Goal: Information Seeking & Learning: Compare options

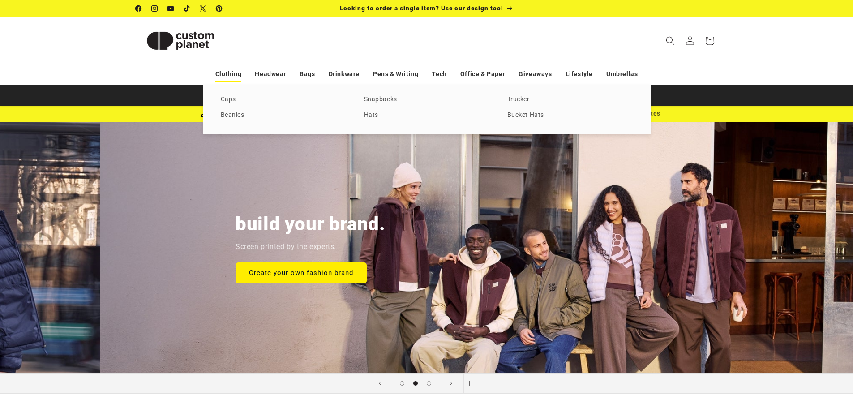
scroll to position [0, 853]
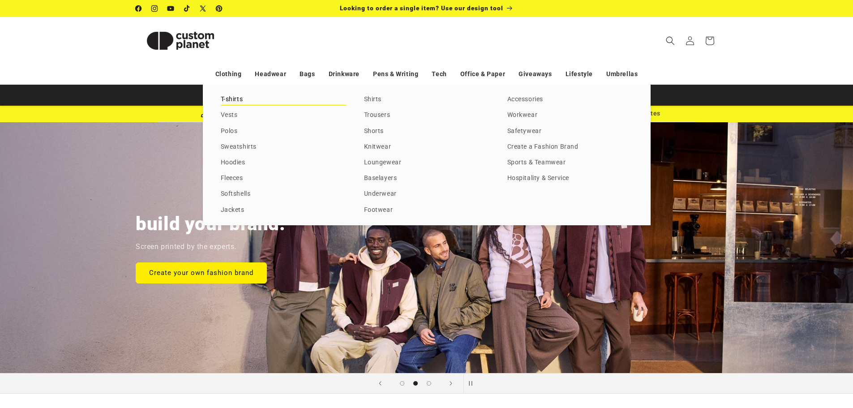
click at [221, 96] on link "T-shirts" at bounding box center [283, 100] width 125 height 12
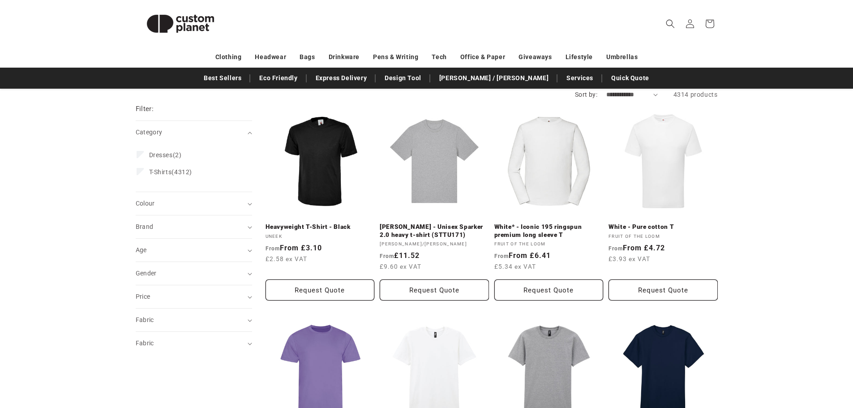
scroll to position [90, 0]
click at [327, 223] on link "Heavyweight T-Shirt - Black" at bounding box center [319, 227] width 109 height 8
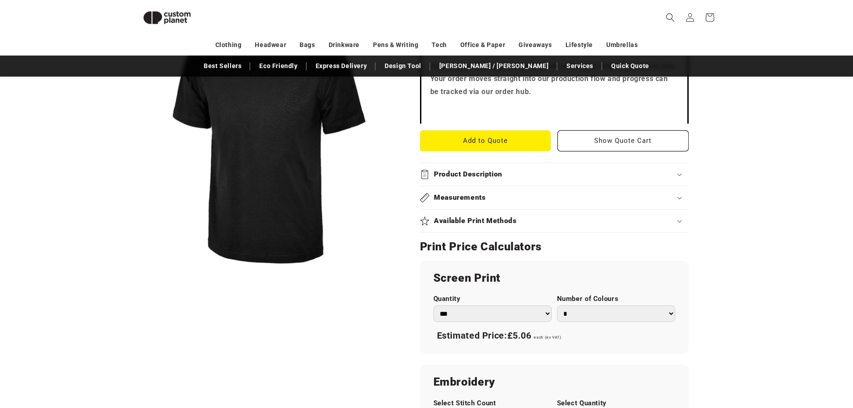
scroll to position [301, 0]
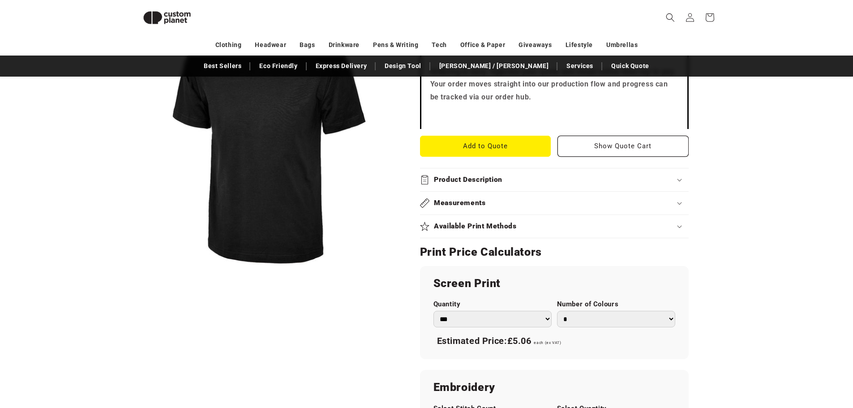
click at [515, 200] on div "Measurements" at bounding box center [554, 202] width 269 height 9
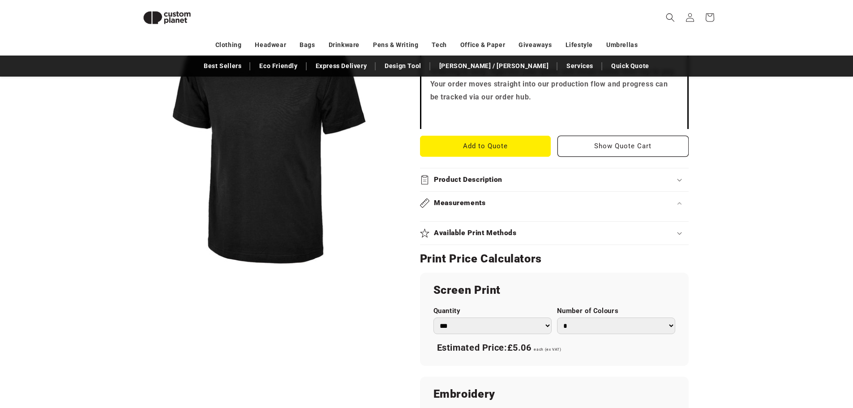
click at [487, 195] on summary "Measurements" at bounding box center [554, 203] width 269 height 23
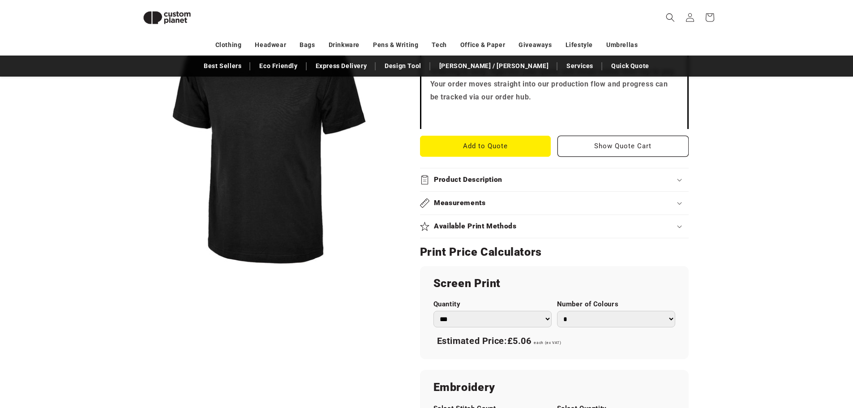
click at [471, 203] on h2 "Measurements" at bounding box center [460, 202] width 52 height 9
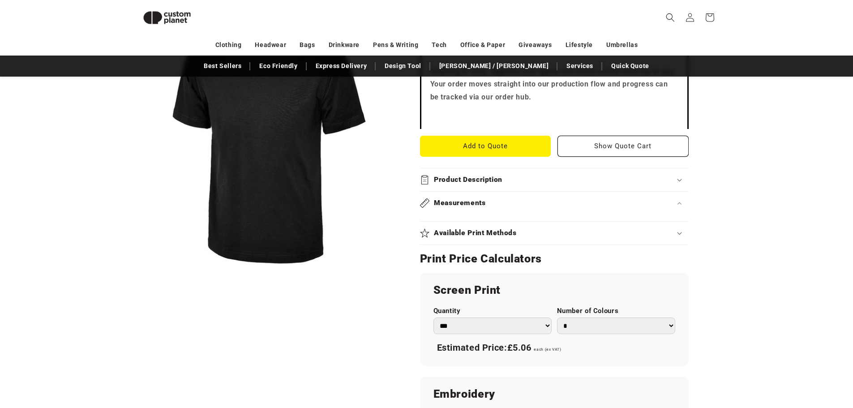
click at [674, 197] on summary "Measurements" at bounding box center [554, 203] width 269 height 23
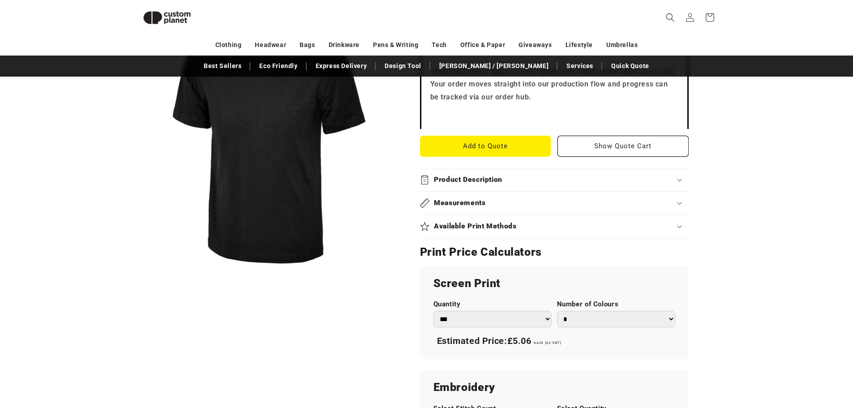
click at [674, 197] on summary "Measurements" at bounding box center [554, 203] width 269 height 23
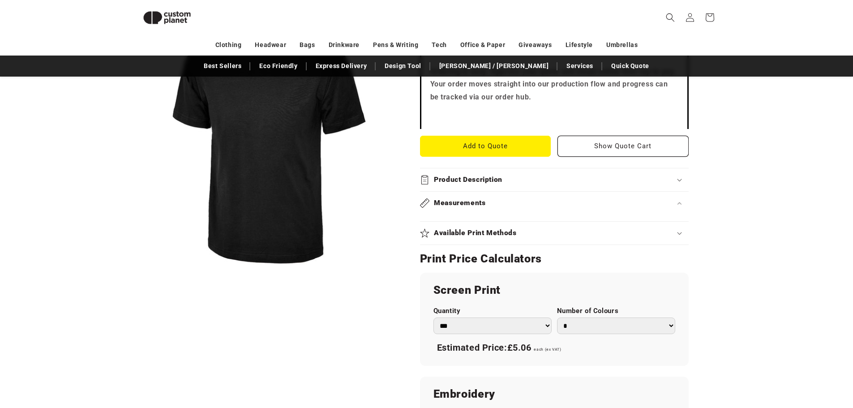
click at [429, 202] on icon at bounding box center [424, 202] width 9 height 9
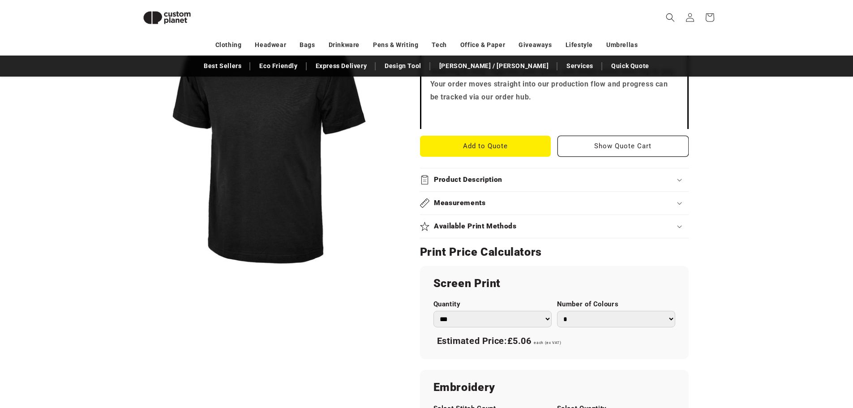
click at [460, 223] on h2 "Available Print Methods" at bounding box center [475, 226] width 83 height 9
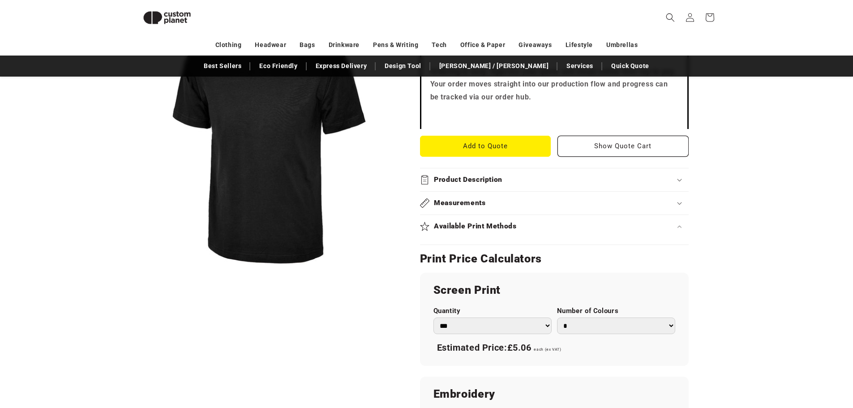
click at [460, 223] on h2 "Available Print Methods" at bounding box center [475, 226] width 83 height 9
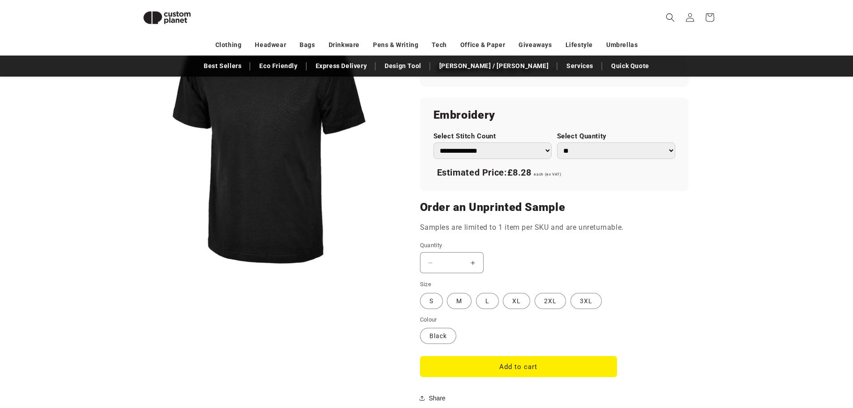
scroll to position [570, 0]
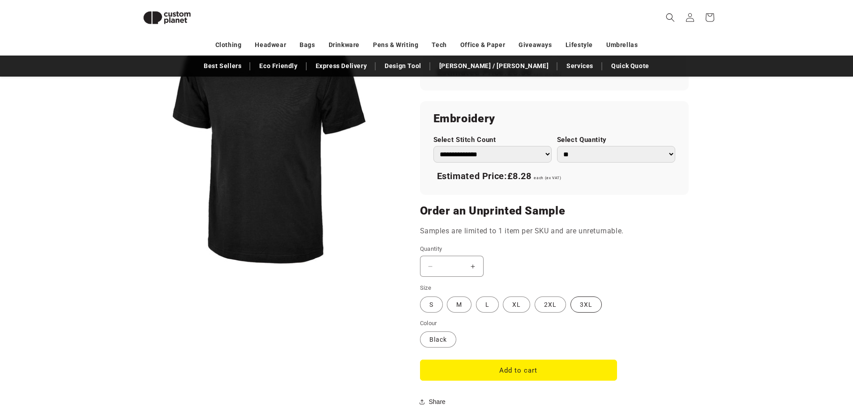
click at [585, 303] on label "3XL Variant sold out or unavailable" at bounding box center [585, 304] width 31 height 16
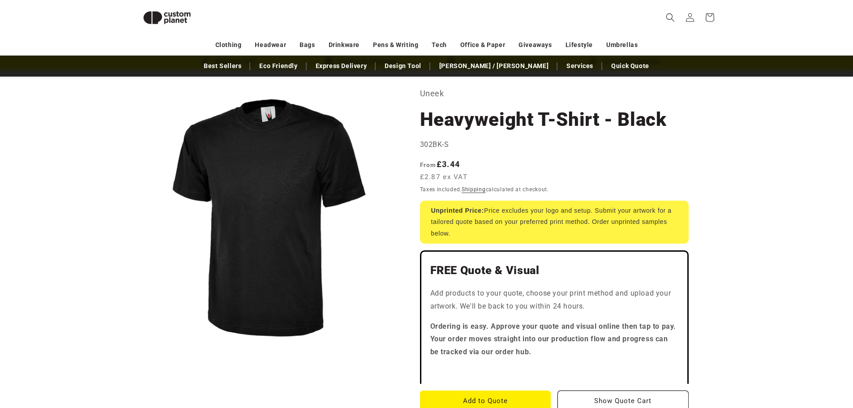
scroll to position [33, 0]
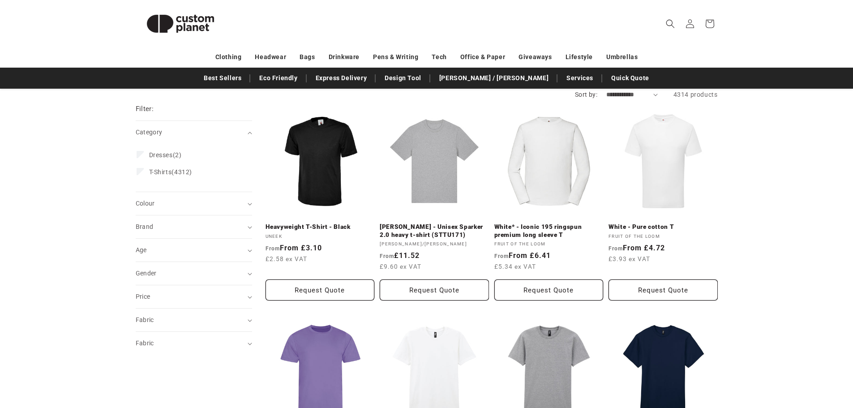
scroll to position [90, 0]
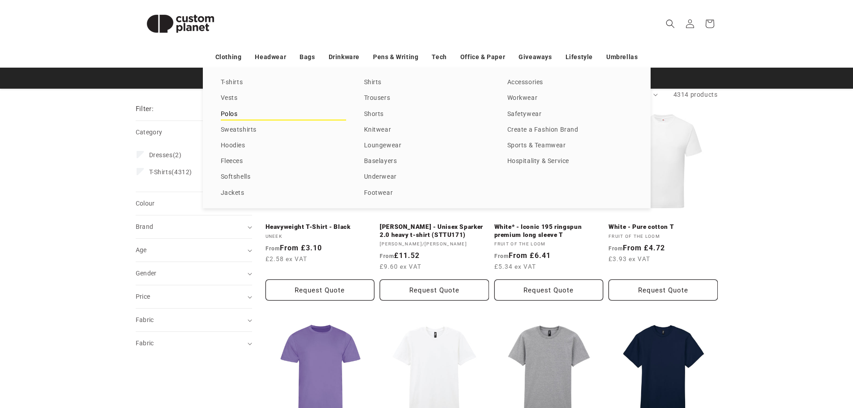
click at [230, 113] on link "Polos" at bounding box center [283, 114] width 125 height 12
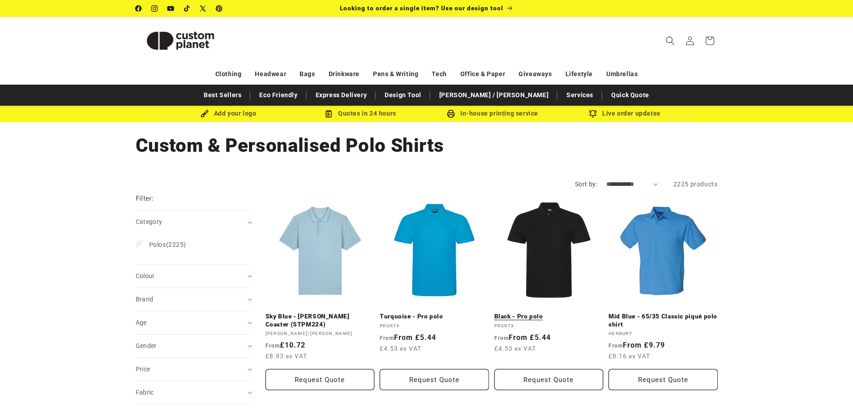
click at [522, 312] on link "Black - Pro polo" at bounding box center [548, 316] width 109 height 8
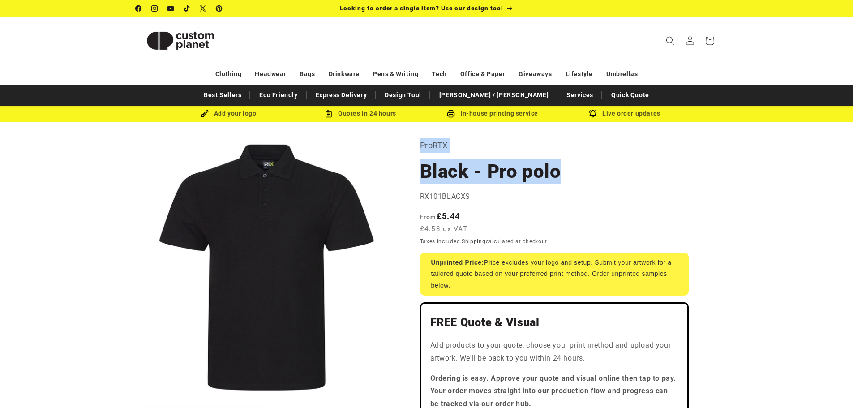
drag, startPoint x: 420, startPoint y: 145, endPoint x: 570, endPoint y: 183, distance: 154.8
copy section "ProRTX Black - Pro polo"
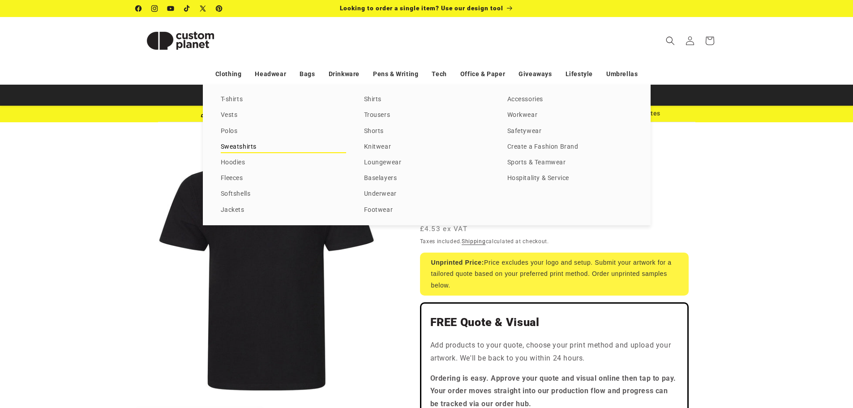
click at [235, 146] on link "Sweatshirts" at bounding box center [283, 147] width 125 height 12
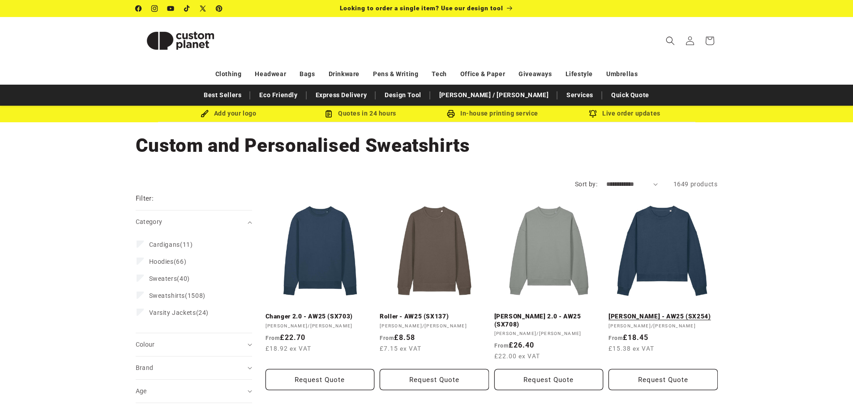
click at [690, 312] on link "[PERSON_NAME] - AW25 (SX254)" at bounding box center [662, 316] width 109 height 8
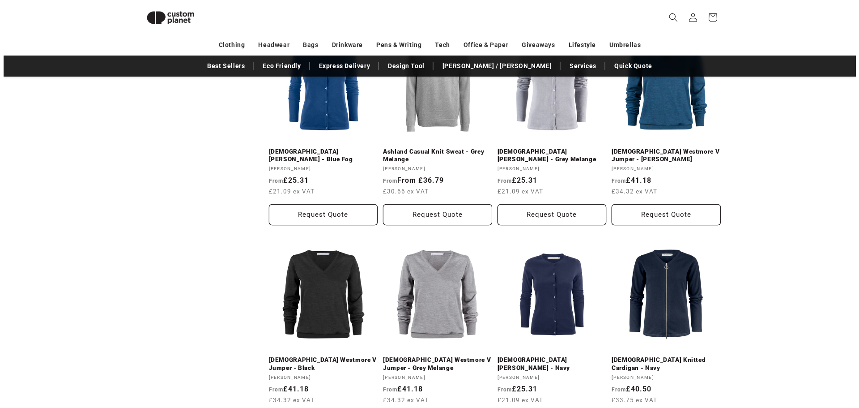
scroll to position [793, 0]
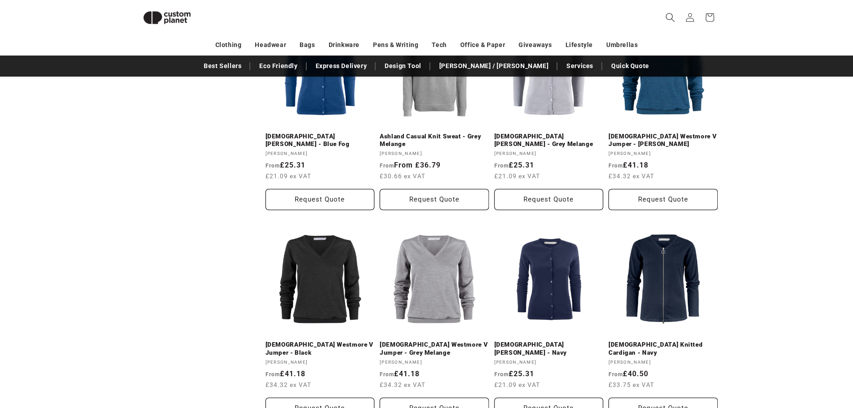
click at [670, 16] on icon "Search" at bounding box center [669, 17] width 9 height 9
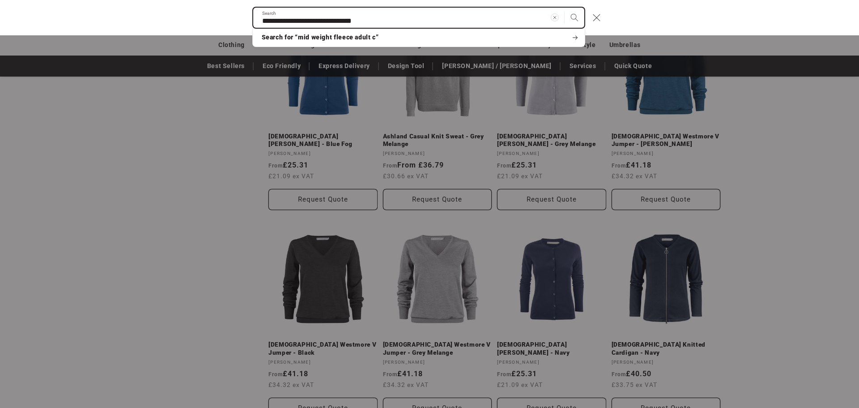
type input "**********"
click at [565, 8] on button "Search" at bounding box center [575, 18] width 20 height 20
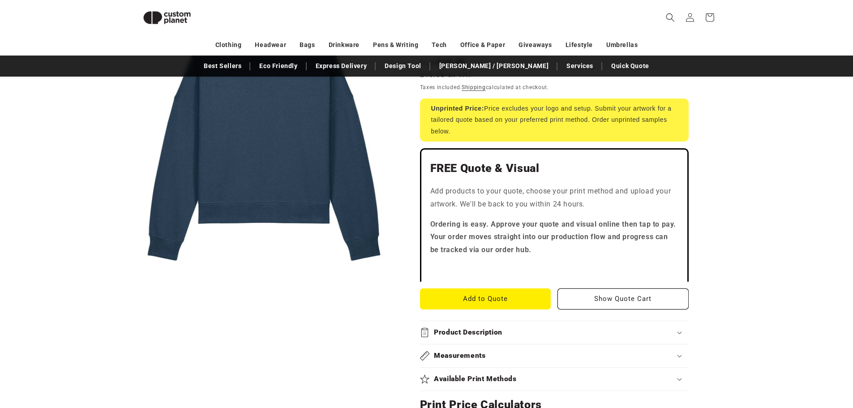
scroll to position [256, 0]
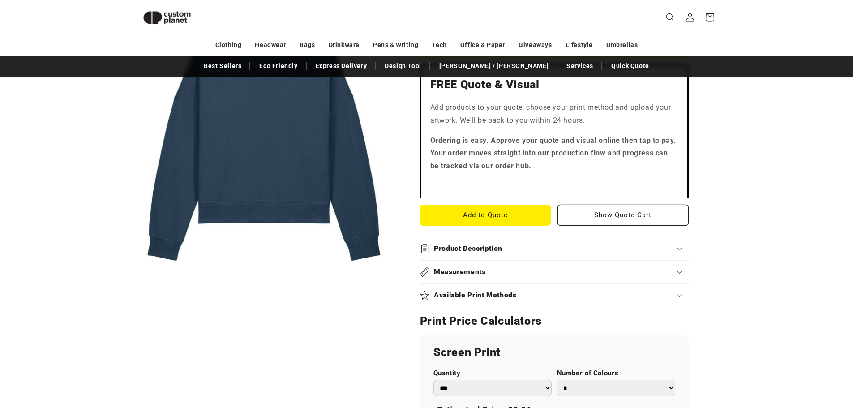
click at [504, 244] on div "Product Description" at bounding box center [554, 248] width 269 height 9
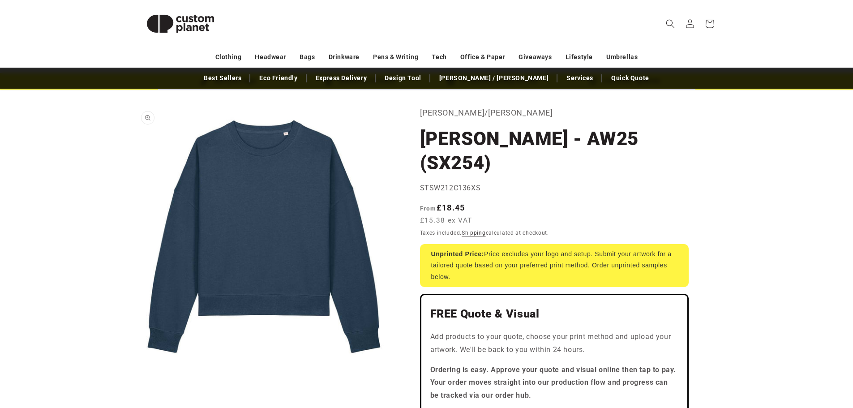
scroll to position [0, 0]
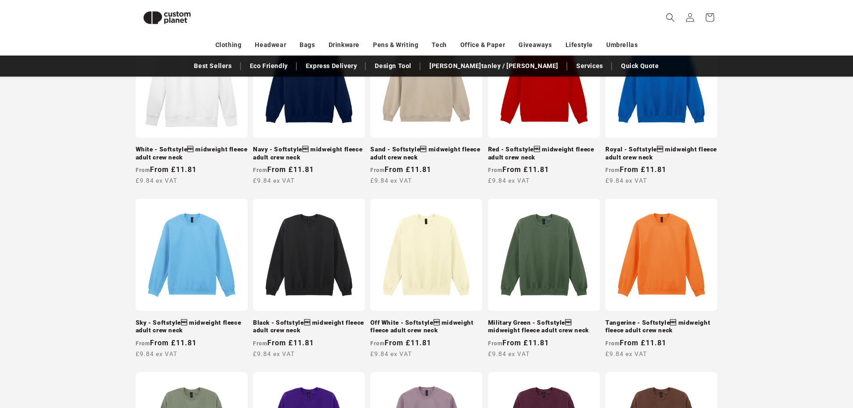
scroll to position [212, 0]
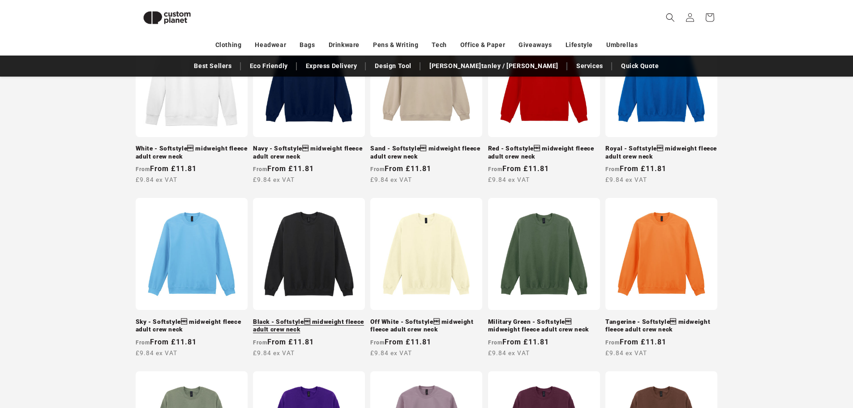
click at [291, 318] on link "Black - Softstyle midweight fleece adult crew neck" at bounding box center [309, 326] width 112 height 16
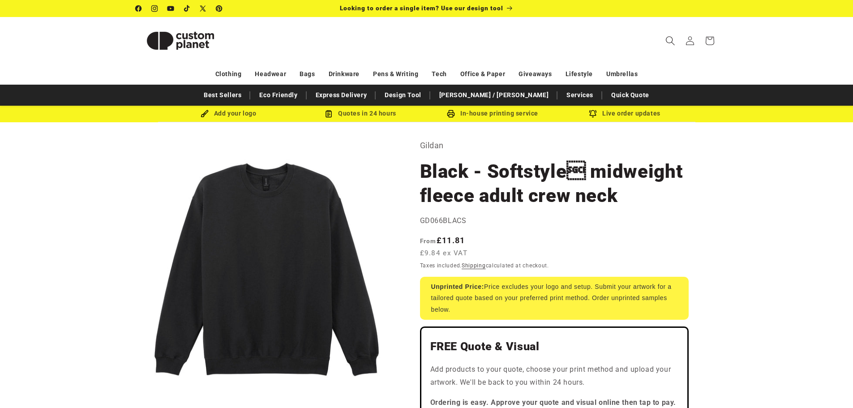
click at [670, 46] on span "Search" at bounding box center [670, 41] width 20 height 20
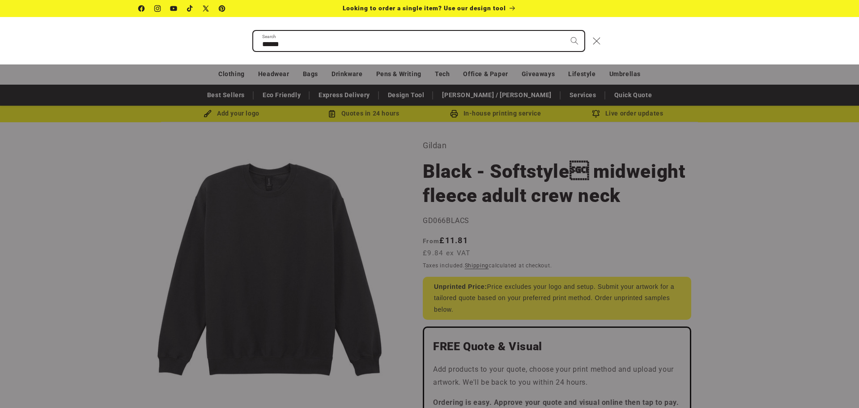
type input "******"
click at [565, 31] on button "Search" at bounding box center [575, 41] width 20 height 20
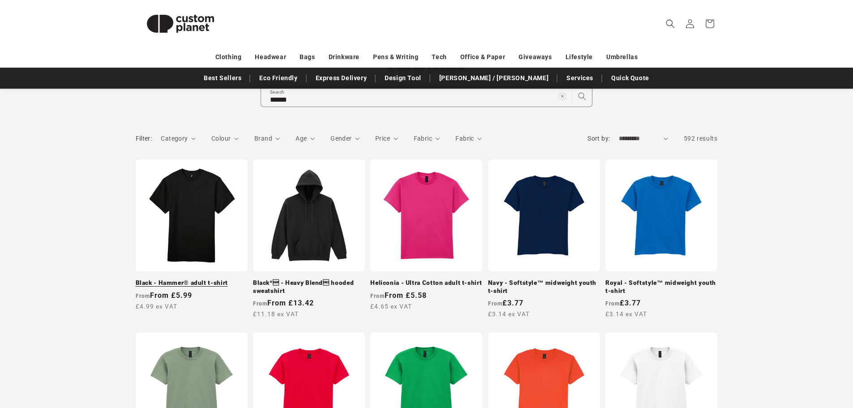
click at [170, 279] on link "Black - Hammer® adult t-shirt" at bounding box center [192, 283] width 112 height 8
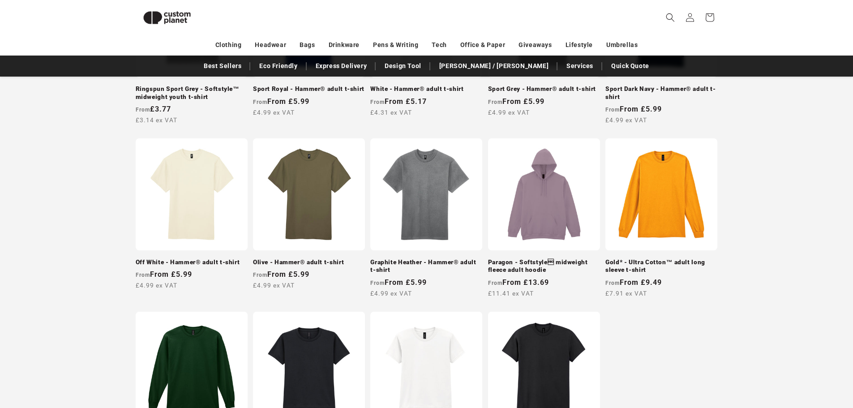
scroll to position [749, 0]
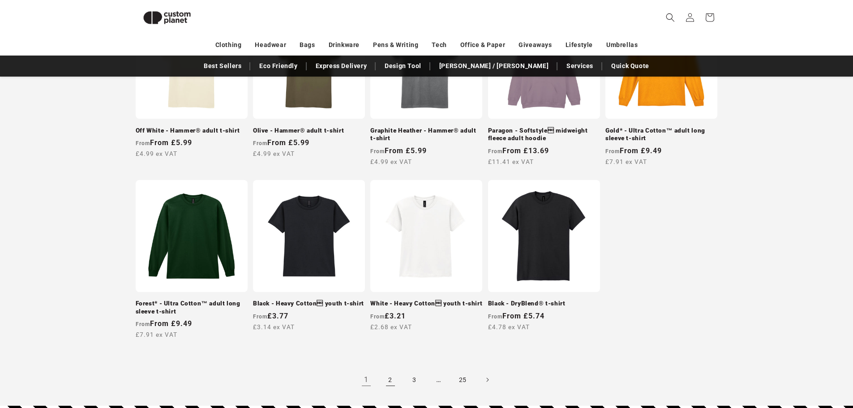
click at [393, 378] on link "2" at bounding box center [390, 380] width 20 height 20
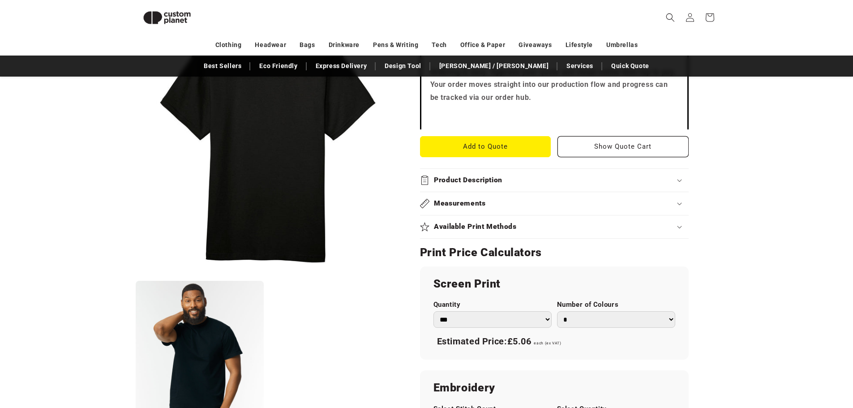
scroll to position [301, 0]
click at [514, 205] on div "Measurements" at bounding box center [554, 202] width 269 height 9
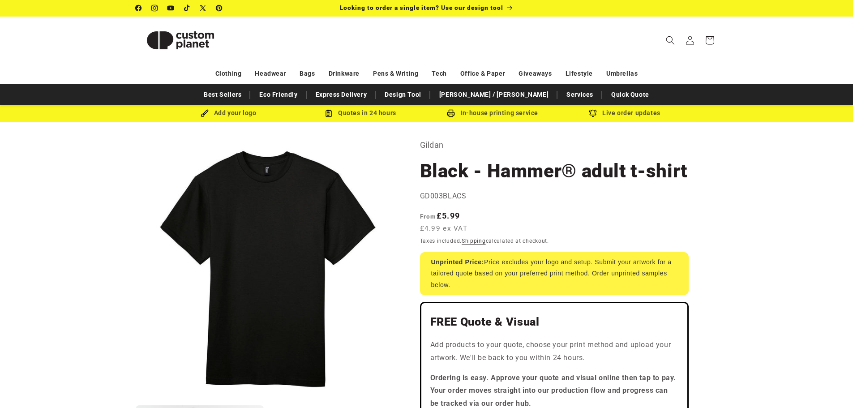
scroll to position [0, 0]
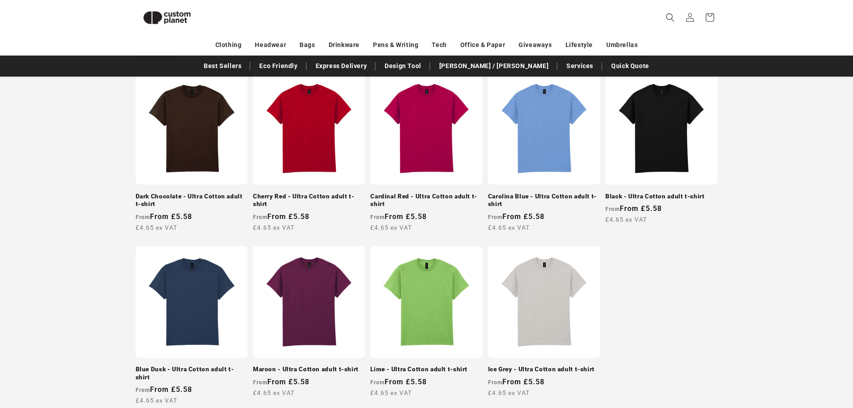
scroll to position [794, 0]
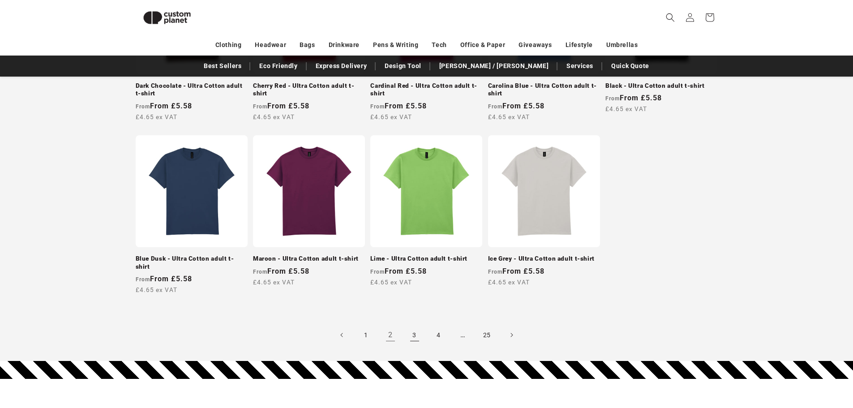
click at [416, 335] on link "3" at bounding box center [415, 335] width 20 height 20
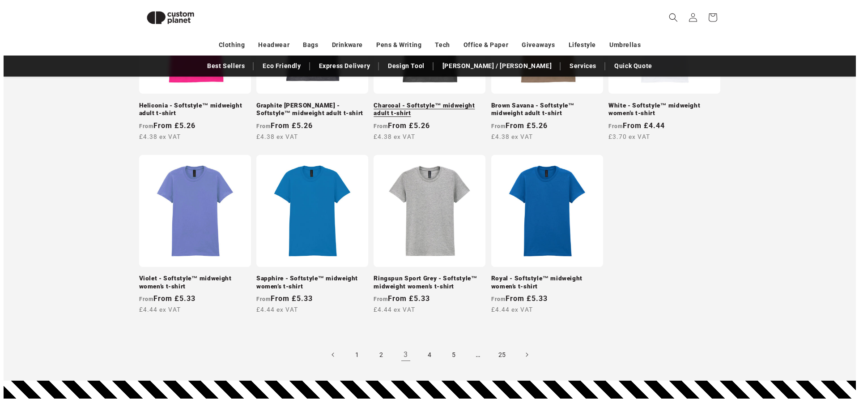
scroll to position [535, 0]
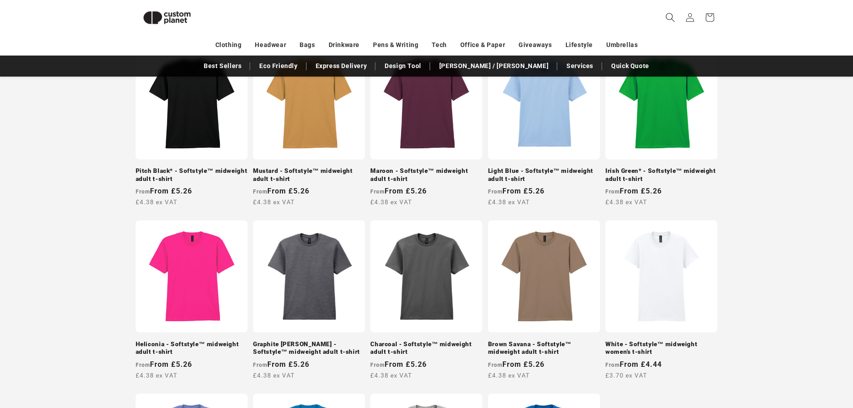
click at [669, 15] on icon "Search" at bounding box center [669, 17] width 9 height 9
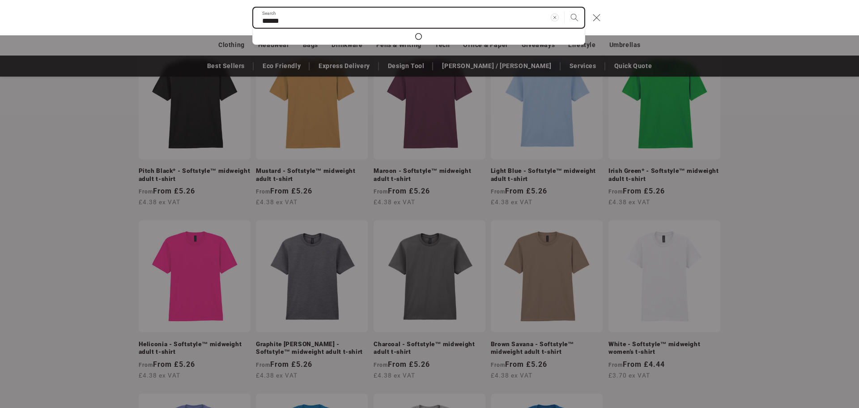
type input "*"
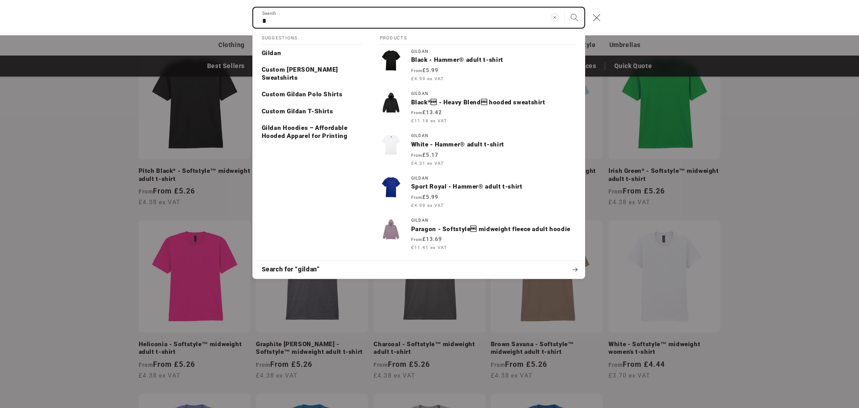
type input "**"
type input "***"
type input "****"
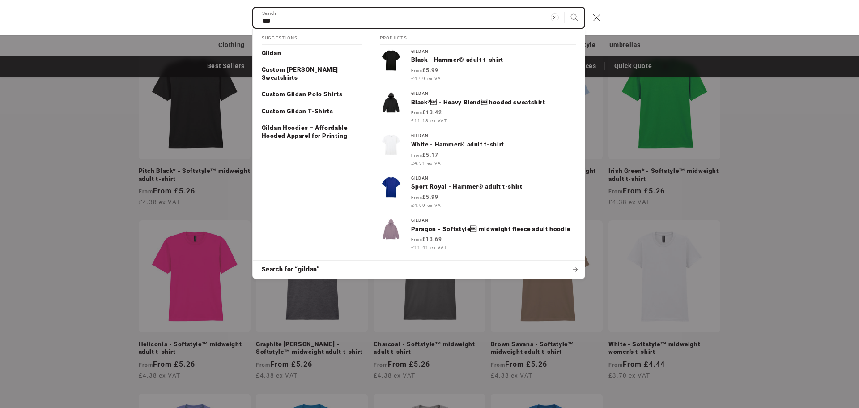
type input "****"
type input "*****"
type input "******"
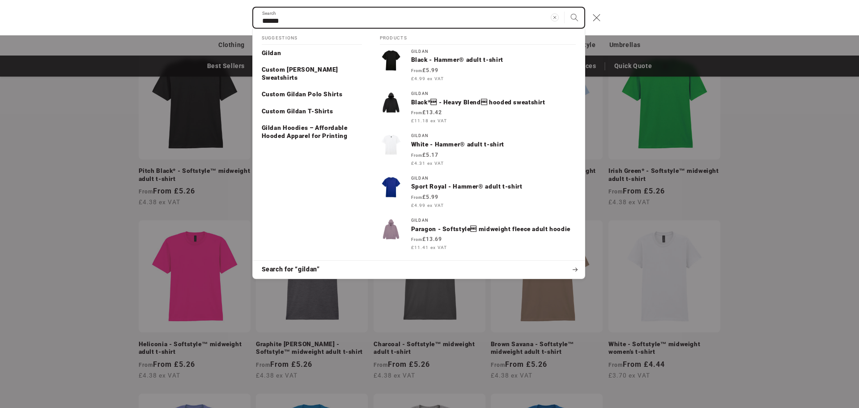
type input "******"
type input "********"
type input "*********"
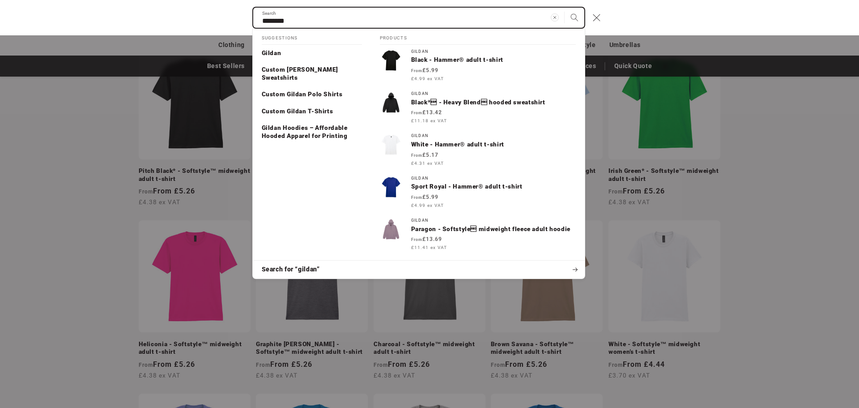
type input "*********"
type input "**********"
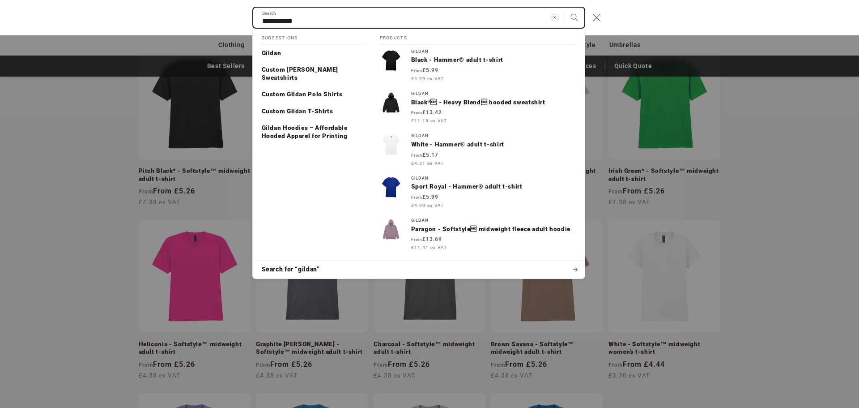
type input "**********"
click at [565, 8] on button "Search" at bounding box center [575, 18] width 20 height 20
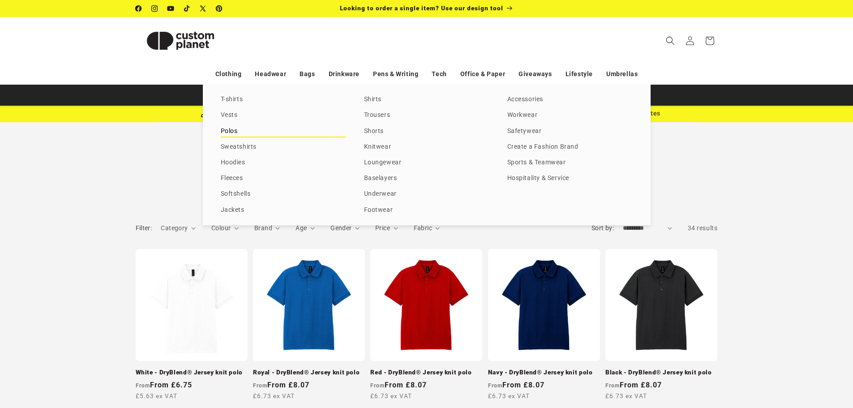
click at [229, 135] on link "Polos" at bounding box center [283, 131] width 125 height 12
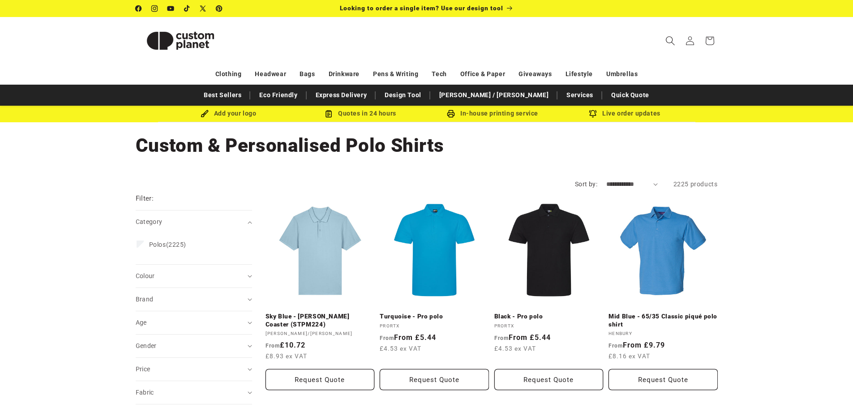
click at [666, 32] on span "Search" at bounding box center [670, 41] width 20 height 20
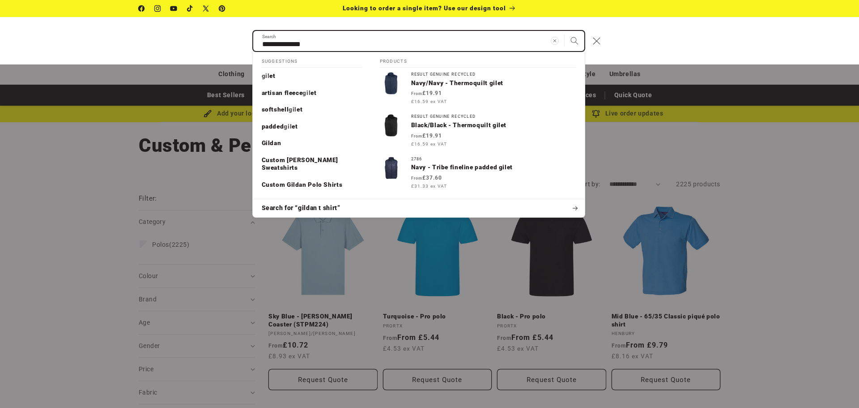
type input "**********"
click at [565, 31] on button "Search" at bounding box center [575, 41] width 20 height 20
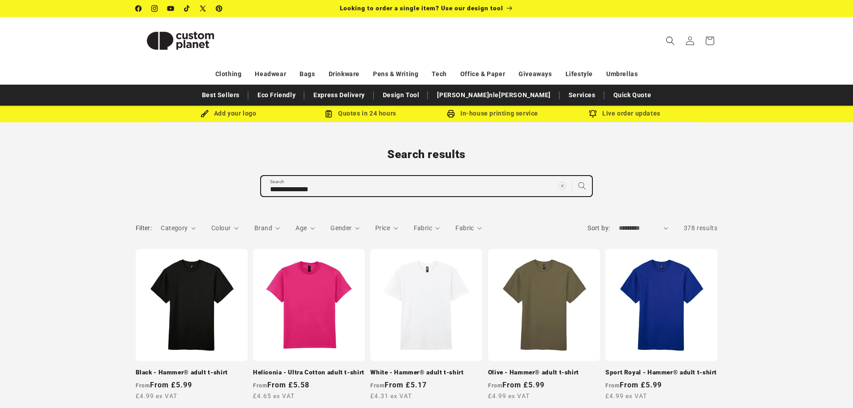
click at [343, 193] on input "**********" at bounding box center [426, 186] width 331 height 20
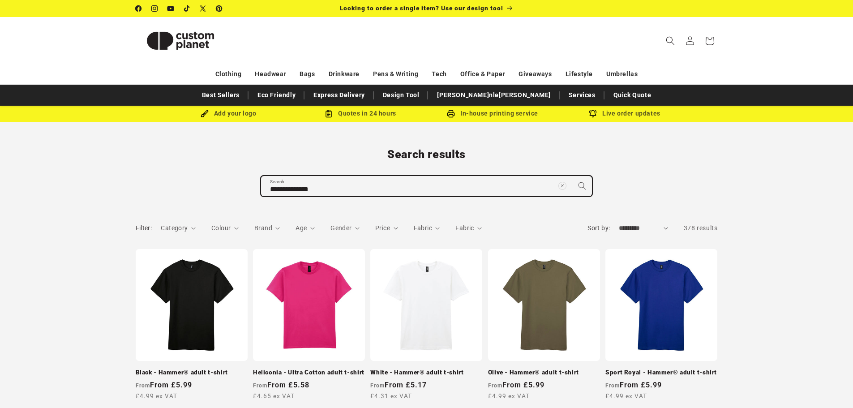
click at [380, 191] on input "**********" at bounding box center [426, 186] width 331 height 20
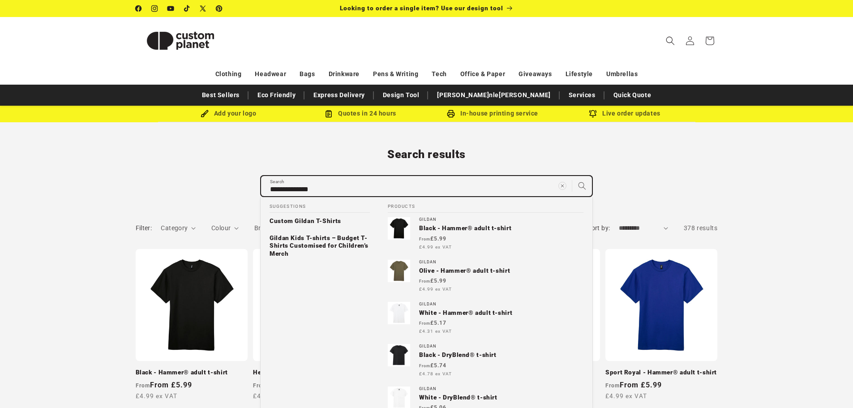
type input "**********"
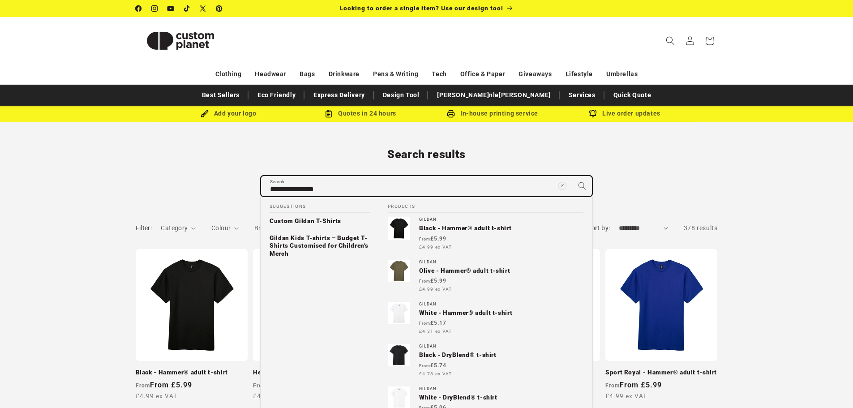
type input "**********"
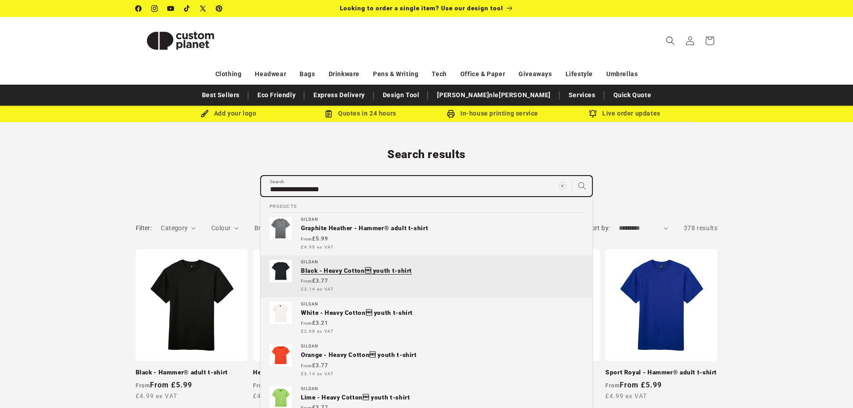
type input "**********"
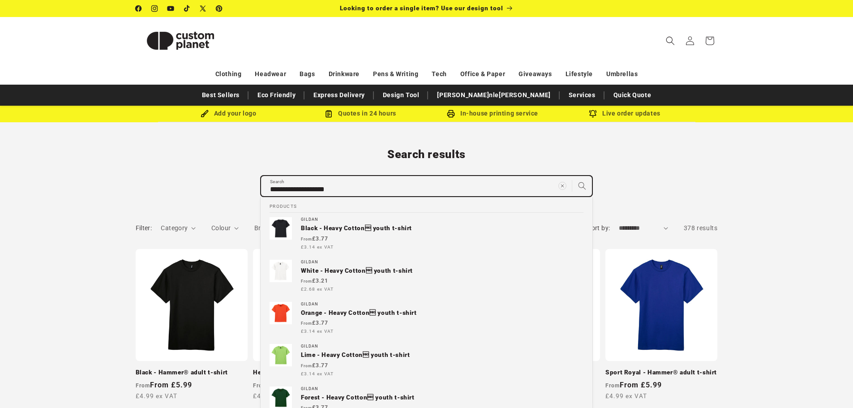
type input "**********"
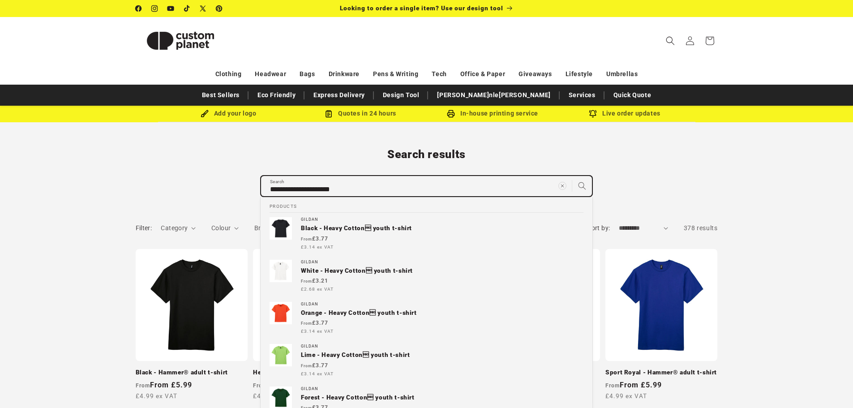
type input "**********"
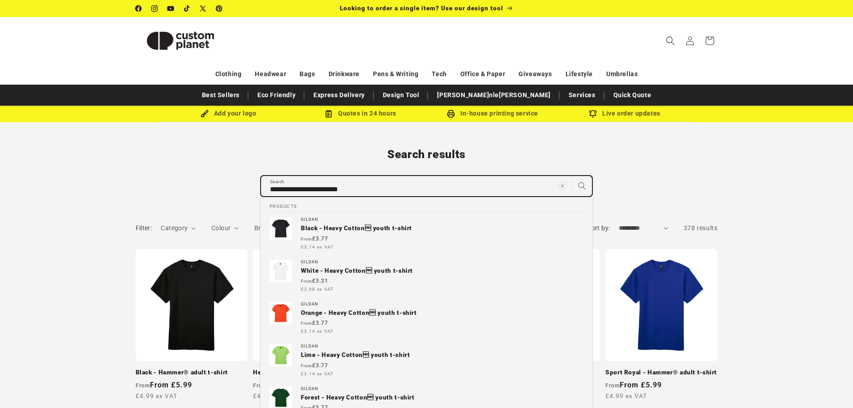
type input "**********"
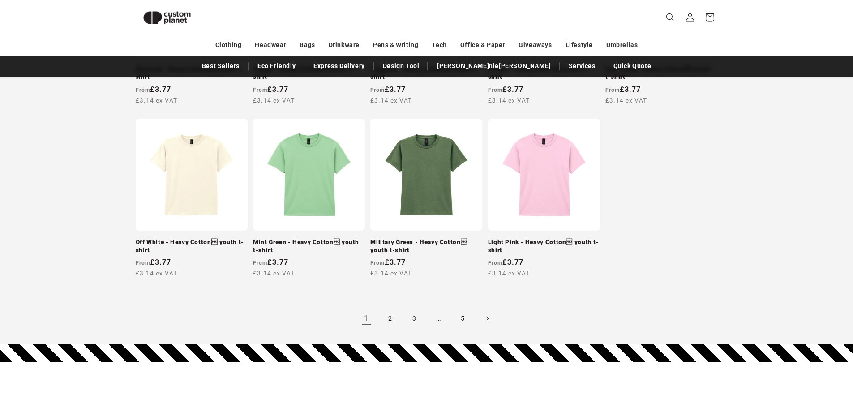
scroll to position [838, 0]
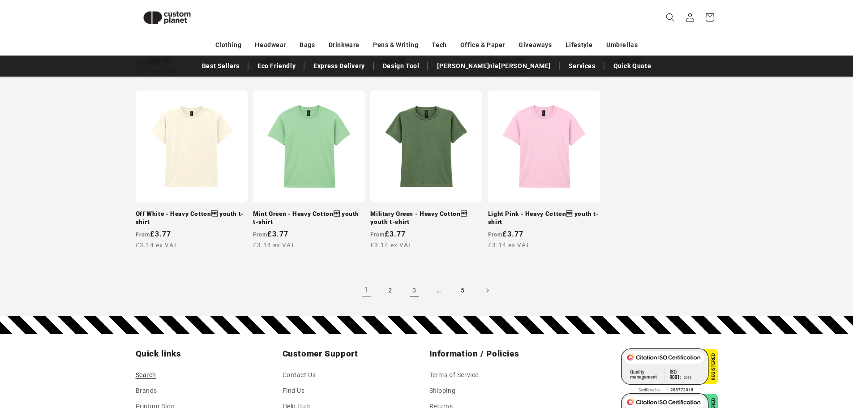
click at [405, 282] on link "3" at bounding box center [415, 290] width 20 height 20
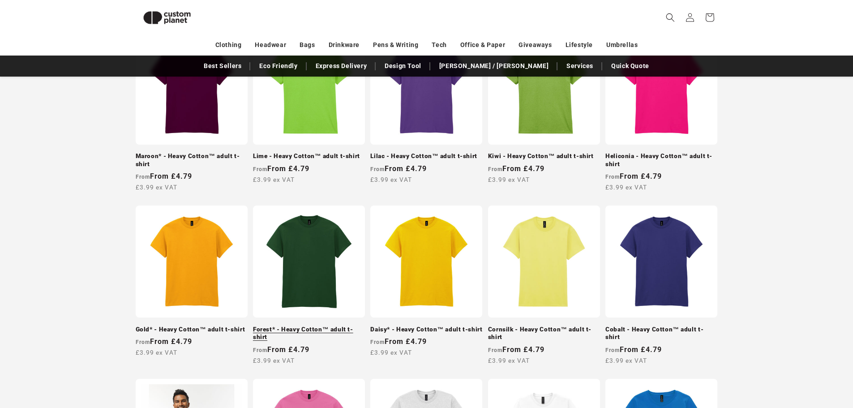
scroll to position [132, 0]
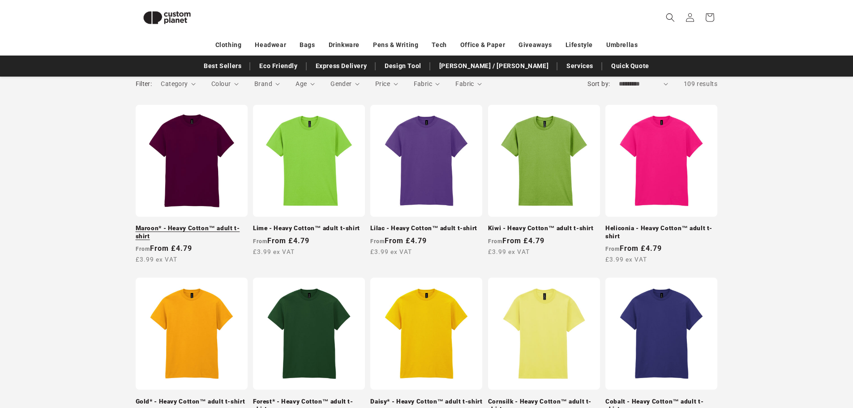
click at [201, 224] on link "Maroon* - Heavy Cotton™ adult t-shirt" at bounding box center [192, 232] width 112 height 16
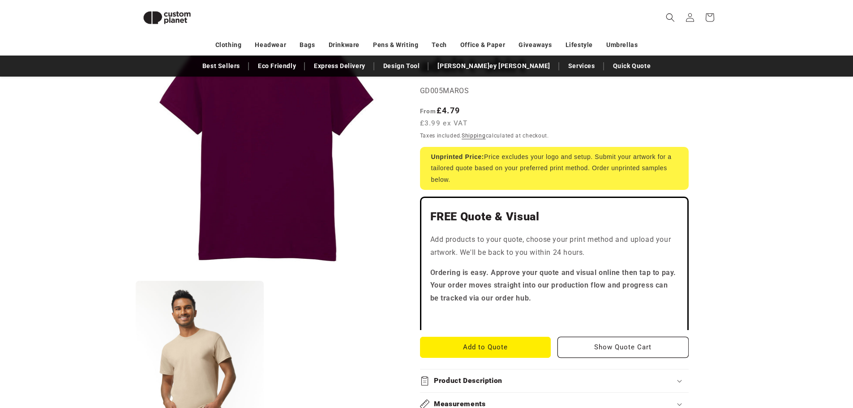
scroll to position [301, 0]
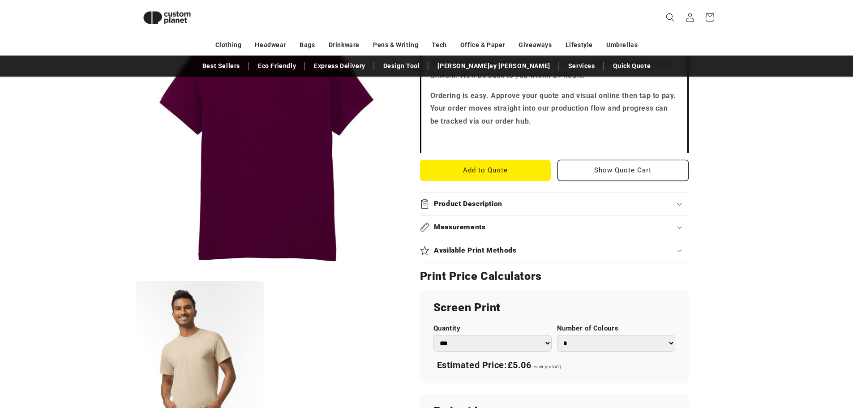
click at [513, 225] on div "Measurements" at bounding box center [554, 226] width 269 height 9
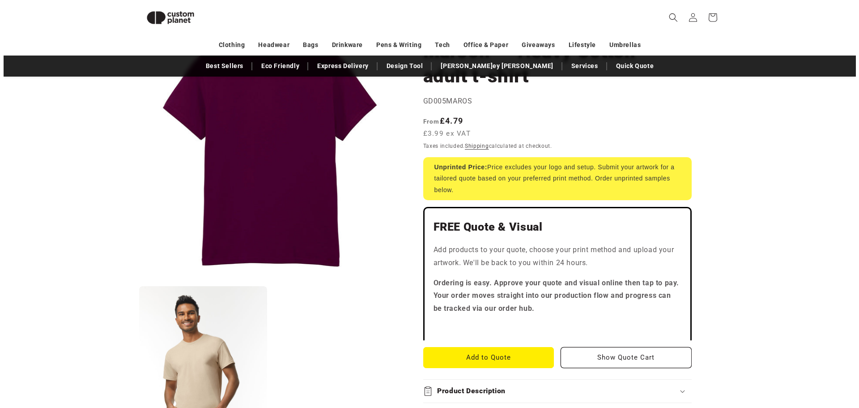
scroll to position [0, 0]
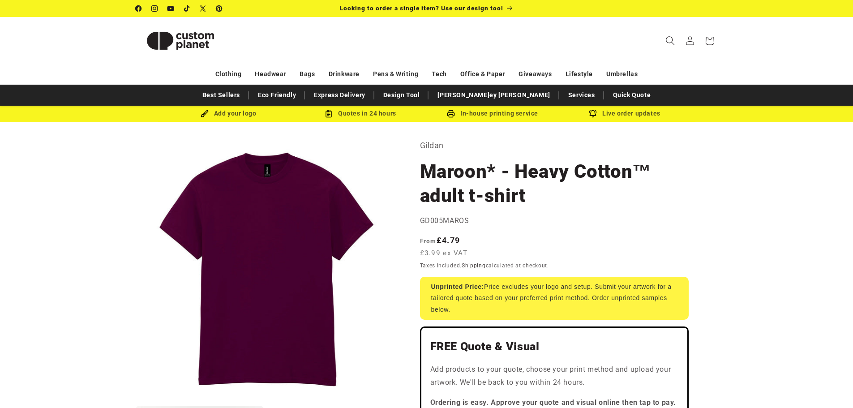
click at [667, 40] on icon "Search" at bounding box center [669, 40] width 9 height 9
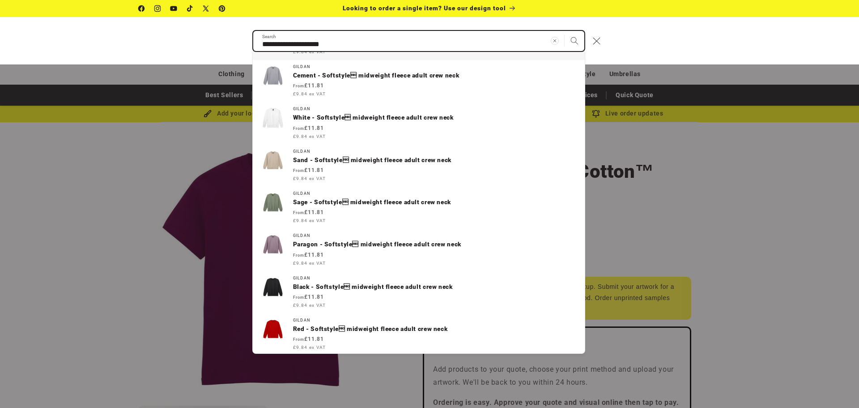
scroll to position [159, 0]
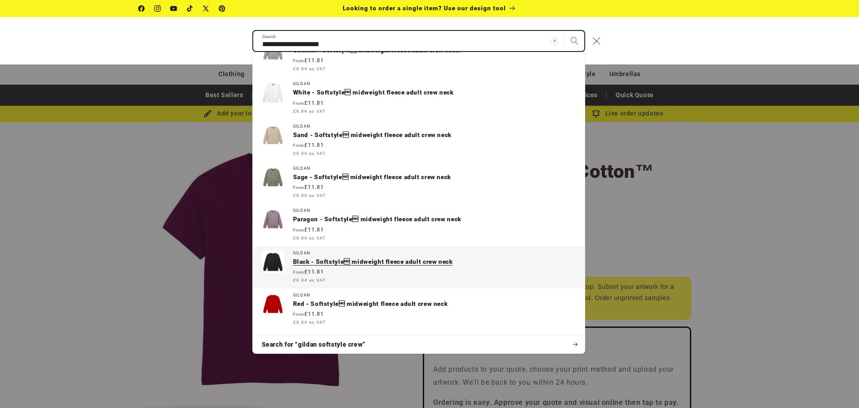
type input "**********"
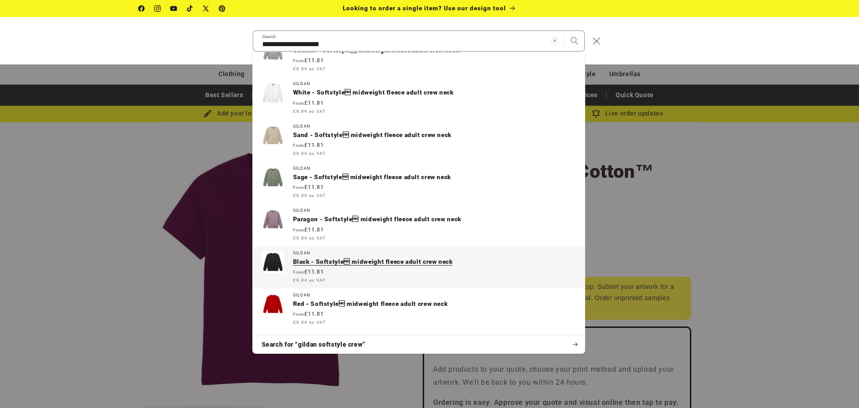
click at [423, 267] on div "Vendor: Gildan Black - Softstyle midweight fleece adult crew neck Regular pric…" at bounding box center [434, 267] width 283 height 33
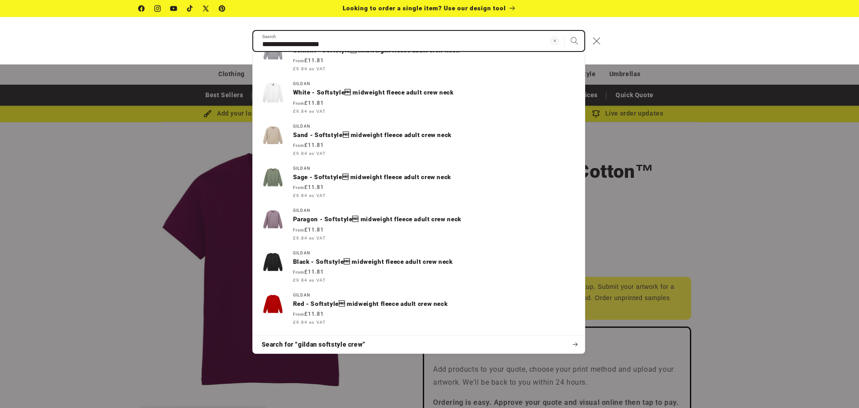
drag, startPoint x: 336, startPoint y: 44, endPoint x: 245, endPoint y: 41, distance: 91.4
click at [245, 41] on div "**********" at bounding box center [429, 40] width 859 height 47
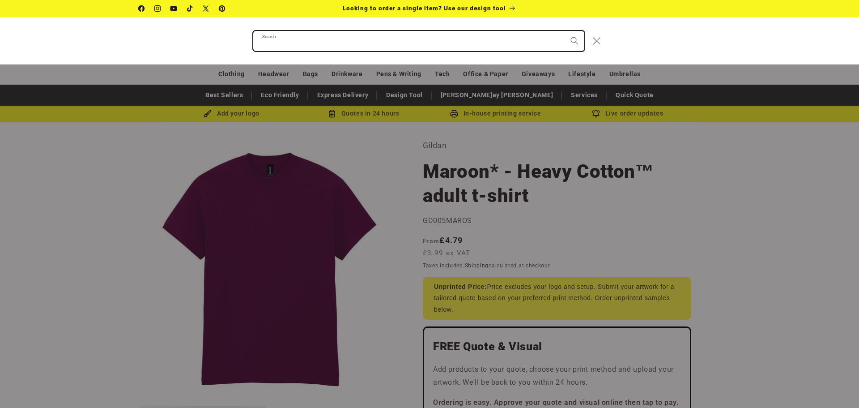
paste input "*******"
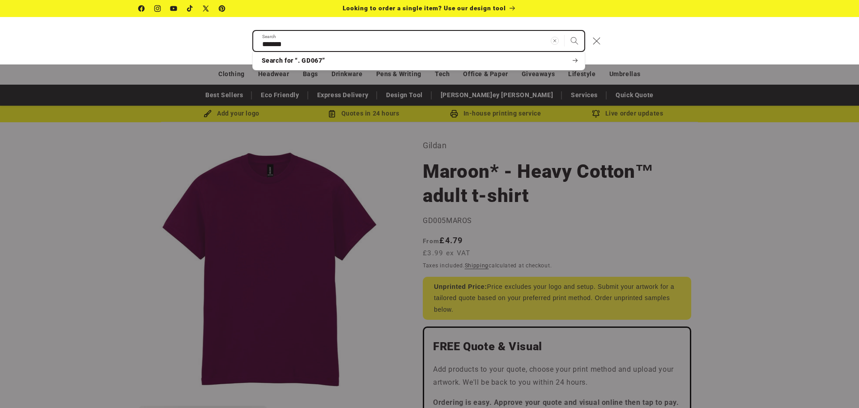
type input "*******"
click at [565, 31] on button "Search" at bounding box center [575, 41] width 20 height 20
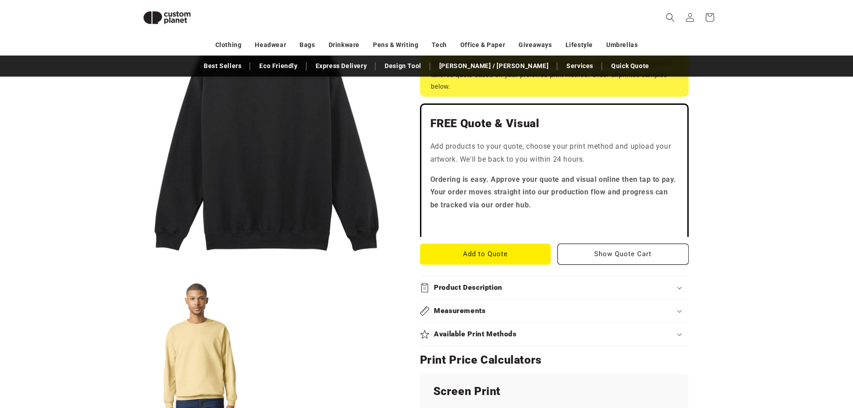
scroll to position [212, 0]
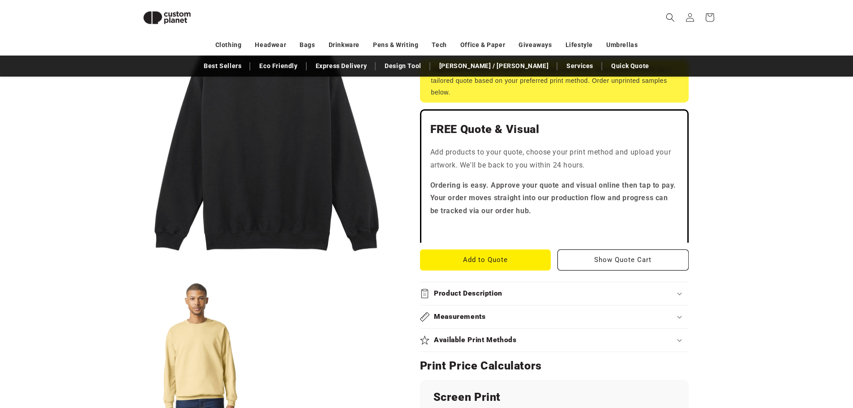
click at [509, 295] on div "Product Description" at bounding box center [554, 293] width 269 height 9
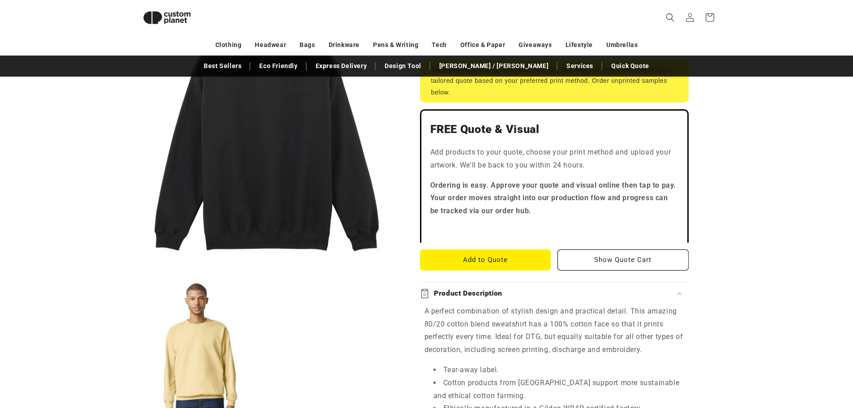
click at [509, 295] on div "Product Description" at bounding box center [554, 293] width 269 height 9
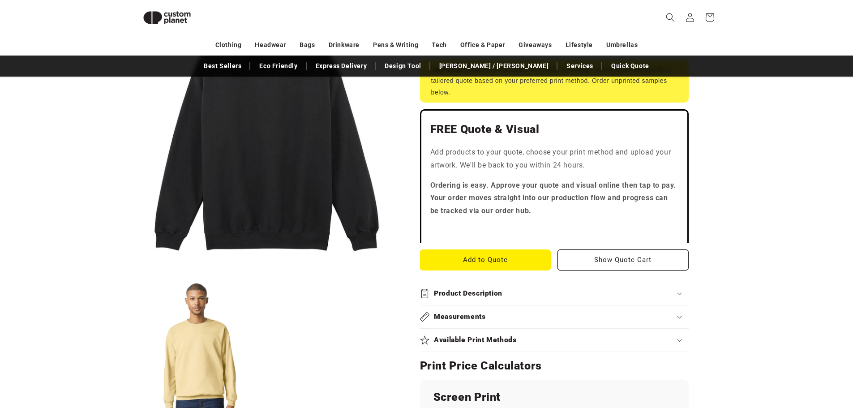
click at [509, 311] on summary "Measurements" at bounding box center [554, 316] width 269 height 23
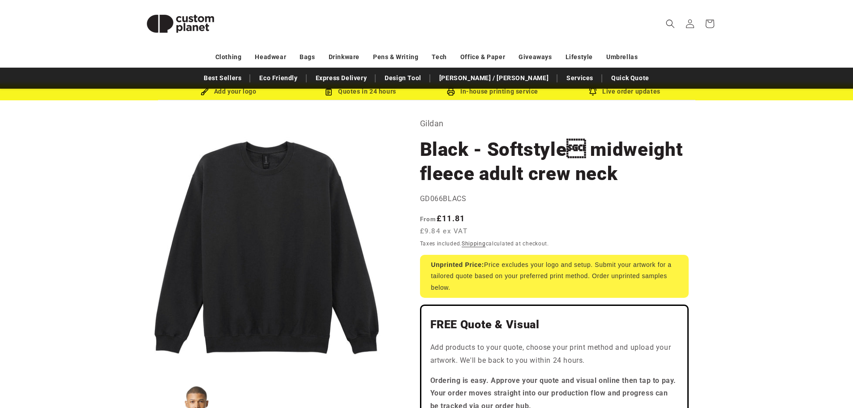
scroll to position [0, 0]
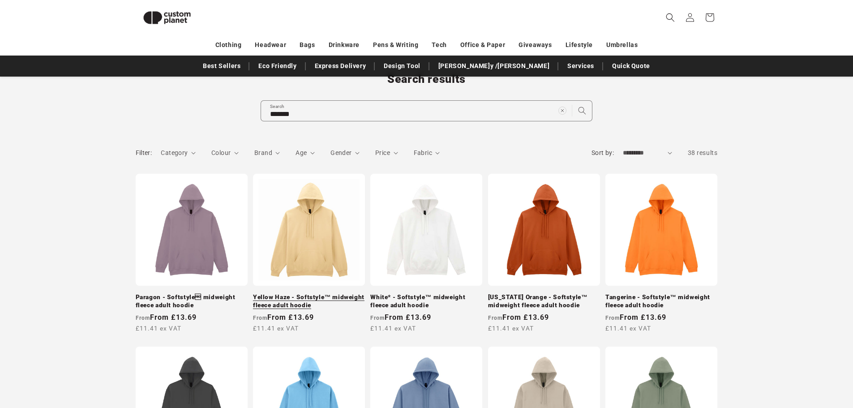
scroll to position [33, 0]
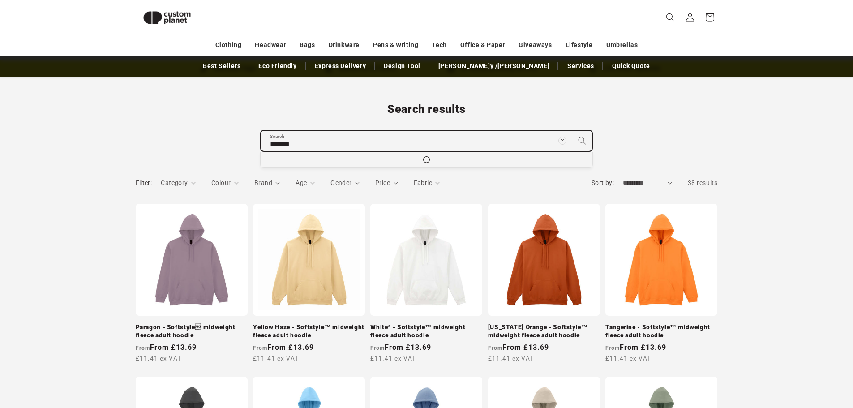
drag, startPoint x: 304, startPoint y: 136, endPoint x: 258, endPoint y: 141, distance: 46.0
click at [258, 141] on div "Search results ******* Search Loading..." at bounding box center [426, 126] width 627 height 49
paste input "*****"
type input "*****"
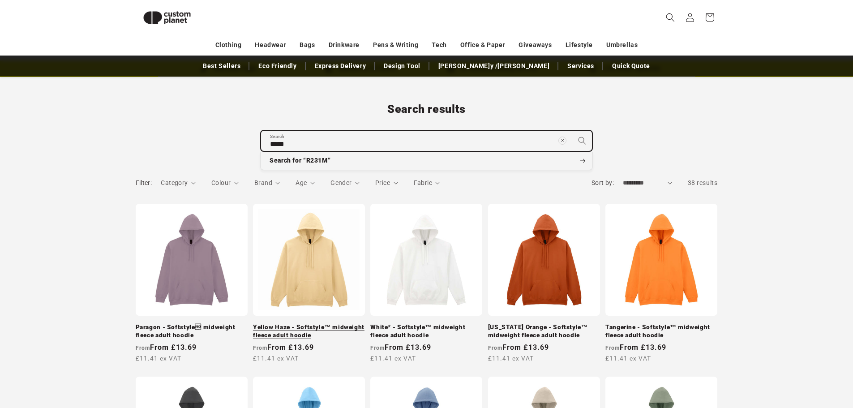
click at [260, 152] on button "Search for “R231M”" at bounding box center [426, 161] width 332 height 18
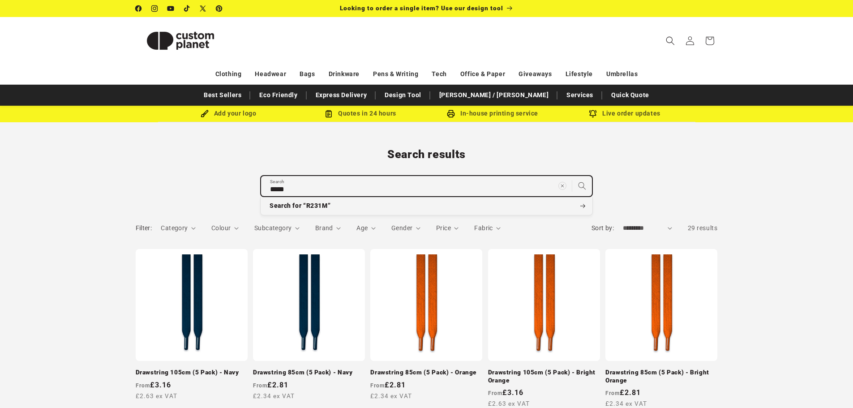
drag, startPoint x: 312, startPoint y: 182, endPoint x: 260, endPoint y: 188, distance: 52.2
click at [260, 188] on div "Search results ***** Search Search for “R231M” No results found for “R231M”. Ch…" at bounding box center [426, 171] width 627 height 49
paste input "**********"
type input "**********"
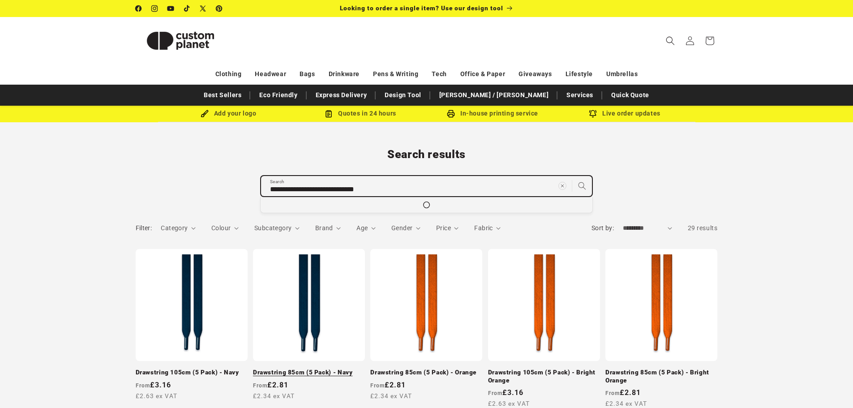
click button "Search for “”" at bounding box center [0, 0] width 0 height 0
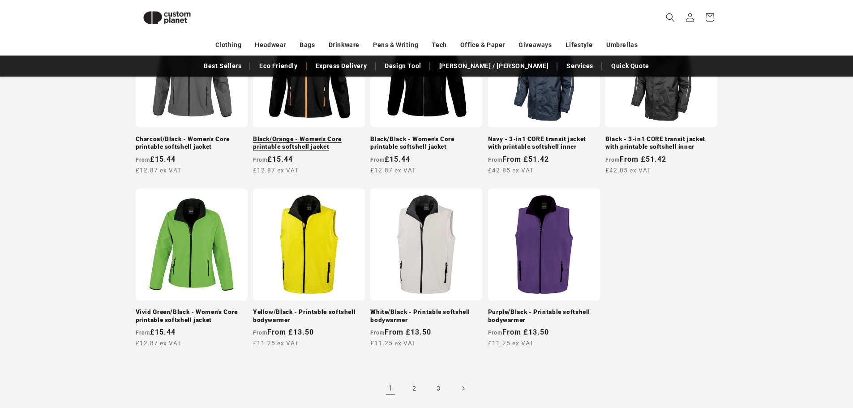
scroll to position [839, 0]
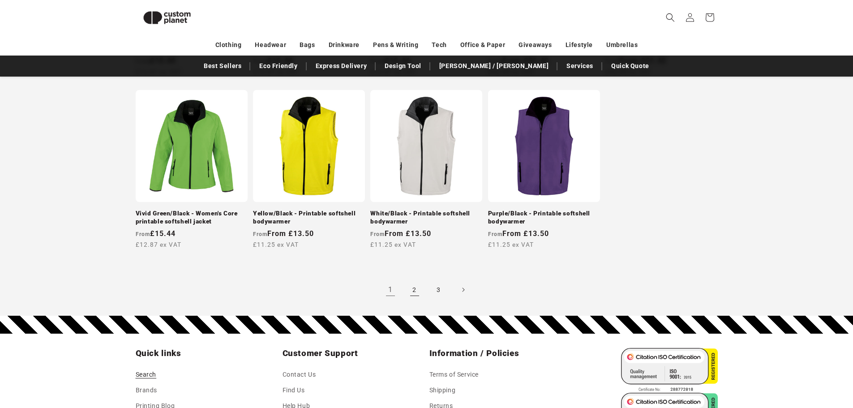
click at [413, 282] on link "2" at bounding box center [415, 290] width 20 height 20
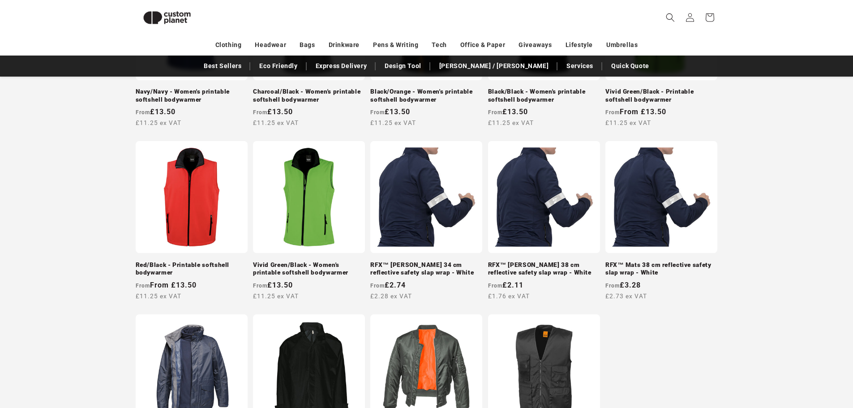
scroll to position [749, 0]
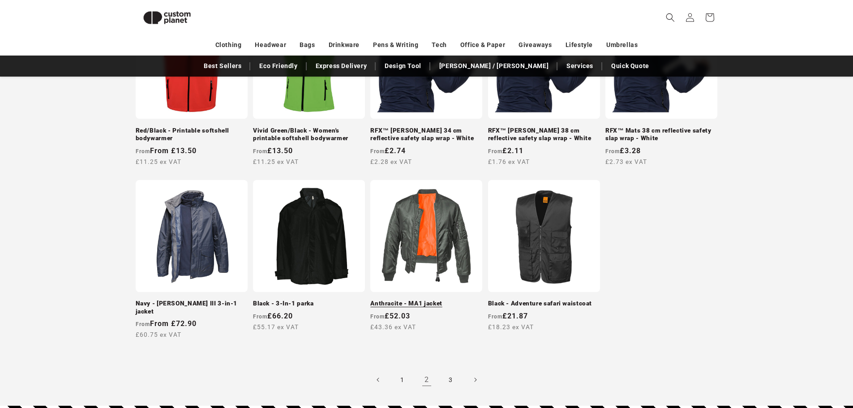
click at [435, 299] on link "Anthracite - MA1 jacket" at bounding box center [426, 303] width 112 height 8
click at [450, 374] on link "3" at bounding box center [451, 380] width 20 height 20
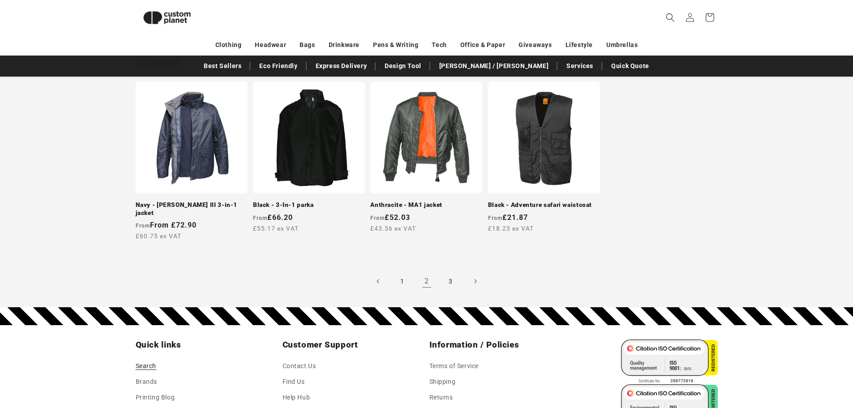
scroll to position [838, 0]
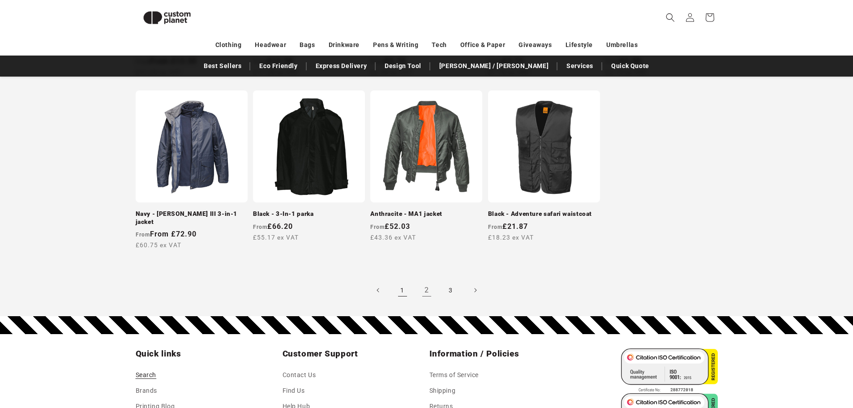
click at [401, 282] on link "1" at bounding box center [403, 290] width 20 height 20
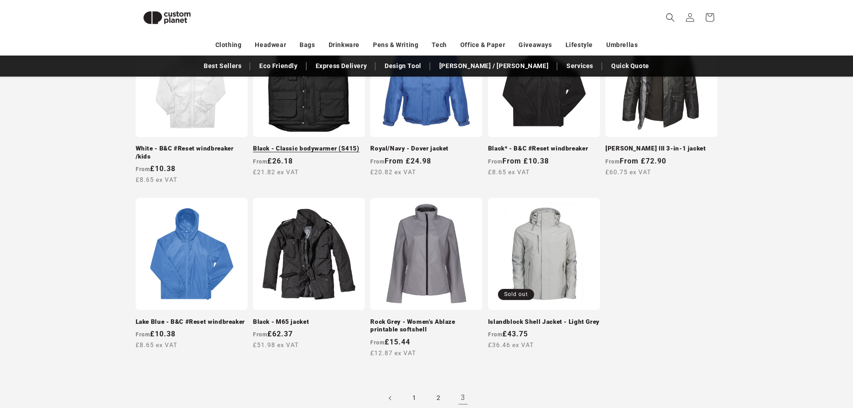
scroll to position [167, 0]
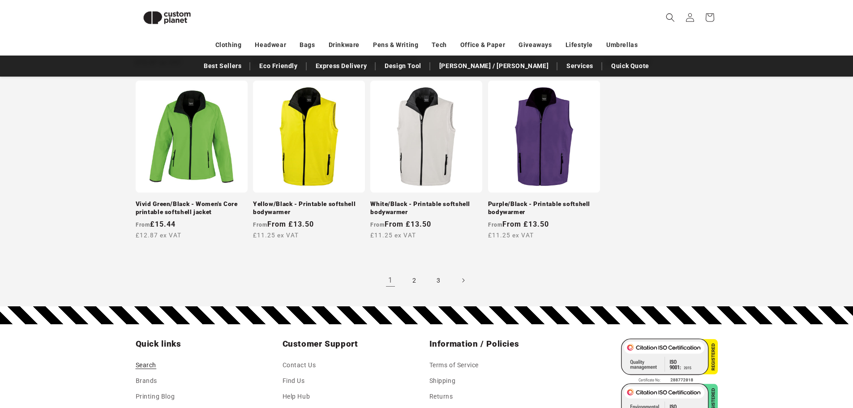
scroll to position [849, 0]
click at [414, 280] on link "2" at bounding box center [415, 280] width 20 height 20
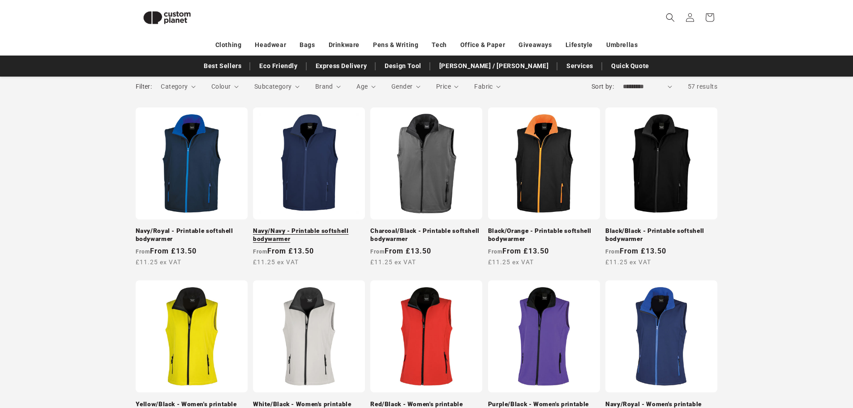
scroll to position [122, 0]
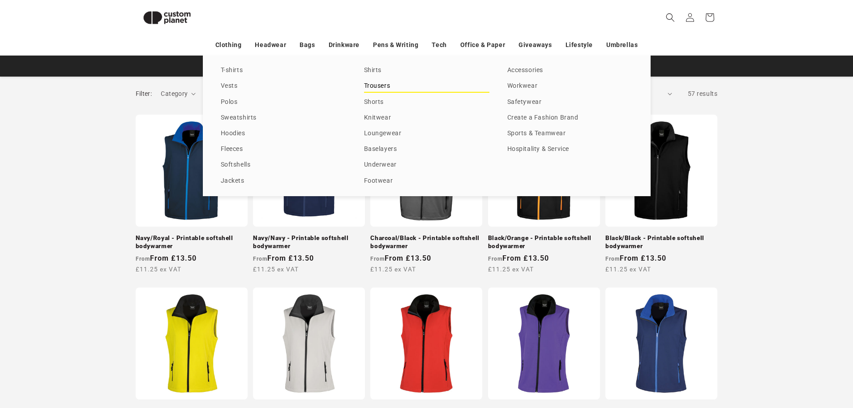
click at [386, 83] on link "Trousers" at bounding box center [426, 86] width 125 height 12
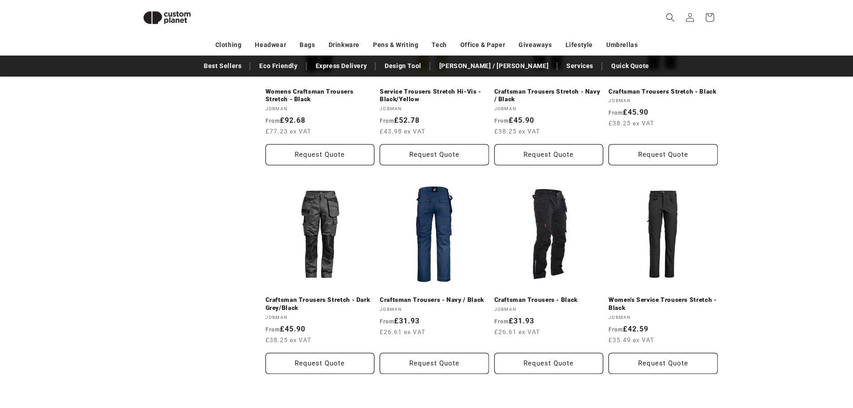
scroll to position [883, 0]
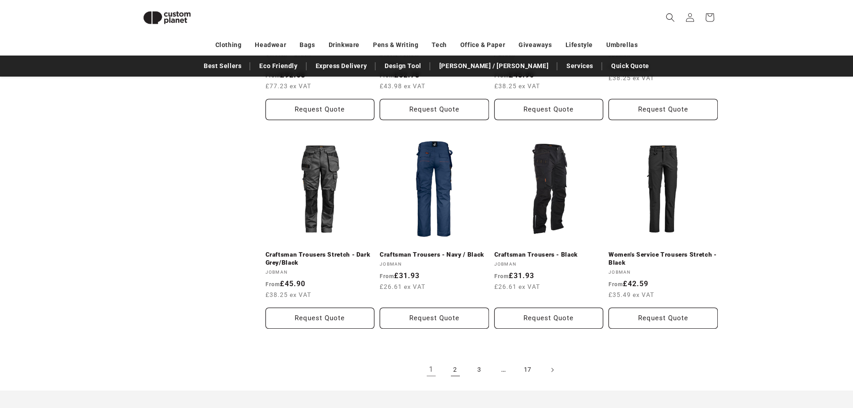
click at [455, 370] on link "2" at bounding box center [455, 370] width 20 height 20
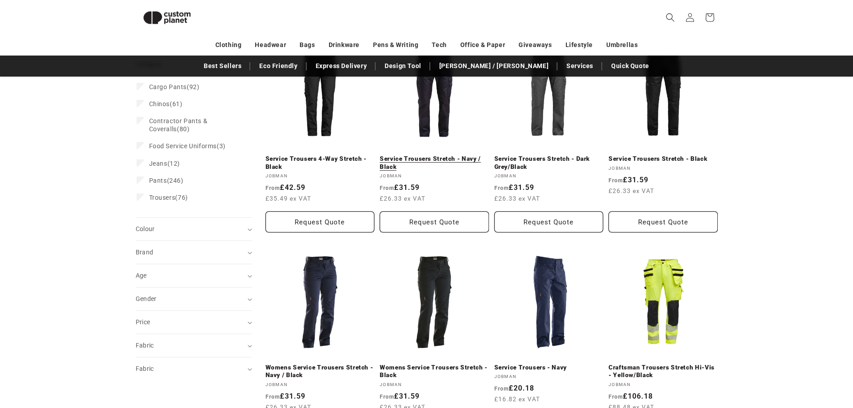
scroll to position [122, 0]
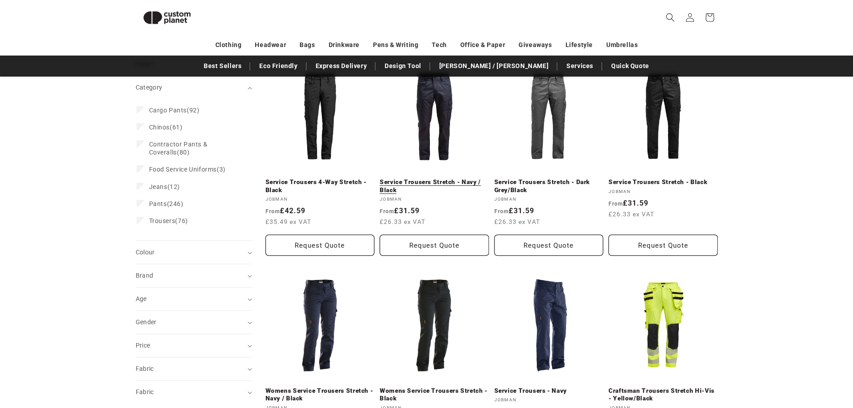
click at [434, 181] on link "Service Trousers Stretch - Navy / Black" at bounding box center [434, 186] width 109 height 16
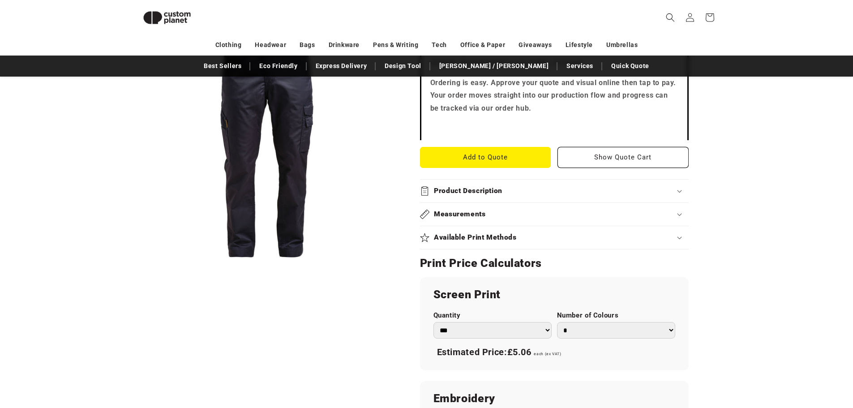
scroll to position [301, 0]
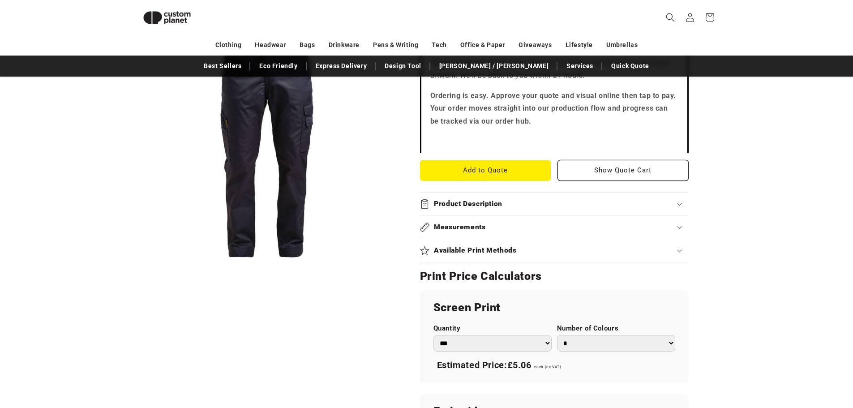
click at [578, 231] on div "Measurements" at bounding box center [554, 226] width 269 height 9
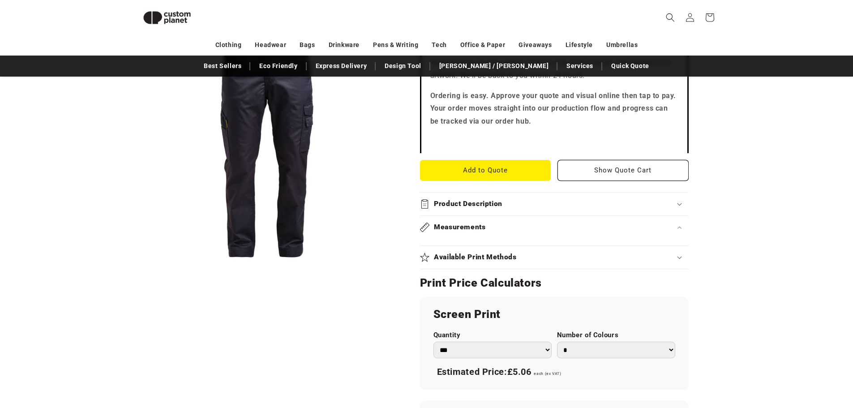
click at [671, 207] on div "Product Description" at bounding box center [554, 203] width 269 height 9
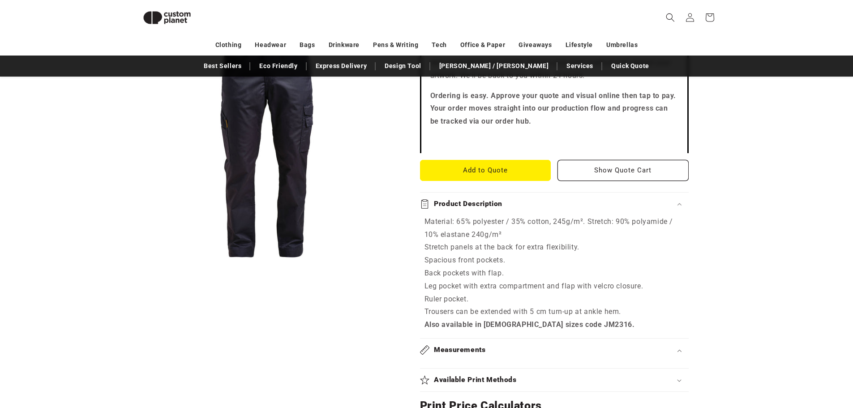
click at [668, 207] on div "Product Description" at bounding box center [554, 203] width 269 height 9
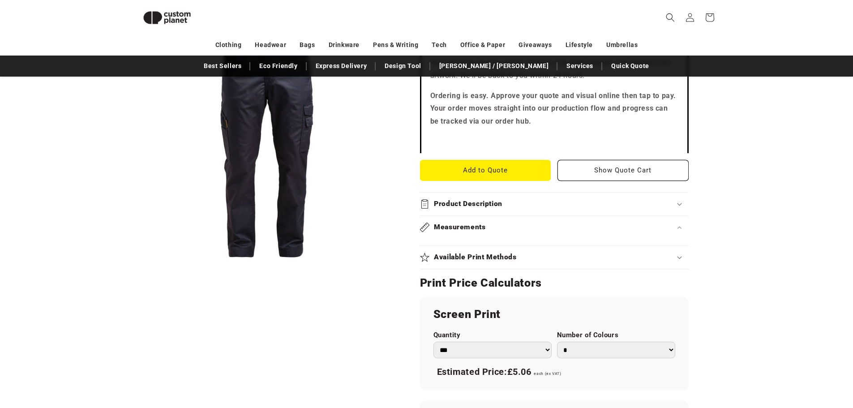
click at [657, 222] on div "Measurements" at bounding box center [554, 226] width 269 height 9
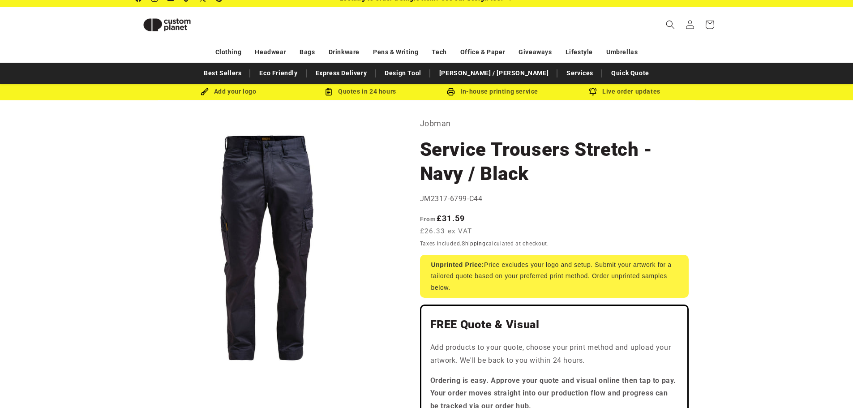
scroll to position [0, 0]
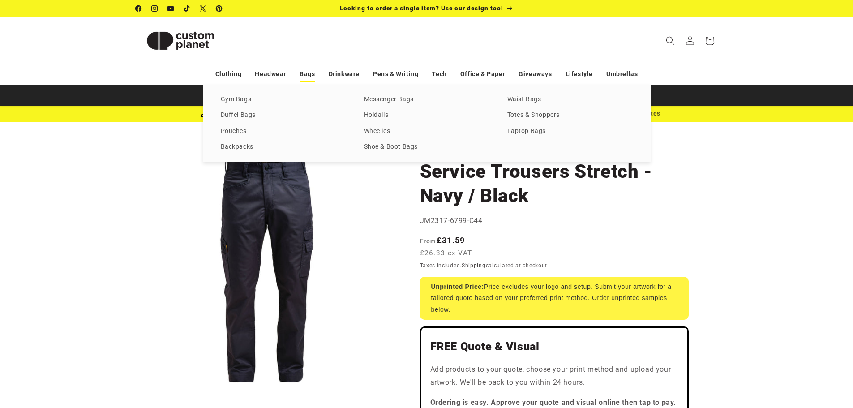
click at [308, 70] on link "Bags" at bounding box center [306, 74] width 15 height 16
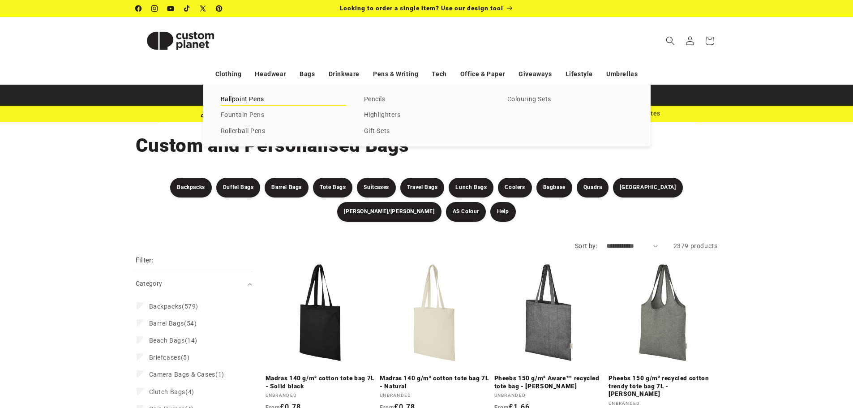
click at [258, 100] on link "Ballpoint Pens" at bounding box center [283, 100] width 125 height 12
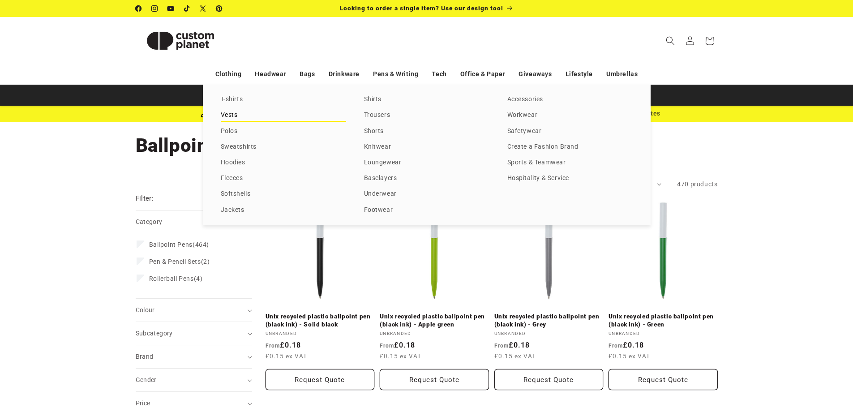
click at [234, 111] on link "Vests" at bounding box center [283, 115] width 125 height 12
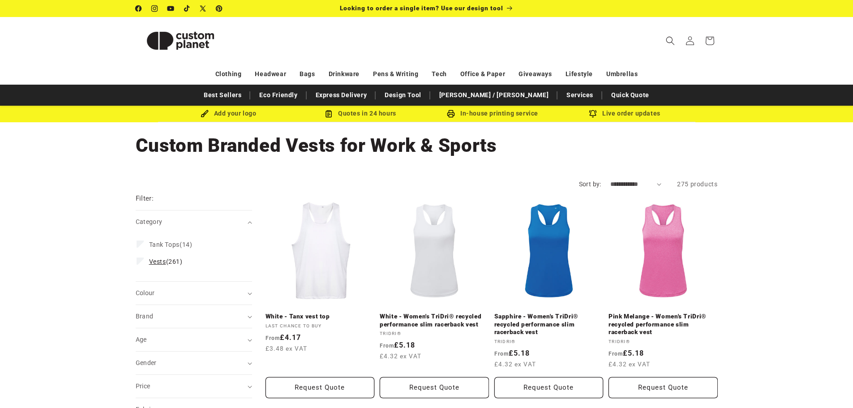
scroll to position [45, 0]
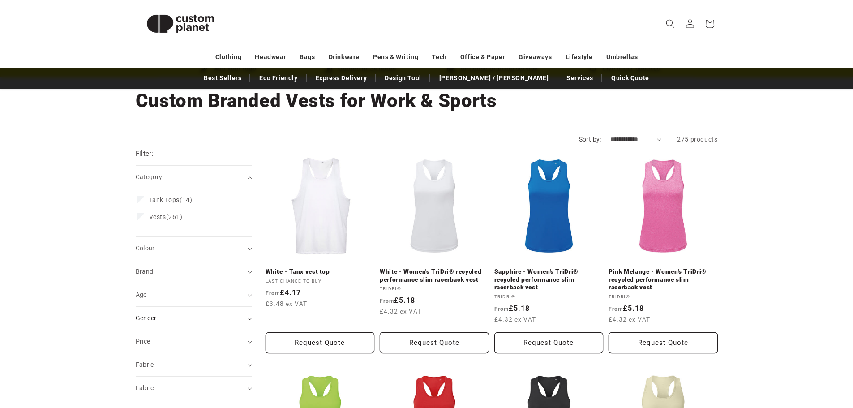
click at [228, 317] on div "Gender (0)" at bounding box center [190, 317] width 109 height 9
click at [162, 361] on span "Male (66)" at bounding box center [190, 358] width 83 height 8
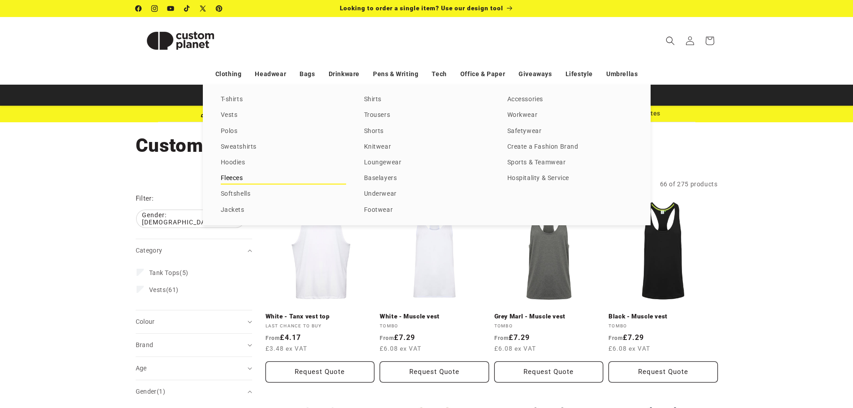
click at [233, 175] on link "Fleeces" at bounding box center [283, 178] width 125 height 12
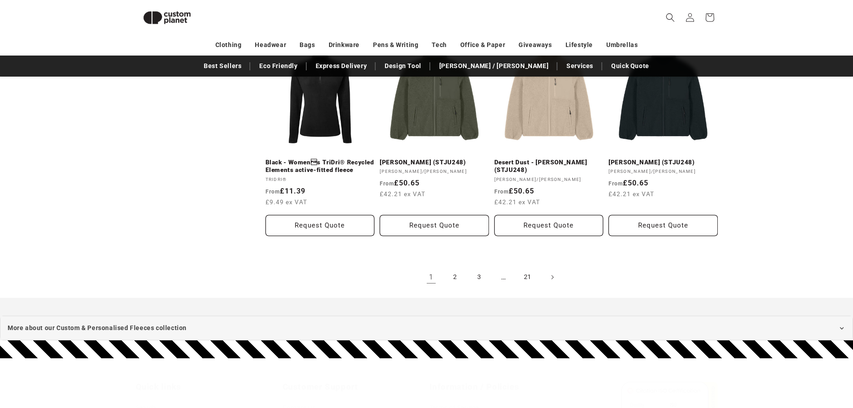
scroll to position [973, 0]
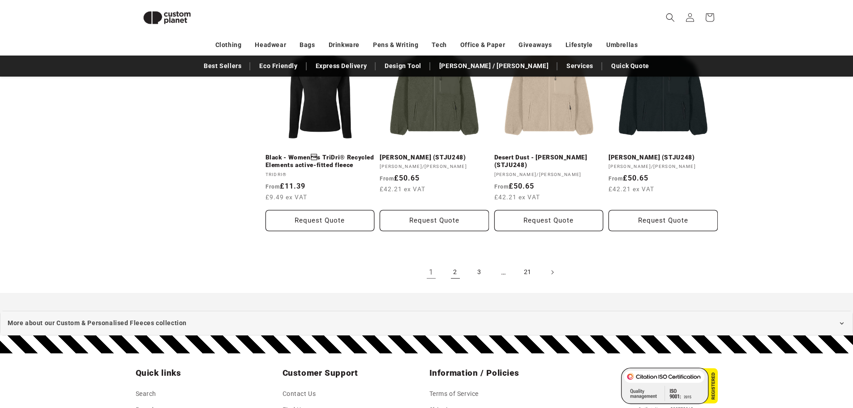
click at [463, 274] on link "2" at bounding box center [455, 272] width 20 height 20
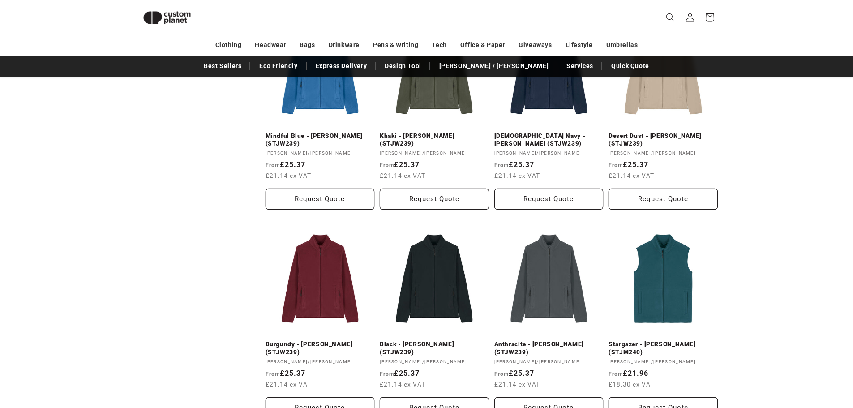
scroll to position [973, 0]
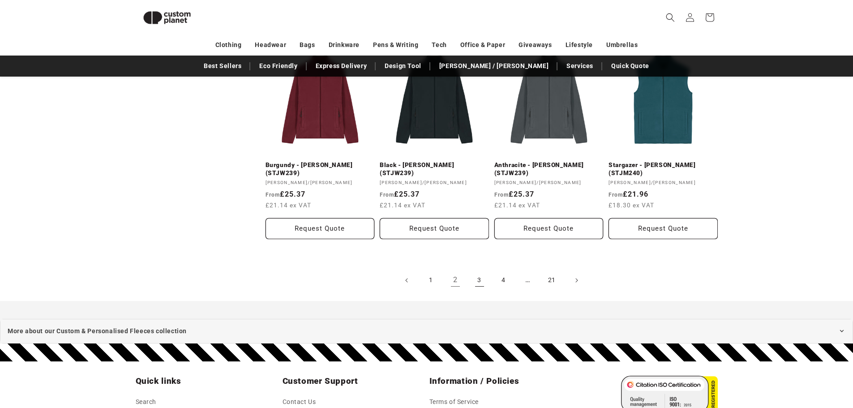
click at [483, 278] on link "3" at bounding box center [479, 280] width 20 height 20
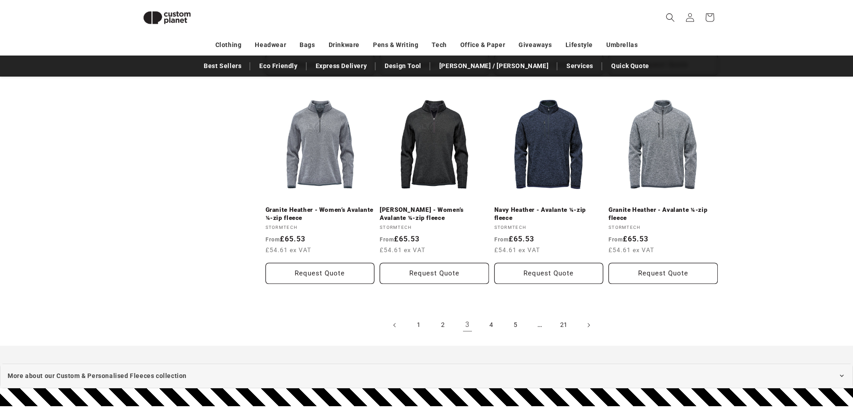
scroll to position [1017, 0]
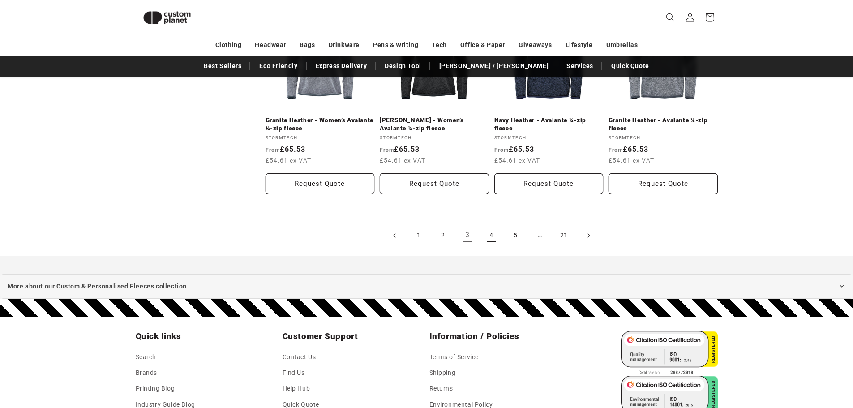
click at [491, 238] on link "4" at bounding box center [492, 236] width 20 height 20
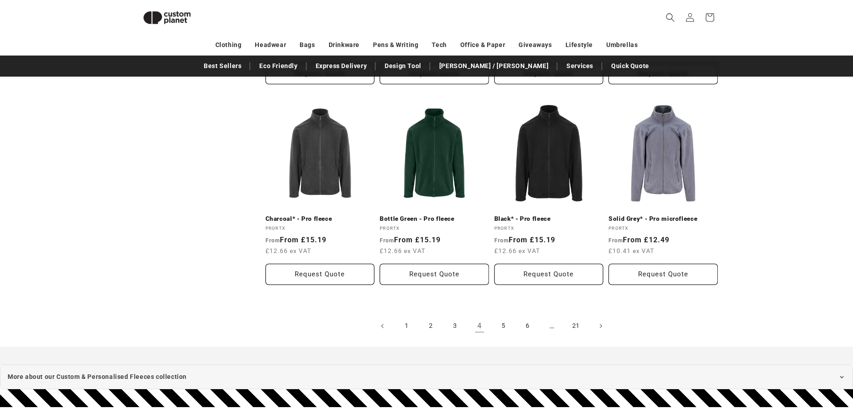
scroll to position [929, 0]
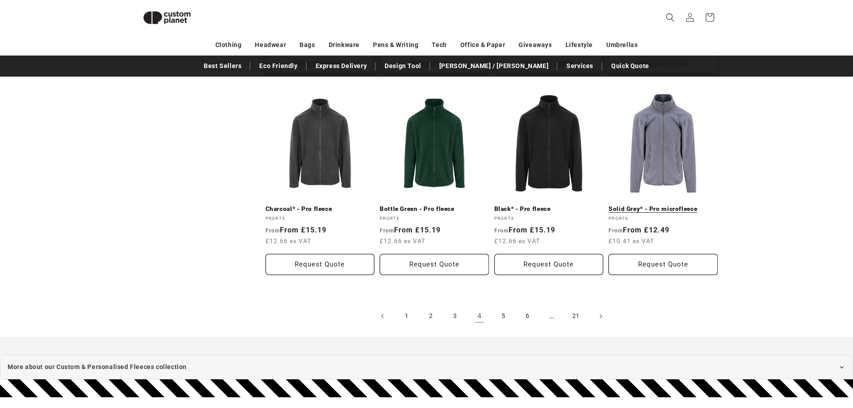
click at [659, 205] on link "Solid Grey* - Pro microfleece" at bounding box center [662, 209] width 109 height 8
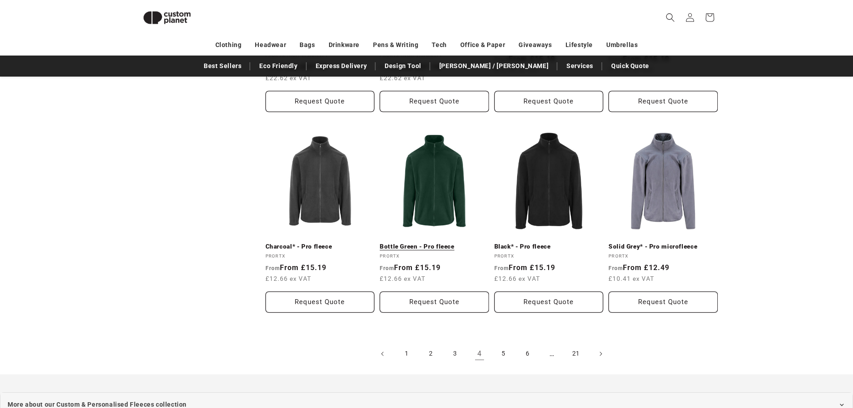
scroll to position [884, 0]
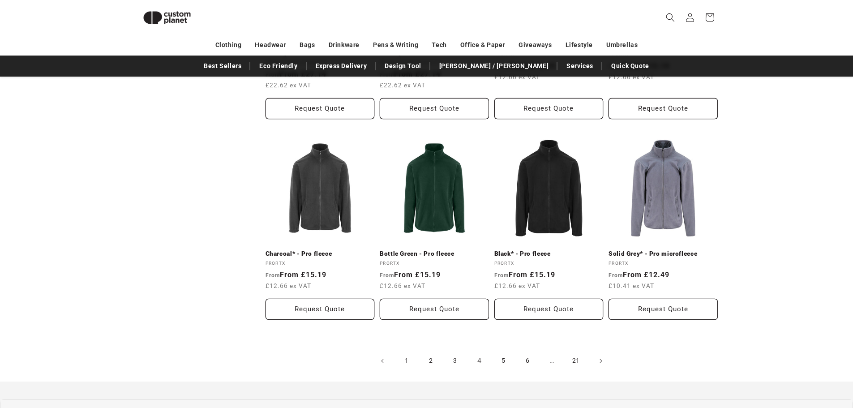
click at [500, 360] on link "5" at bounding box center [504, 361] width 20 height 20
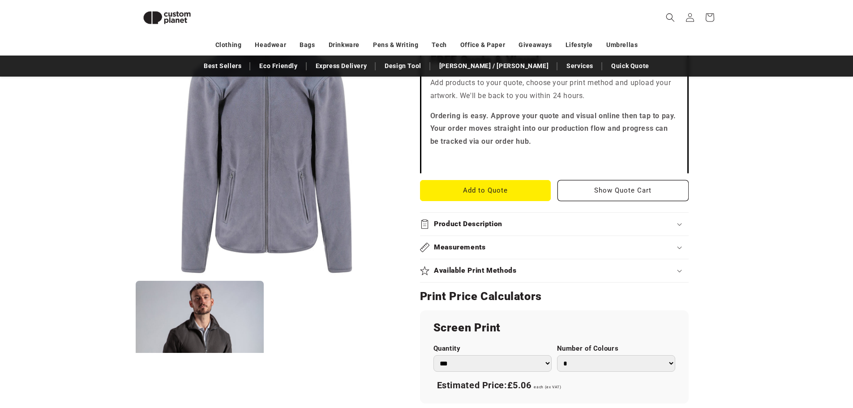
scroll to position [78, 0]
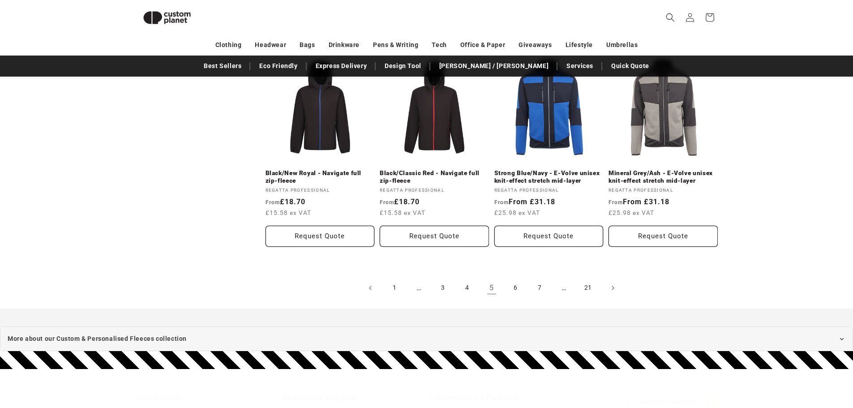
scroll to position [973, 0]
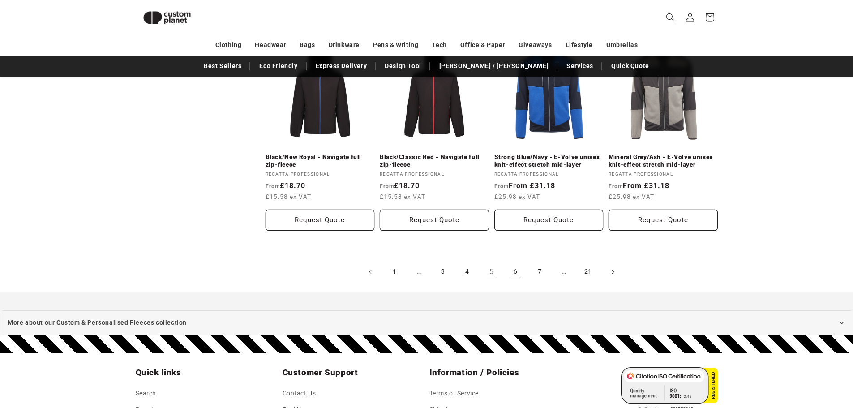
click at [514, 277] on link "6" at bounding box center [516, 272] width 20 height 20
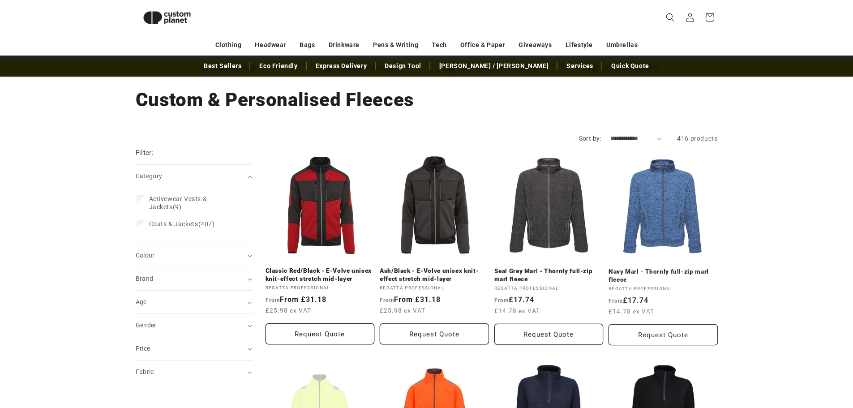
scroll to position [33, 0]
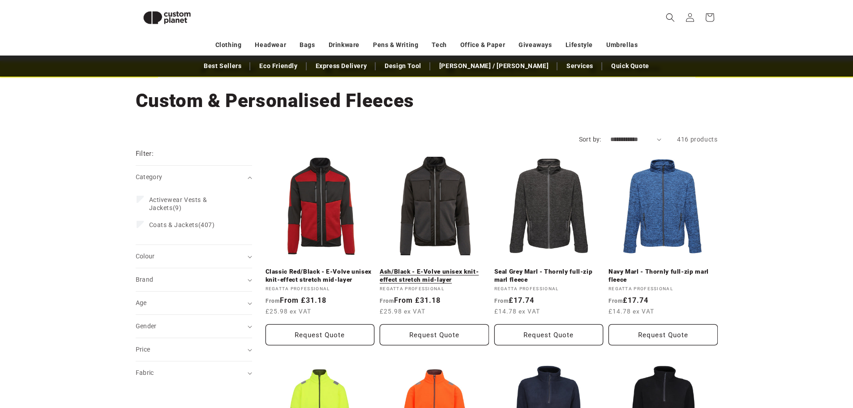
click at [436, 268] on link "Ash/Black - E-Volve unisex knit-effect stretch mid-layer" at bounding box center [434, 276] width 109 height 16
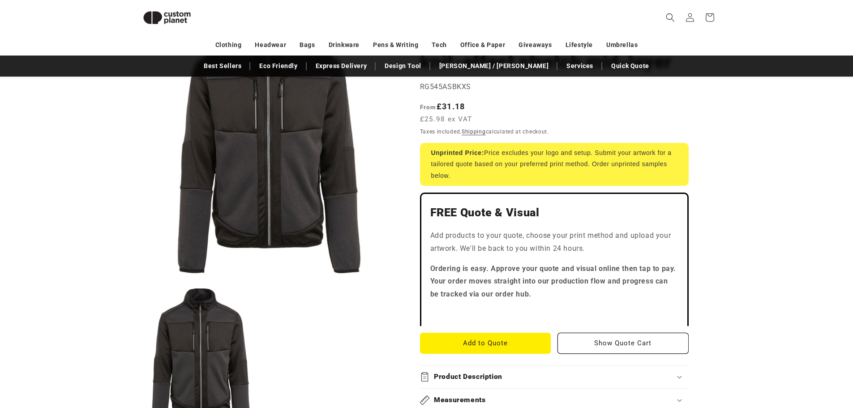
scroll to position [256, 0]
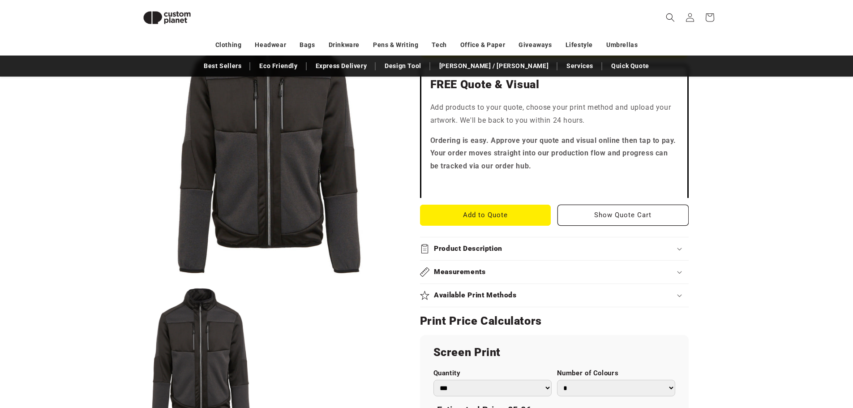
click at [475, 248] on h2 "Product Description" at bounding box center [468, 248] width 68 height 9
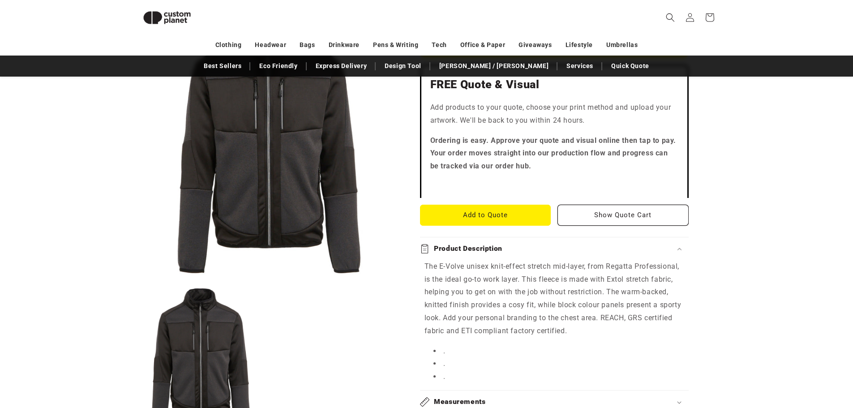
scroll to position [212, 0]
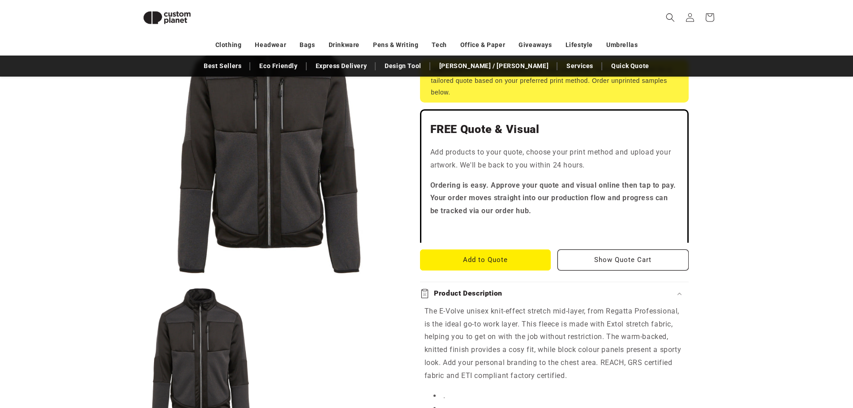
click at [136, 275] on button "Open media 1 in modal" at bounding box center [136, 275] width 0 height 0
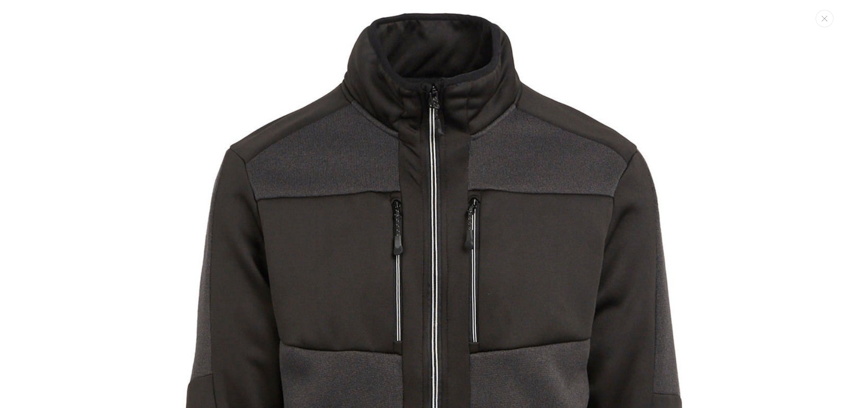
scroll to position [9, 0]
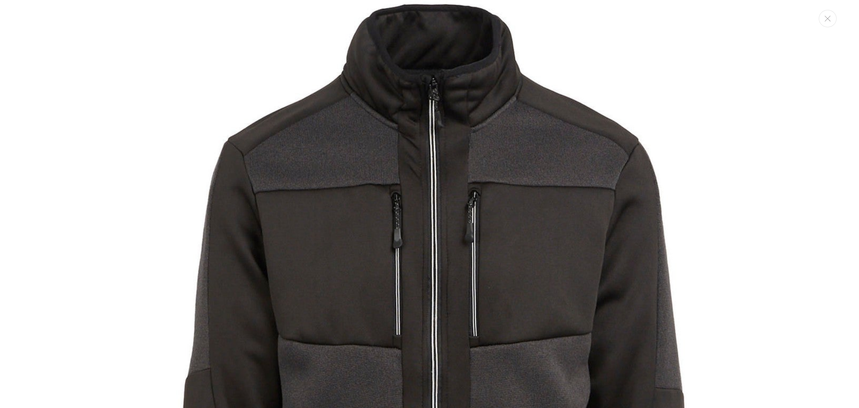
click at [508, 357] on img "Media gallery" at bounding box center [429, 380] width 761 height 761
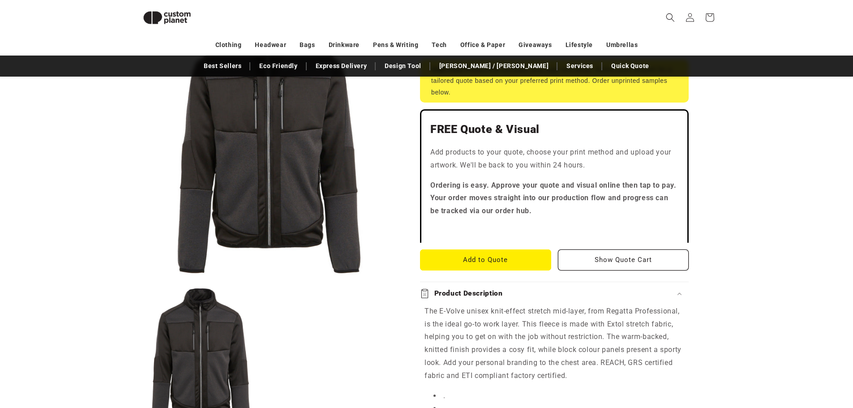
click at [136, 275] on button "Open media 1 in modal" at bounding box center [136, 275] width 0 height 0
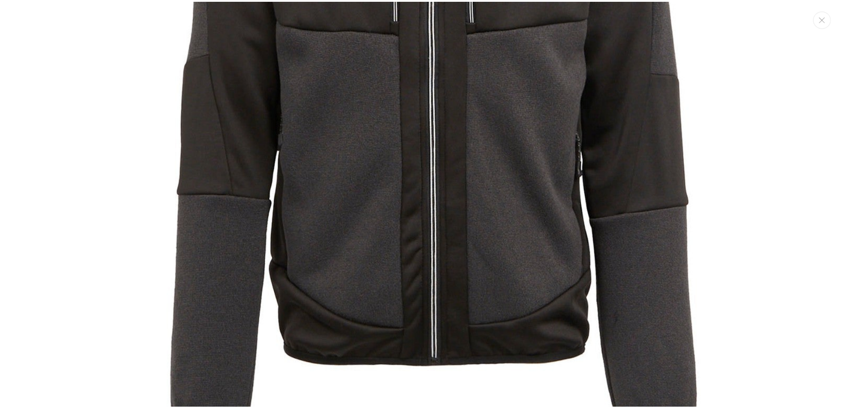
scroll to position [364, 0]
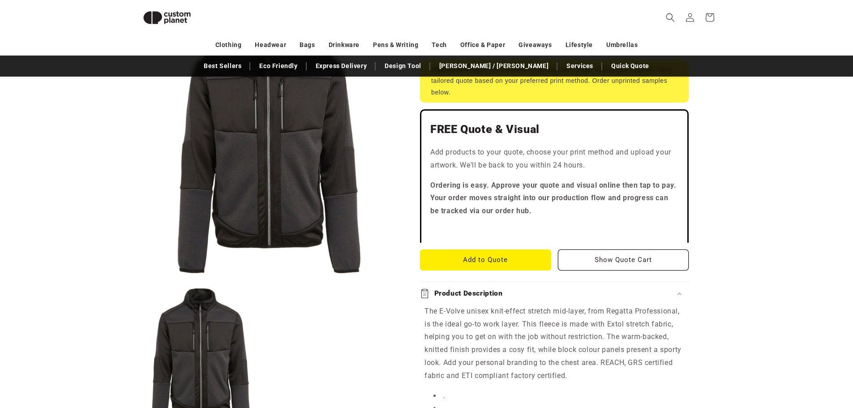
click at [491, 138] on div "FREE Quote & Visual Add products to your quote, choose your print method and up…" at bounding box center [554, 175] width 269 height 133
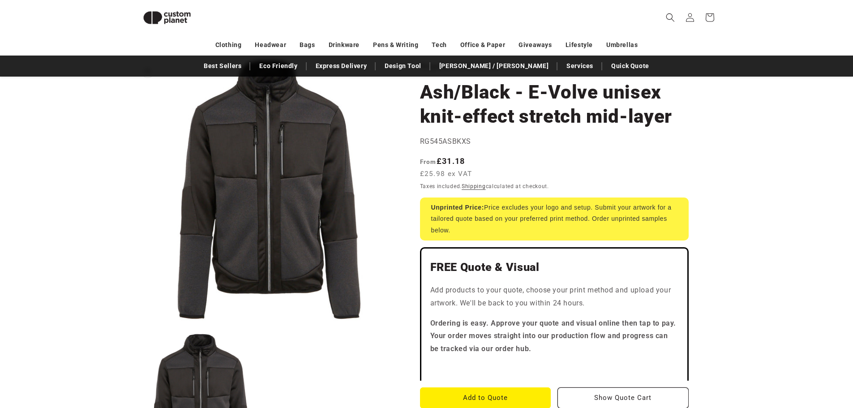
scroll to position [33, 0]
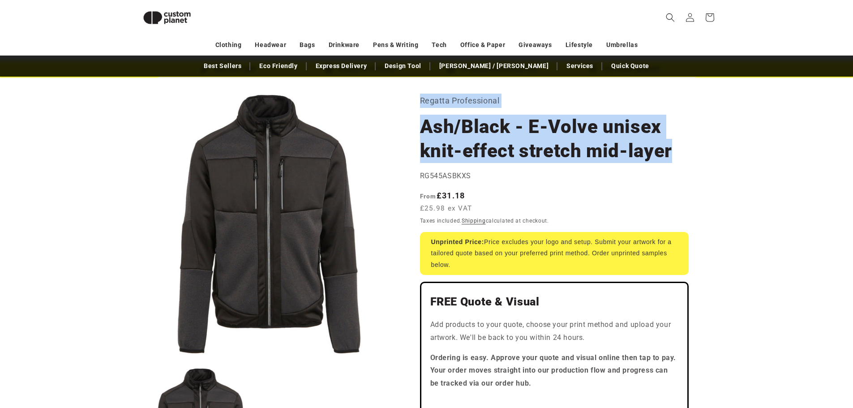
drag, startPoint x: 419, startPoint y: 100, endPoint x: 673, endPoint y: 153, distance: 259.1
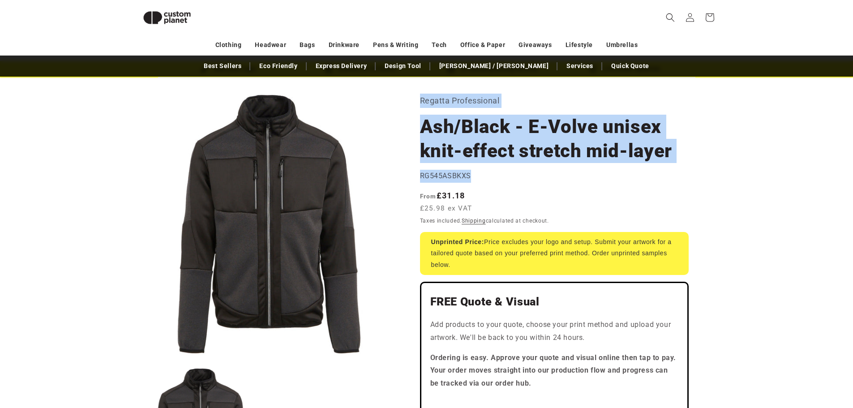
drag, startPoint x: 675, startPoint y: 163, endPoint x: 419, endPoint y: 102, distance: 263.7
drag, startPoint x: 674, startPoint y: 148, endPoint x: 421, endPoint y: 101, distance: 257.6
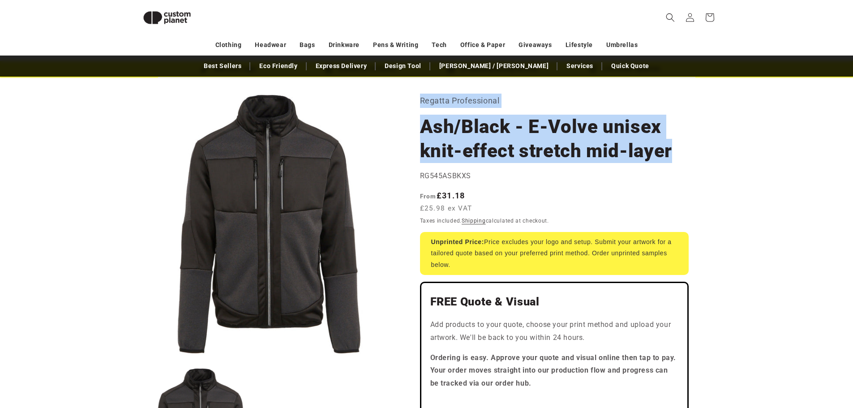
copy section "Regatta Professional Ash/Black - E-Volve unisex knit-effect stretch mid-layer"
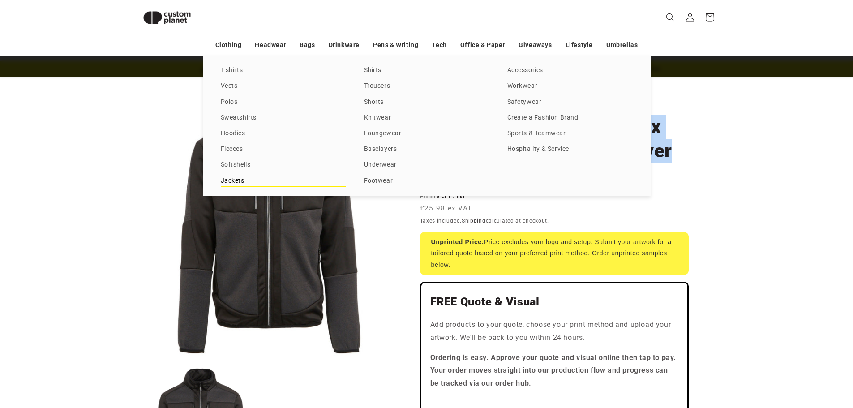
click at [243, 178] on link "Jackets" at bounding box center [283, 181] width 125 height 12
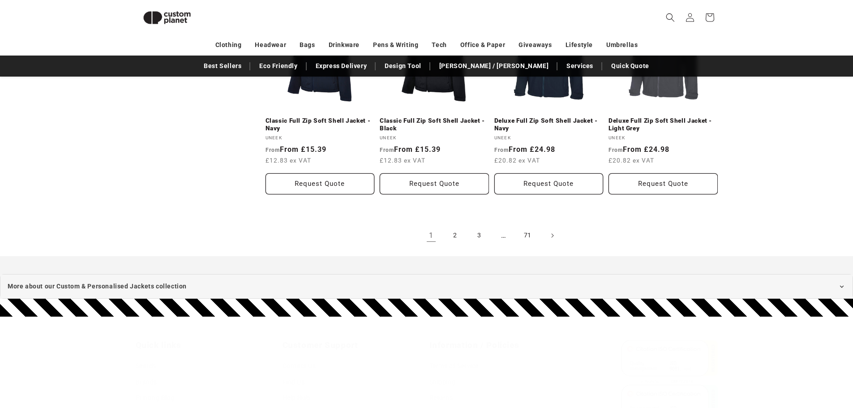
scroll to position [1017, 0]
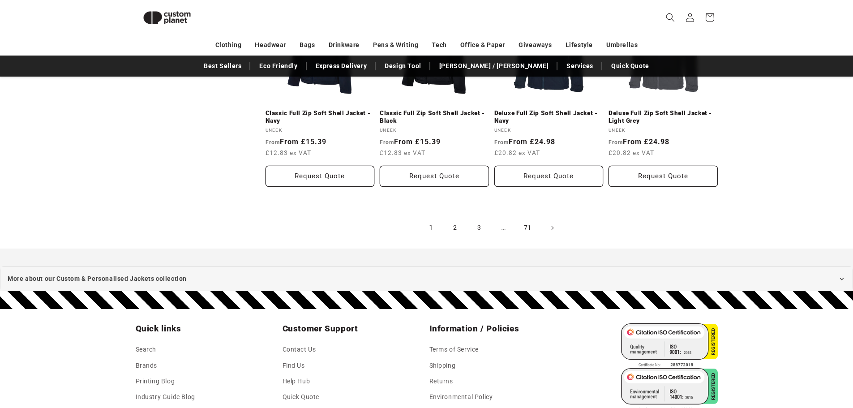
click at [455, 218] on link "2" at bounding box center [455, 228] width 20 height 20
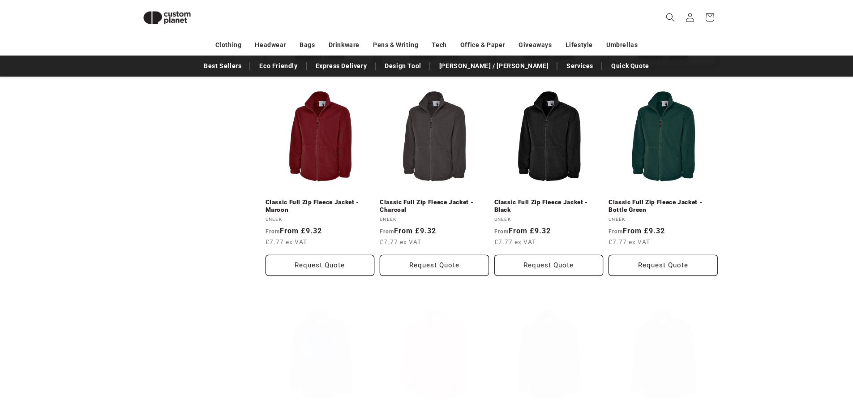
scroll to position [928, 0]
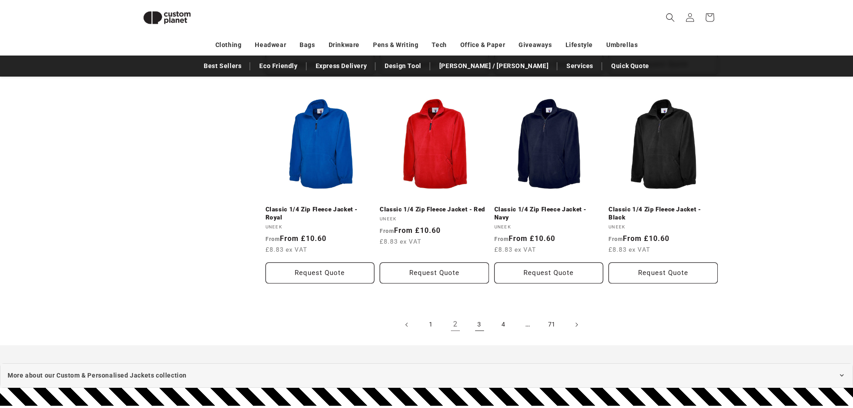
click at [486, 329] on link "3" at bounding box center [479, 325] width 20 height 20
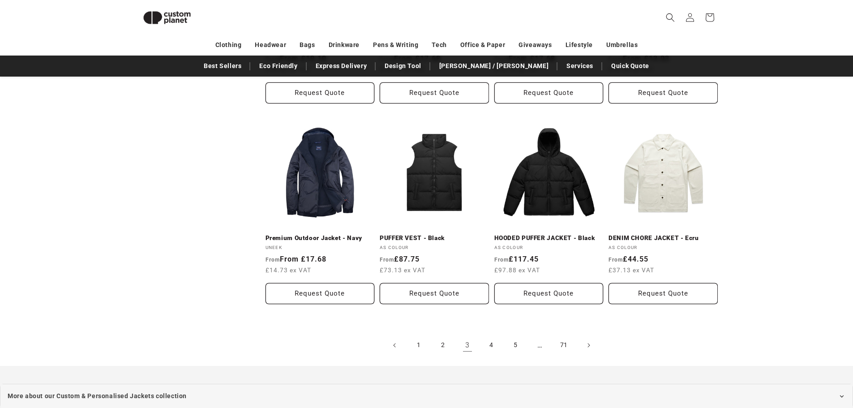
scroll to position [943, 0]
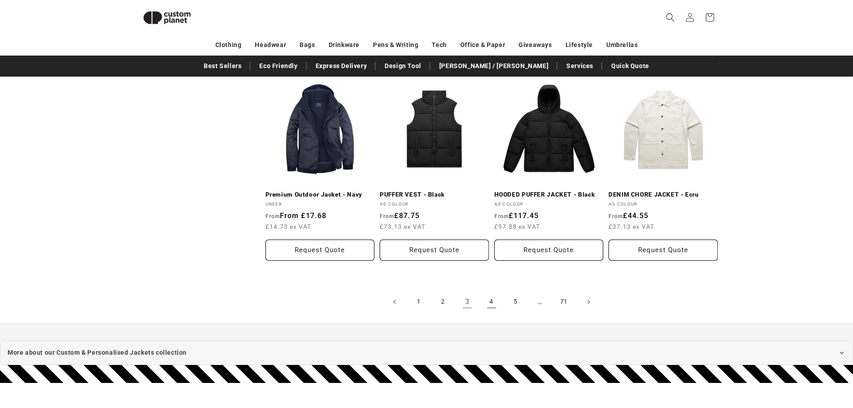
click at [486, 306] on link "4" at bounding box center [492, 302] width 20 height 20
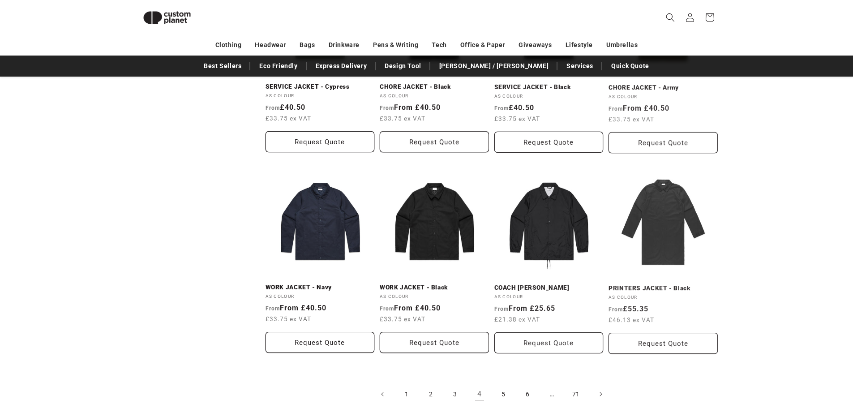
scroll to position [972, 0]
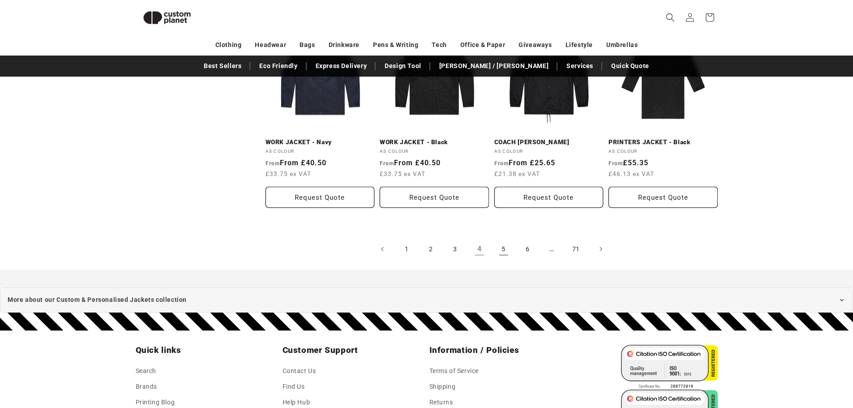
click at [502, 254] on link "5" at bounding box center [504, 249] width 20 height 20
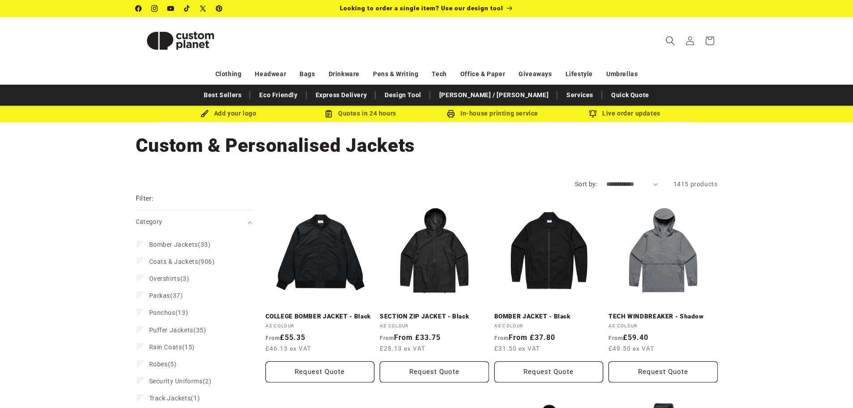
click at [666, 37] on icon "Search" at bounding box center [669, 40] width 9 height 9
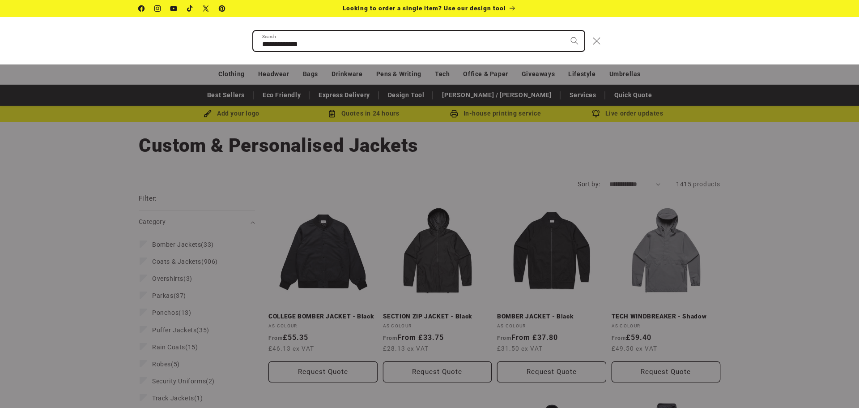
type input "**********"
click at [565, 31] on button "Search" at bounding box center [575, 41] width 20 height 20
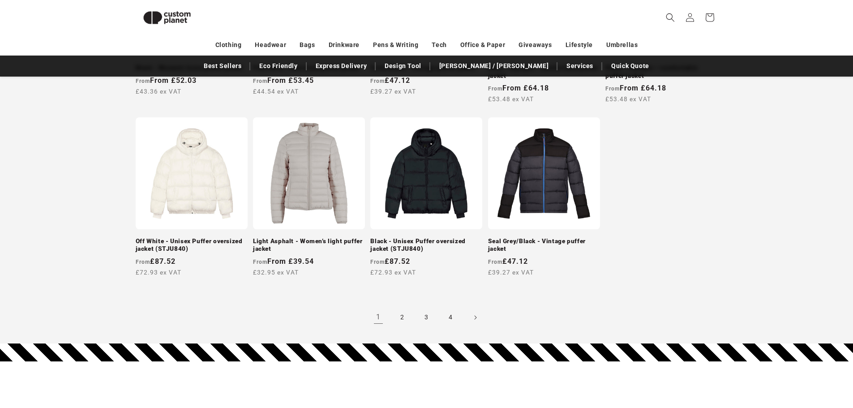
scroll to position [794, 0]
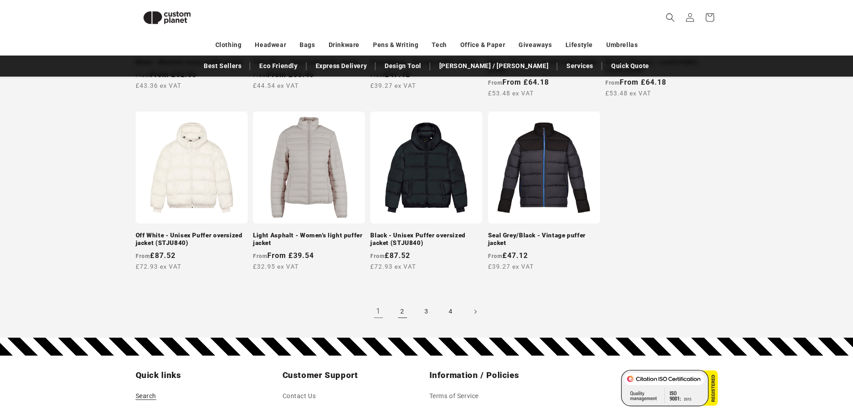
click at [397, 309] on link "2" at bounding box center [403, 312] width 20 height 20
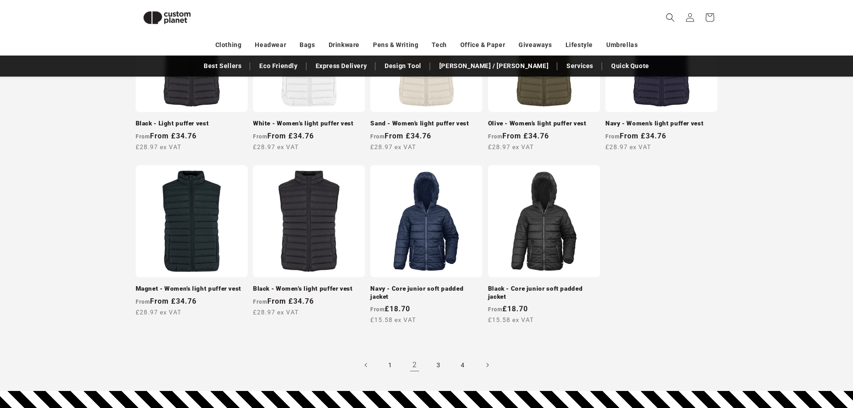
scroll to position [749, 0]
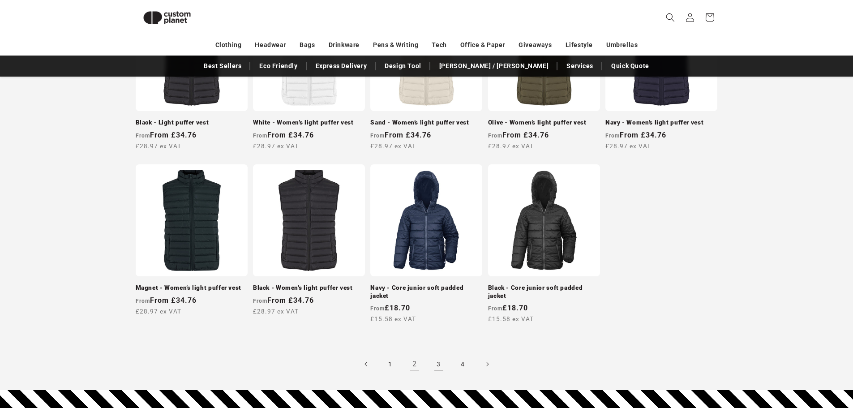
click at [439, 354] on link "3" at bounding box center [439, 364] width 20 height 20
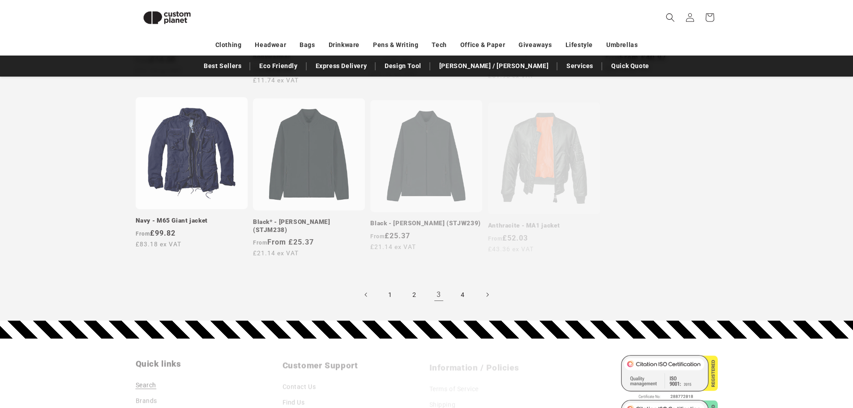
scroll to position [838, 0]
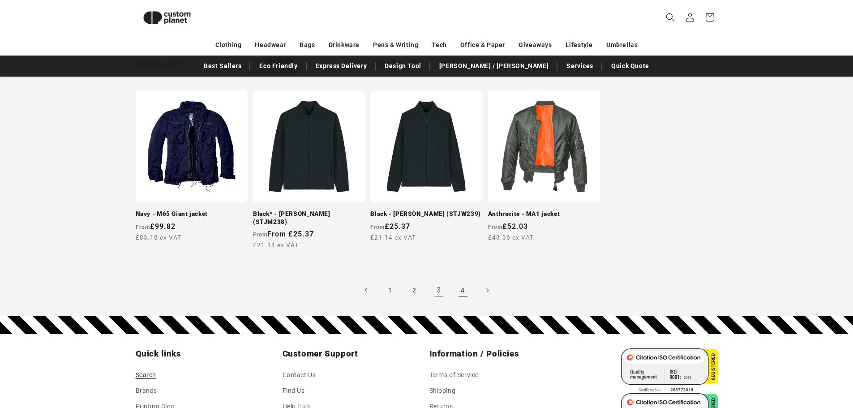
click at [461, 282] on link "4" at bounding box center [463, 290] width 20 height 20
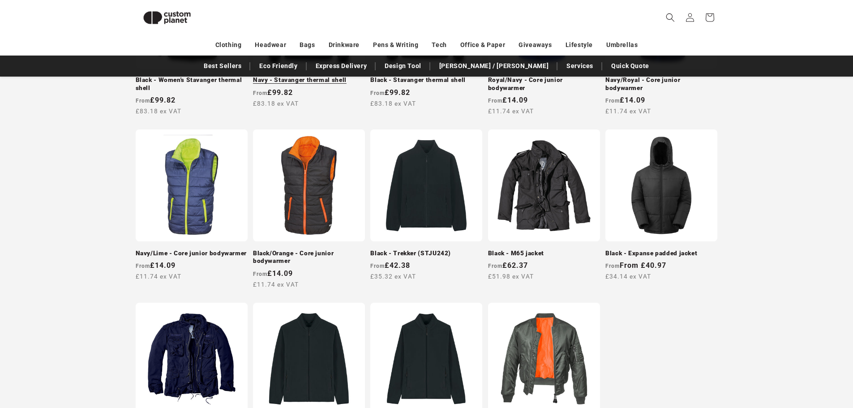
scroll to position [570, 0]
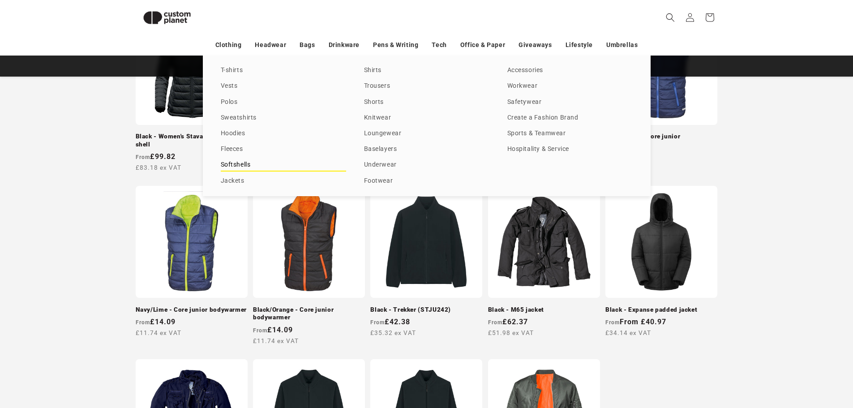
click at [248, 162] on link "Softshells" at bounding box center [283, 165] width 125 height 12
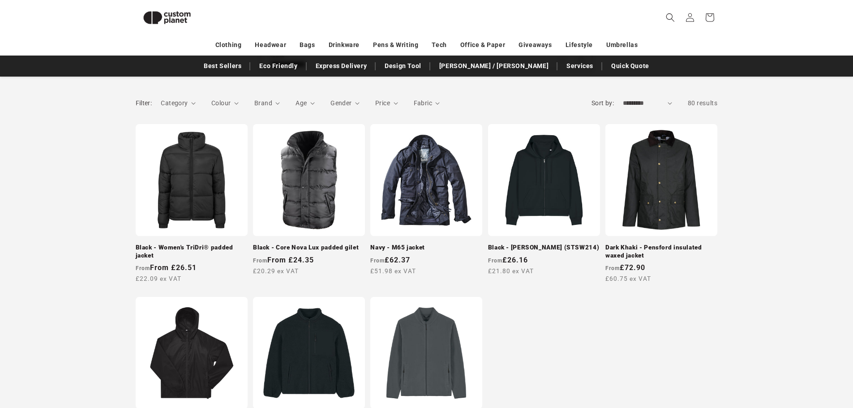
scroll to position [122, 0]
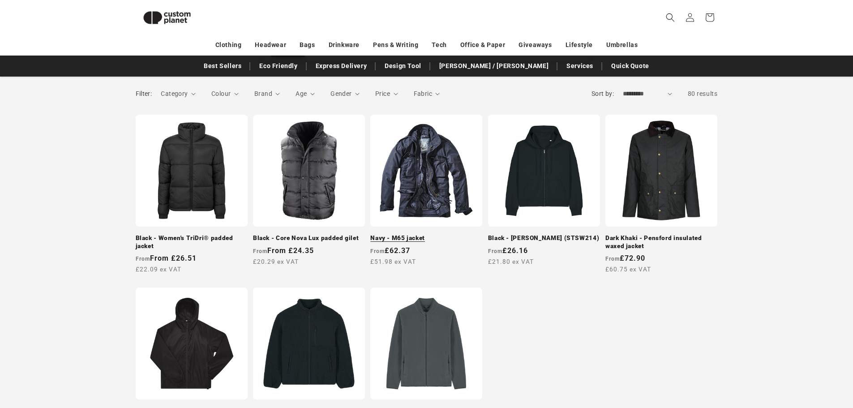
click at [454, 234] on link "Navy - M65 jacket" at bounding box center [426, 238] width 112 height 8
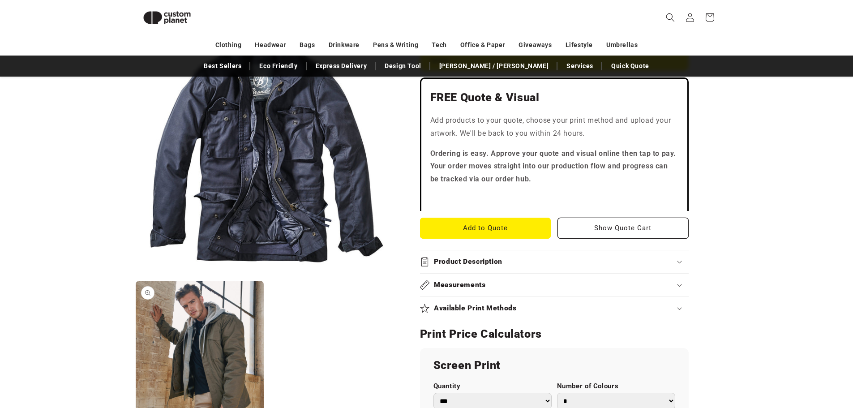
scroll to position [257, 0]
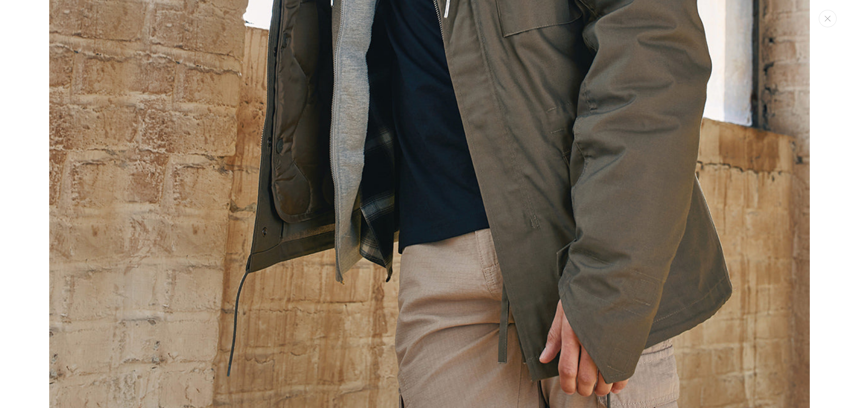
scroll to position [1217, 0]
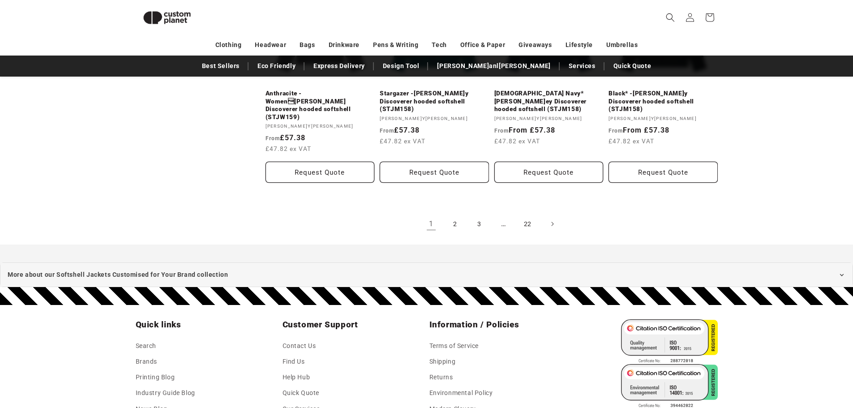
scroll to position [1107, 0]
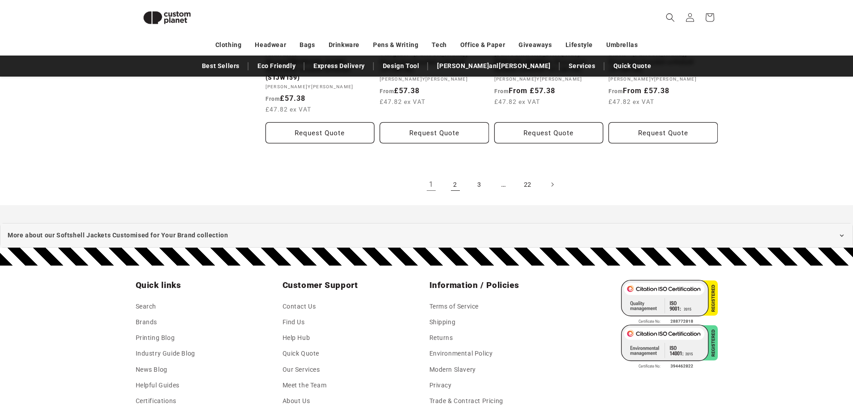
click at [462, 175] on link "2" at bounding box center [455, 185] width 20 height 20
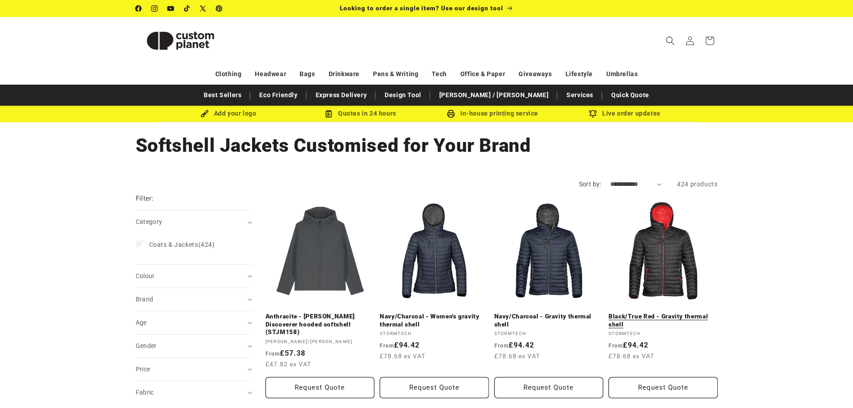
click at [680, 312] on link "Black/True Red - Gravity thermal shell" at bounding box center [662, 320] width 109 height 16
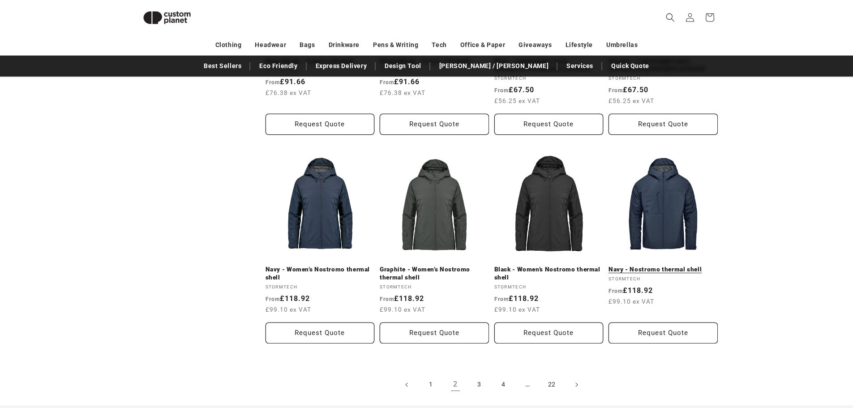
scroll to position [928, 0]
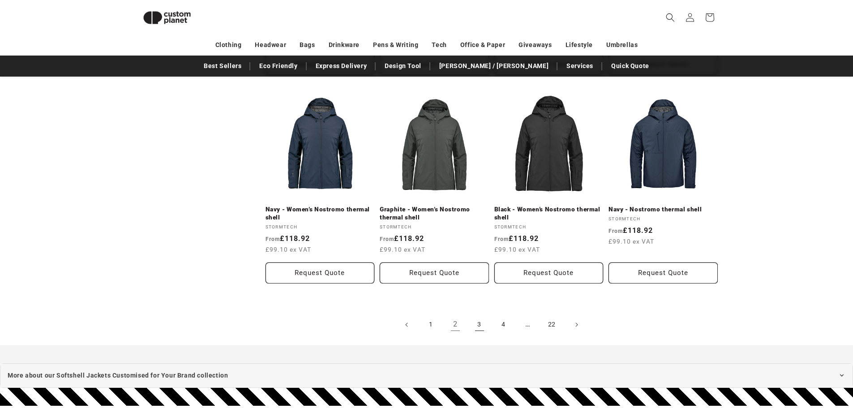
click at [473, 319] on link "3" at bounding box center [479, 325] width 20 height 20
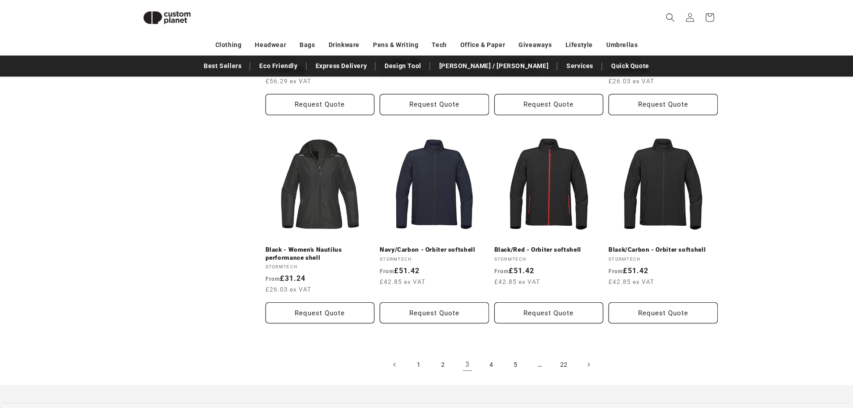
scroll to position [883, 0]
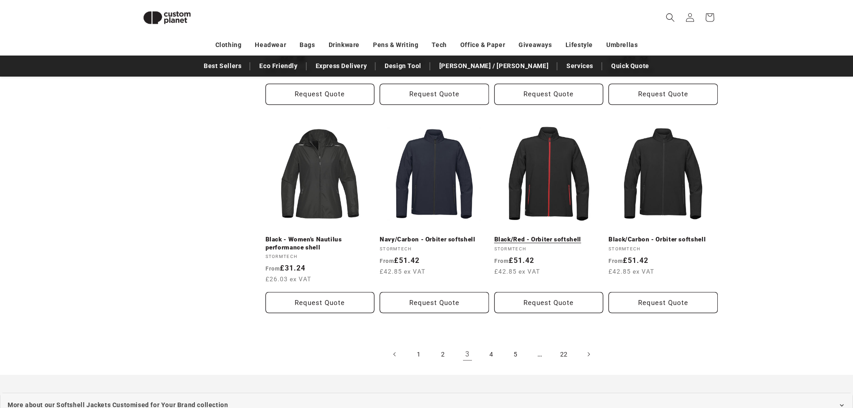
click at [554, 235] on link "Black/Red - Orbiter softshell" at bounding box center [548, 239] width 109 height 8
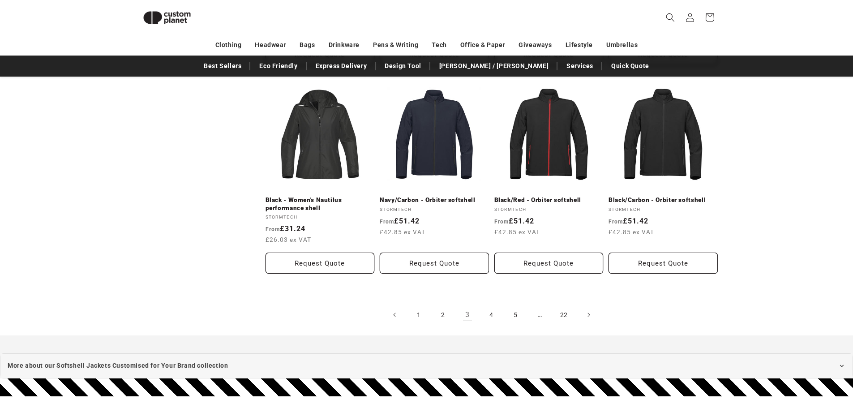
scroll to position [927, 0]
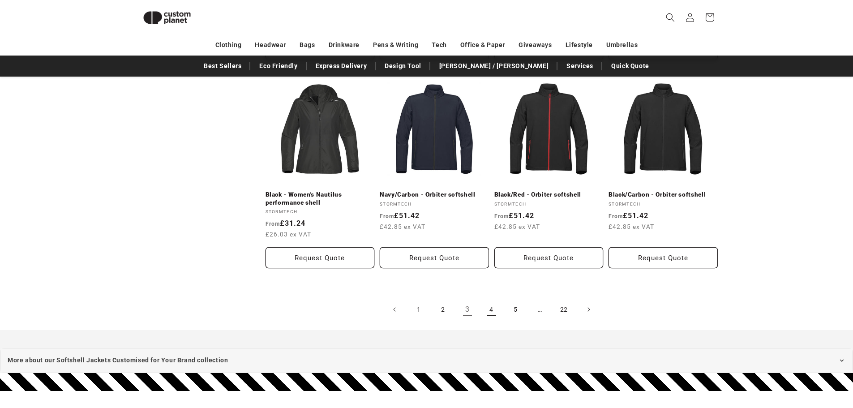
click at [493, 306] on link "4" at bounding box center [492, 309] width 20 height 20
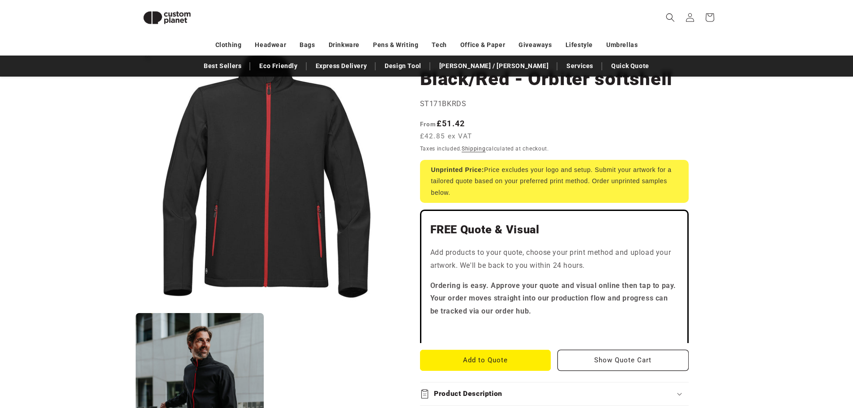
scroll to position [78, 0]
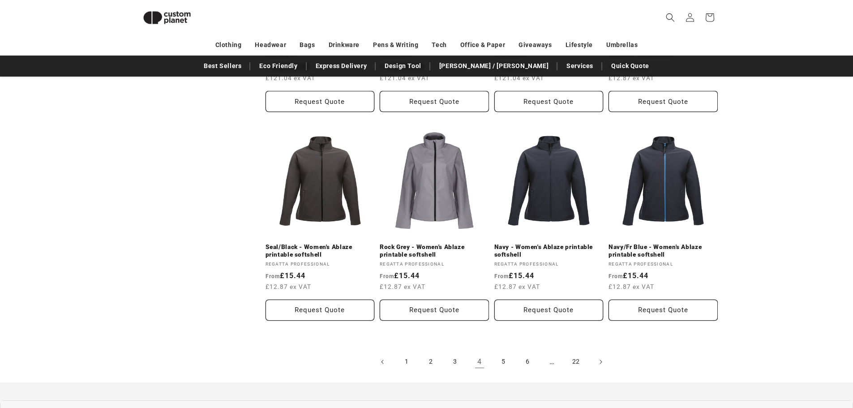
scroll to position [883, 0]
click at [508, 363] on link "5" at bounding box center [504, 361] width 20 height 20
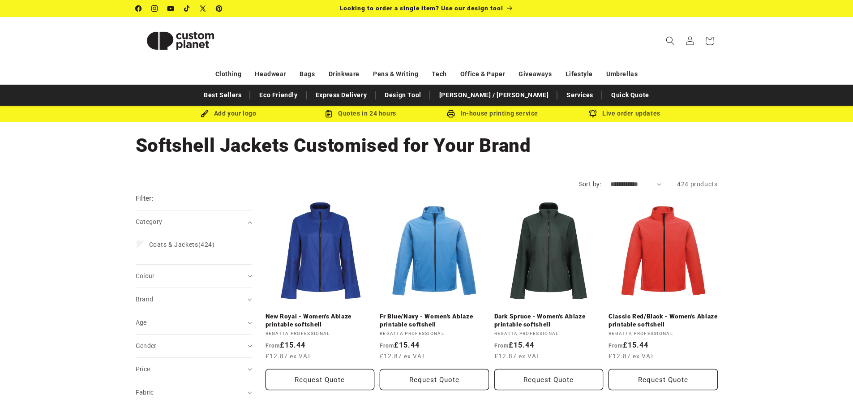
click at [657, 184] on select "**********" at bounding box center [635, 183] width 51 height 9
select select "**********"
click at [610, 179] on select "**********" at bounding box center [635, 183] width 51 height 9
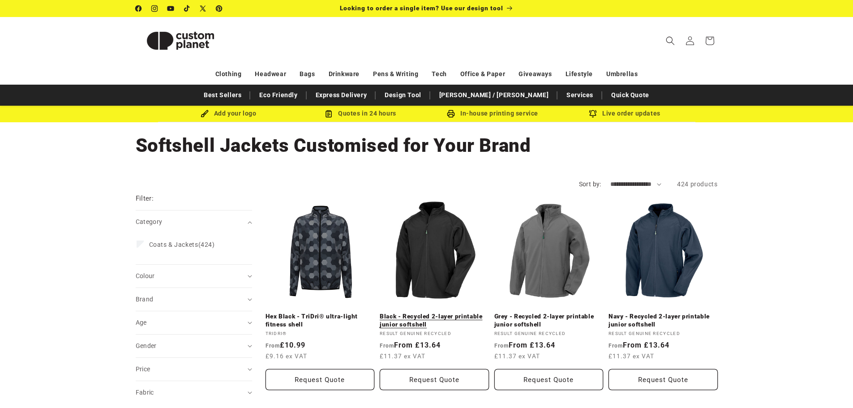
click at [449, 312] on link "Black - Recycled 2-layer printable junior softshell" at bounding box center [434, 320] width 109 height 16
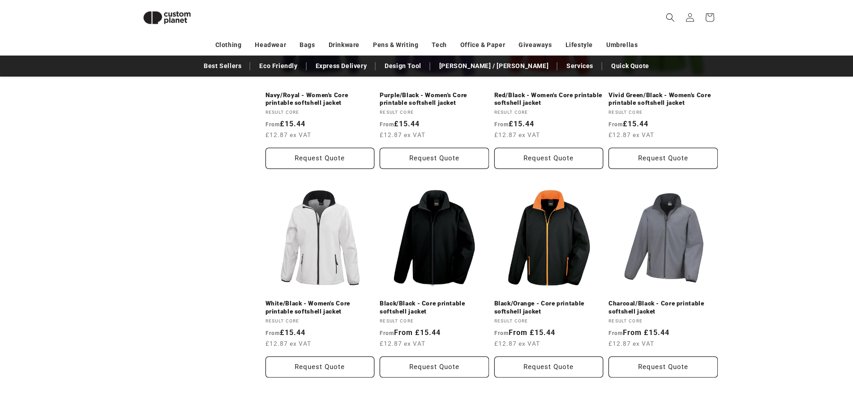
scroll to position [838, 0]
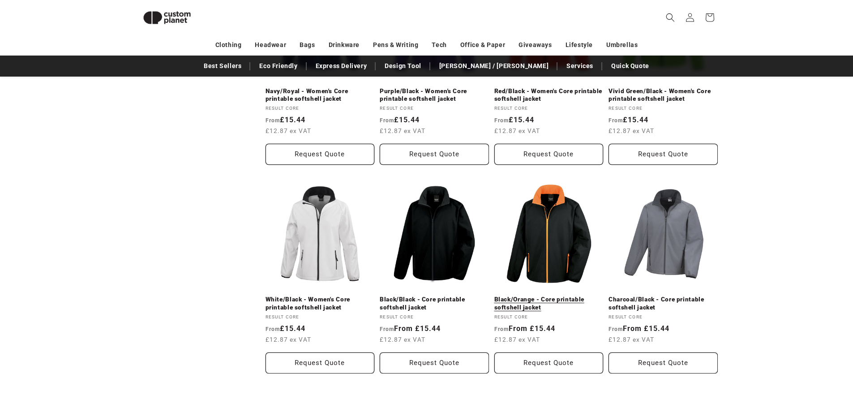
click at [554, 295] on link "Black/Orange - Core printable softshell jacket" at bounding box center [548, 303] width 109 height 16
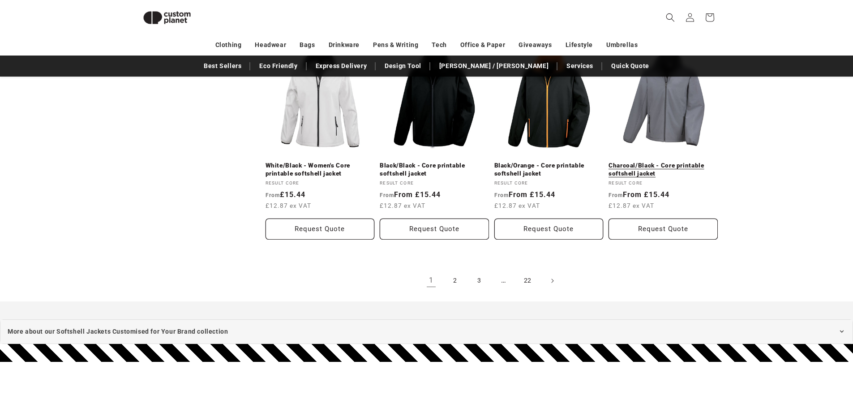
scroll to position [973, 0]
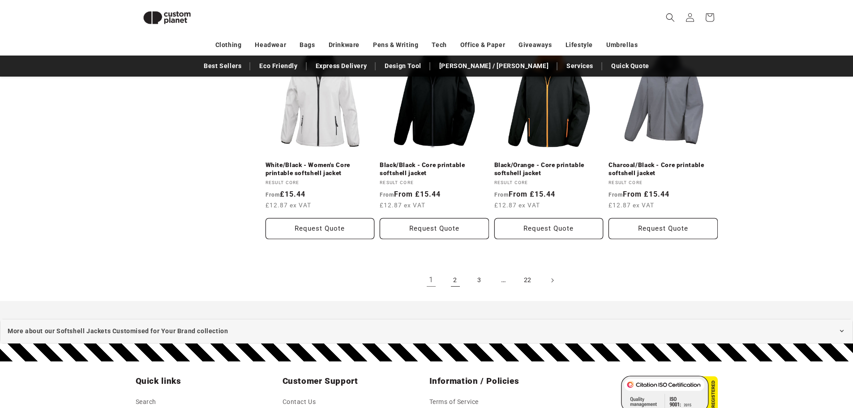
click at [455, 283] on link "2" at bounding box center [455, 280] width 20 height 20
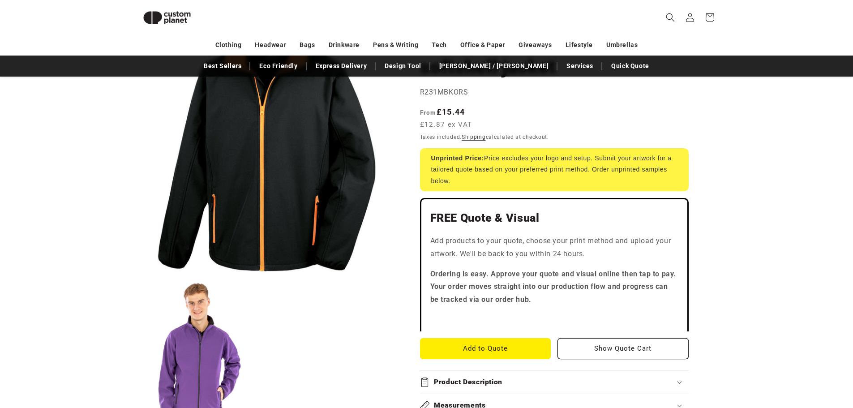
scroll to position [33, 0]
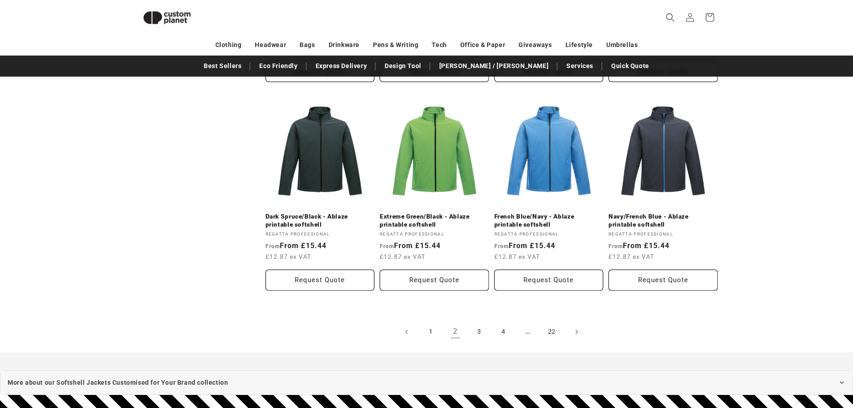
scroll to position [928, 0]
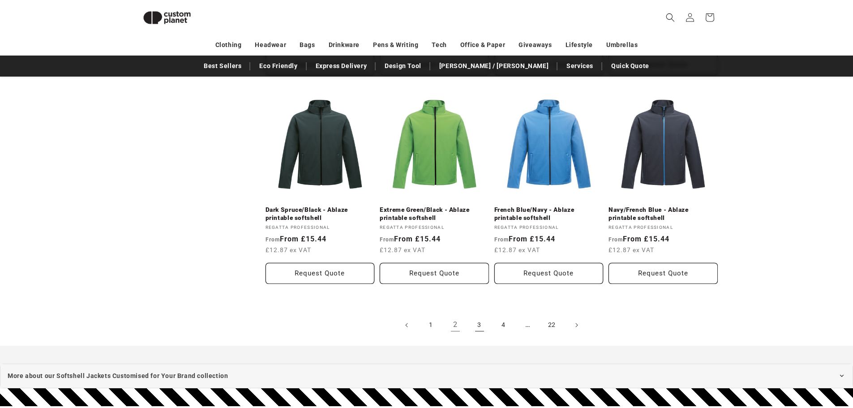
click at [487, 323] on link "3" at bounding box center [479, 325] width 20 height 20
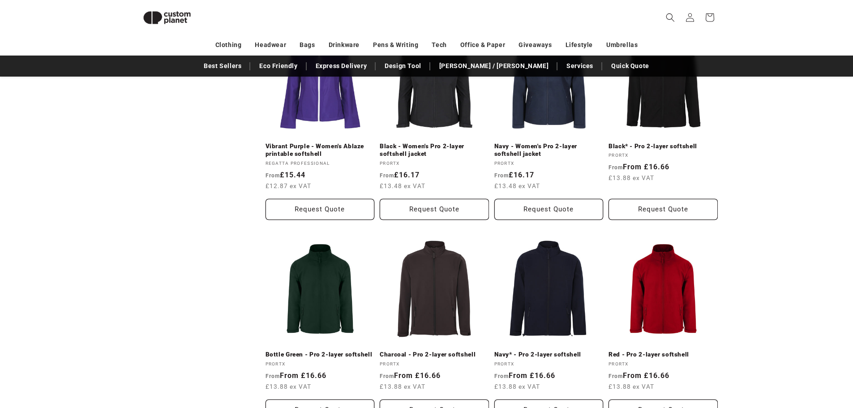
scroll to position [927, 0]
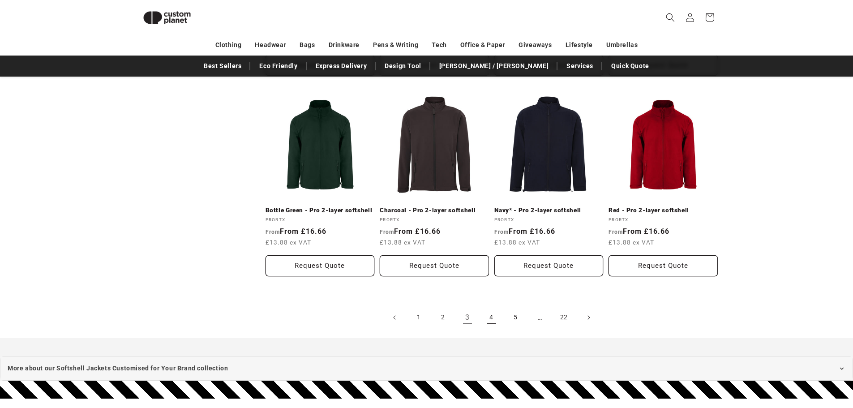
click at [495, 318] on link "4" at bounding box center [492, 317] width 20 height 20
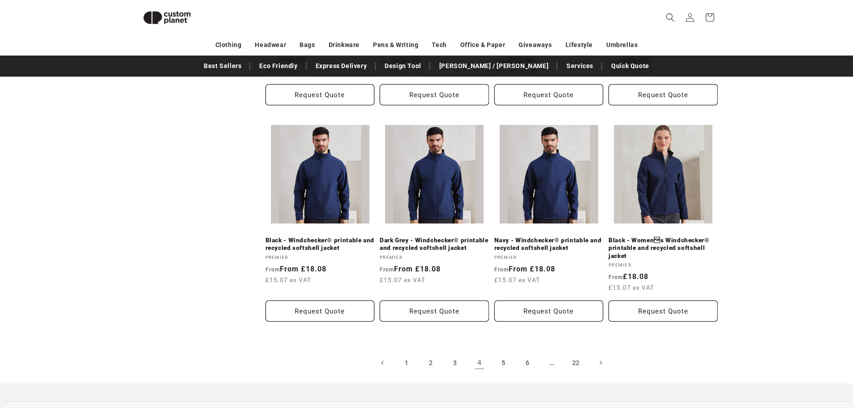
scroll to position [928, 0]
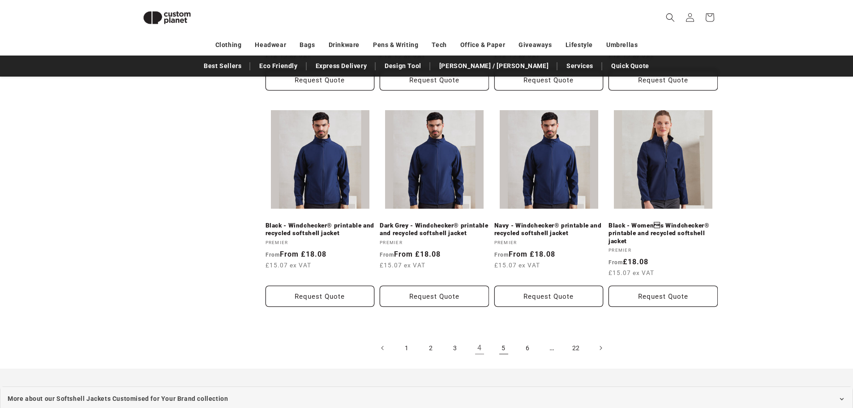
click at [501, 350] on link "5" at bounding box center [504, 348] width 20 height 20
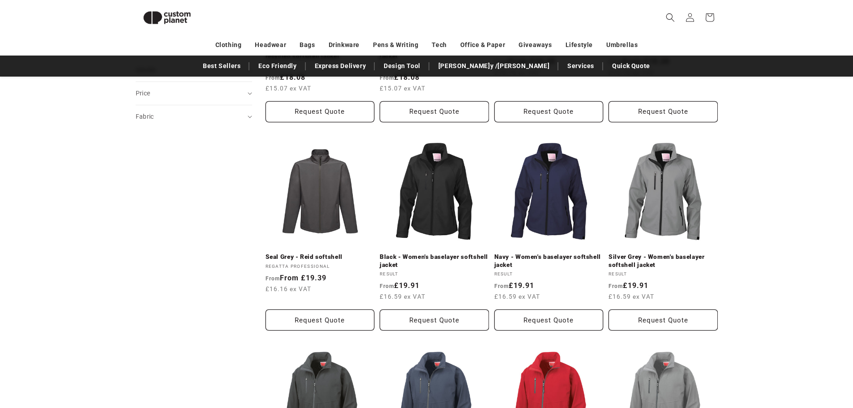
scroll to position [525, 0]
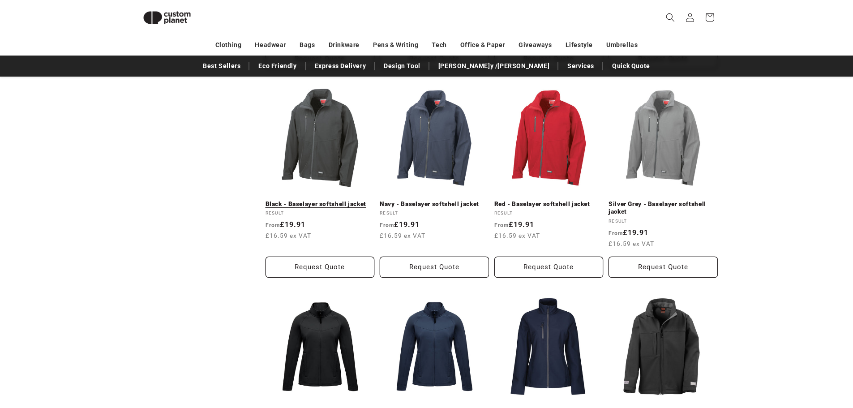
click at [335, 200] on link "Black - Baselayer softshell jacket" at bounding box center [319, 204] width 109 height 8
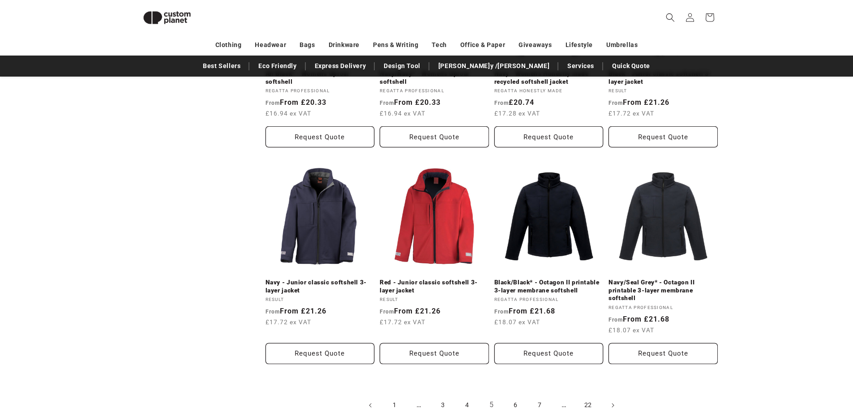
scroll to position [928, 0]
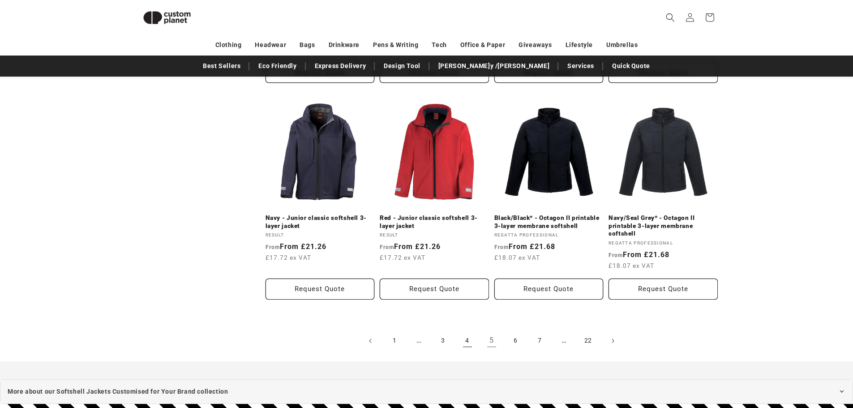
click at [465, 338] on link "4" at bounding box center [467, 341] width 20 height 20
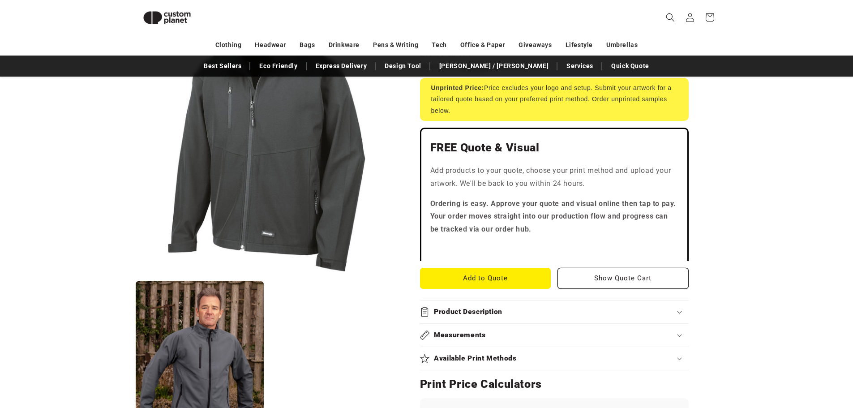
scroll to position [212, 0]
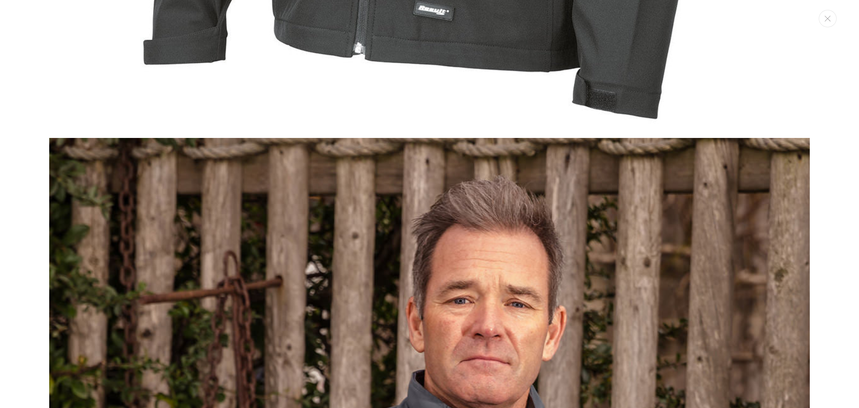
scroll to position [636, 0]
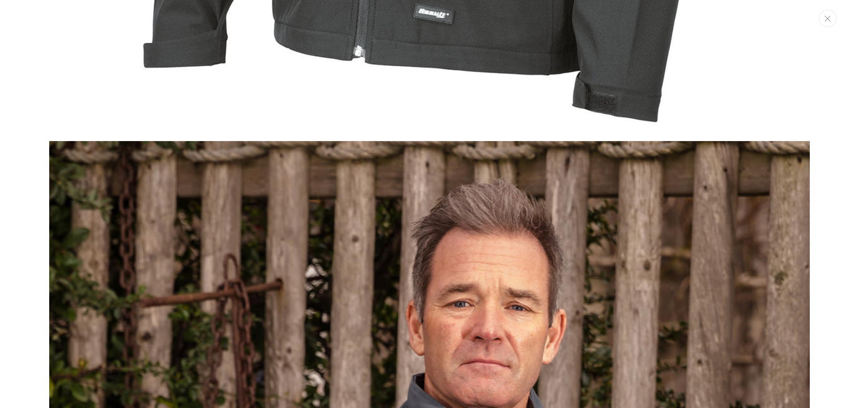
click at [832, 22] on button "Close" at bounding box center [828, 18] width 18 height 17
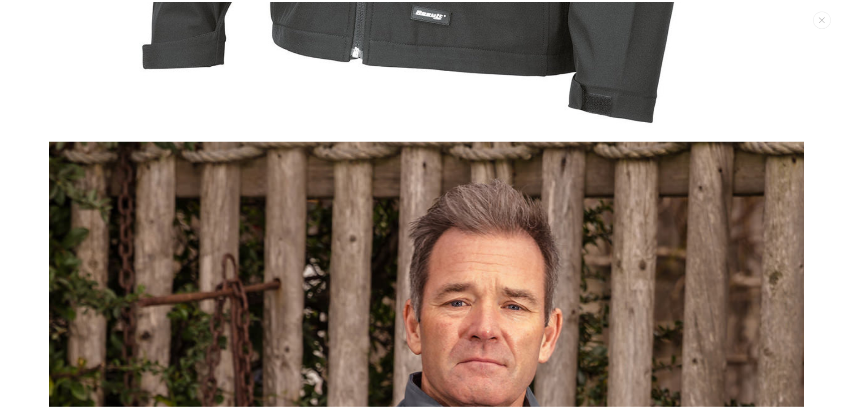
scroll to position [443, 0]
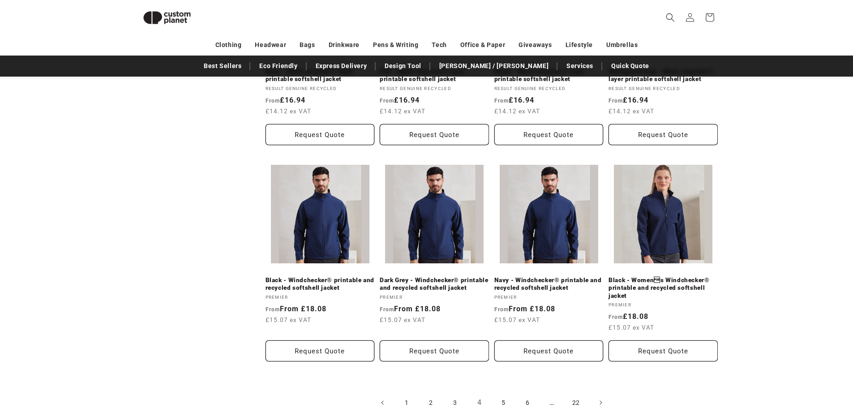
scroll to position [884, 0]
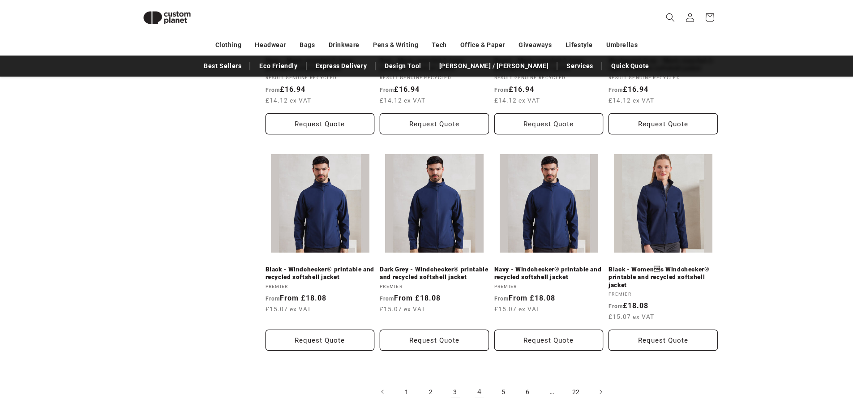
click at [461, 395] on link "3" at bounding box center [455, 392] width 20 height 20
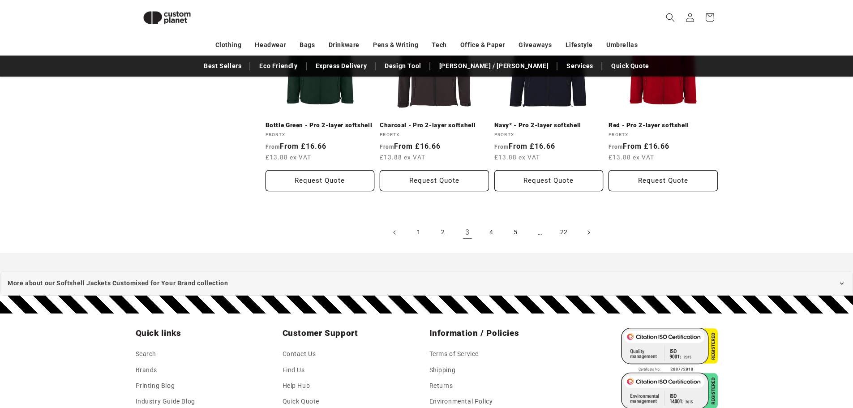
scroll to position [1017, 0]
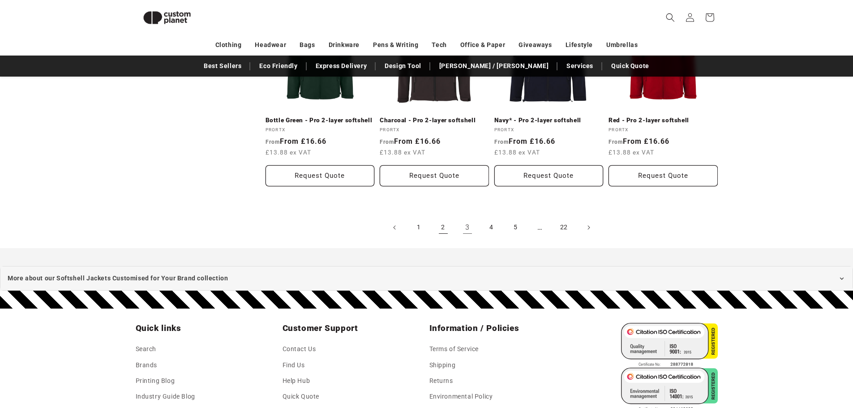
click at [436, 223] on link "2" at bounding box center [443, 228] width 20 height 20
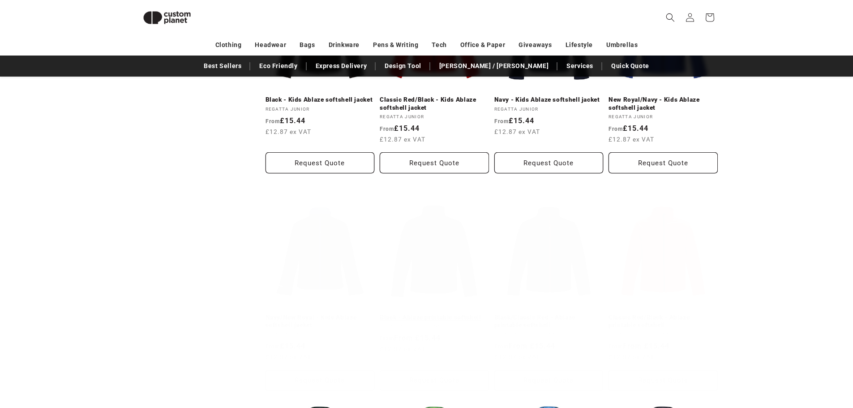
scroll to position [704, 0]
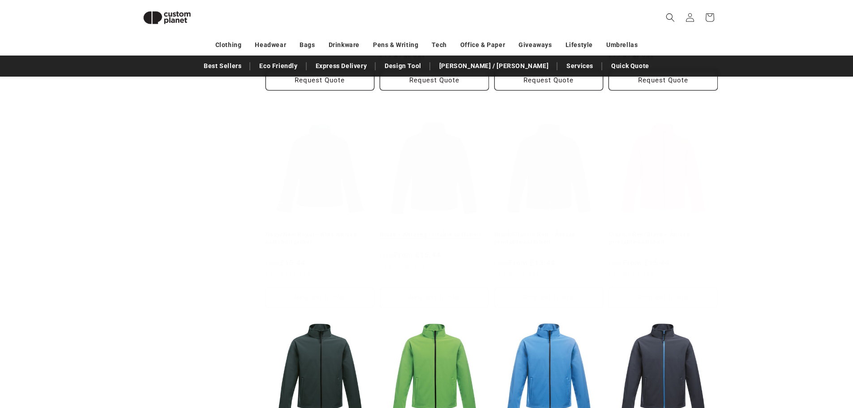
click at [447, 230] on link "Black - Ablaze printable softshell" at bounding box center [434, 234] width 109 height 8
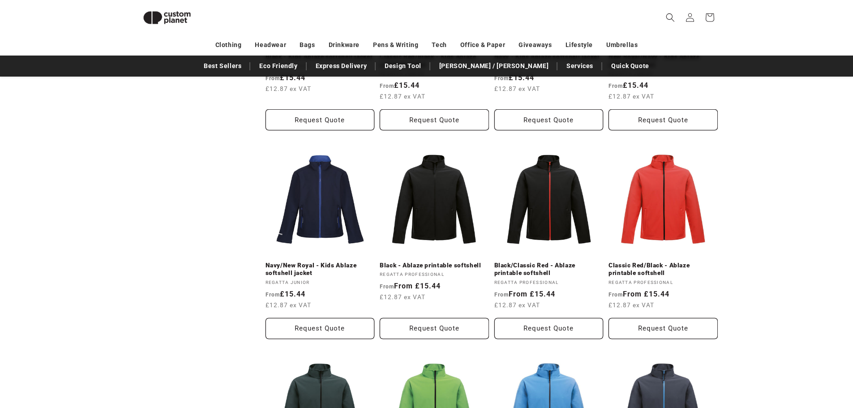
scroll to position [666, 0]
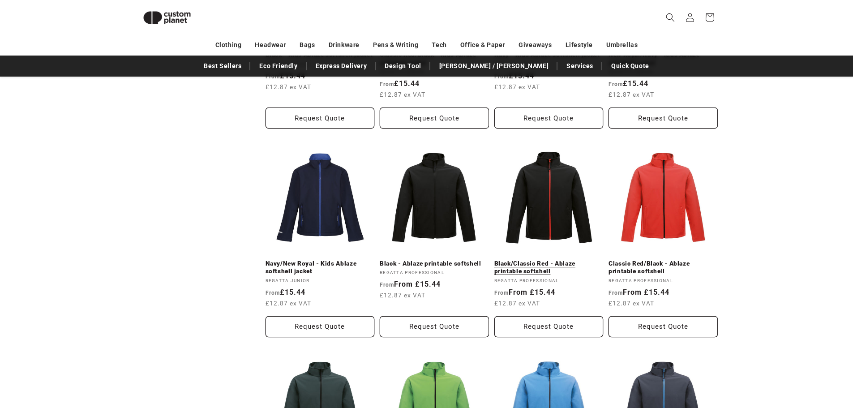
click at [537, 260] on link "Black/Classic Red - Ablaze printable softshell" at bounding box center [548, 268] width 109 height 16
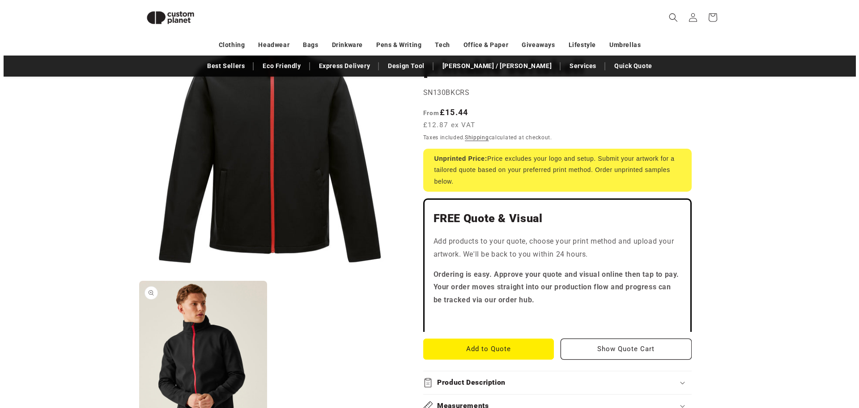
scroll to position [122, 0]
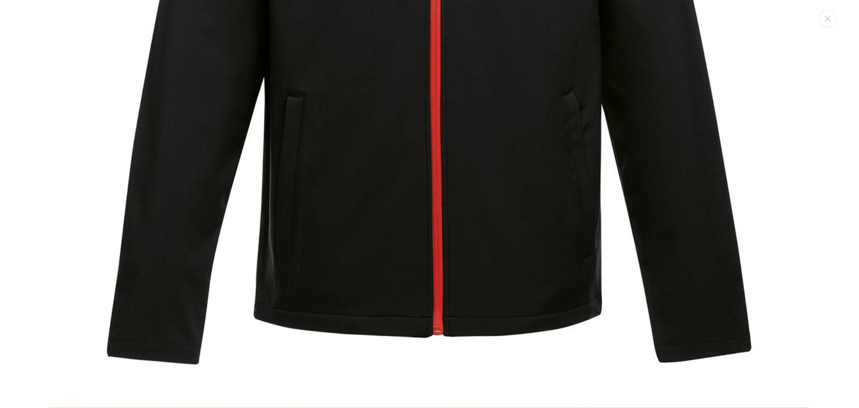
scroll to position [367, 0]
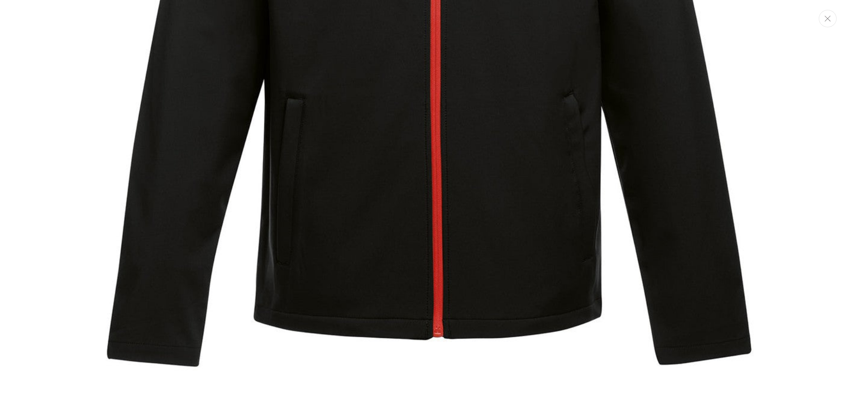
click at [832, 18] on button "Close" at bounding box center [828, 18] width 18 height 17
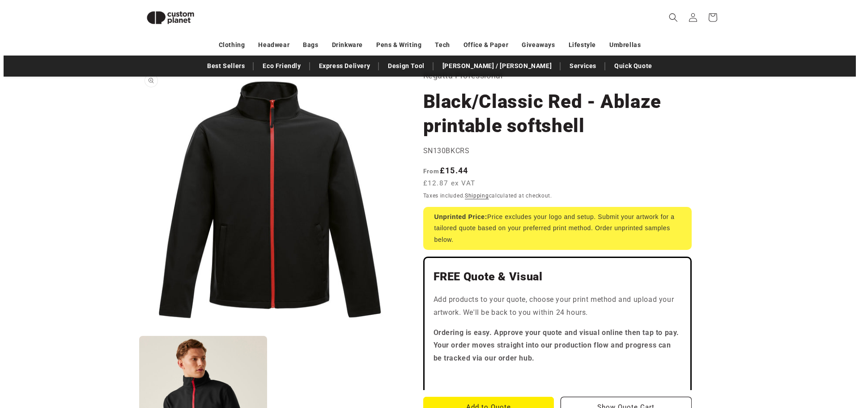
scroll to position [0, 0]
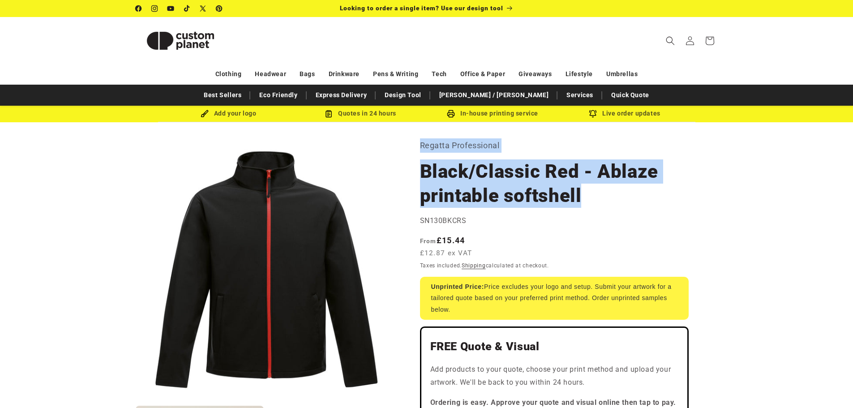
drag, startPoint x: 586, startPoint y: 201, endPoint x: 420, endPoint y: 149, distance: 174.0
copy section "Regatta Professional Black/Classic Red - Ablaze printable softshell"
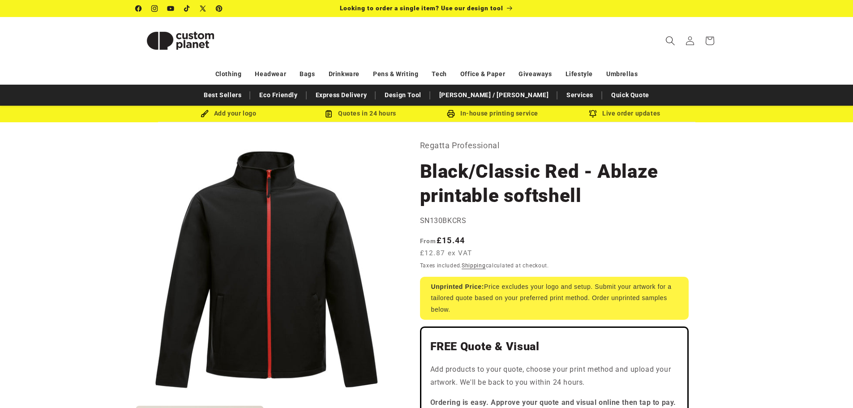
click at [670, 38] on icon "Search" at bounding box center [669, 40] width 9 height 9
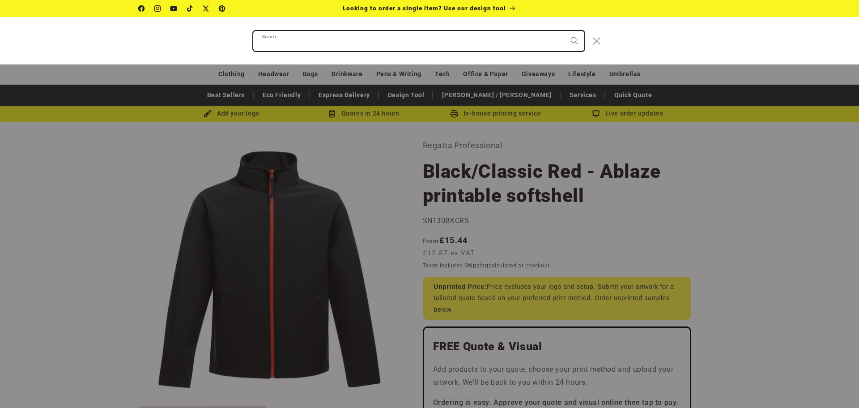
paste input "**********"
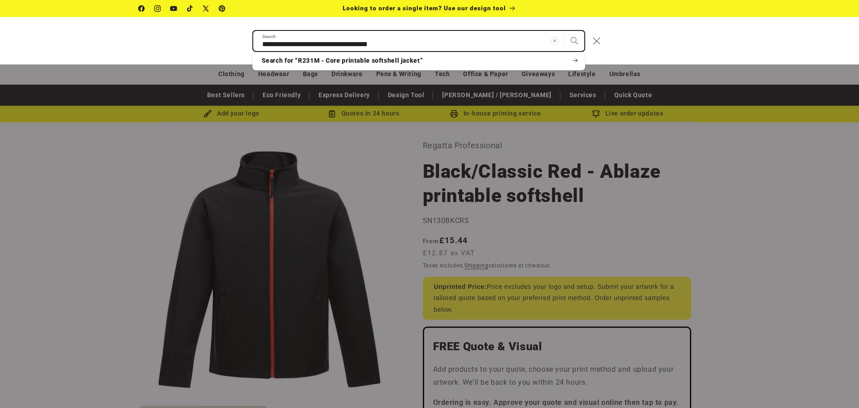
type input "**********"
click at [565, 31] on button "Search" at bounding box center [575, 41] width 20 height 20
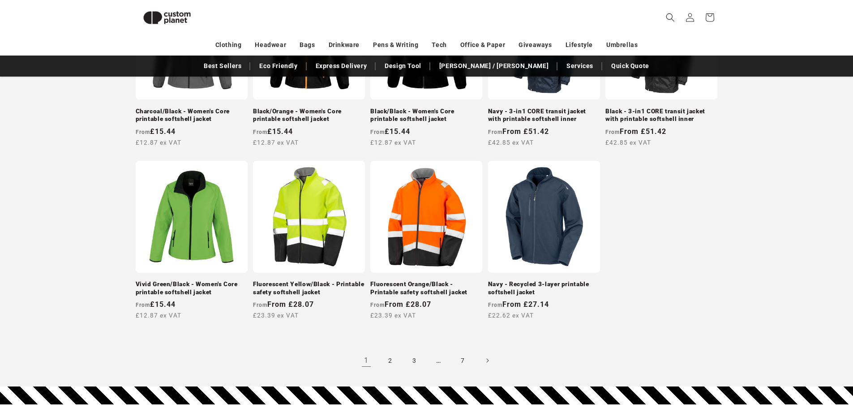
scroll to position [794, 0]
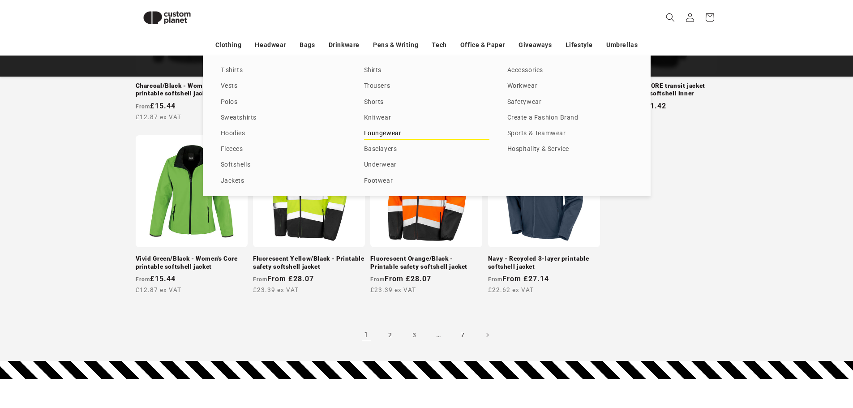
click at [387, 130] on link "Loungewear" at bounding box center [426, 134] width 125 height 12
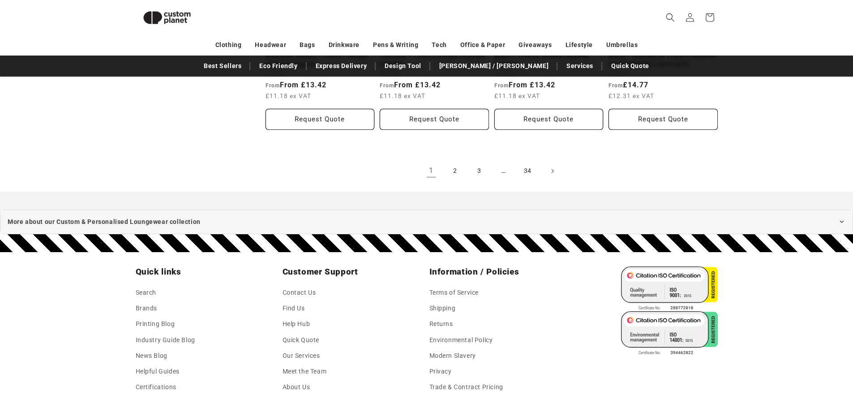
scroll to position [1106, 0]
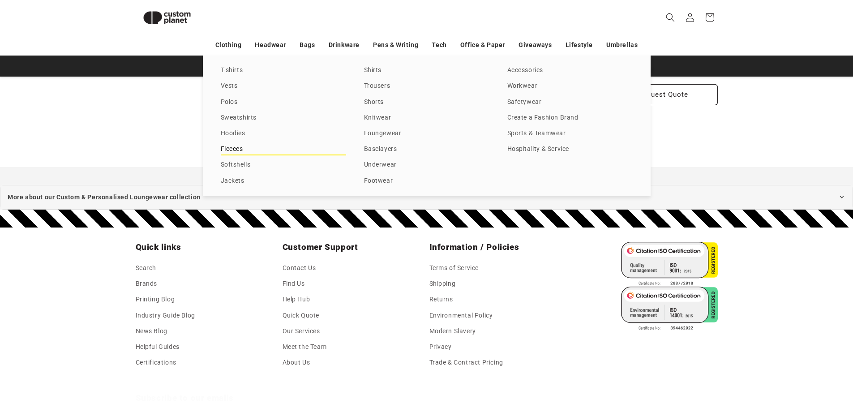
click at [236, 146] on link "Fleeces" at bounding box center [283, 149] width 125 height 12
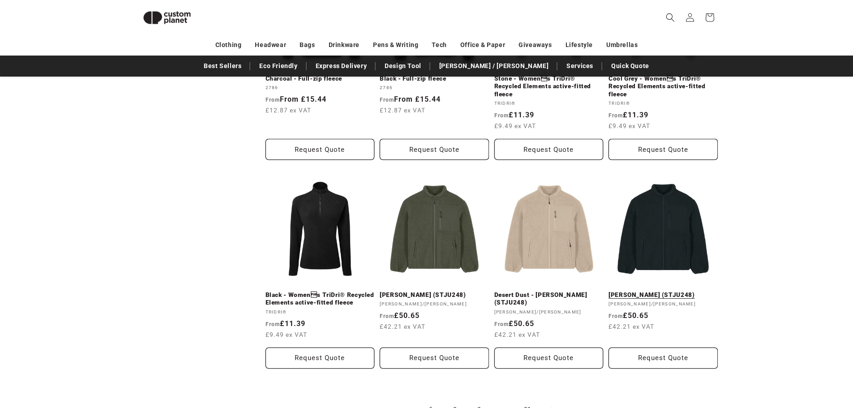
scroll to position [883, 0]
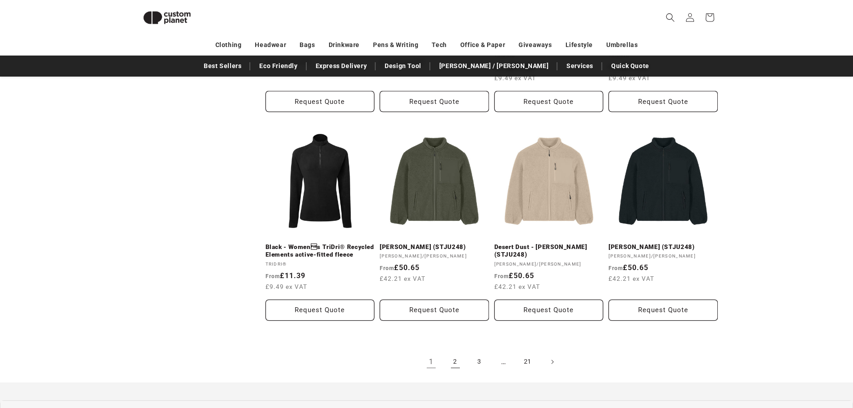
click at [452, 363] on link "2" at bounding box center [455, 362] width 20 height 20
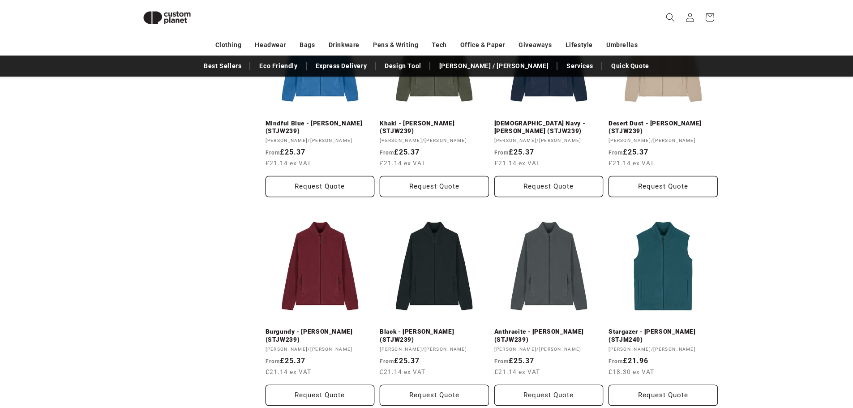
scroll to position [928, 0]
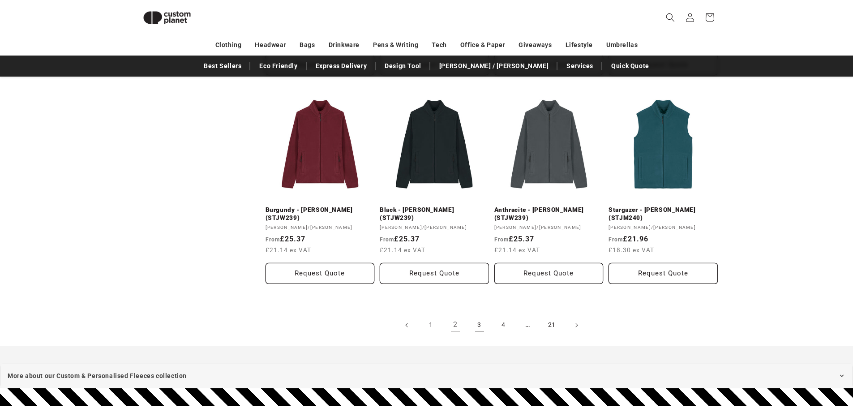
click at [478, 326] on link "3" at bounding box center [479, 325] width 20 height 20
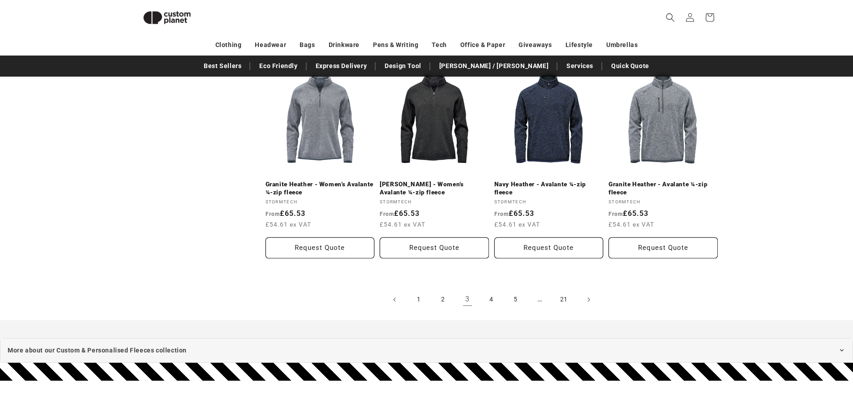
scroll to position [973, 0]
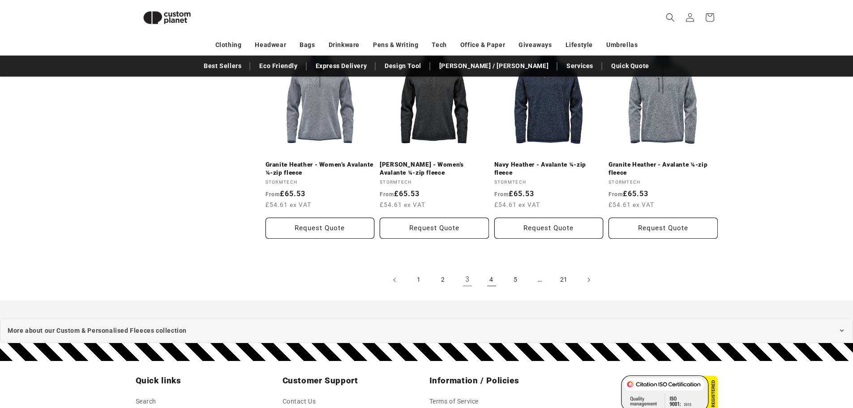
click at [491, 278] on link "4" at bounding box center [492, 280] width 20 height 20
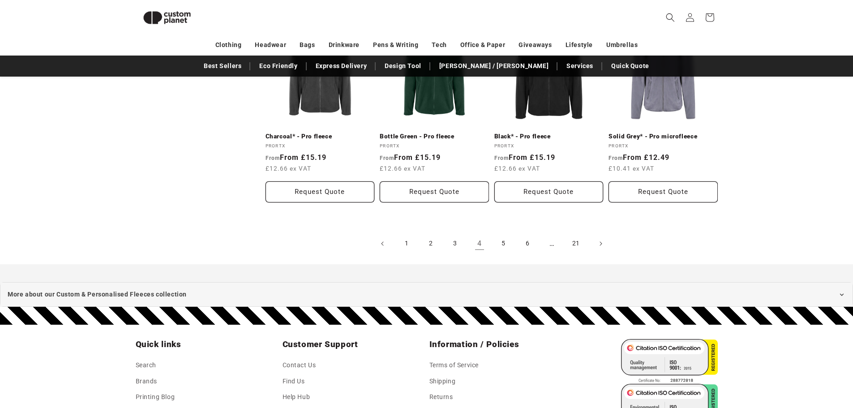
scroll to position [1018, 0]
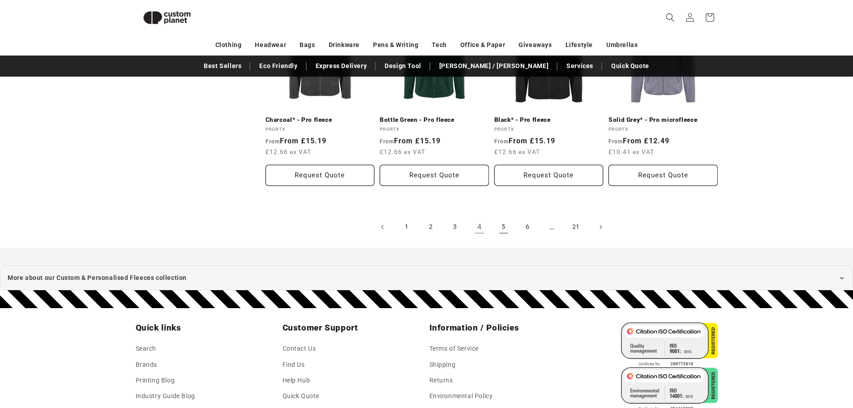
click at [508, 232] on link "5" at bounding box center [504, 227] width 20 height 20
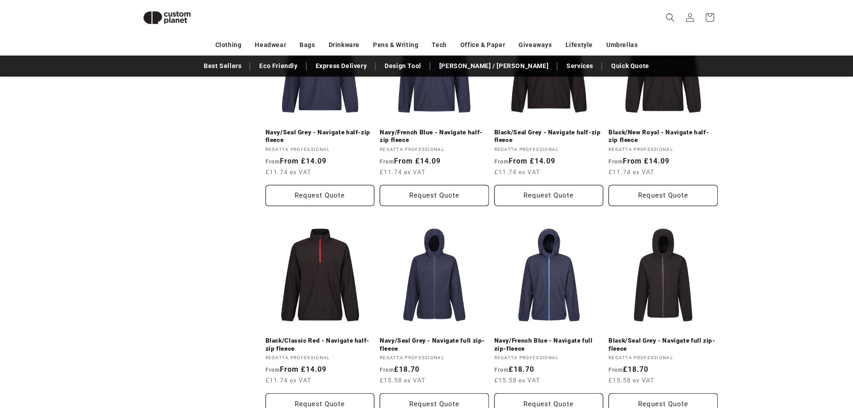
scroll to position [581, 0]
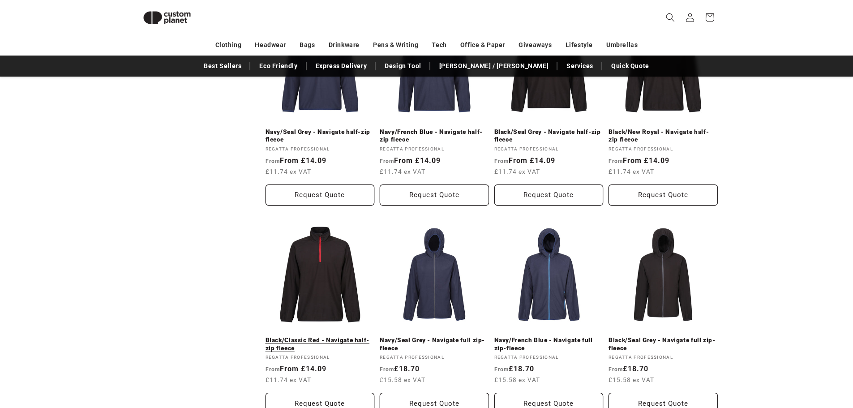
click at [324, 336] on link "Black/Classic Red - Navigate half-zip fleece" at bounding box center [319, 344] width 109 height 16
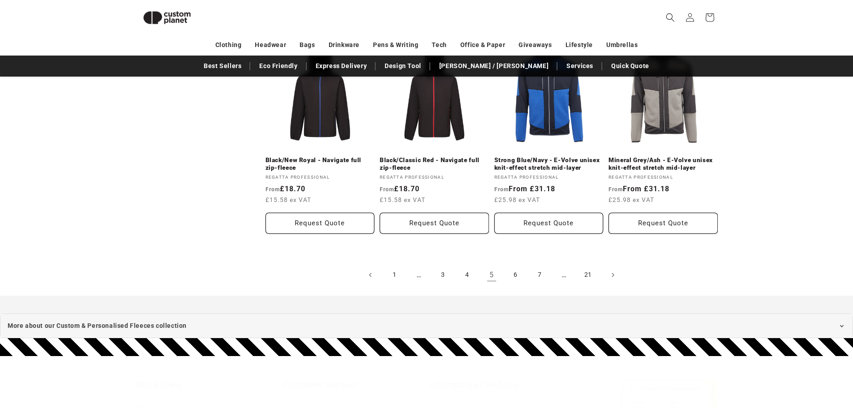
scroll to position [984, 0]
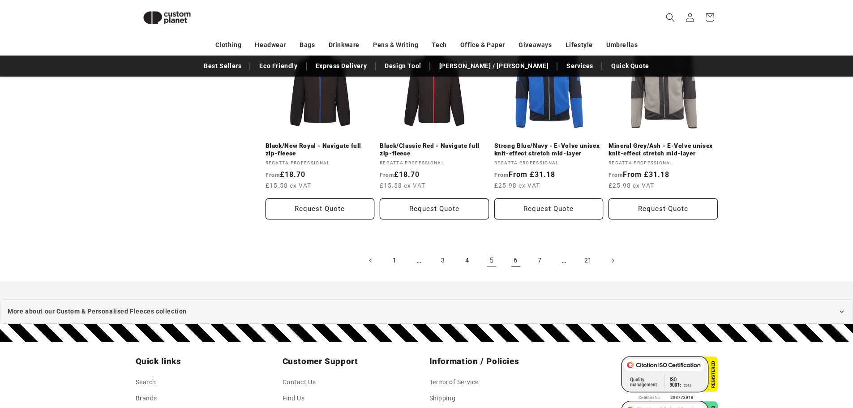
click at [521, 260] on link "6" at bounding box center [516, 261] width 20 height 20
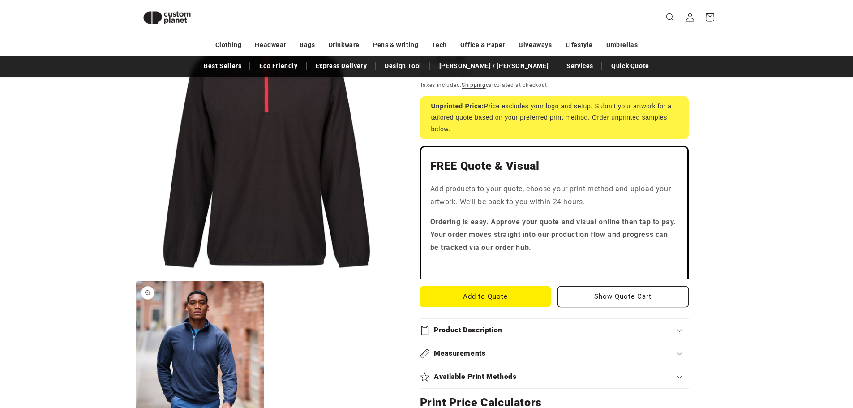
scroll to position [167, 0]
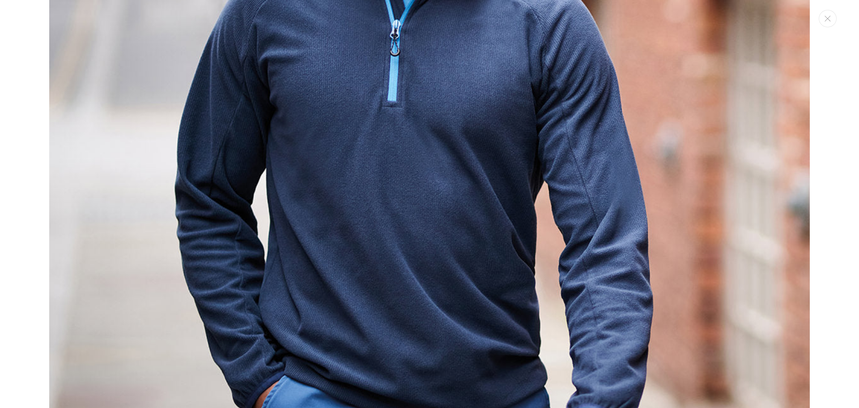
scroll to position [904, 0]
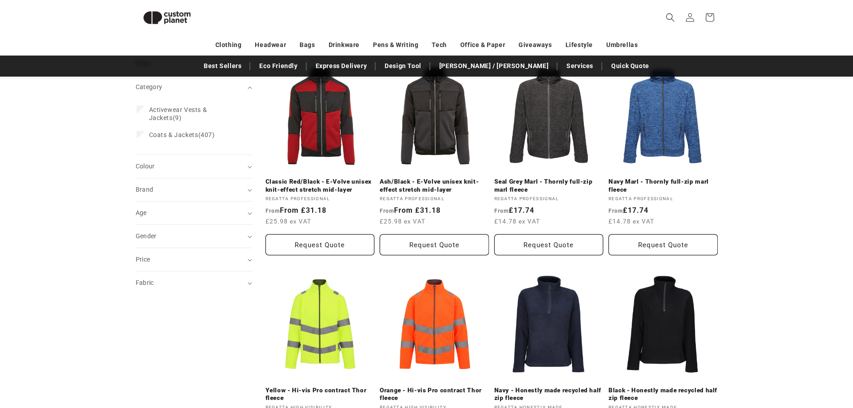
scroll to position [257, 0]
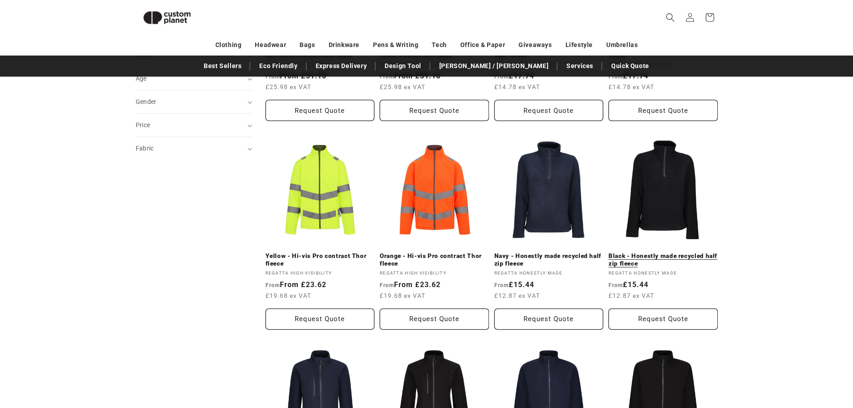
click at [661, 252] on link "Black - Honestly made recycled half zip fleece" at bounding box center [662, 260] width 109 height 16
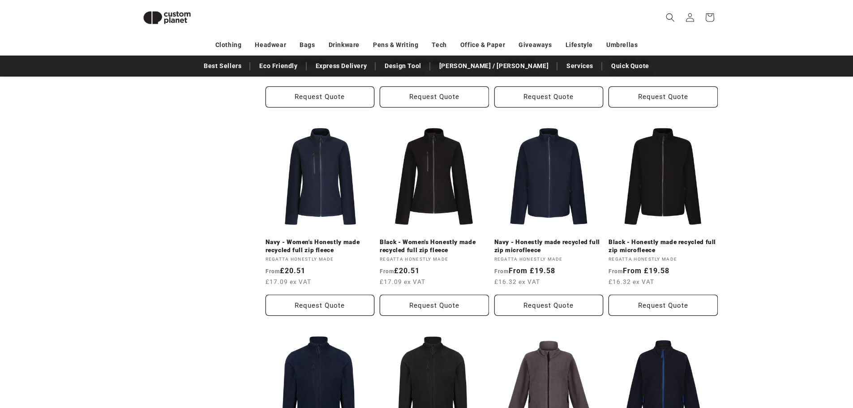
scroll to position [436, 0]
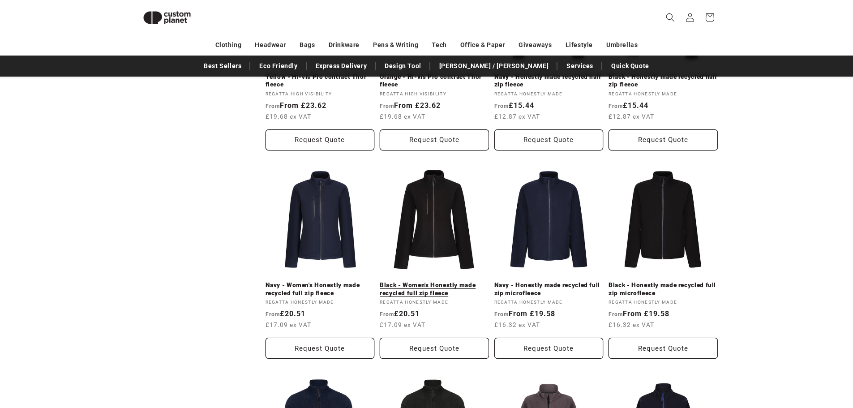
click at [449, 281] on link "Black - Women's Honestly made recycled full zip fleece" at bounding box center [434, 289] width 109 height 16
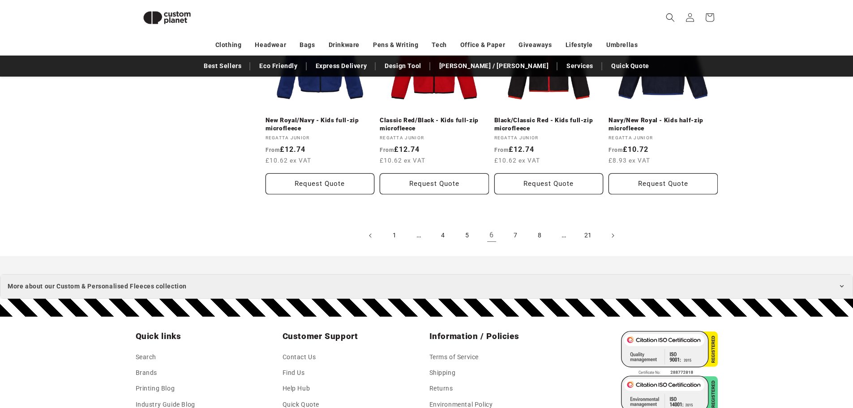
scroll to position [1018, 0]
click at [509, 232] on link "7" at bounding box center [516, 235] width 20 height 20
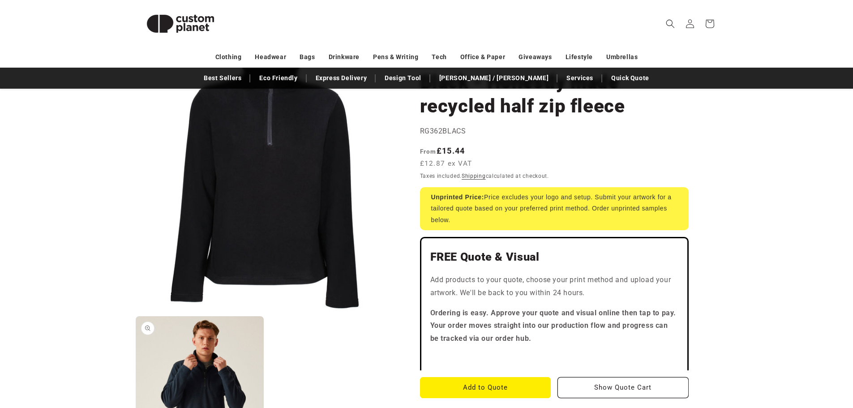
scroll to position [90, 0]
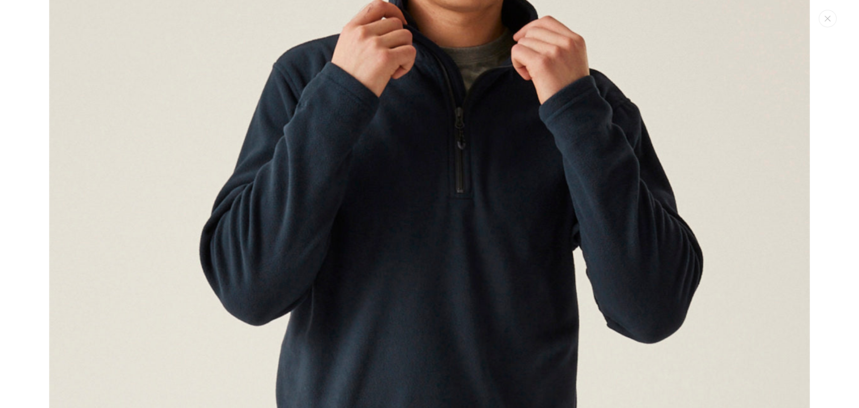
scroll to position [815, 0]
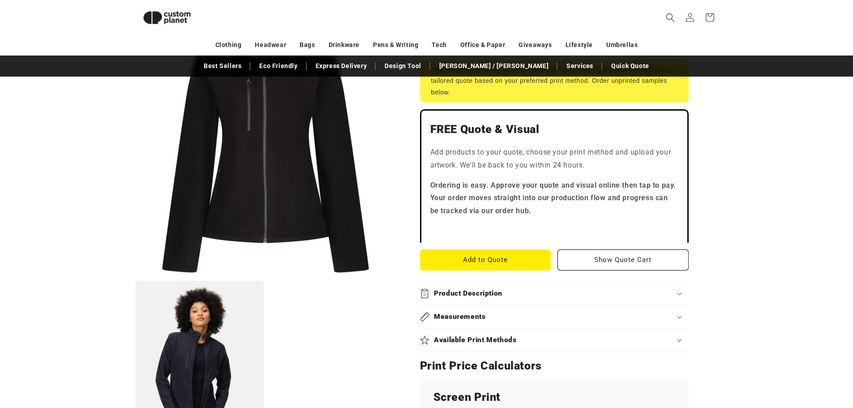
click at [505, 297] on div "Product Description" at bounding box center [554, 293] width 269 height 9
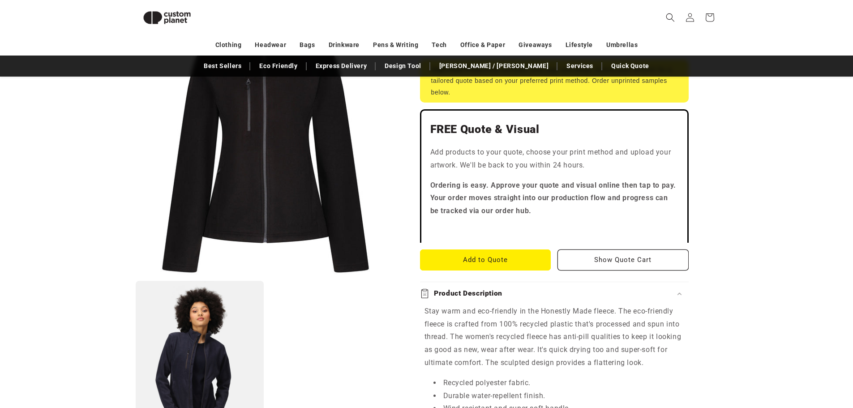
click at [505, 297] on div "Product Description" at bounding box center [554, 293] width 269 height 9
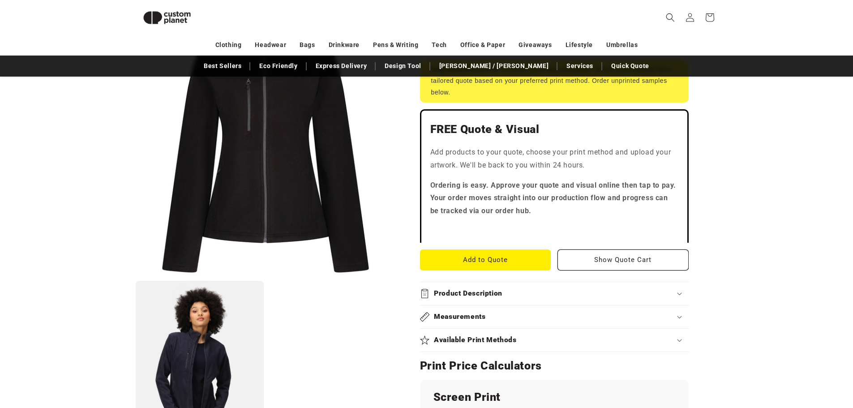
click at [498, 318] on div "Measurements" at bounding box center [554, 316] width 269 height 9
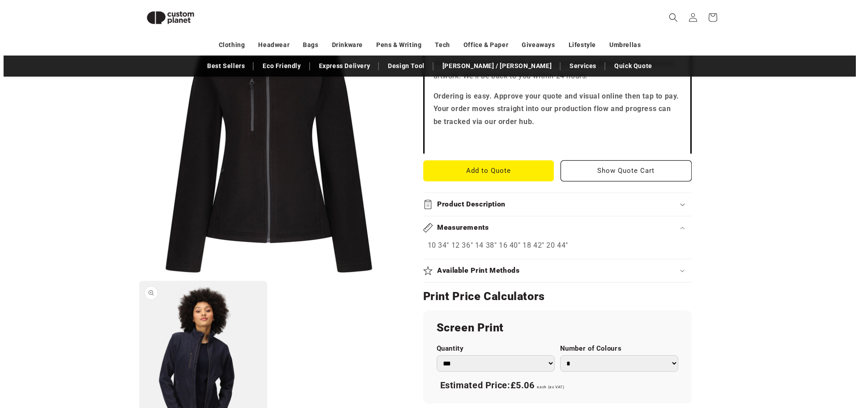
scroll to position [301, 0]
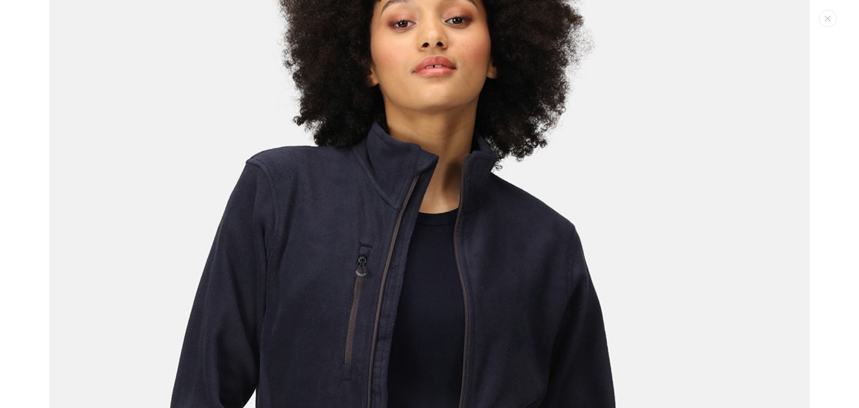
scroll to position [916, 0]
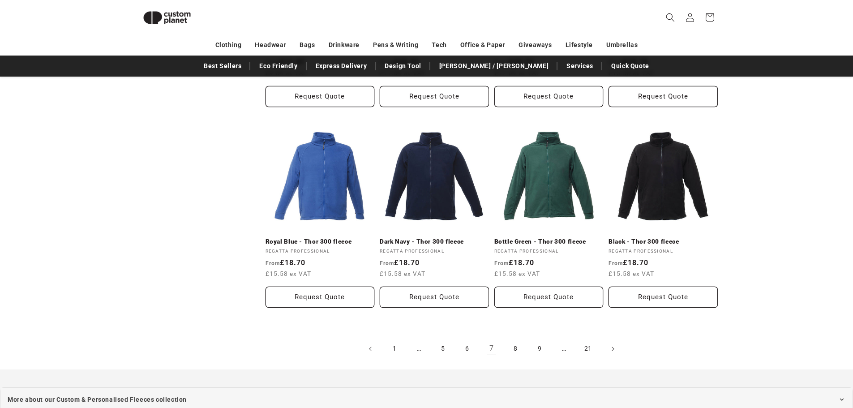
scroll to position [883, 0]
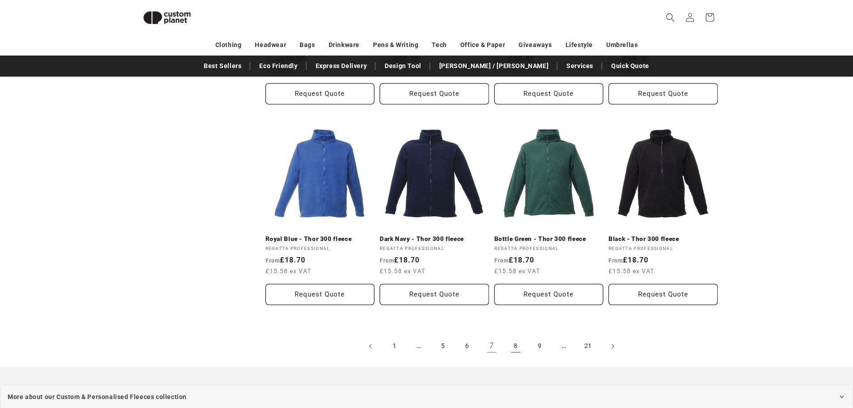
click at [522, 344] on link "8" at bounding box center [516, 346] width 20 height 20
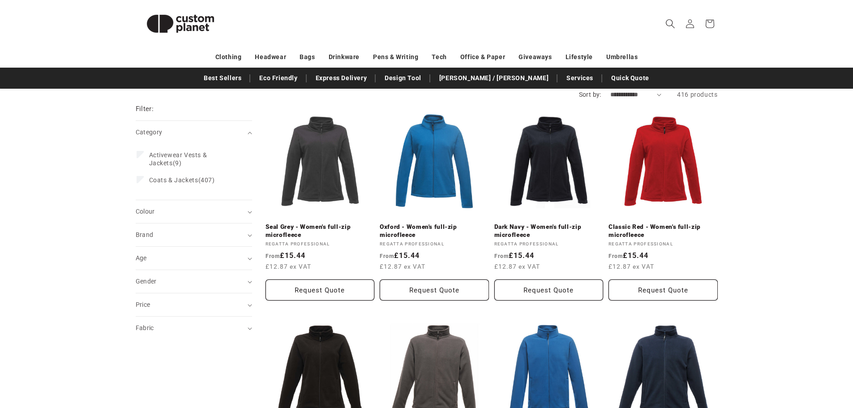
click at [671, 22] on icon "Search" at bounding box center [669, 23] width 9 height 9
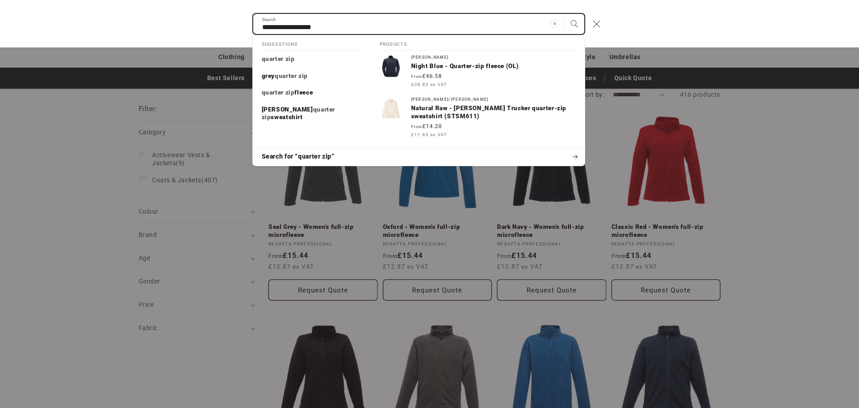
type input "**********"
click at [565, 14] on button "Search" at bounding box center [575, 24] width 20 height 20
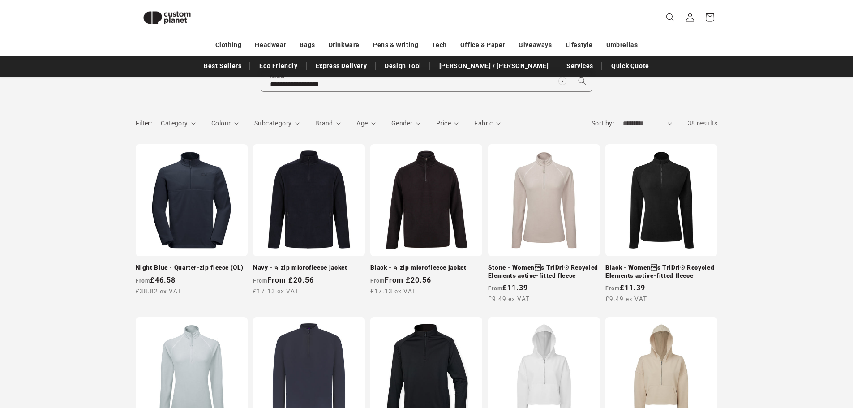
scroll to position [77, 0]
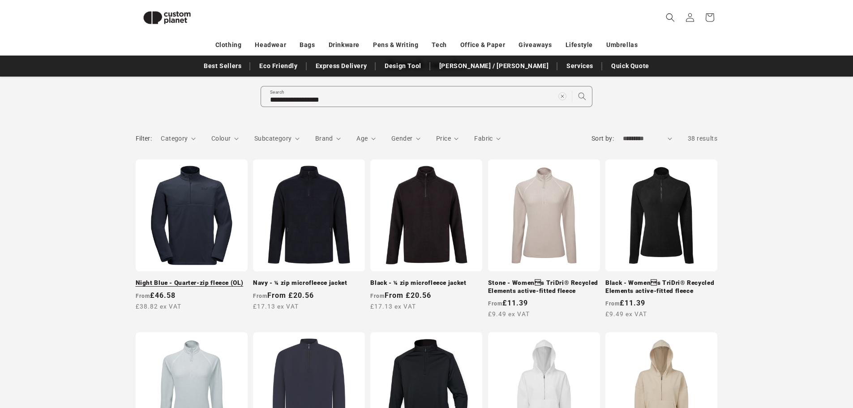
click at [192, 279] on link "Night Blue - Quarter-zip fleece (OL)" at bounding box center [192, 283] width 112 height 8
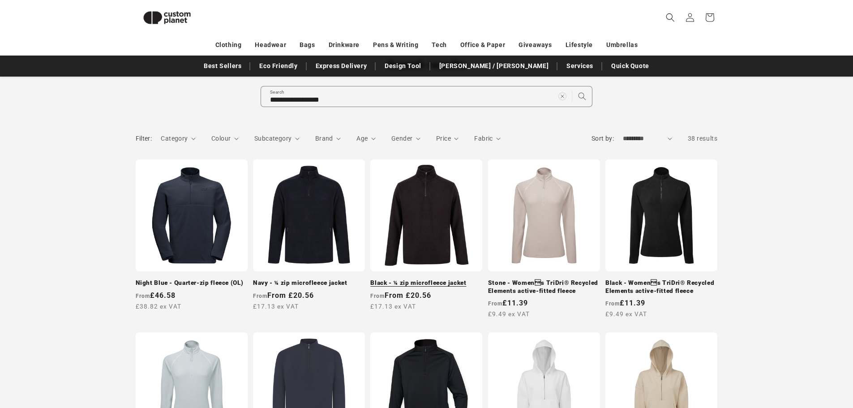
click at [413, 279] on link "Black - ¼ zip microfleece jacket" at bounding box center [426, 283] width 112 height 8
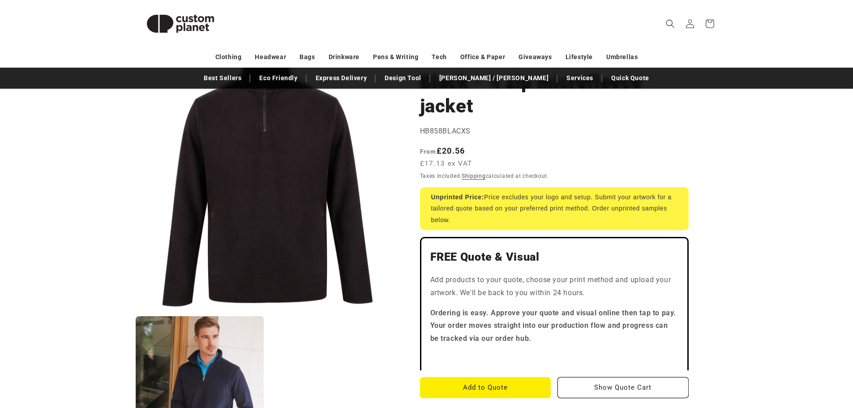
scroll to position [90, 0]
click at [136, 311] on button "Open media 1 in modal" at bounding box center [136, 311] width 0 height 0
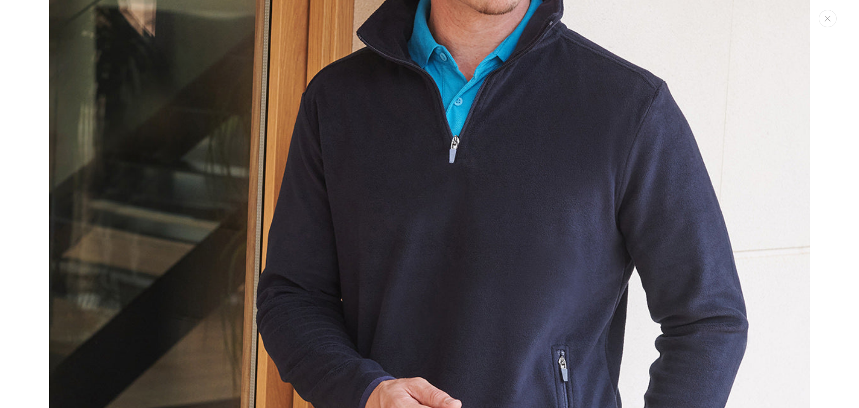
scroll to position [815, 0]
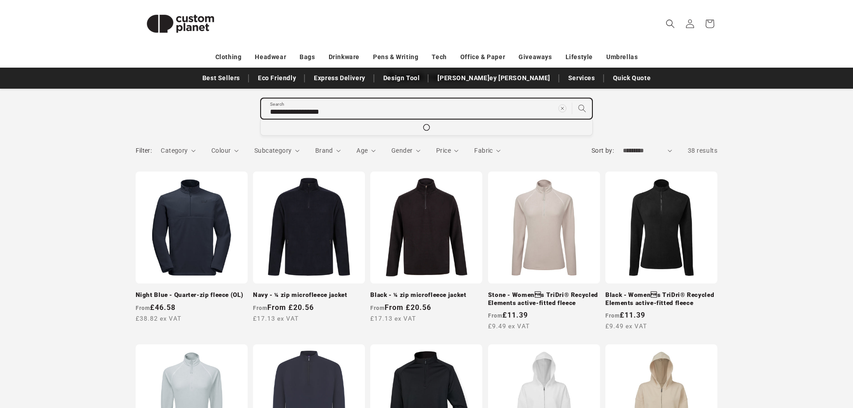
click at [447, 106] on input "**********" at bounding box center [426, 108] width 331 height 20
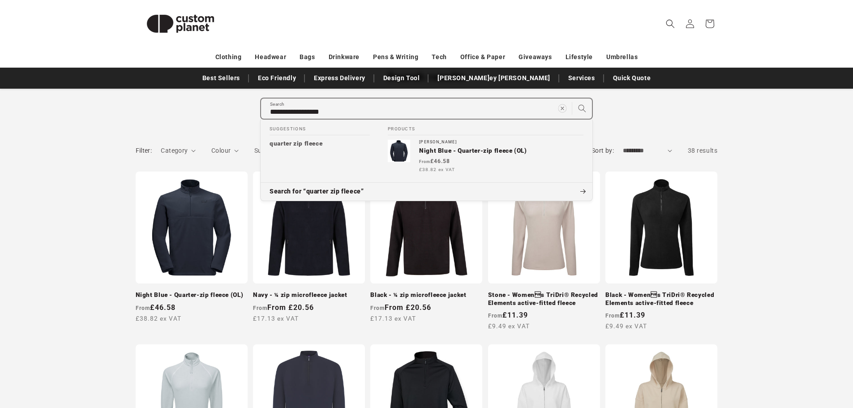
click at [567, 109] on span "Clear search term" at bounding box center [562, 107] width 11 height 11
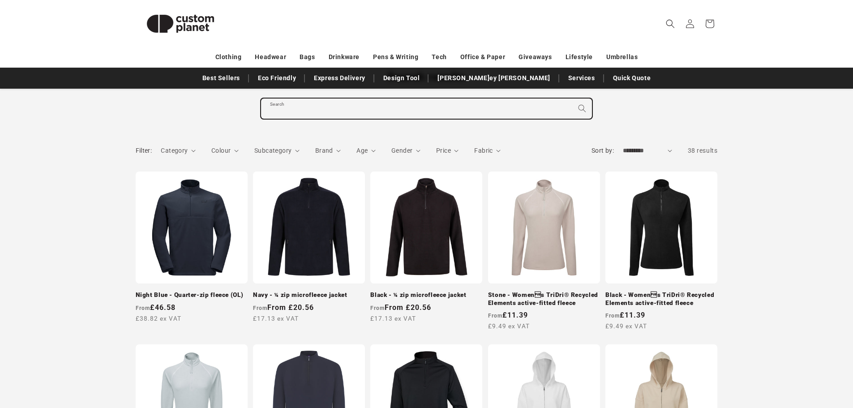
type input "*"
type input "**"
type input "***"
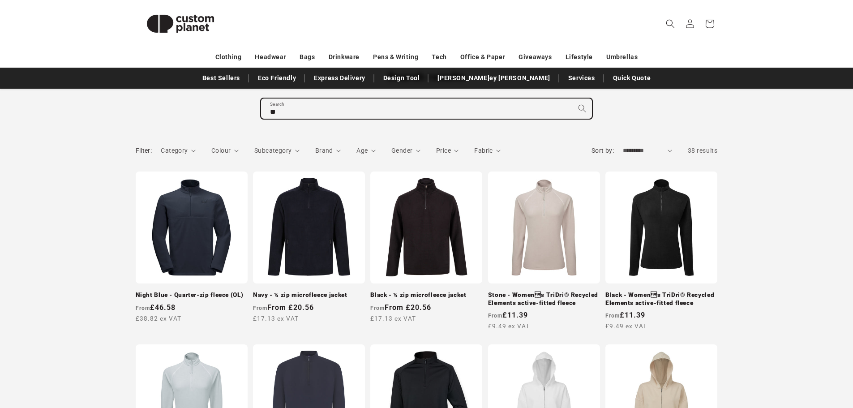
type input "***"
type input "****"
type input "*****"
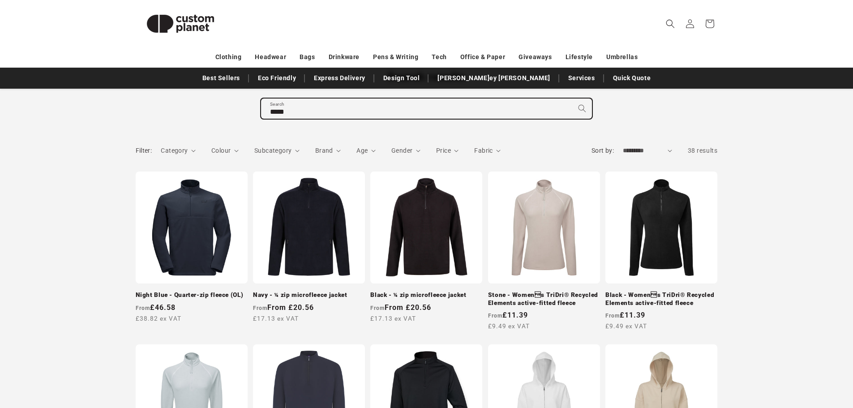
type input "******"
type input "********"
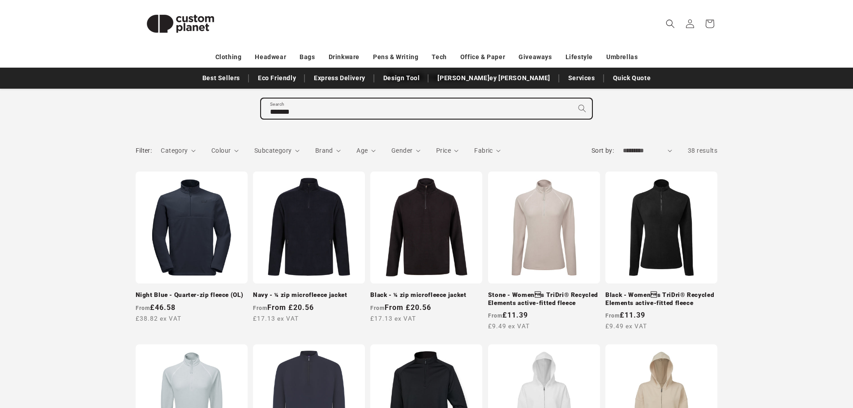
type input "********"
type input "*********"
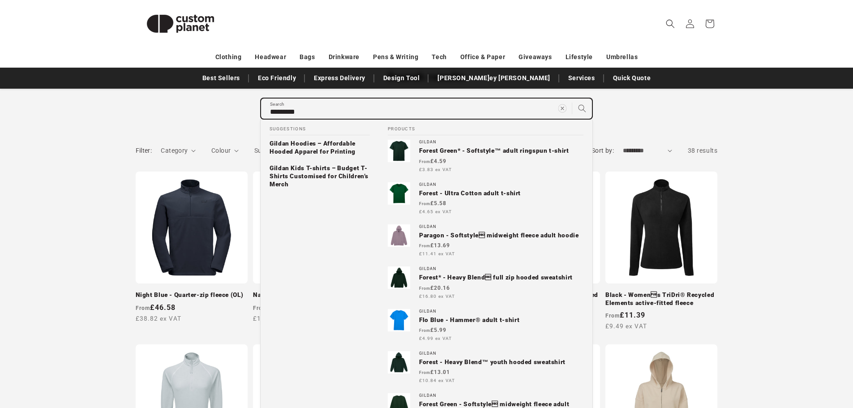
type input "**********"
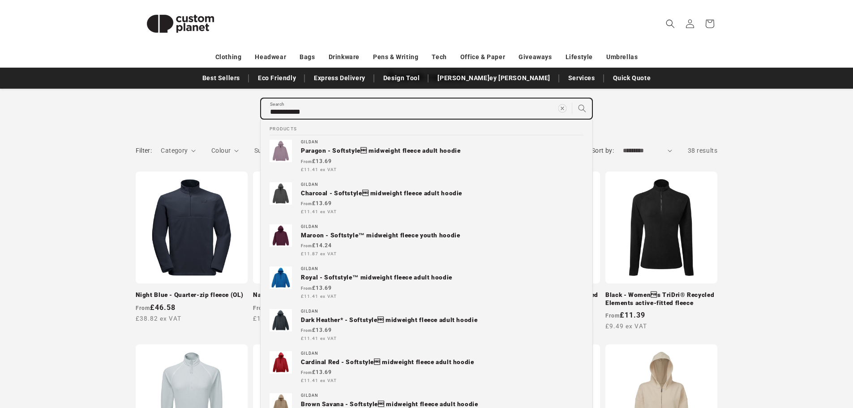
type input "**********"
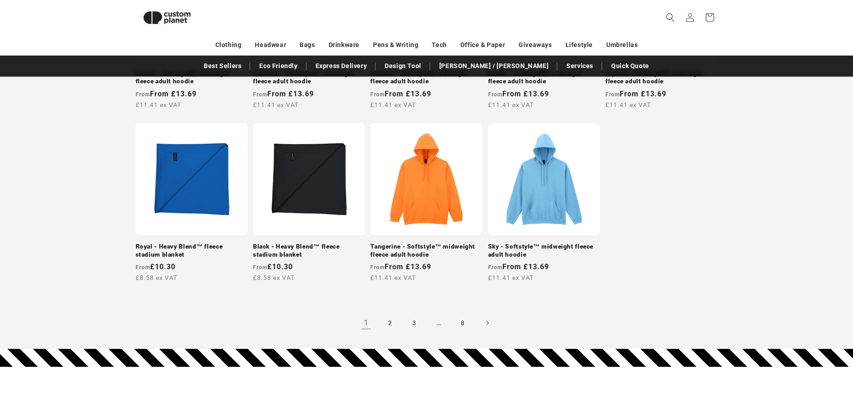
scroll to position [850, 0]
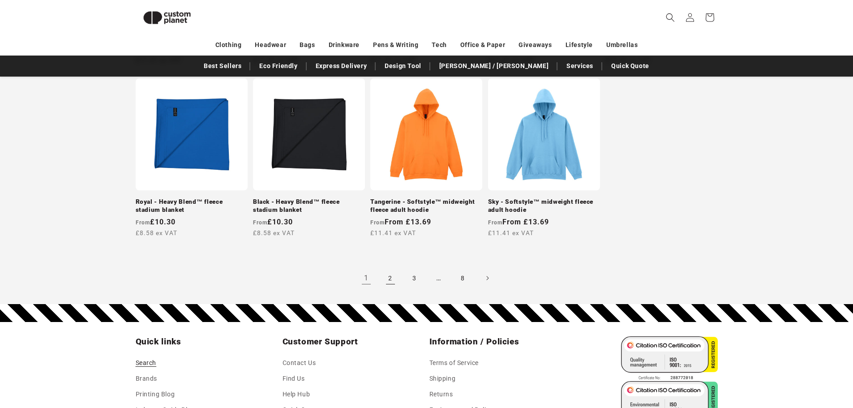
click at [387, 277] on link "2" at bounding box center [390, 278] width 20 height 20
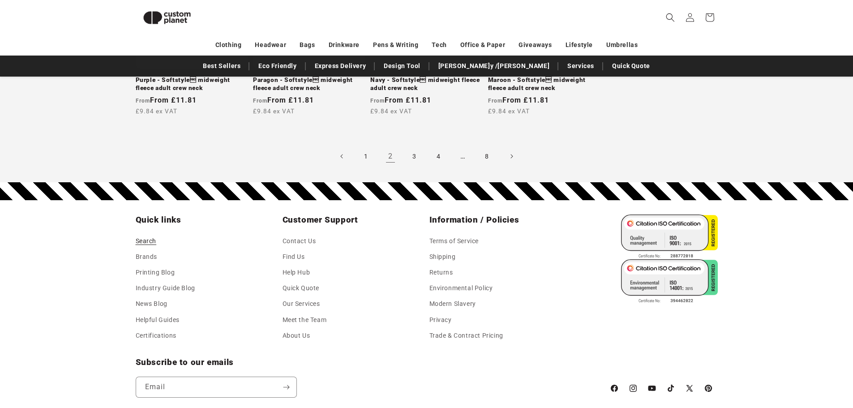
scroll to position [973, 0]
click at [417, 155] on link "3" at bounding box center [415, 156] width 20 height 20
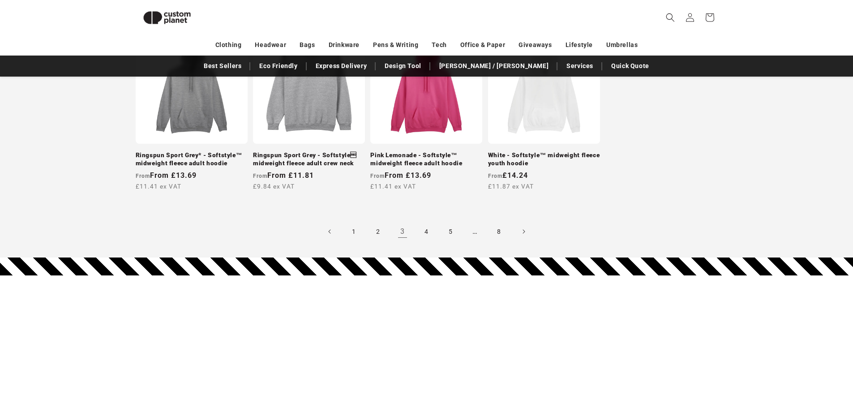
scroll to position [928, 0]
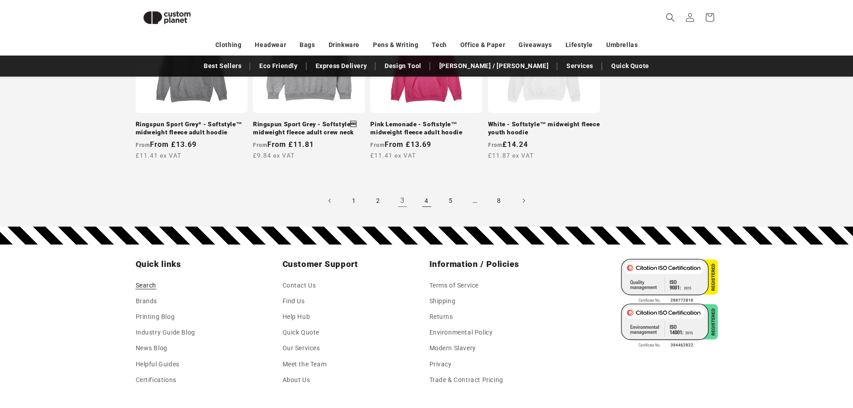
click at [428, 197] on link "4" at bounding box center [427, 201] width 20 height 20
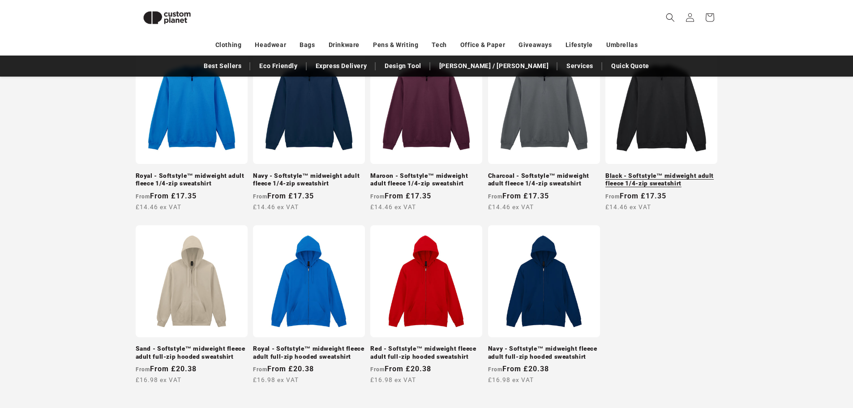
scroll to position [838, 0]
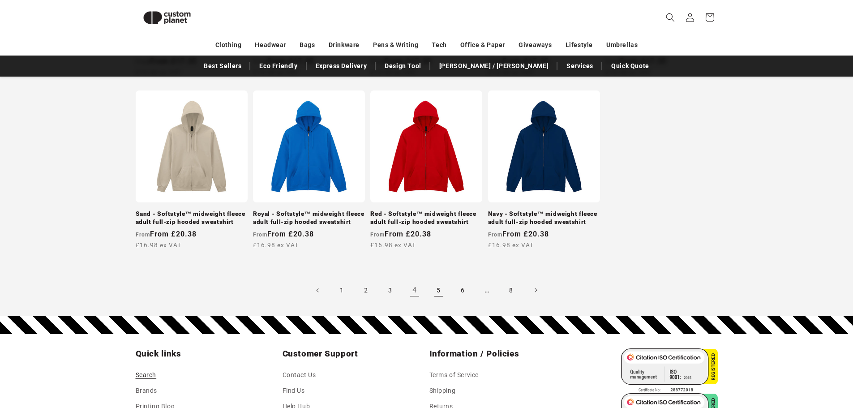
click at [436, 285] on link "5" at bounding box center [439, 290] width 20 height 20
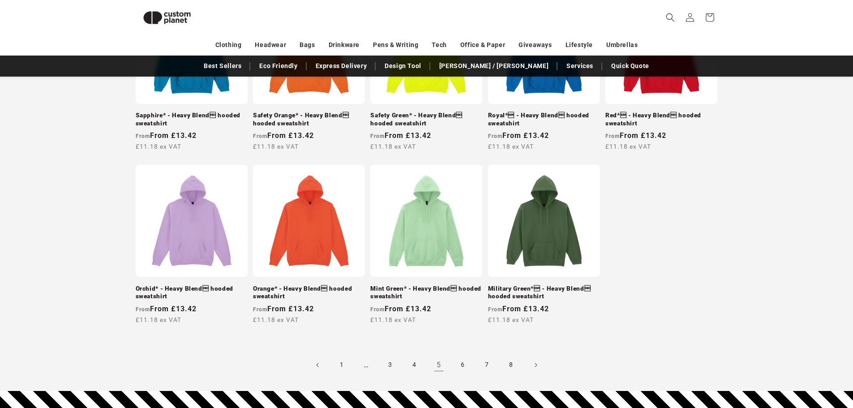
scroll to position [837, 0]
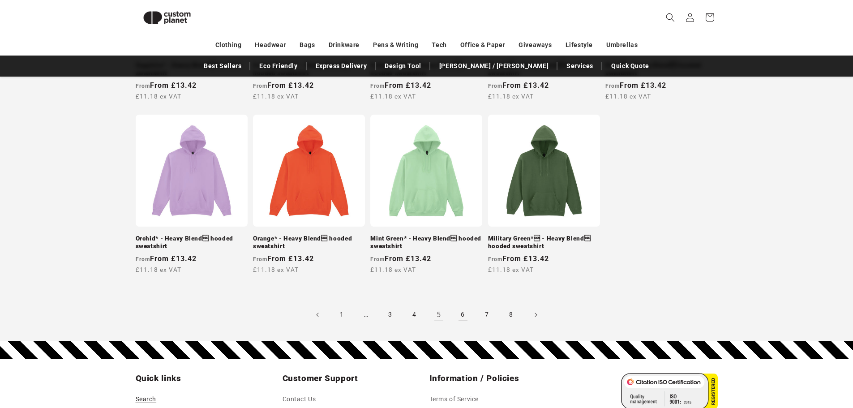
click at [457, 315] on link "6" at bounding box center [463, 315] width 20 height 20
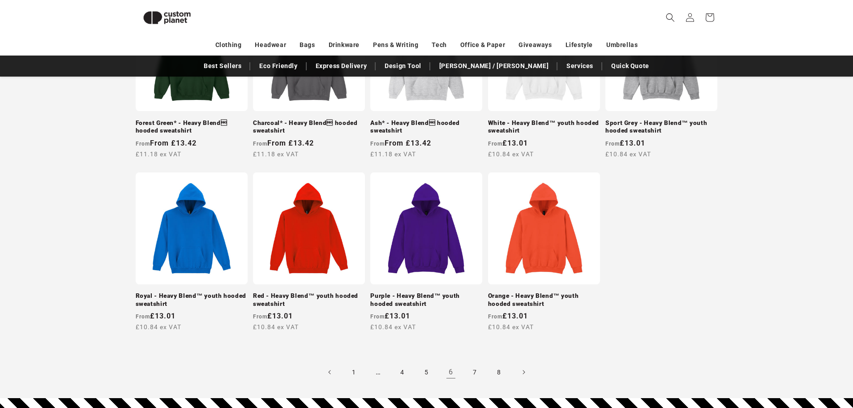
scroll to position [838, 0]
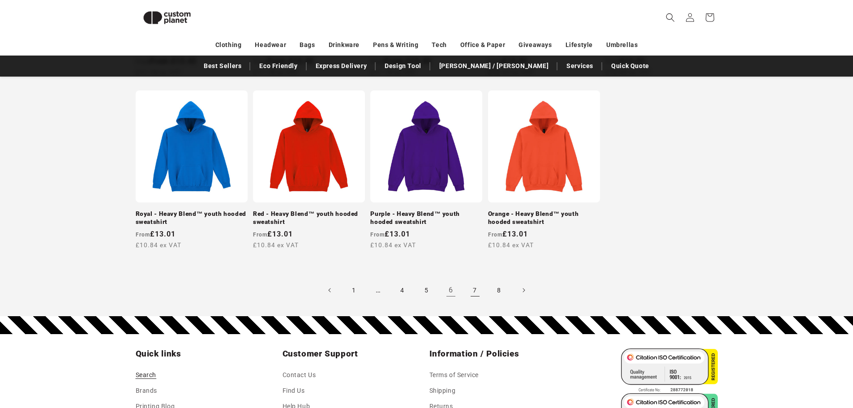
click at [472, 295] on link "7" at bounding box center [475, 290] width 20 height 20
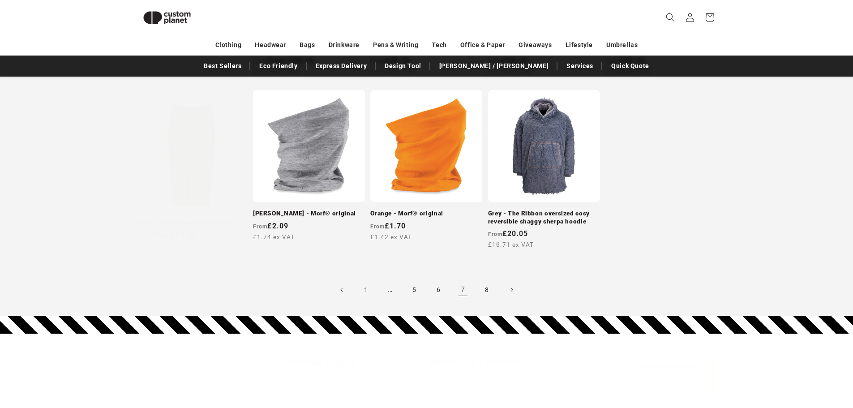
scroll to position [849, 0]
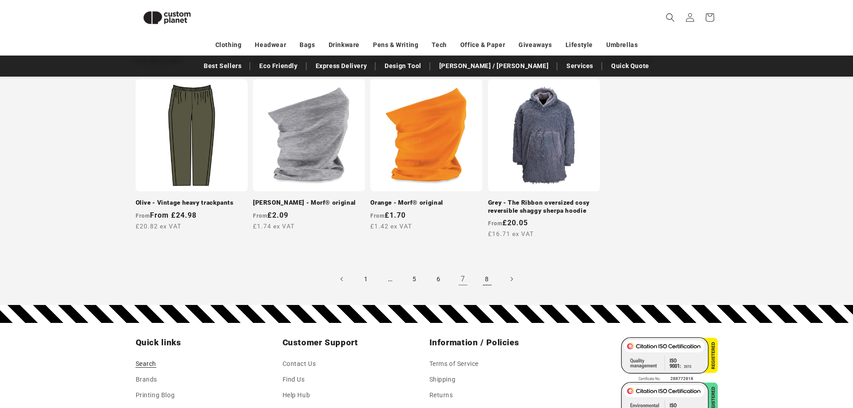
click at [488, 277] on link "8" at bounding box center [487, 279] width 20 height 20
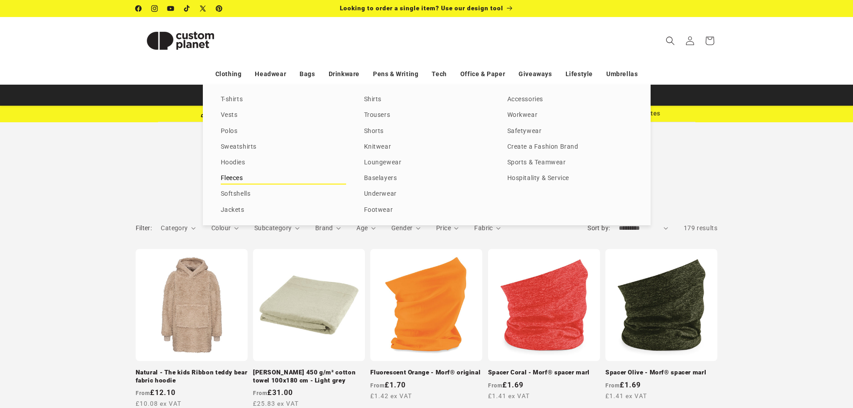
click at [238, 177] on link "Fleeces" at bounding box center [283, 178] width 125 height 12
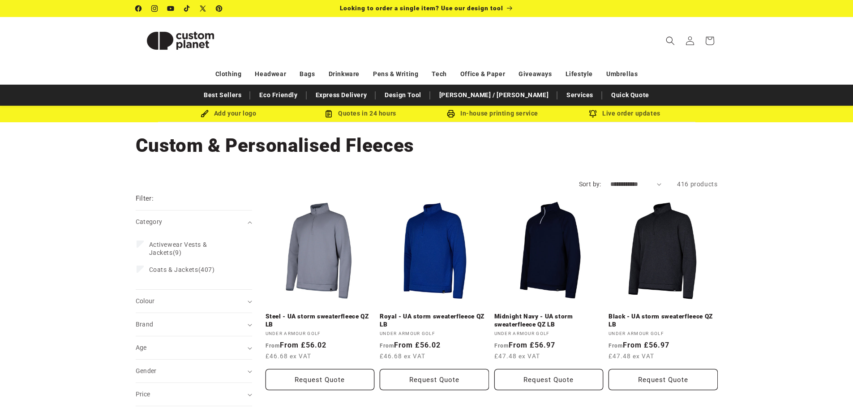
click at [657, 185] on select "**********" at bounding box center [635, 183] width 51 height 9
select select "**********"
click at [610, 179] on select "**********" at bounding box center [635, 183] width 51 height 9
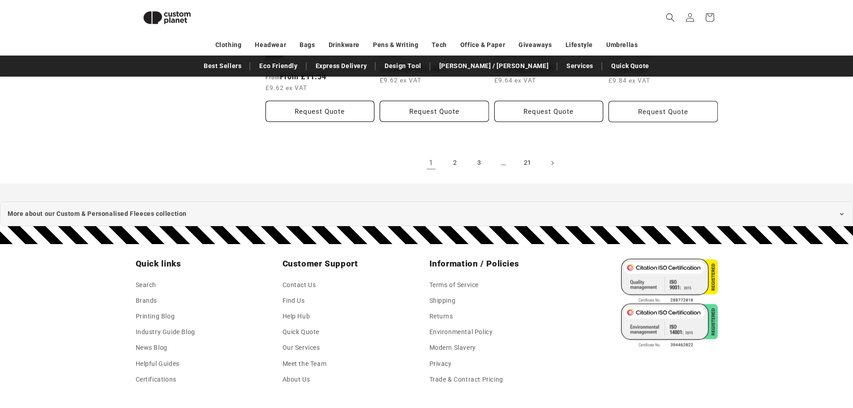
scroll to position [1107, 0]
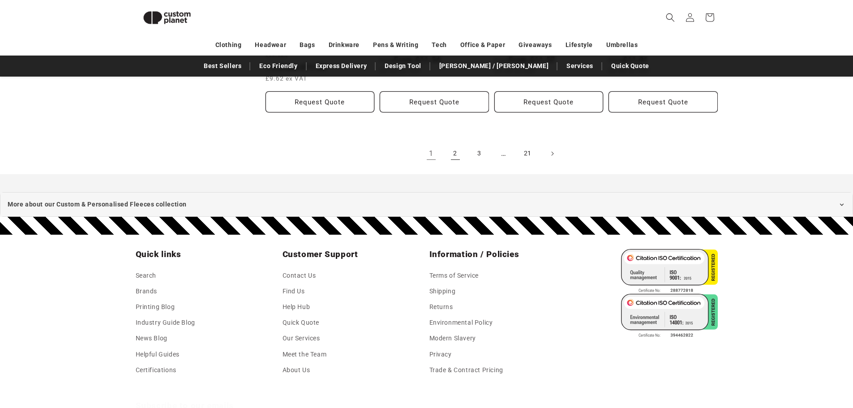
click at [454, 156] on link "2" at bounding box center [455, 154] width 20 height 20
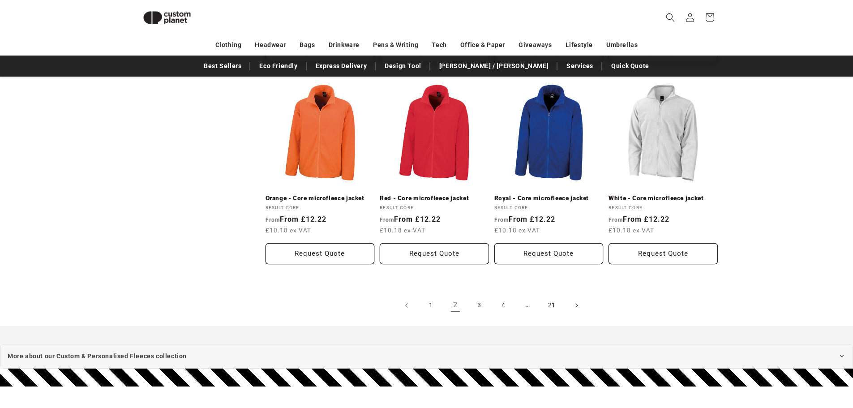
scroll to position [928, 0]
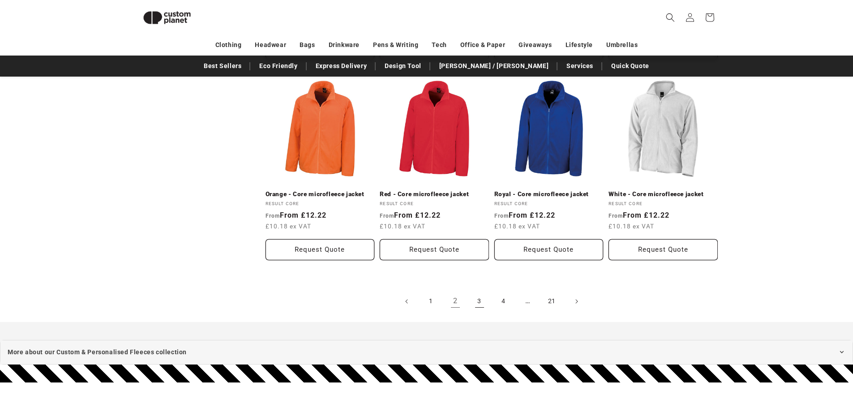
click at [478, 295] on link "3" at bounding box center [479, 301] width 20 height 20
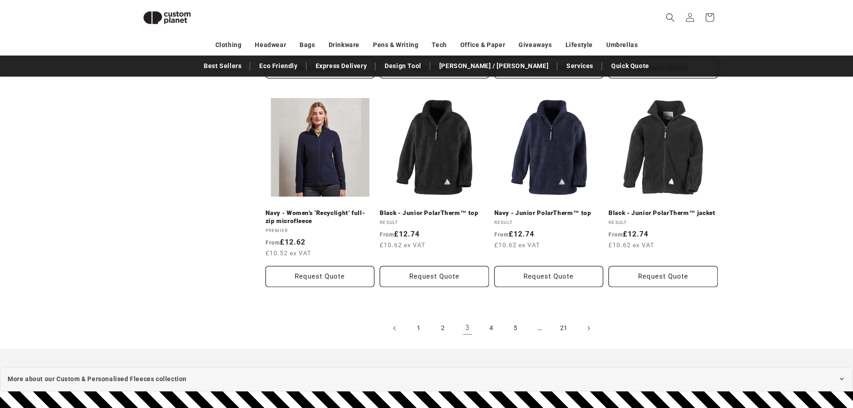
scroll to position [1062, 0]
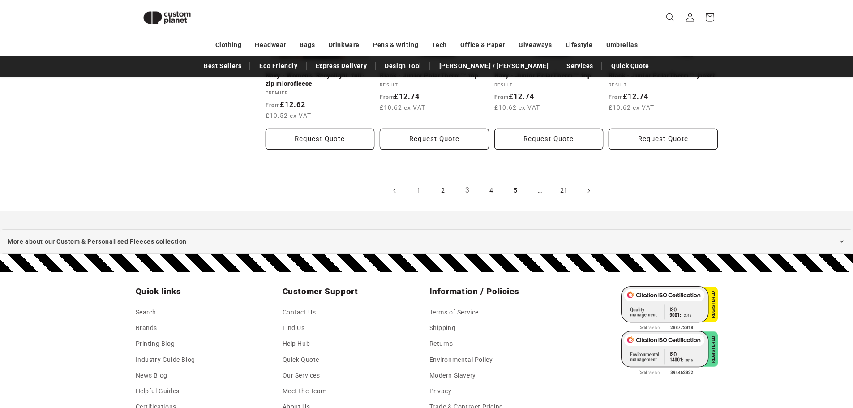
click at [489, 194] on link "4" at bounding box center [492, 191] width 20 height 20
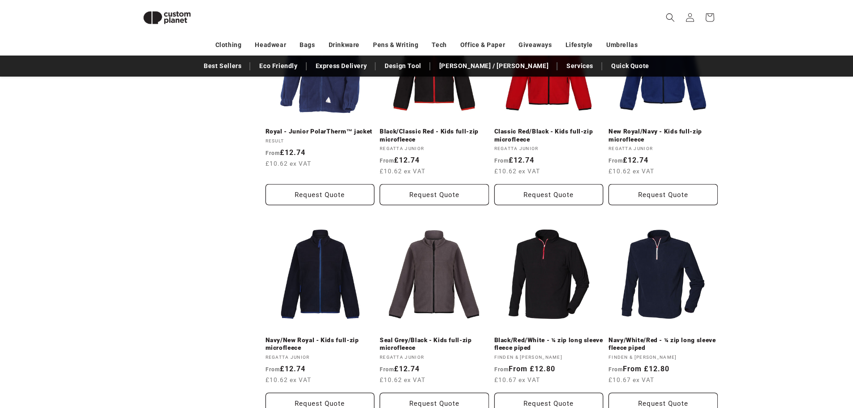
scroll to position [480, 0]
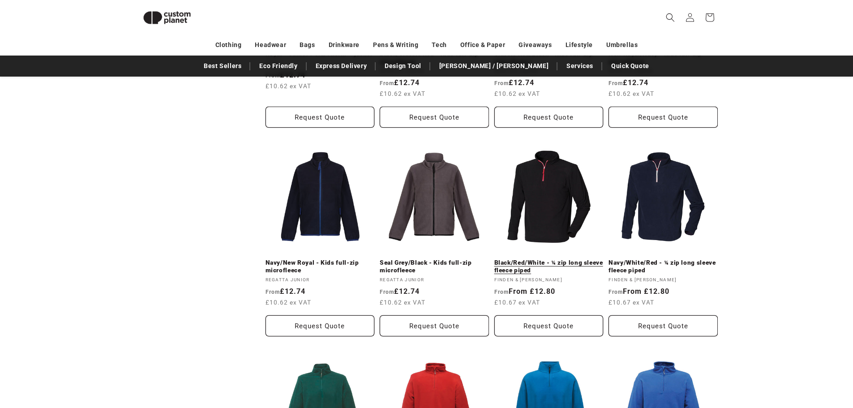
click at [545, 259] on link "Black/Red/White - ¼ zip long sleeve fleece piped" at bounding box center [548, 267] width 109 height 16
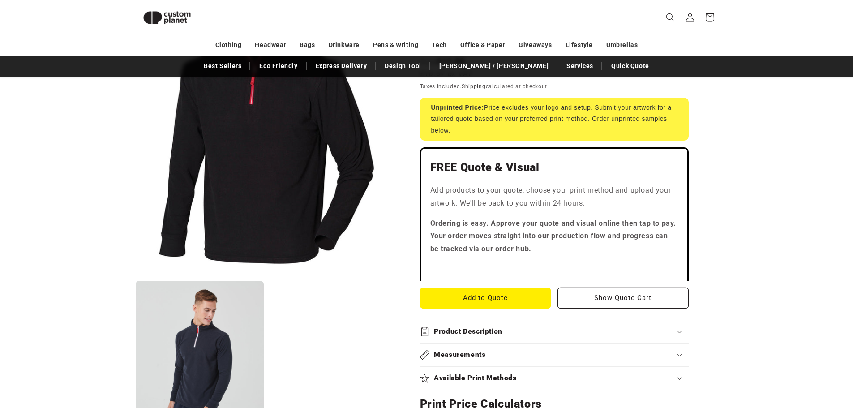
scroll to position [167, 0]
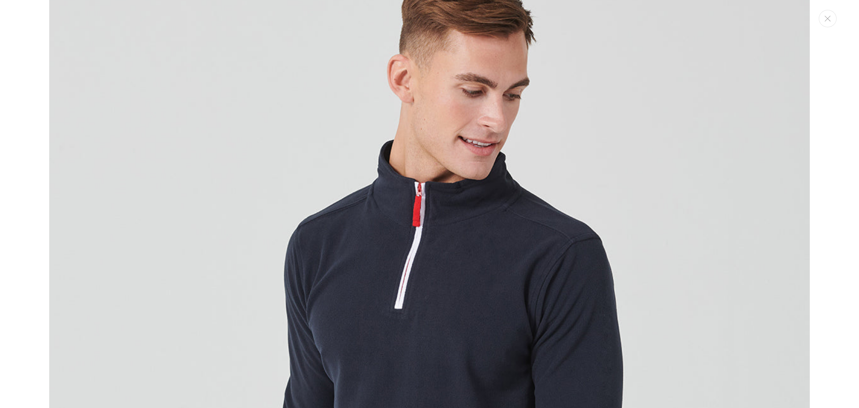
scroll to position [859, 0]
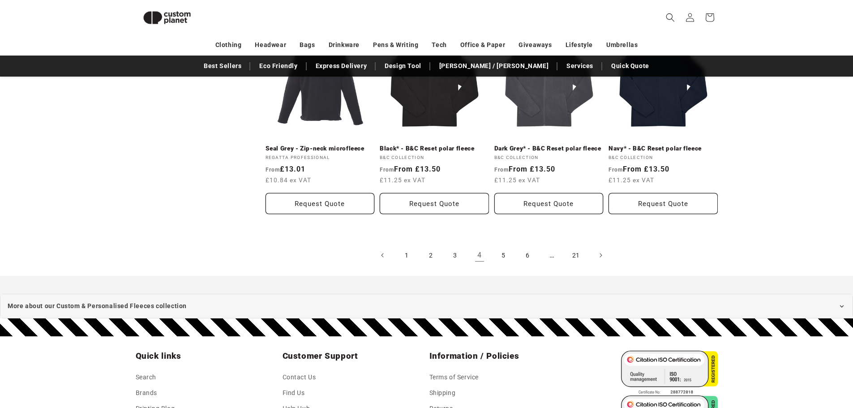
scroll to position [1005, 0]
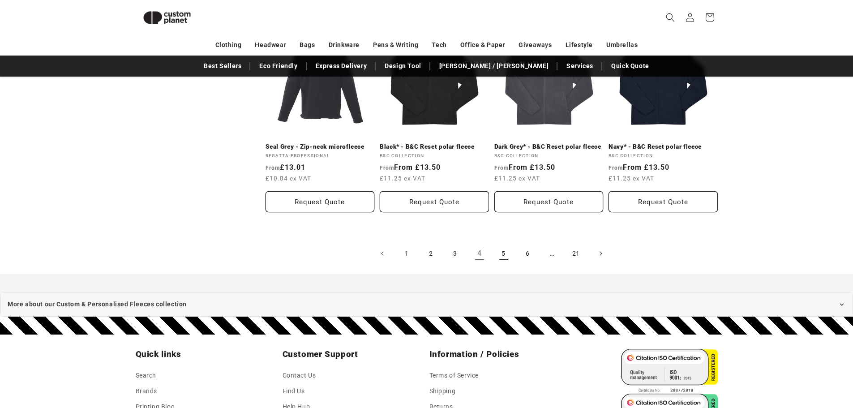
click at [504, 263] on link "5" at bounding box center [504, 253] width 20 height 20
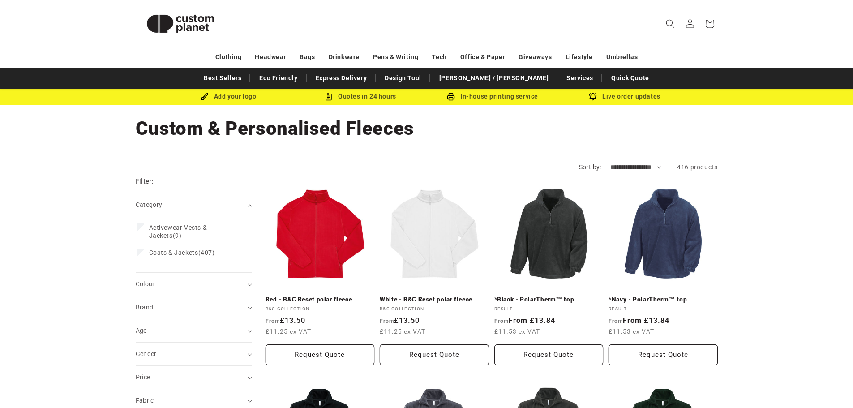
scroll to position [45, 0]
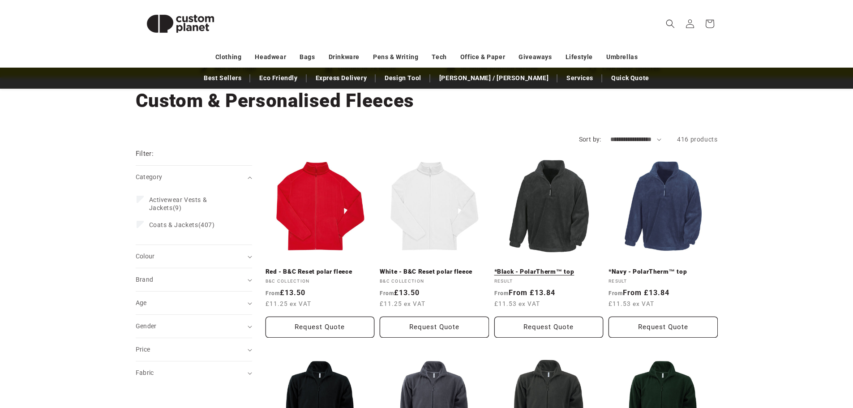
click at [547, 268] on link "*Black - PolarTherm™ top" at bounding box center [548, 272] width 109 height 8
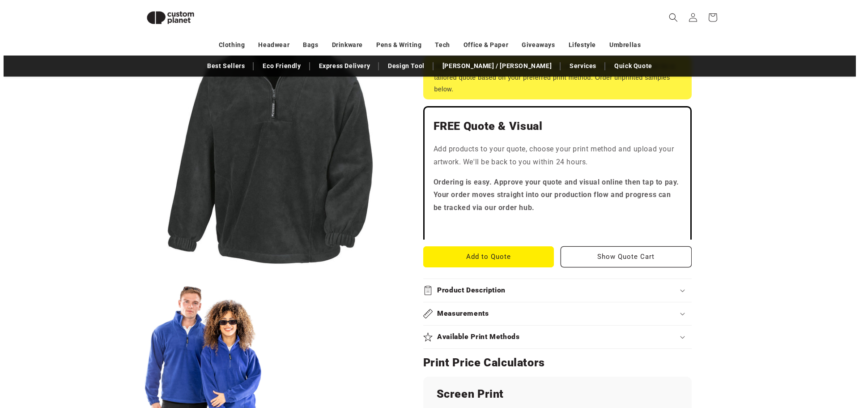
scroll to position [212, 0]
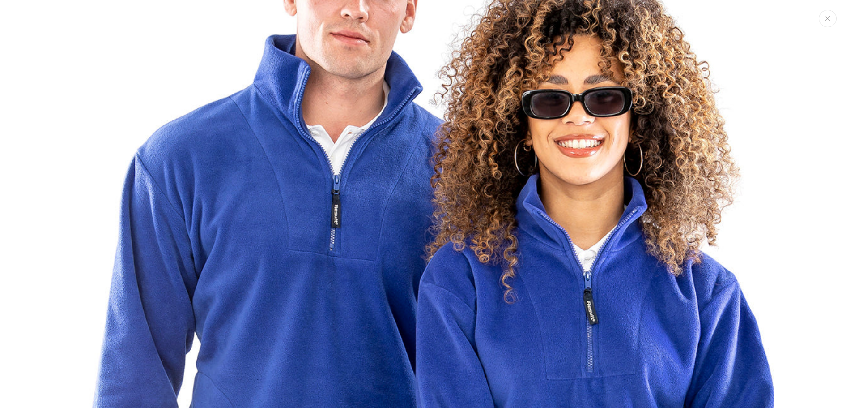
scroll to position [904, 0]
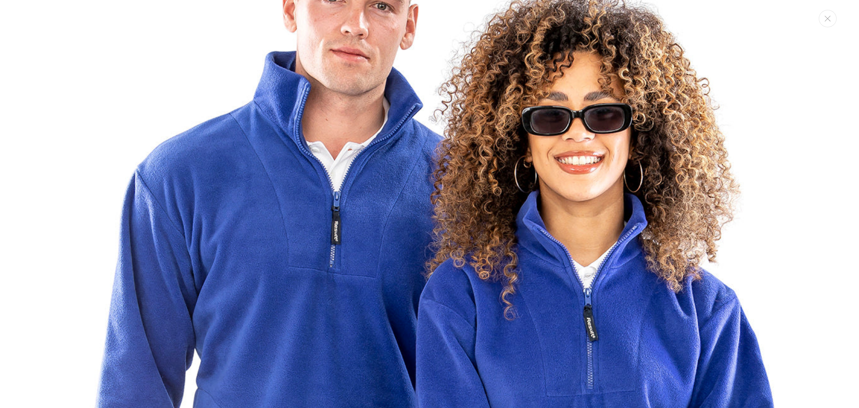
click at [828, 20] on icon "Close" at bounding box center [828, 19] width 6 height 6
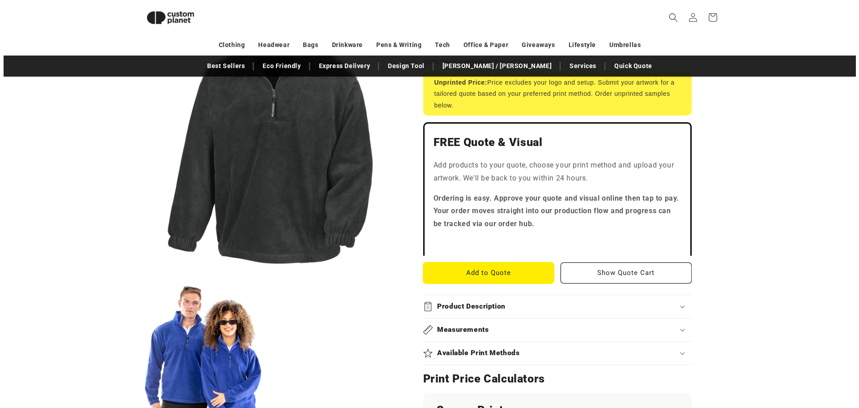
scroll to position [301, 0]
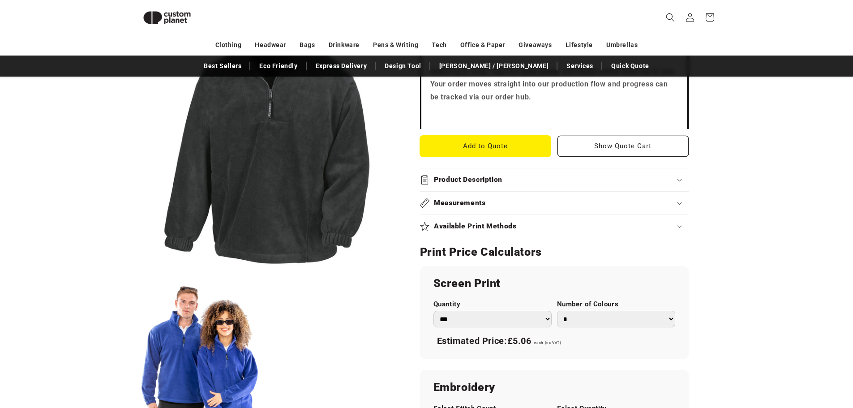
click at [535, 148] on button "Add to Quote" at bounding box center [485, 146] width 131 height 21
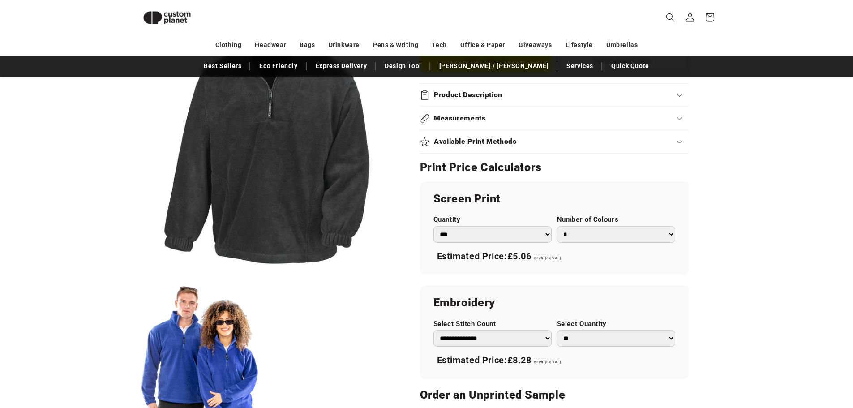
scroll to position [391, 0]
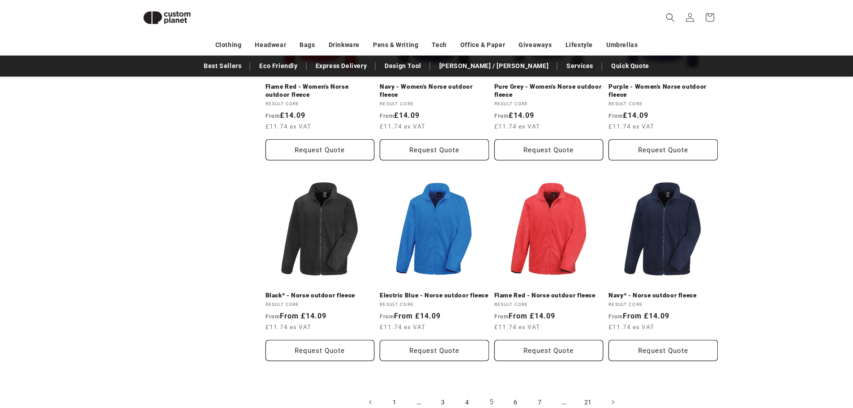
scroll to position [973, 0]
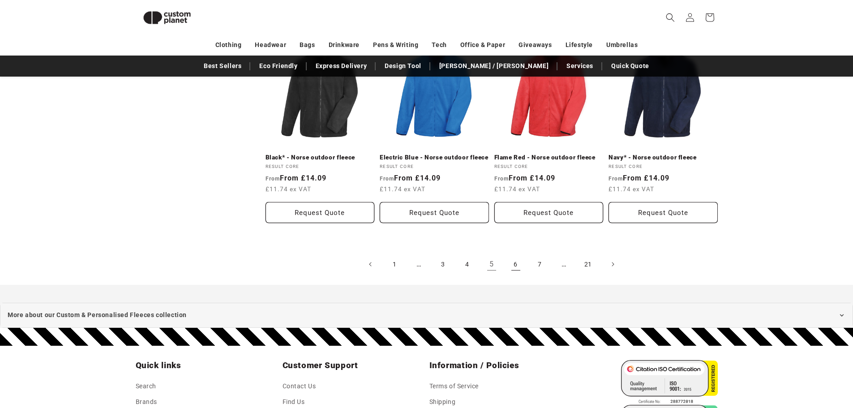
click at [513, 261] on link "6" at bounding box center [516, 264] width 20 height 20
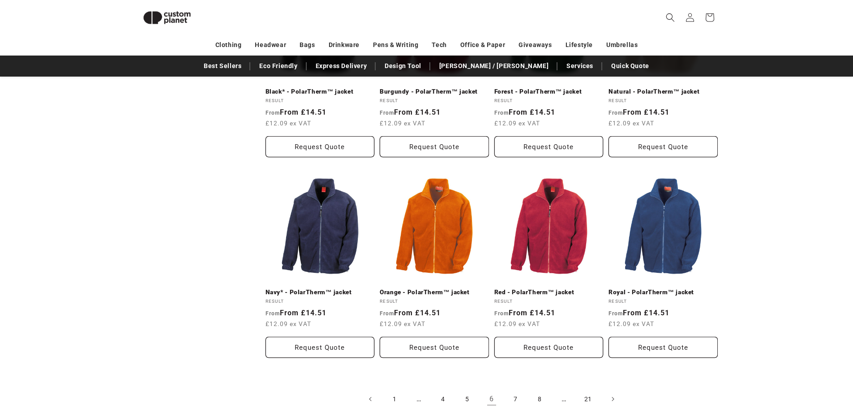
scroll to position [883, 0]
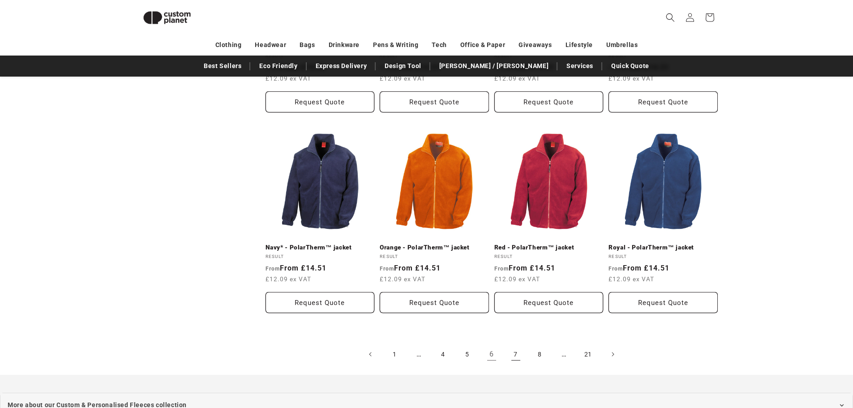
click at [508, 358] on link "7" at bounding box center [516, 354] width 20 height 20
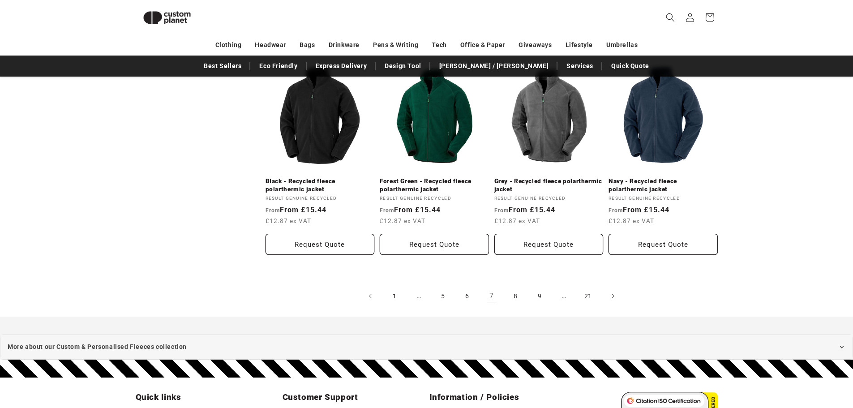
scroll to position [973, 0]
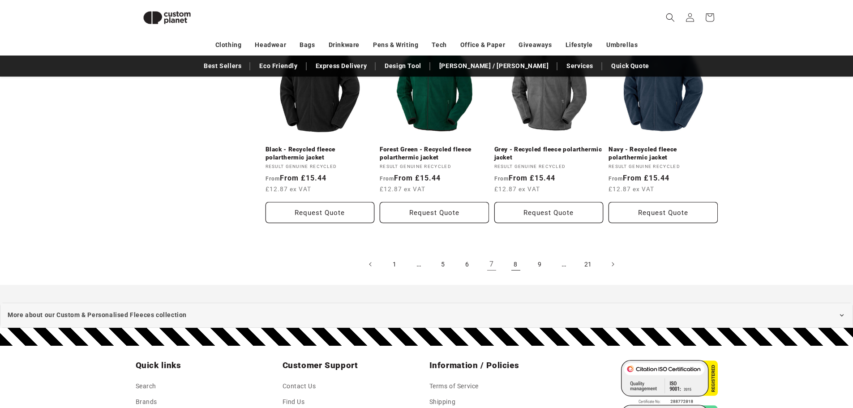
click at [512, 259] on link "8" at bounding box center [516, 264] width 20 height 20
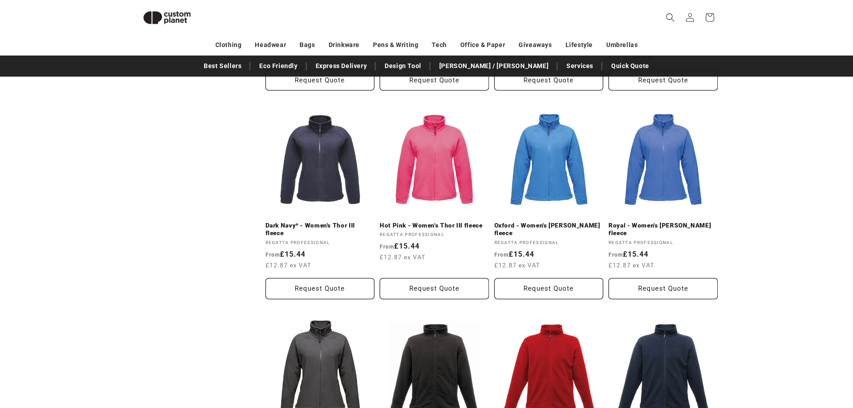
scroll to position [883, 0]
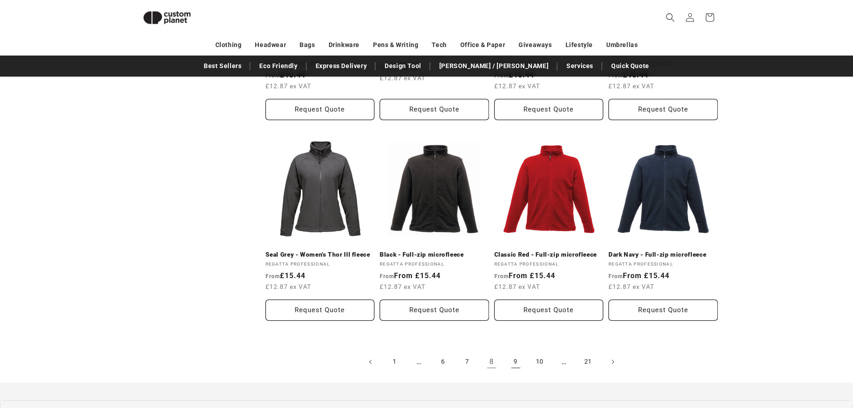
click at [513, 352] on link "9" at bounding box center [516, 362] width 20 height 20
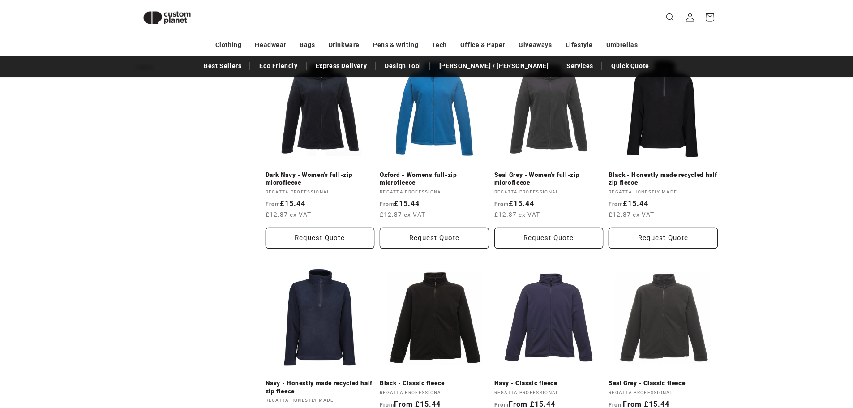
scroll to position [301, 0]
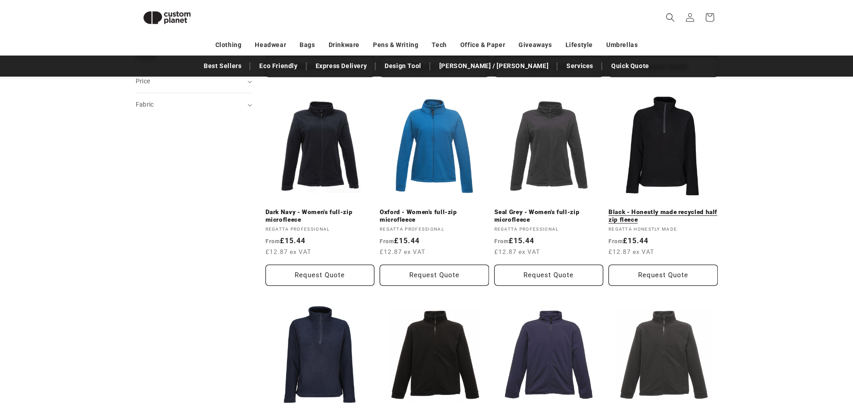
click at [658, 208] on link "Black - Honestly made recycled half zip fleece" at bounding box center [662, 216] width 109 height 16
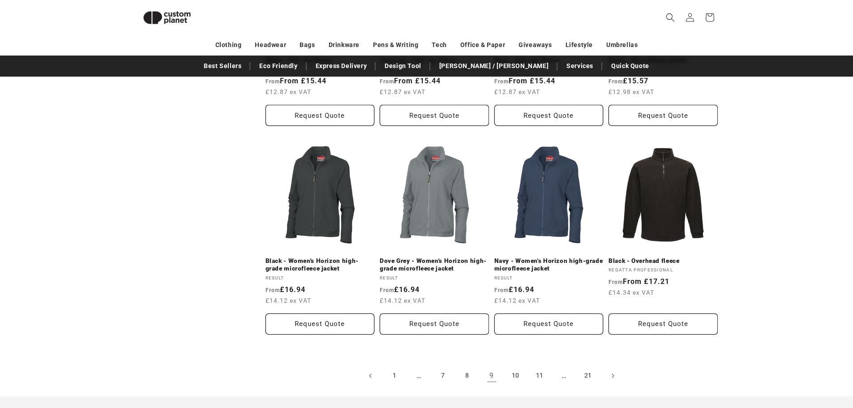
scroll to position [883, 0]
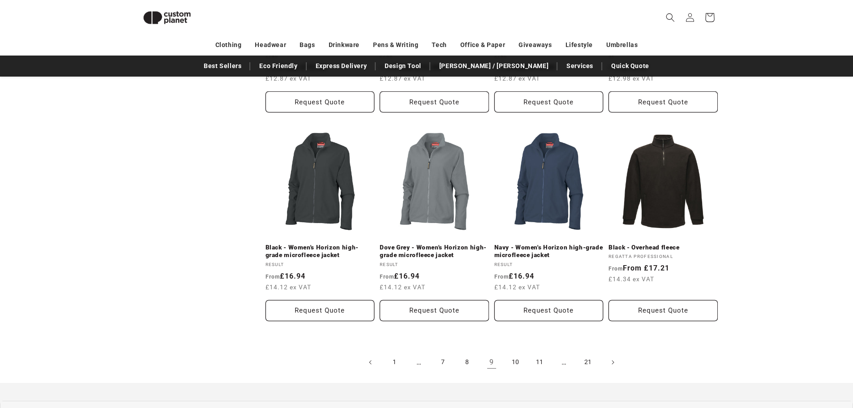
click at [710, 18] on icon at bounding box center [709, 17] width 21 height 21
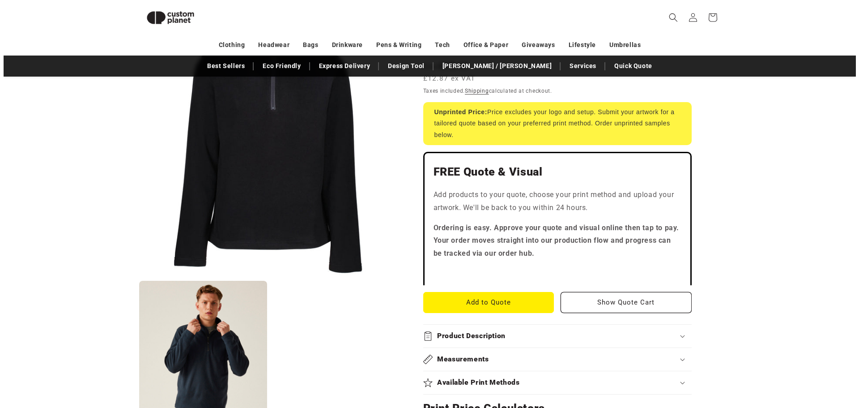
scroll to position [167, 0]
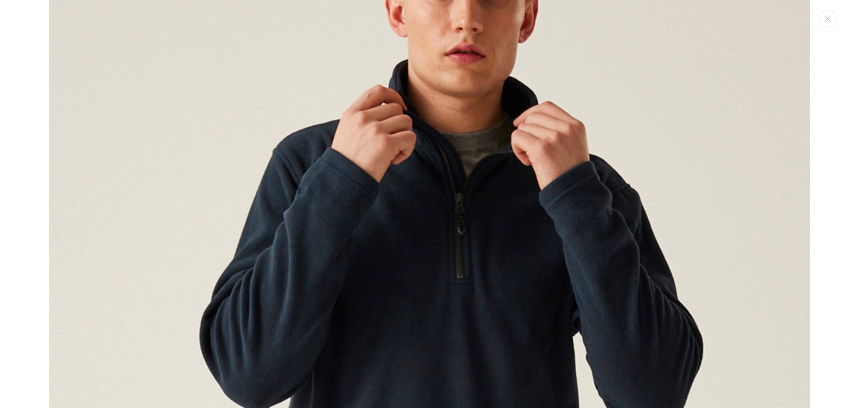
scroll to position [859, 0]
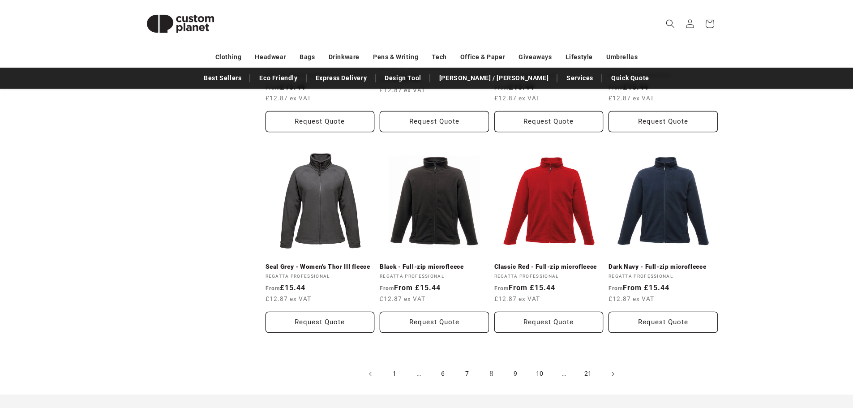
click at [442, 365] on link "6" at bounding box center [443, 374] width 20 height 20
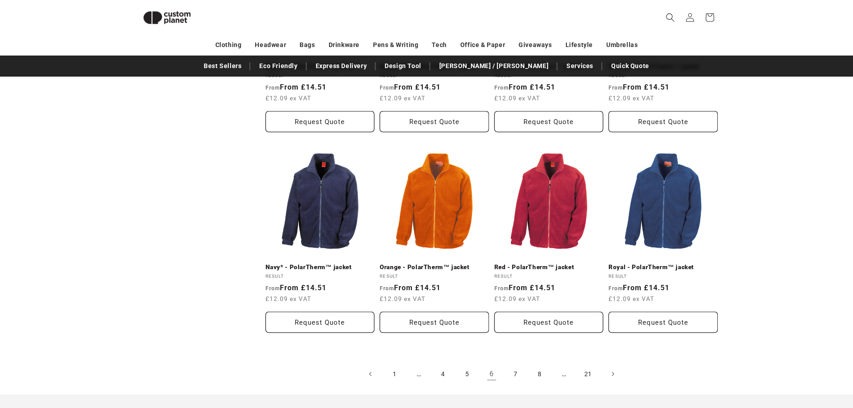
scroll to position [883, 0]
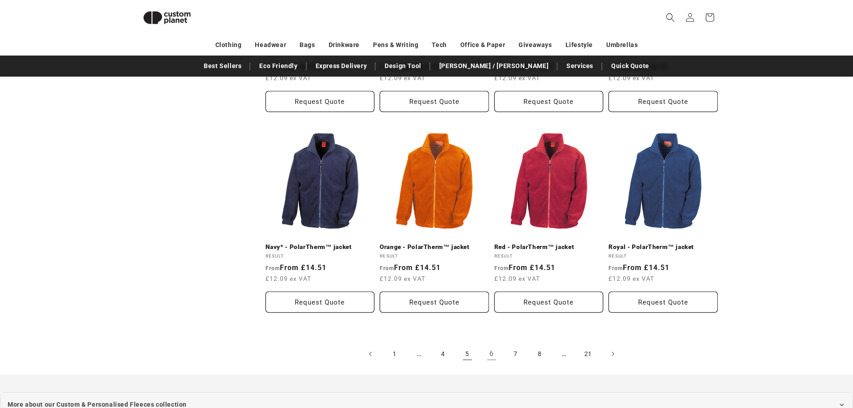
click at [462, 353] on link "5" at bounding box center [467, 354] width 20 height 20
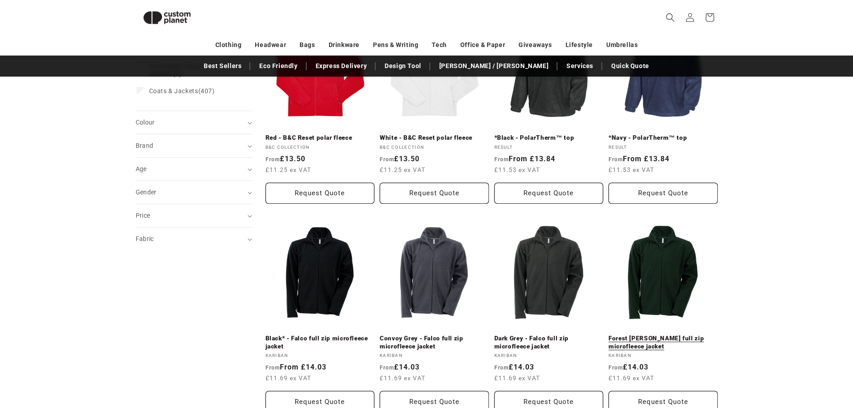
scroll to position [166, 0]
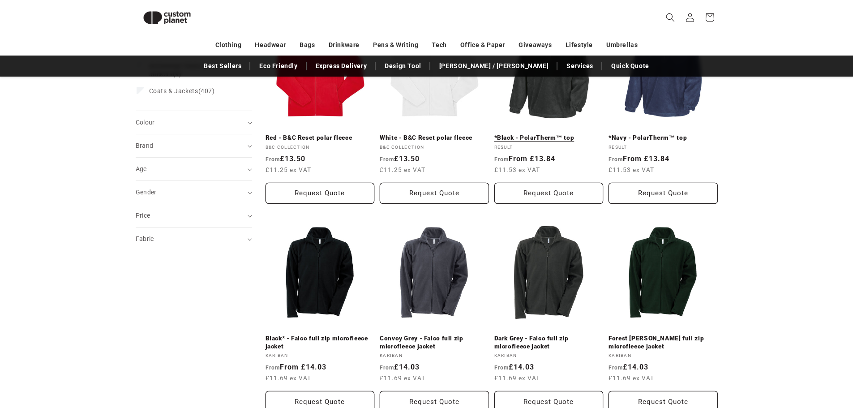
click at [539, 134] on link "*Black - PolarTherm™ top" at bounding box center [548, 138] width 109 height 8
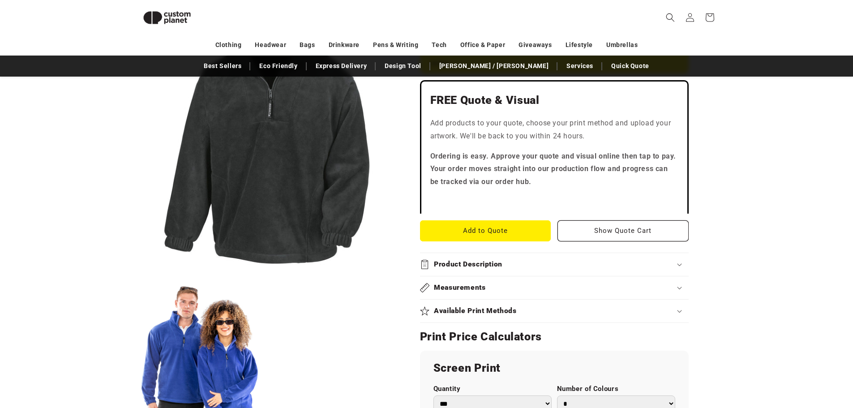
scroll to position [212, 0]
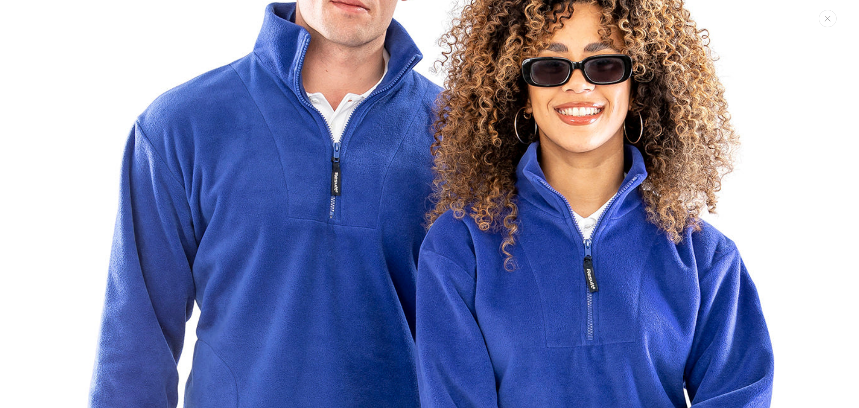
scroll to position [949, 0]
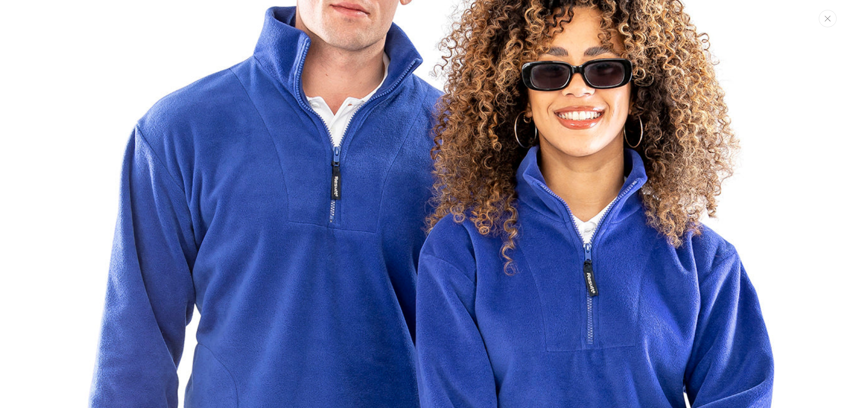
click at [828, 17] on icon "Close" at bounding box center [828, 19] width 6 height 6
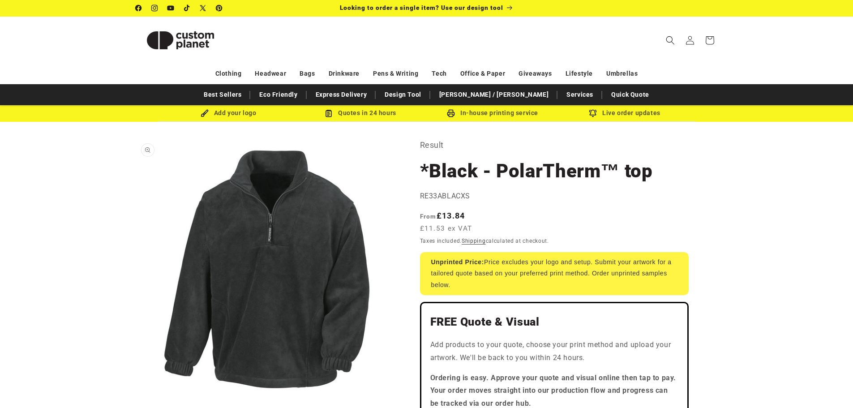
scroll to position [0, 0]
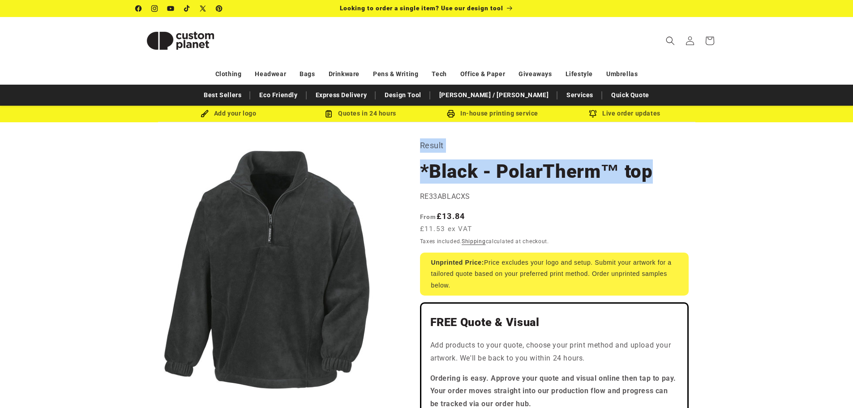
drag, startPoint x: 680, startPoint y: 170, endPoint x: 417, endPoint y: 142, distance: 264.7
copy section "Result *Black - PolarTherm™ top"
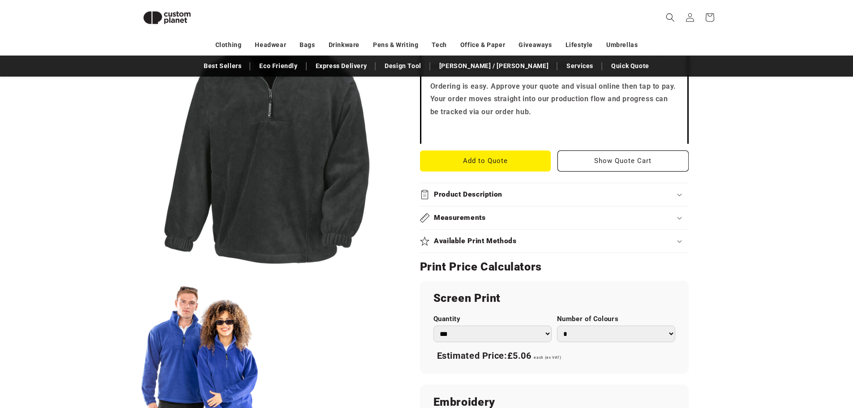
scroll to position [302, 0]
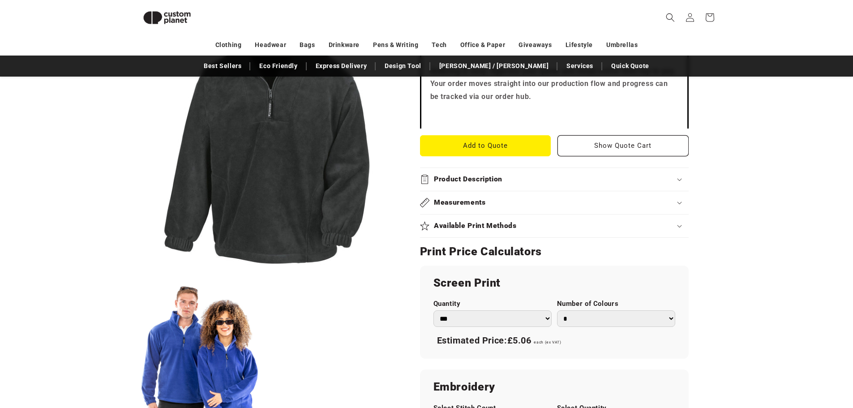
click at [585, 191] on summary "Measurements" at bounding box center [554, 202] width 269 height 23
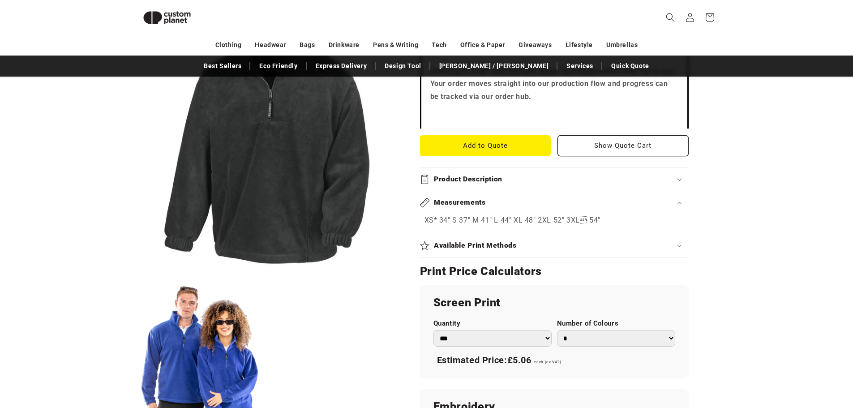
click at [619, 181] on div "Product Description" at bounding box center [554, 179] width 269 height 9
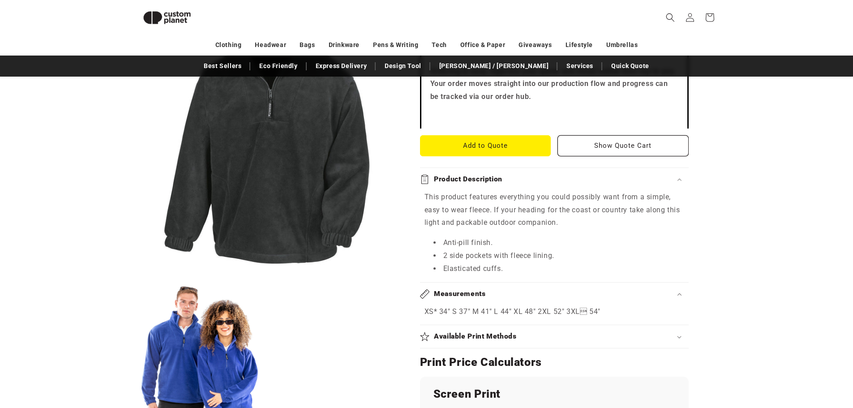
click at [619, 181] on div "Product Description" at bounding box center [554, 179] width 269 height 9
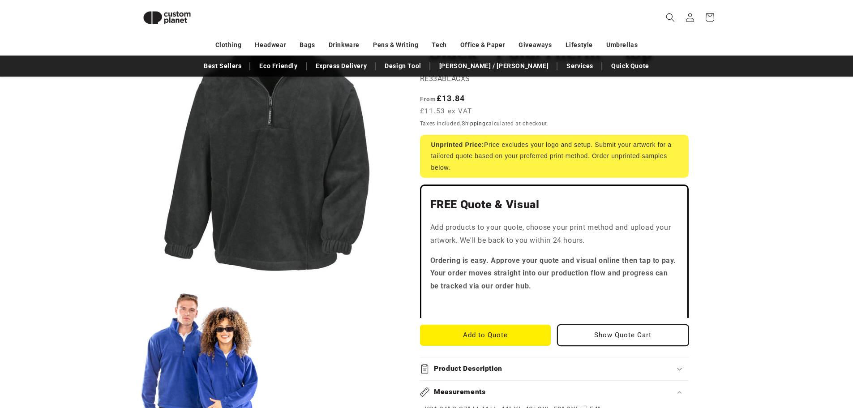
scroll to position [0, 0]
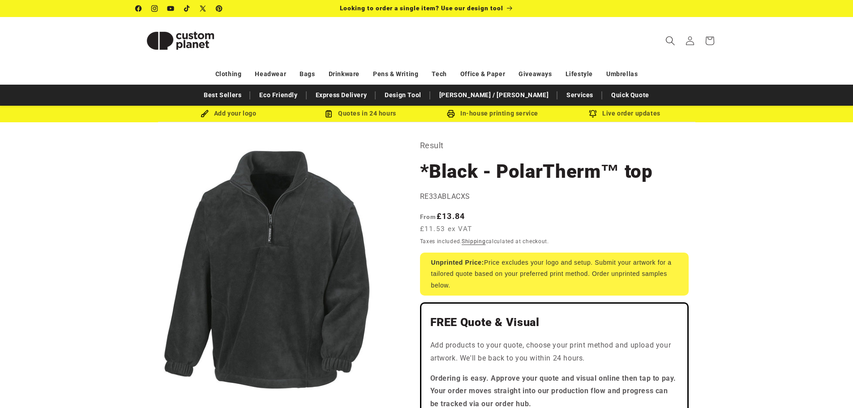
click at [666, 38] on icon "Search" at bounding box center [670, 40] width 9 height 9
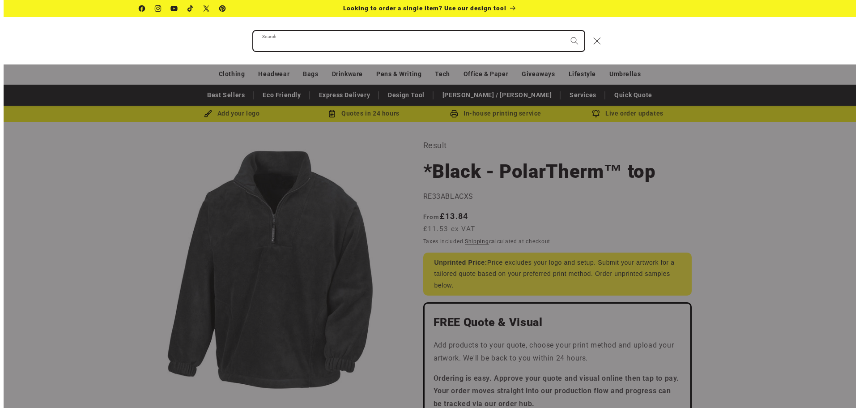
scroll to position [949, 0]
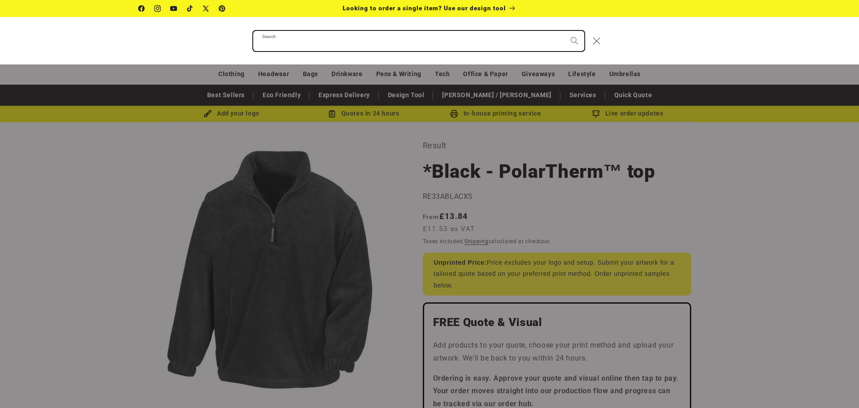
paste input "**********"
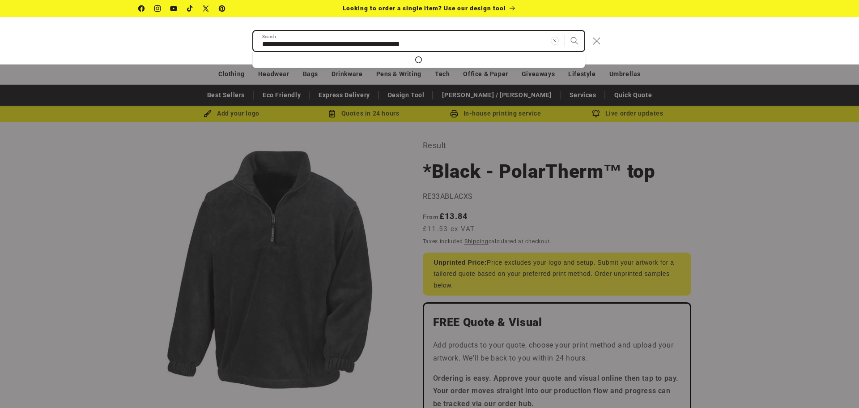
type input "**********"
click at [565, 31] on button "Search" at bounding box center [575, 41] width 20 height 20
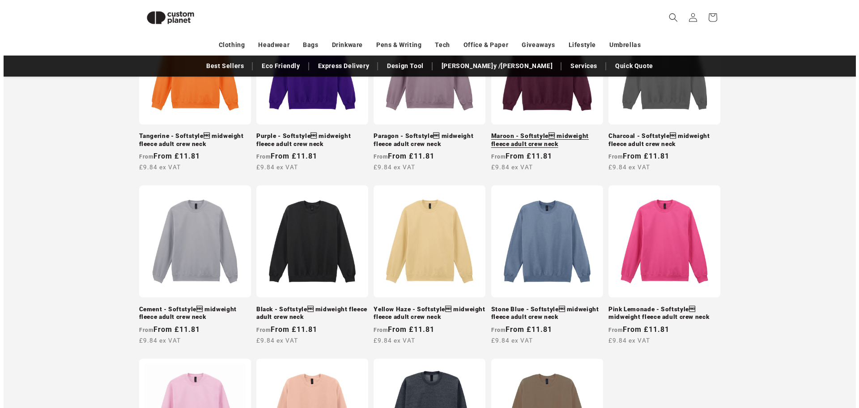
scroll to position [615, 0]
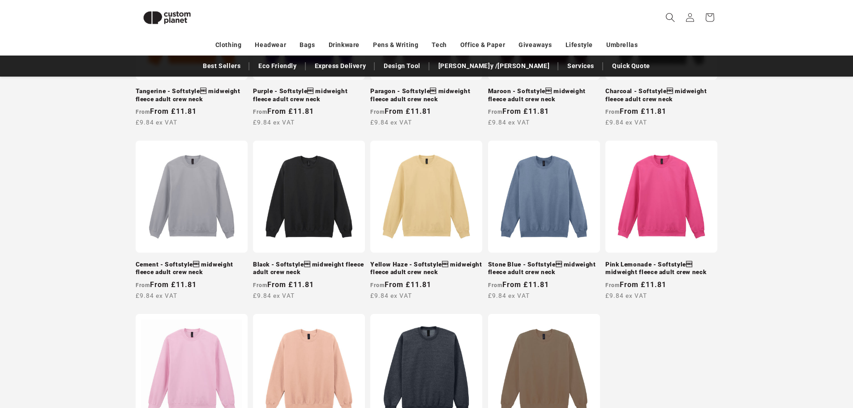
click at [666, 12] on span "Search" at bounding box center [670, 18] width 20 height 20
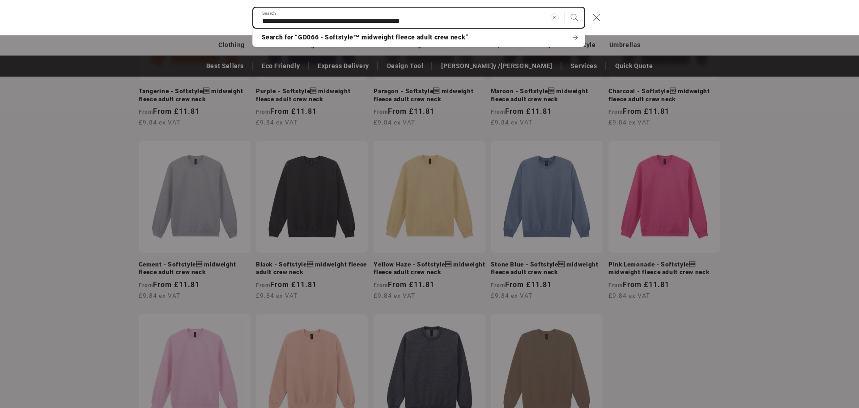
type input "*"
type input "**"
type input "***"
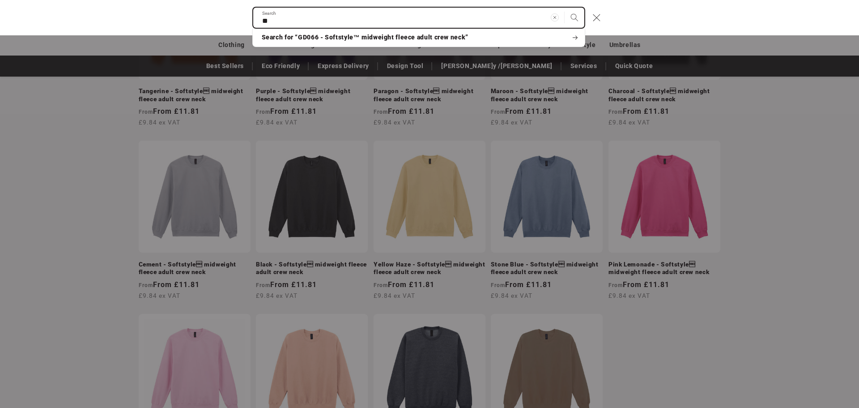
type input "***"
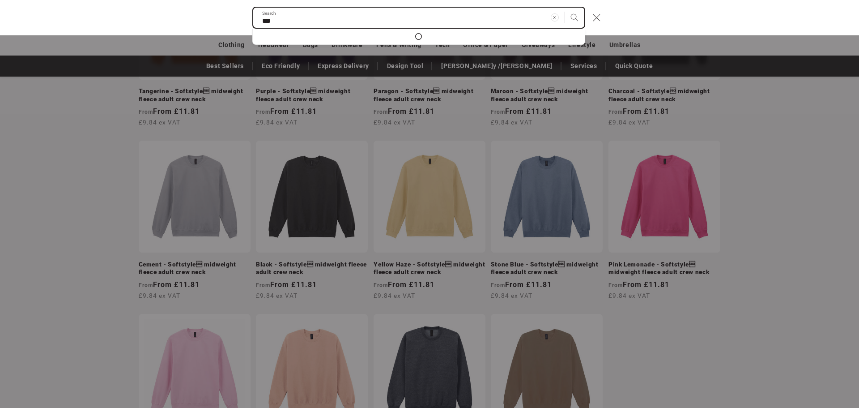
type input "****"
type input "*****"
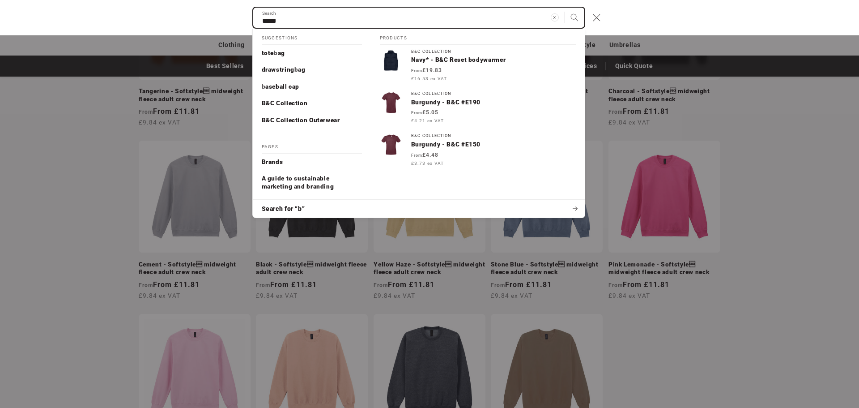
type input "******"
type input "*******"
type input "********"
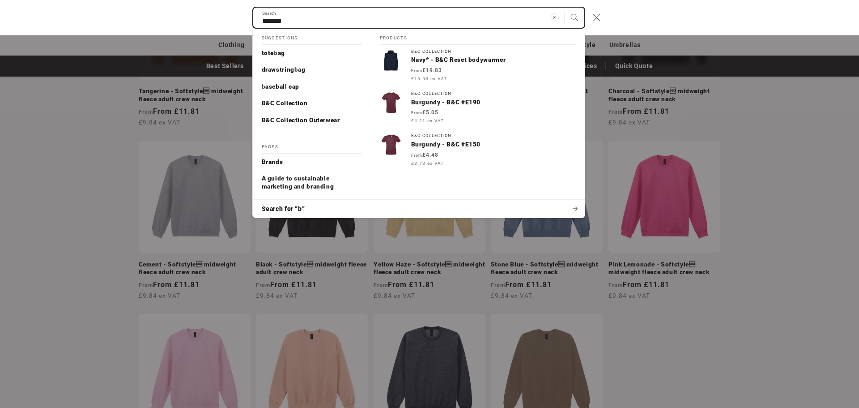
type input "********"
type input "*********"
type input "**********"
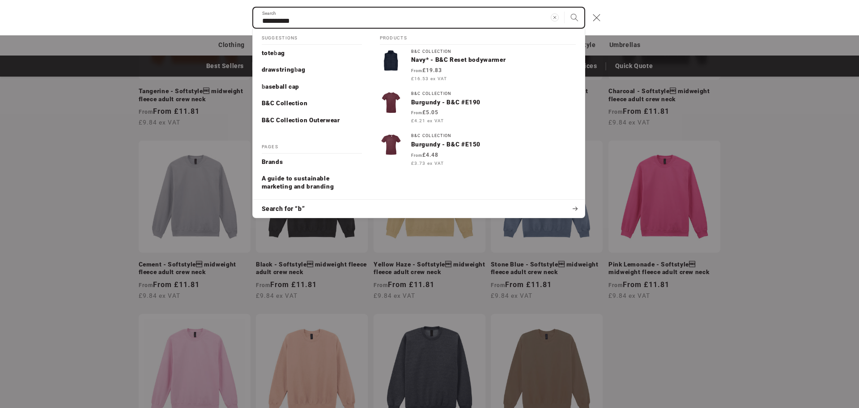
type input "**********"
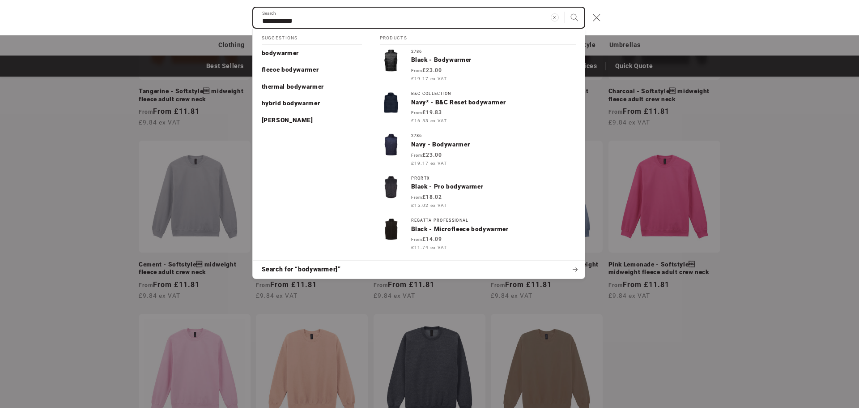
type input "**********"
click at [565, 8] on button "Search" at bounding box center [575, 18] width 20 height 20
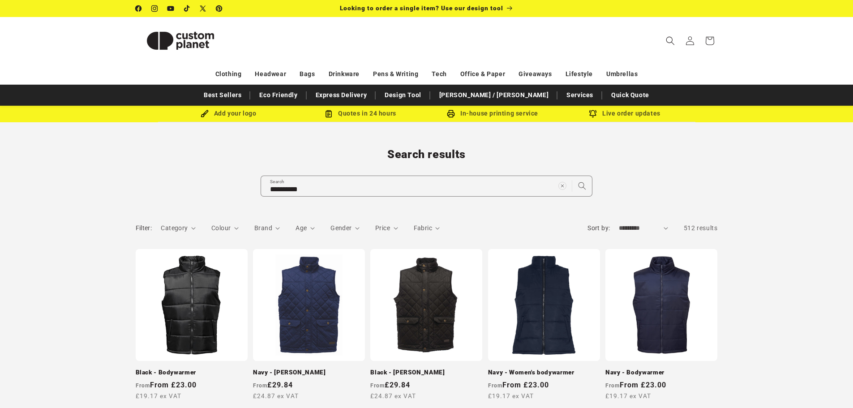
click at [668, 226] on form "Filter: Category 0 selected Reset Category Coats & Jackets (11) Coats & Jackets…" at bounding box center [427, 231] width 582 height 16
click at [666, 226] on select "**********" at bounding box center [643, 227] width 49 height 9
select select "**********"
click at [619, 223] on select "**********" at bounding box center [643, 227] width 49 height 9
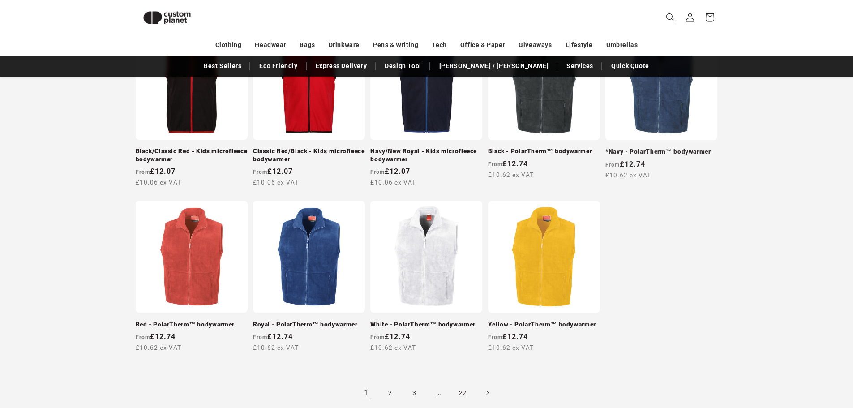
scroll to position [749, 0]
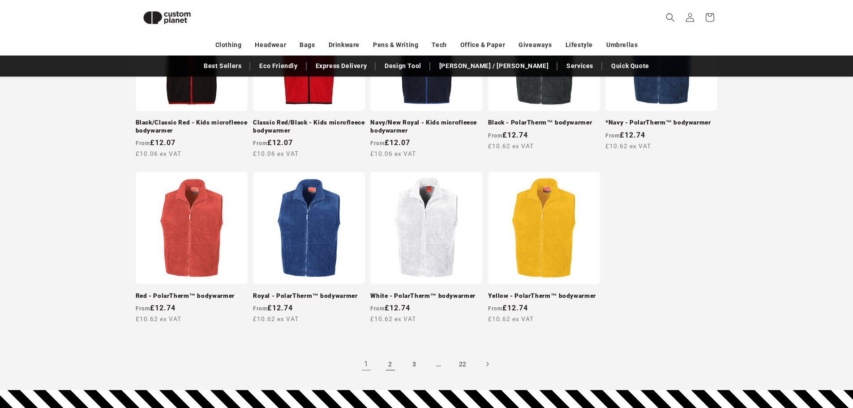
click at [396, 361] on link "2" at bounding box center [390, 364] width 20 height 20
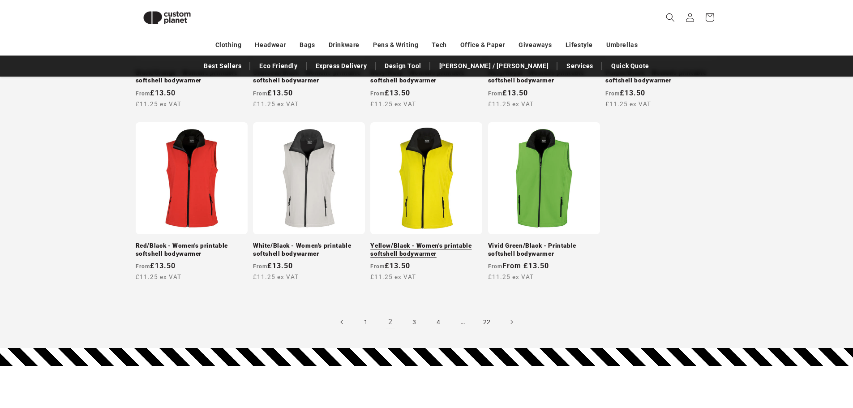
scroll to position [850, 0]
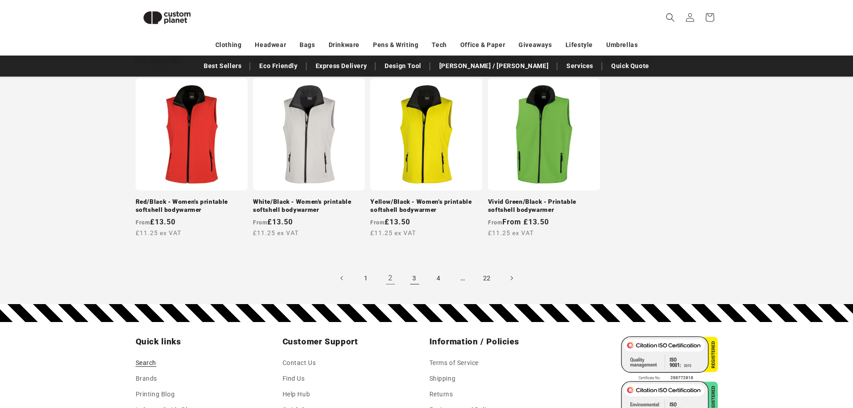
click at [418, 278] on link "3" at bounding box center [415, 278] width 20 height 20
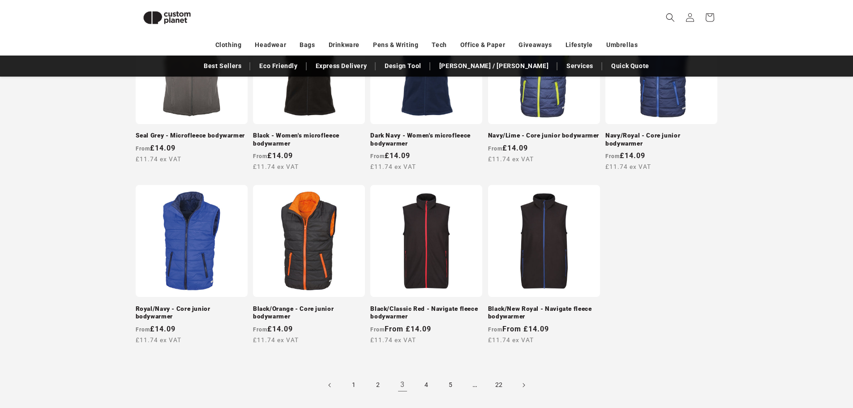
scroll to position [761, 0]
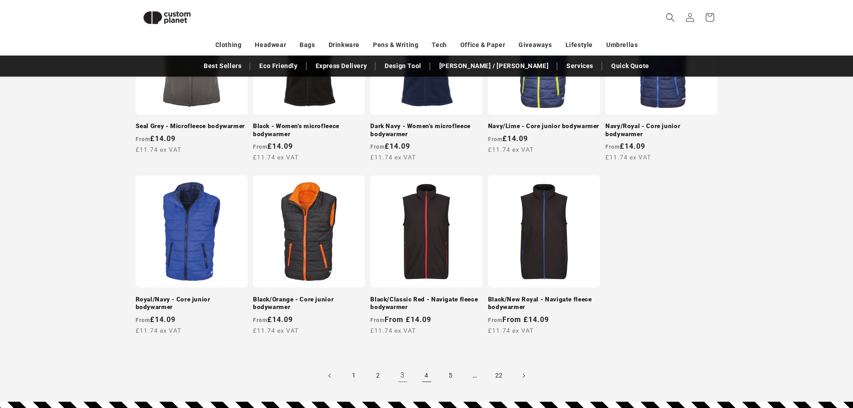
click at [425, 367] on link "4" at bounding box center [427, 376] width 20 height 20
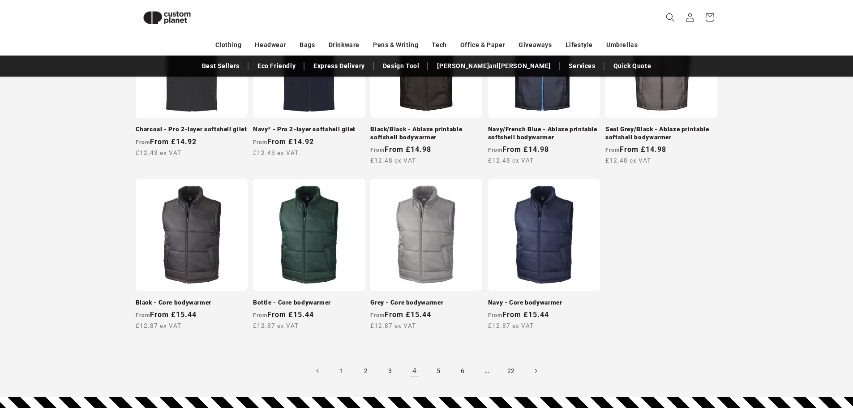
scroll to position [759, 0]
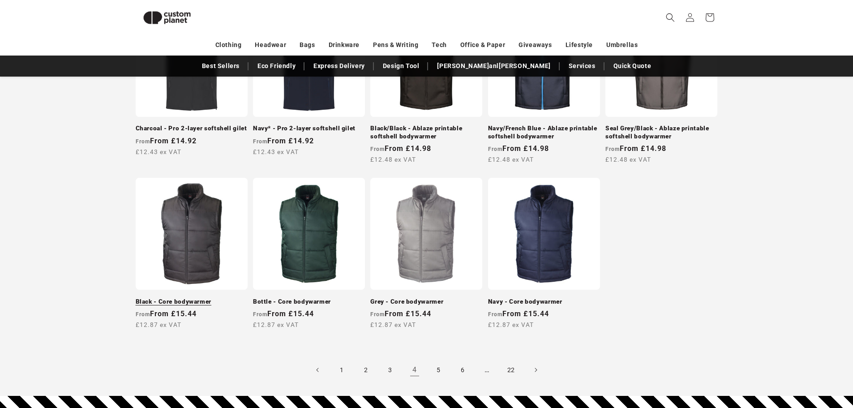
click at [220, 298] on link "Black - Core bodywarmer" at bounding box center [192, 302] width 112 height 8
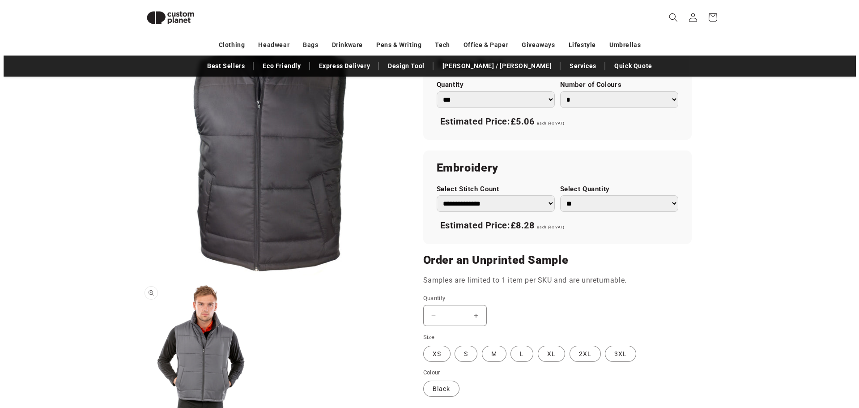
scroll to position [525, 0]
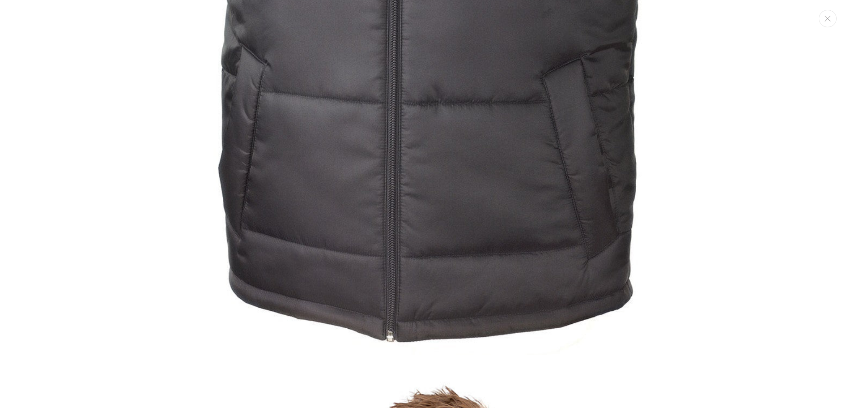
scroll to position [322, 0]
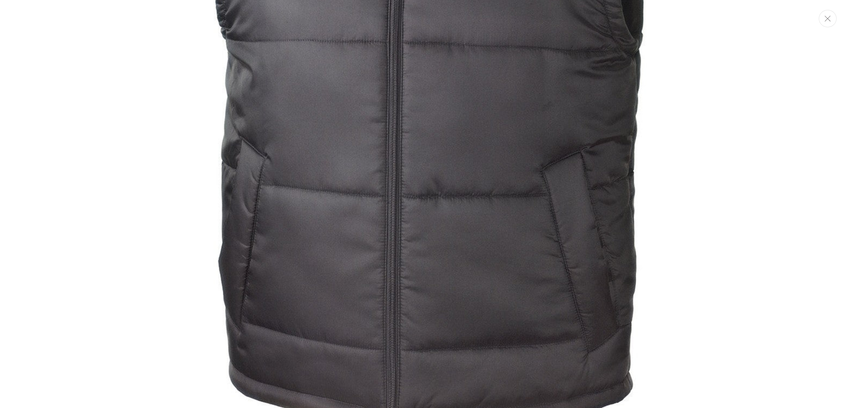
click at [833, 23] on button "Close" at bounding box center [828, 18] width 18 height 17
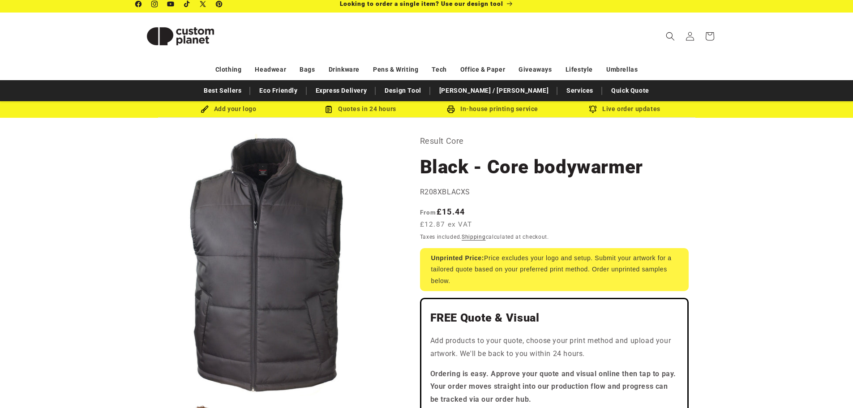
scroll to position [0, 0]
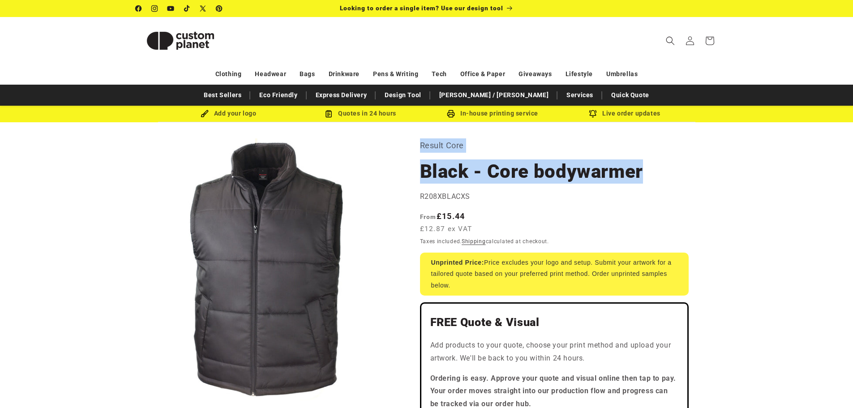
drag, startPoint x: 647, startPoint y: 172, endPoint x: 422, endPoint y: 146, distance: 226.1
copy section "Result Core Black - Core bodywarmer"
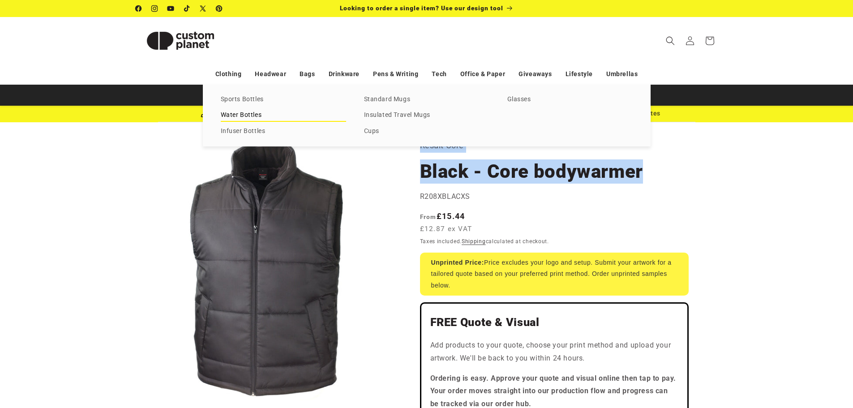
click at [248, 112] on link "Water Bottles" at bounding box center [283, 115] width 125 height 12
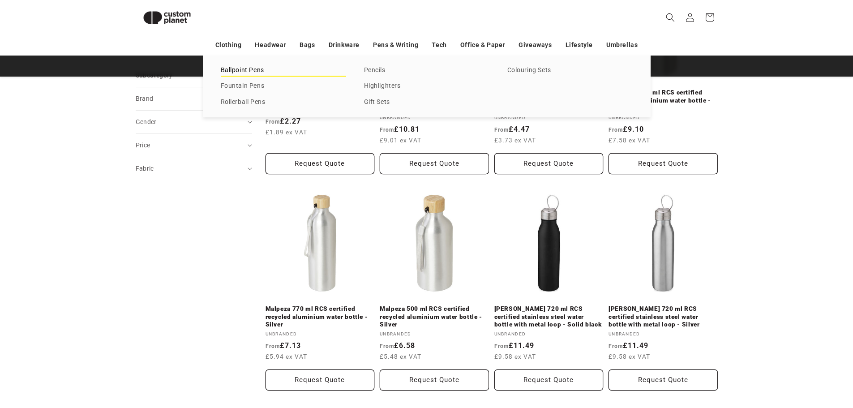
click at [261, 69] on link "Ballpoint Pens" at bounding box center [283, 70] width 125 height 12
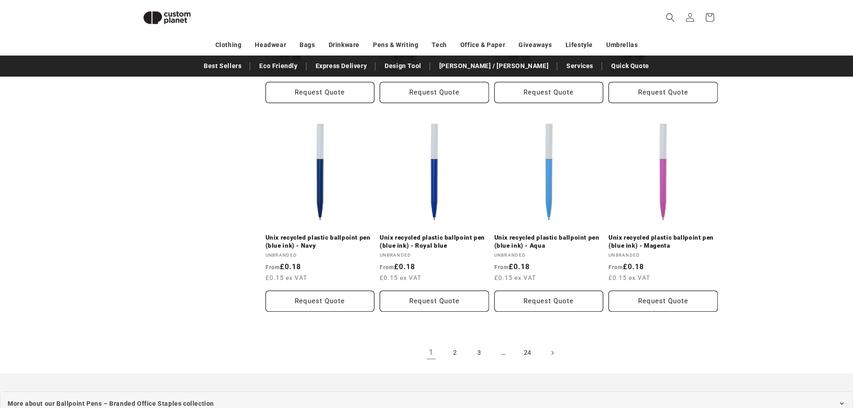
scroll to position [1017, 0]
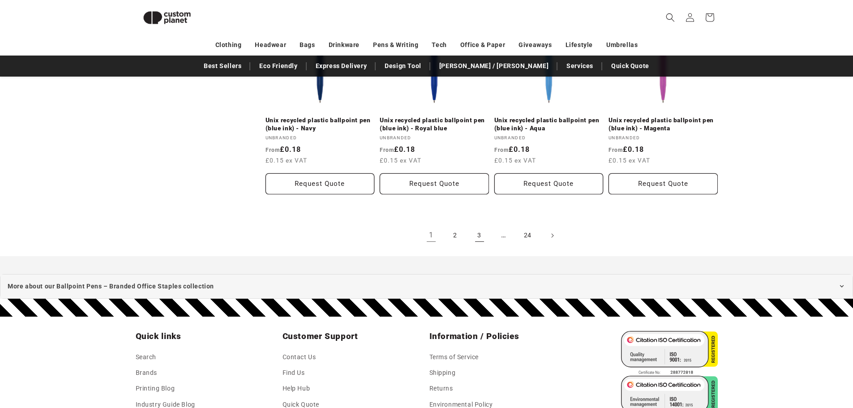
click at [473, 232] on link "3" at bounding box center [479, 236] width 20 height 20
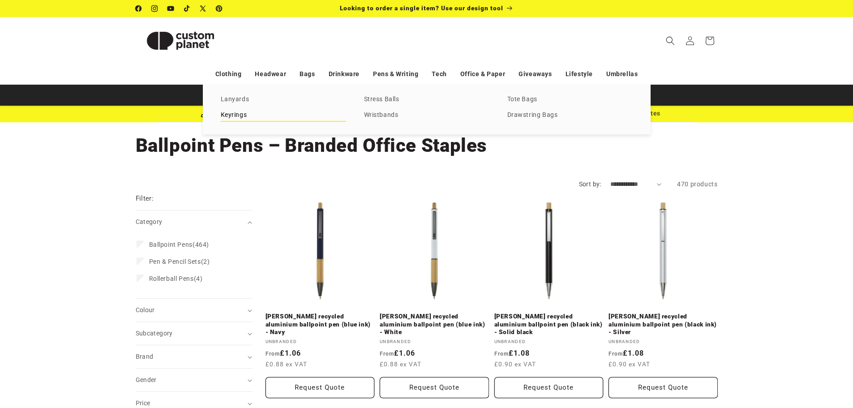
click at [259, 116] on link "Keyrings" at bounding box center [283, 115] width 125 height 12
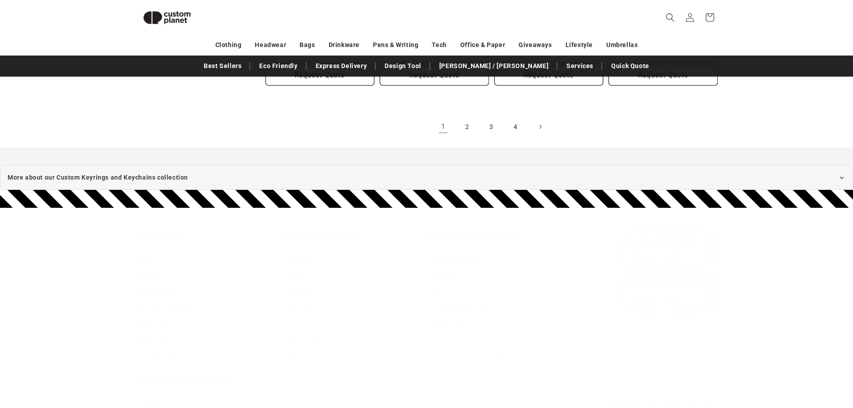
scroll to position [1152, 0]
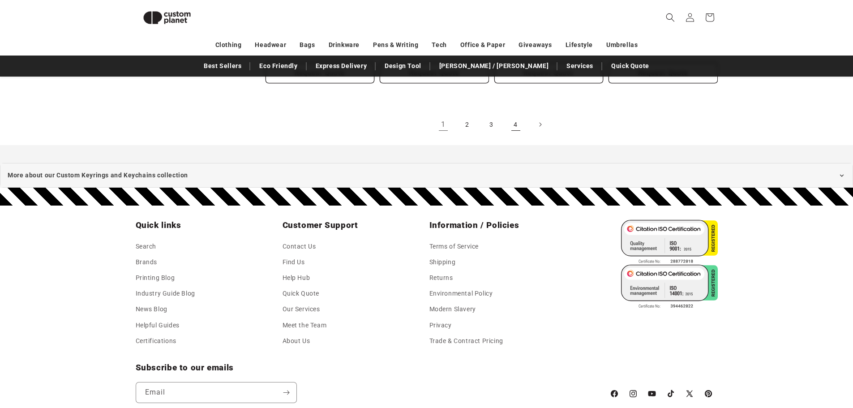
click at [508, 115] on link "4" at bounding box center [516, 125] width 20 height 20
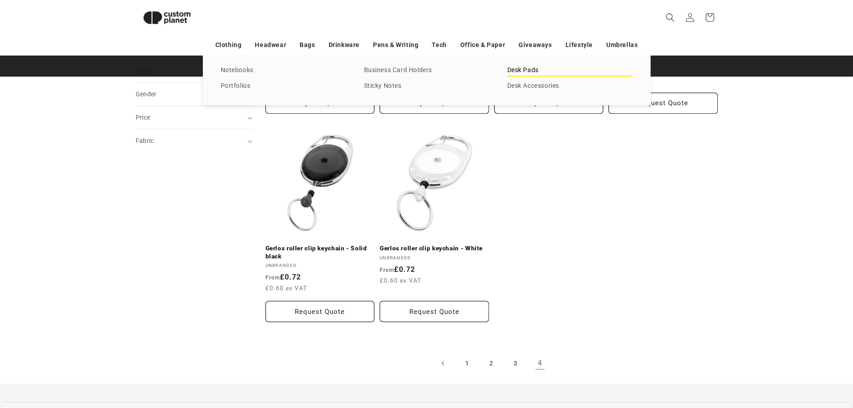
click at [524, 69] on link "Desk Pads" at bounding box center [569, 70] width 125 height 12
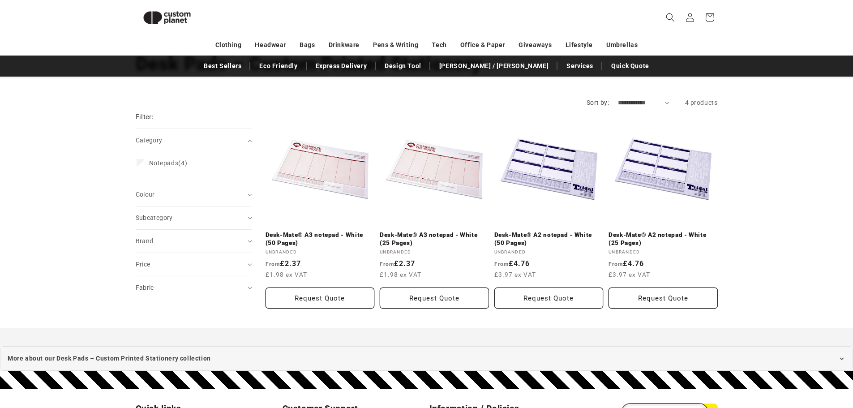
scroll to position [32, 0]
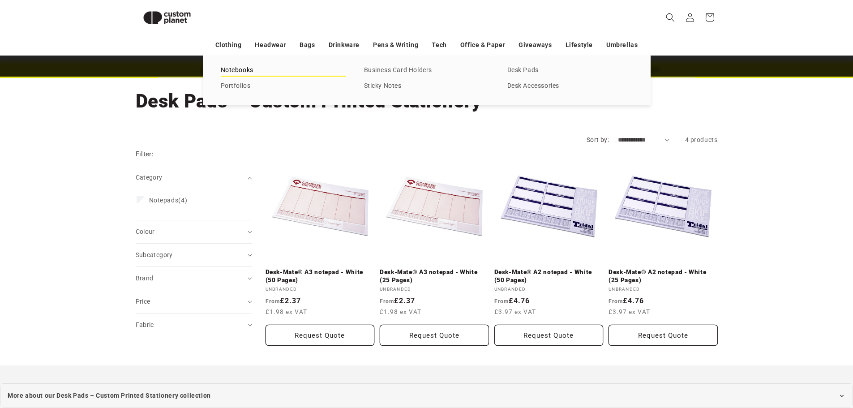
click at [248, 68] on link "Notebooks" at bounding box center [283, 70] width 125 height 12
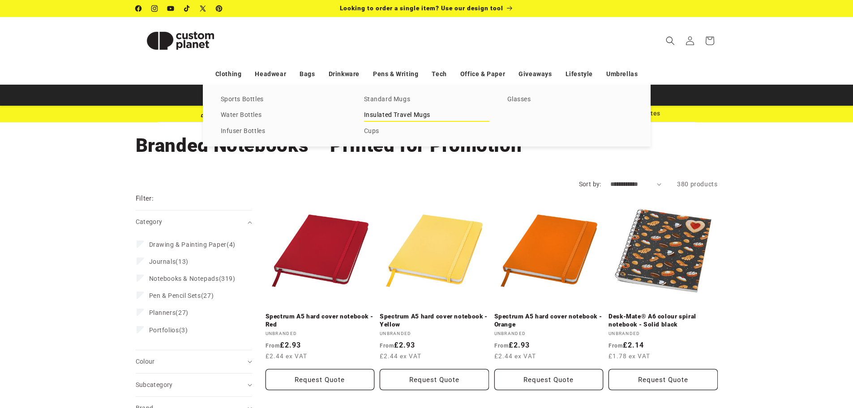
click at [373, 113] on link "Insulated Travel Mugs" at bounding box center [426, 115] width 125 height 12
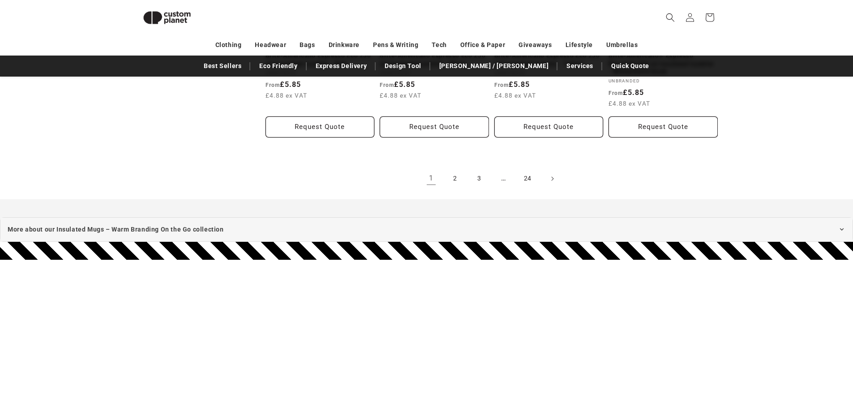
scroll to position [1107, 0]
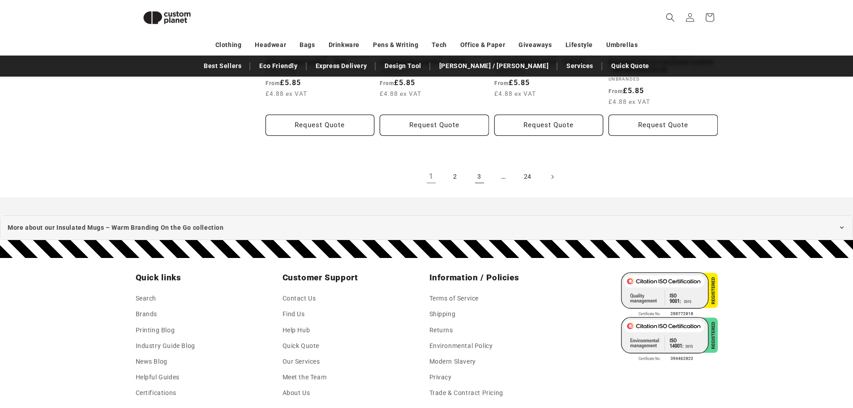
click at [481, 177] on link "3" at bounding box center [479, 177] width 20 height 20
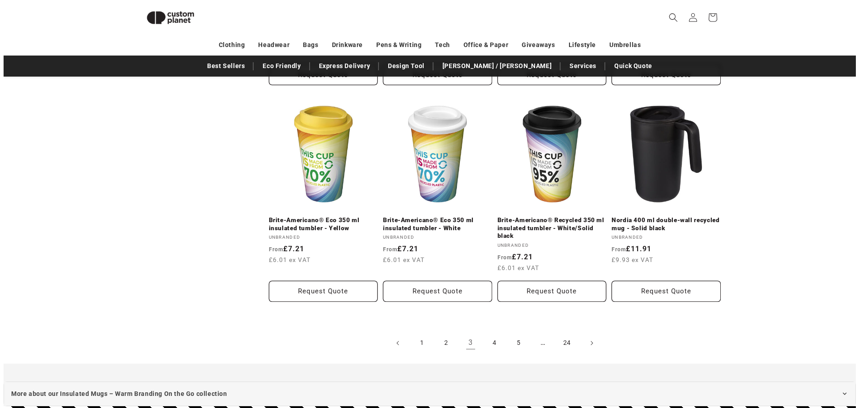
scroll to position [928, 0]
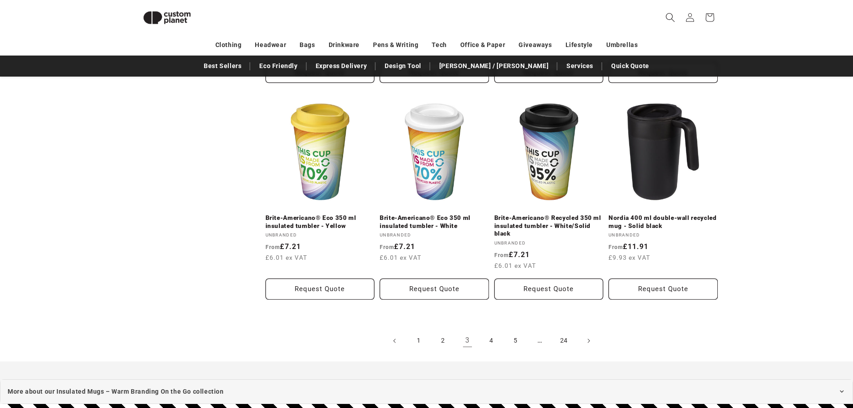
click at [662, 15] on span "Search" at bounding box center [670, 18] width 20 height 20
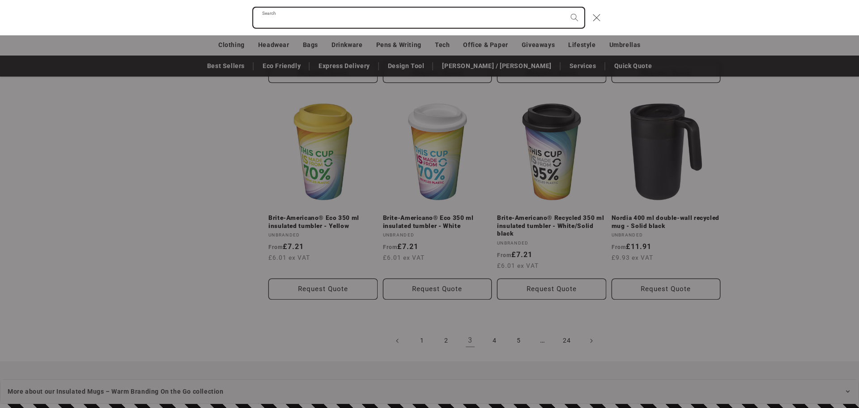
paste input "**********"
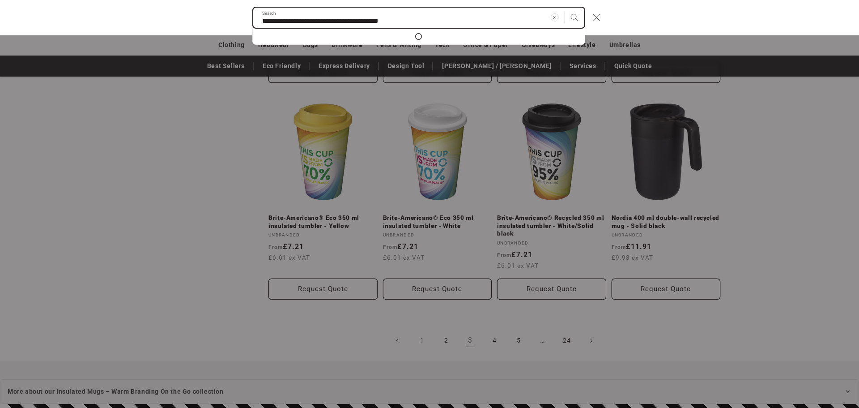
type input "**********"
click at [565, 8] on button "Search" at bounding box center [575, 18] width 20 height 20
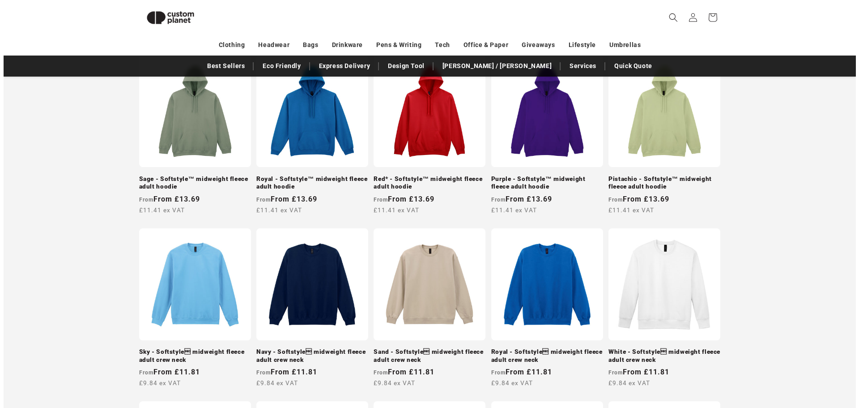
scroll to position [301, 0]
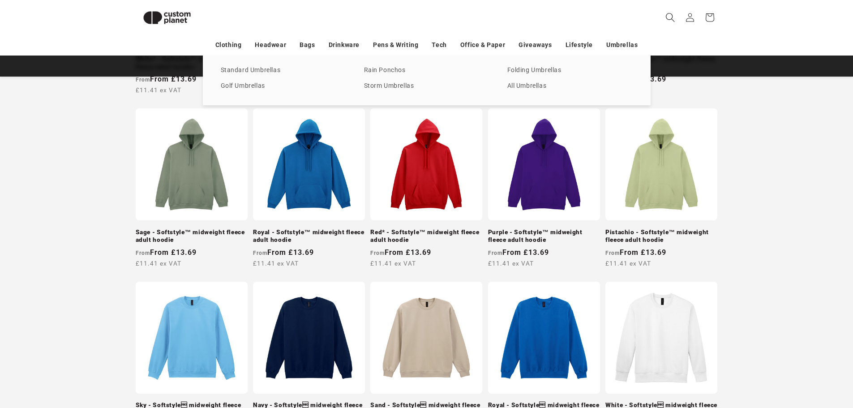
click at [663, 19] on span "Search" at bounding box center [670, 18] width 20 height 20
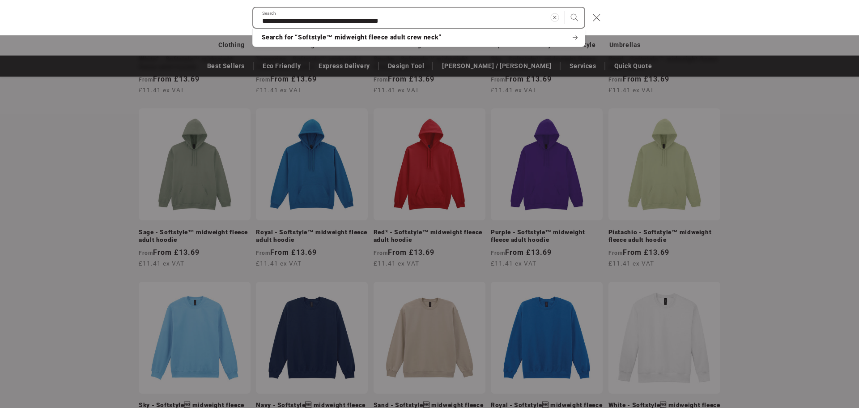
click at [554, 19] on icon "Clear search term" at bounding box center [555, 17] width 9 height 9
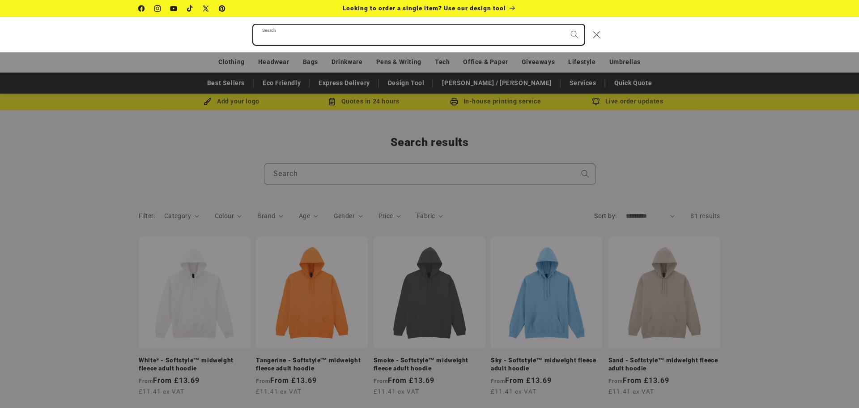
paste input "**********"
type input "**********"
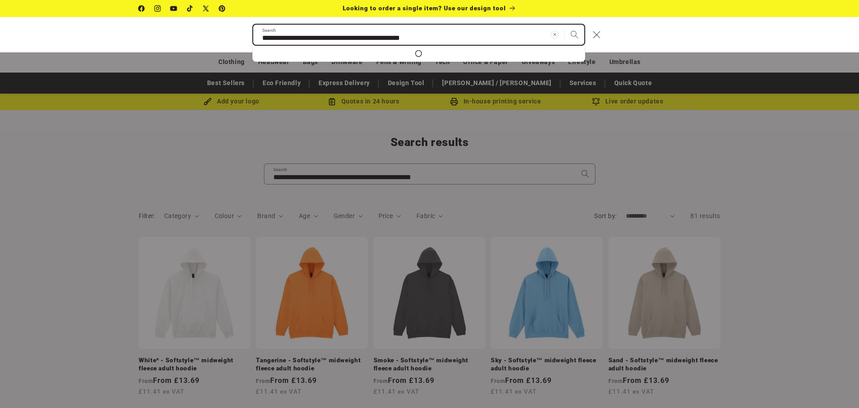
type input "**********"
click at [565, 25] on button "Search" at bounding box center [575, 35] width 20 height 20
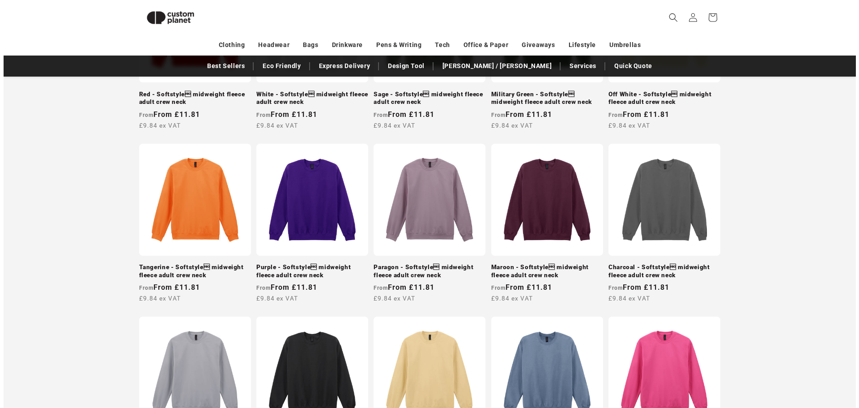
scroll to position [435, 0]
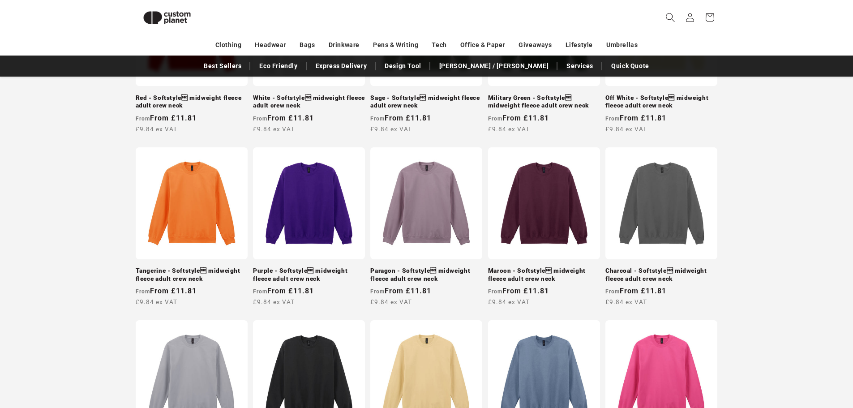
click at [667, 19] on icon "Search" at bounding box center [669, 17] width 9 height 9
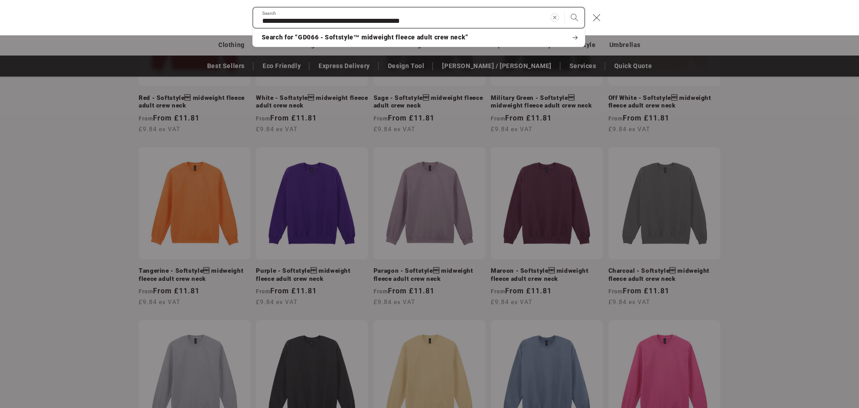
click at [550, 18] on span "Clear search term" at bounding box center [554, 17] width 11 height 11
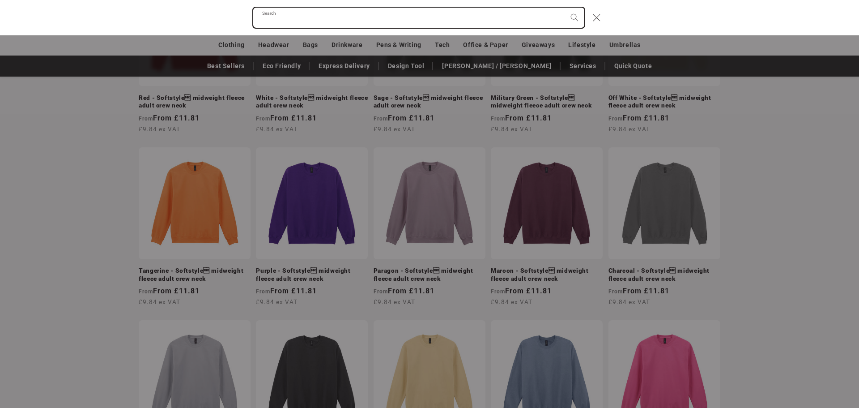
scroll to position [0, 0]
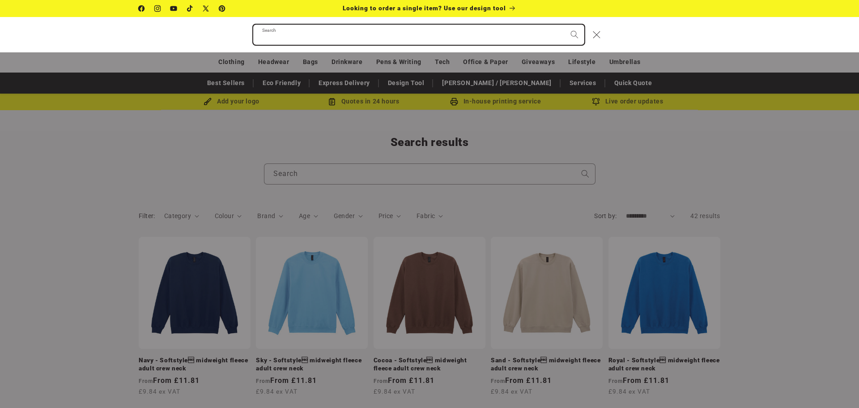
paste input "**********"
type input "**********"
click at [565, 25] on button "Search" at bounding box center [575, 35] width 20 height 20
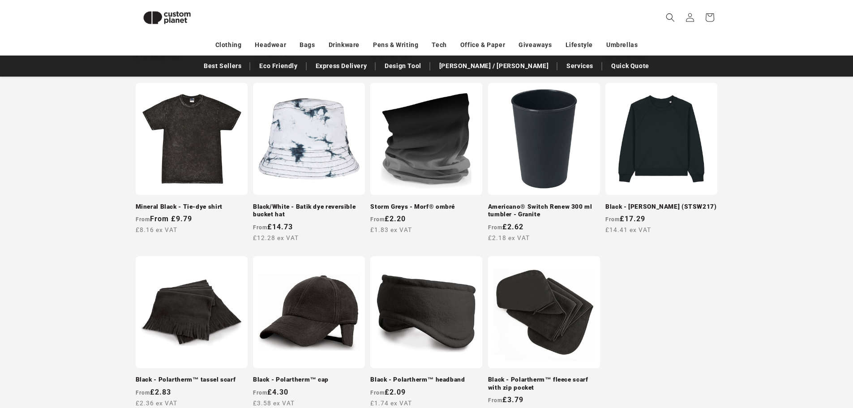
scroll to position [756, 0]
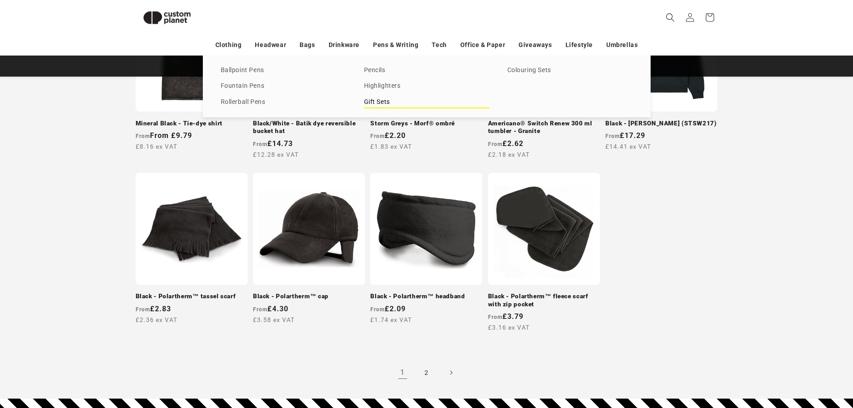
click at [374, 103] on link "Gift Sets" at bounding box center [426, 102] width 125 height 12
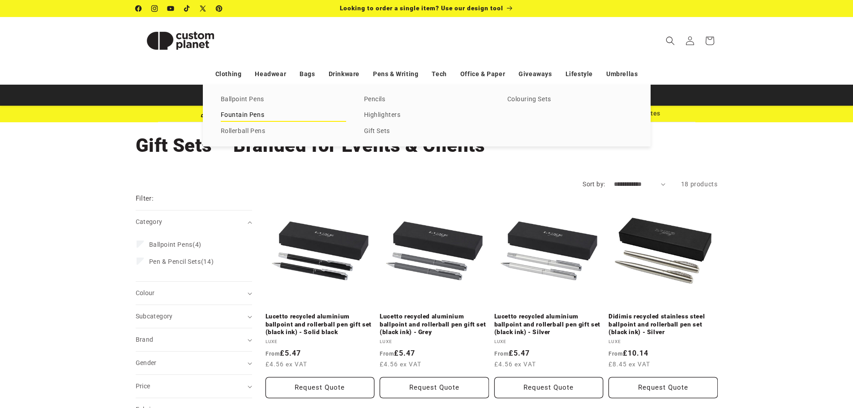
click at [244, 114] on link "Fountain Pens" at bounding box center [283, 115] width 125 height 12
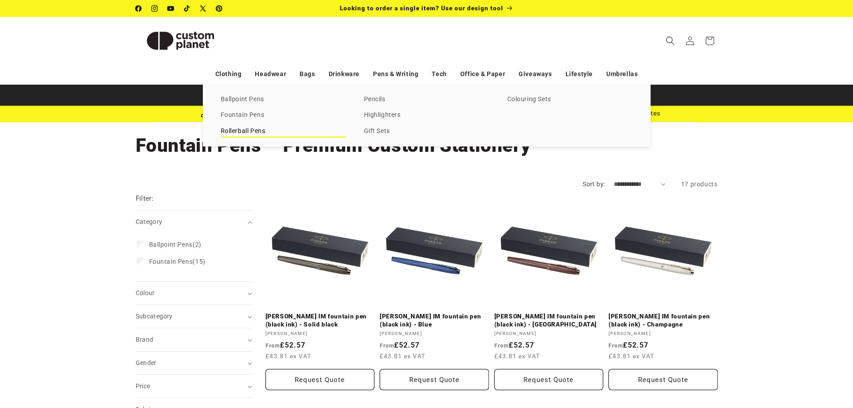
click at [267, 132] on link "Rollerball Pens" at bounding box center [283, 131] width 125 height 12
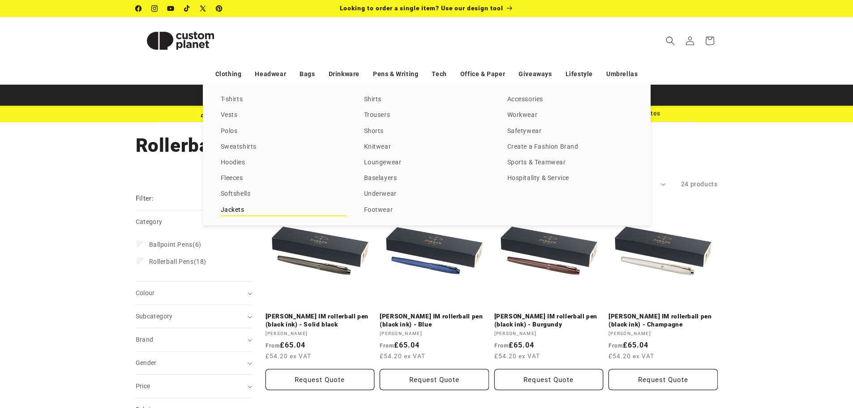
click at [231, 213] on link "Jackets" at bounding box center [283, 210] width 125 height 12
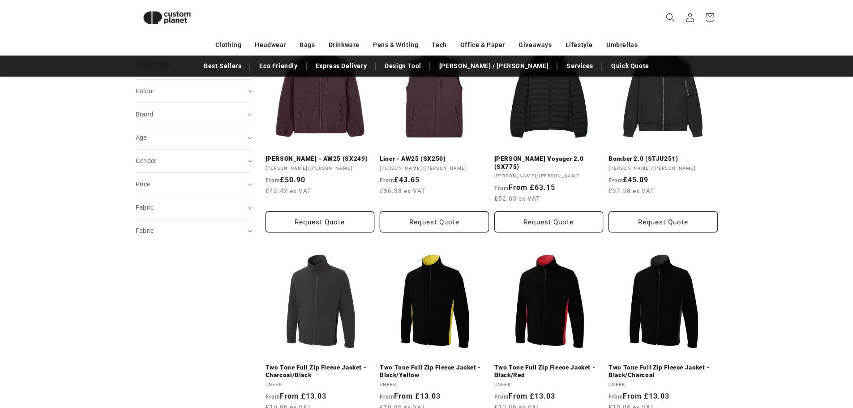
scroll to position [391, 0]
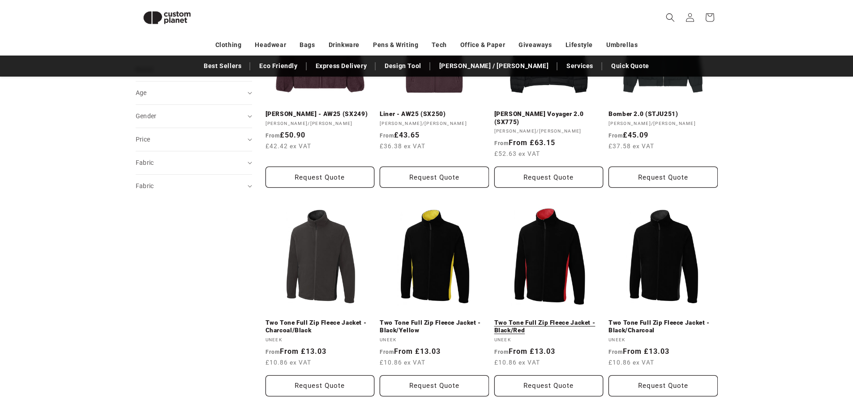
click at [554, 319] on link "Two Tone Full Zip Fleece Jacket - Black/Red" at bounding box center [548, 327] width 109 height 16
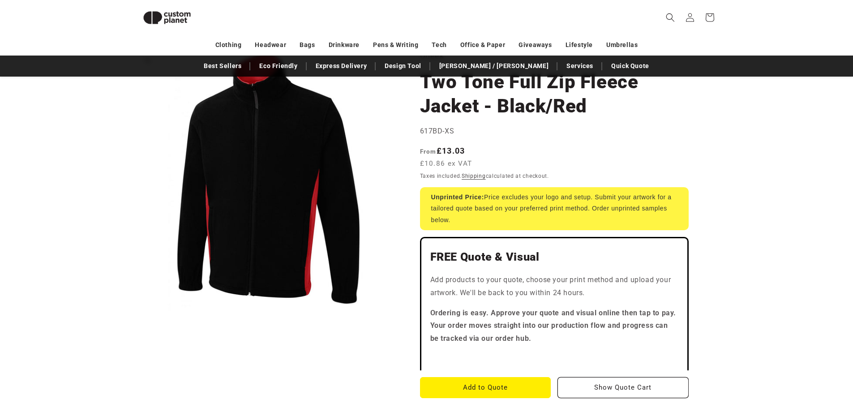
scroll to position [33, 0]
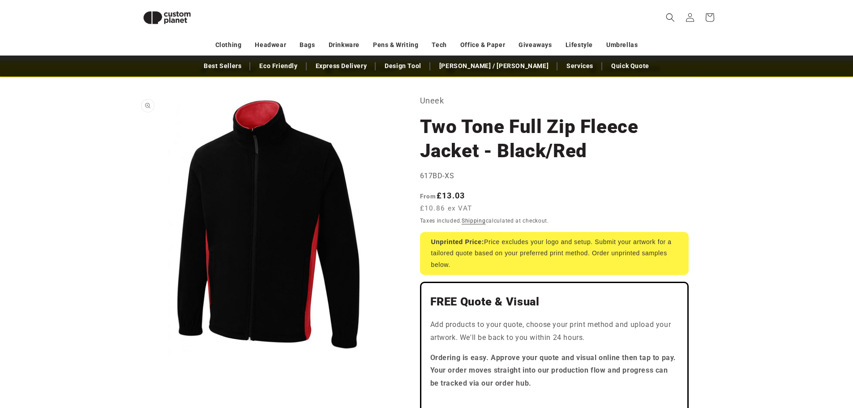
click at [136, 355] on button "Open media 1 in modal" at bounding box center [136, 355] width 0 height 0
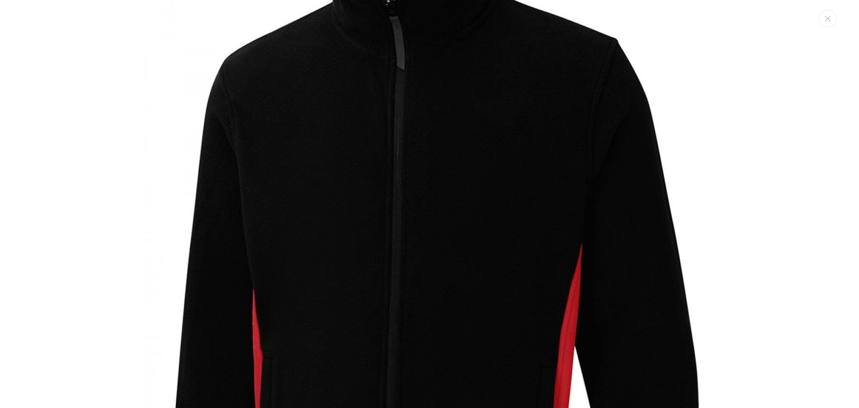
scroll to position [94, 0]
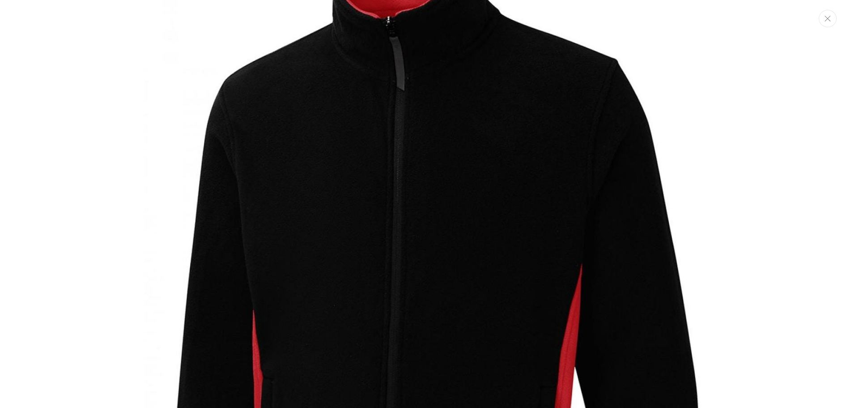
click at [827, 20] on icon "Close" at bounding box center [828, 19] width 6 height 6
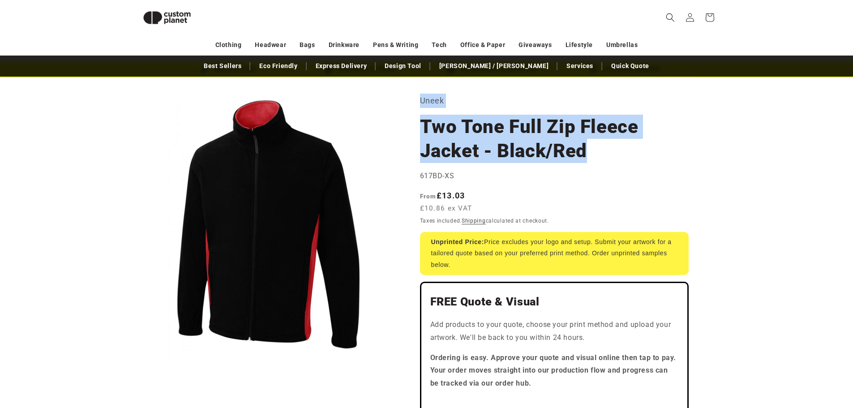
drag, startPoint x: 593, startPoint y: 158, endPoint x: 418, endPoint y: 102, distance: 183.3
copy section "Uneek Two Tone Full Zip Fleece Jacket - Black/Red"
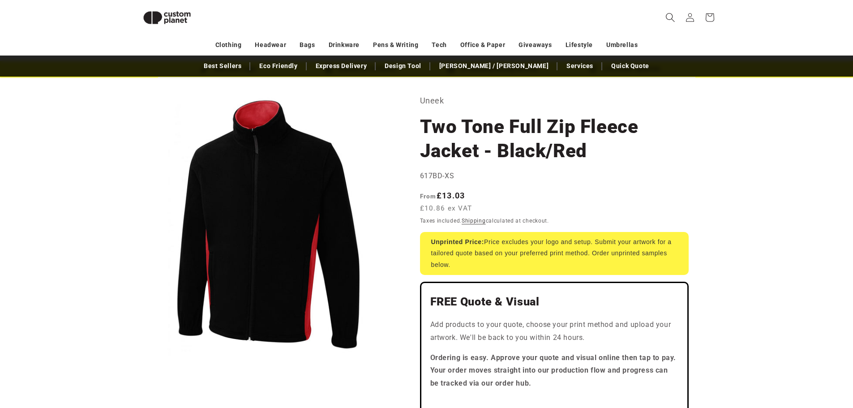
click at [669, 16] on icon "Search" at bounding box center [669, 17] width 9 height 9
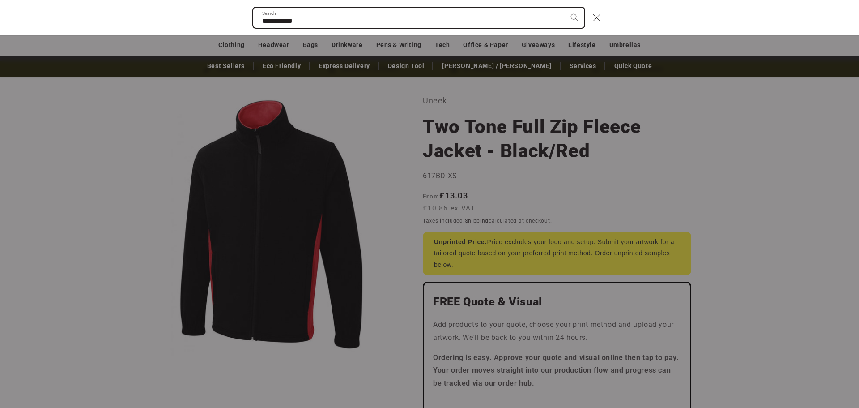
type input "**********"
click at [565, 8] on button "Search" at bounding box center [575, 18] width 20 height 20
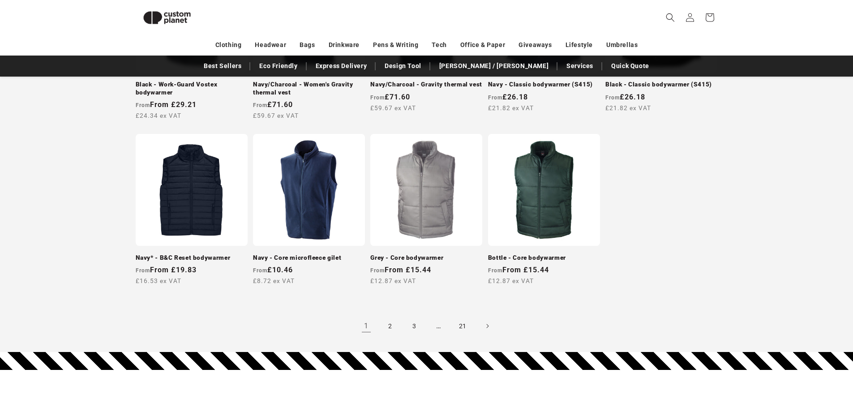
scroll to position [802, 0]
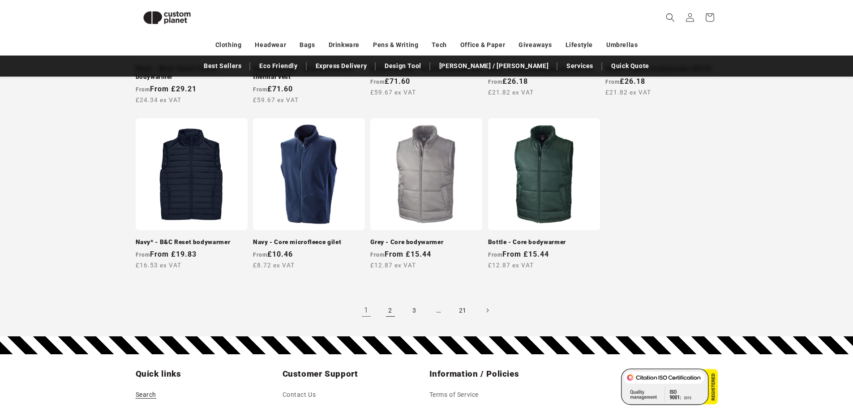
click at [389, 305] on link "2" at bounding box center [390, 310] width 20 height 20
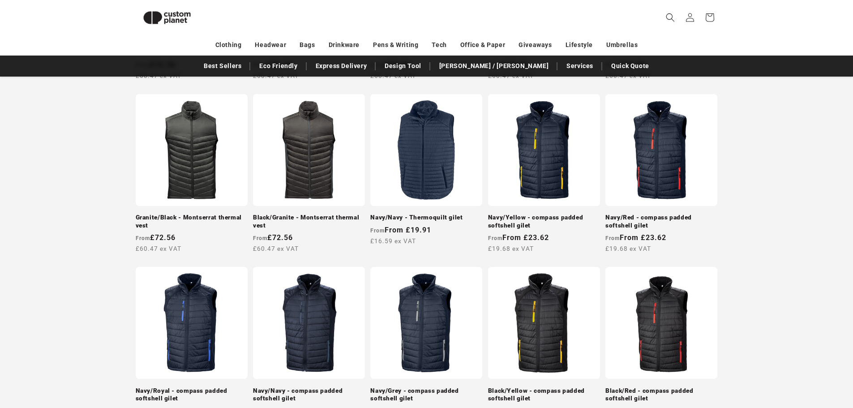
scroll to position [525, 0]
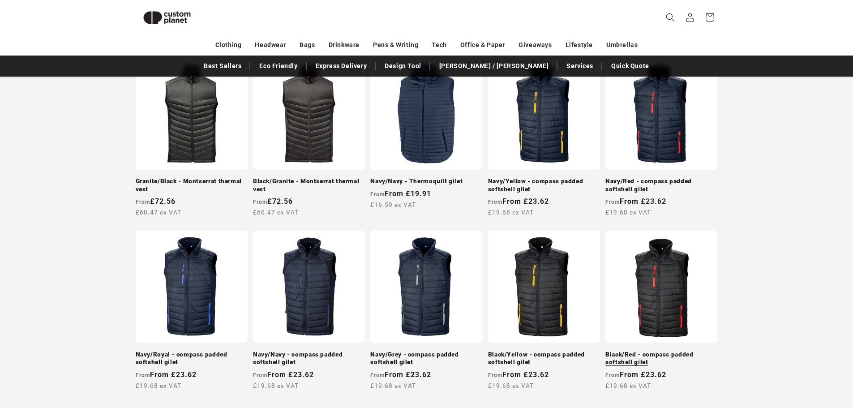
click at [670, 350] on link "Black/Red - compass padded softshell gilet" at bounding box center [661, 358] width 112 height 16
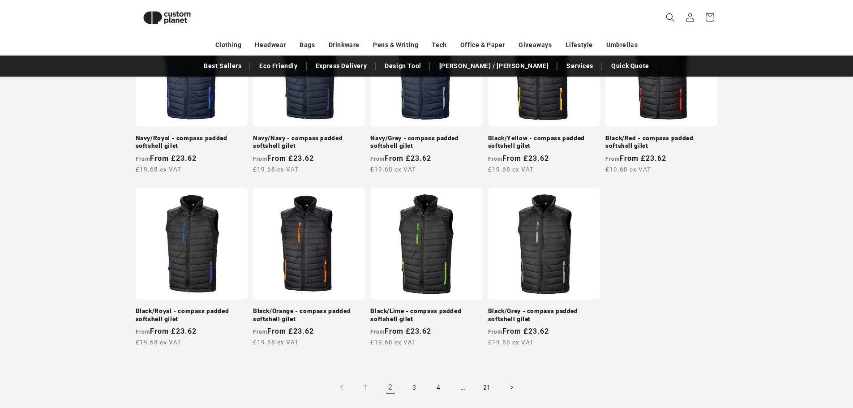
scroll to position [749, 0]
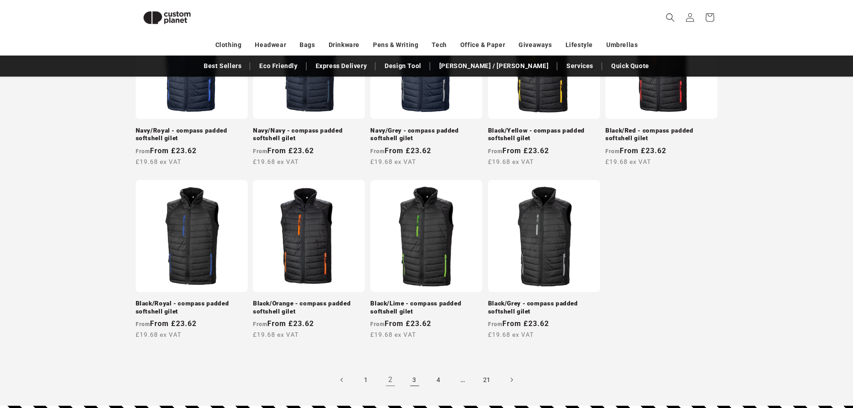
click at [417, 373] on link "3" at bounding box center [415, 380] width 20 height 20
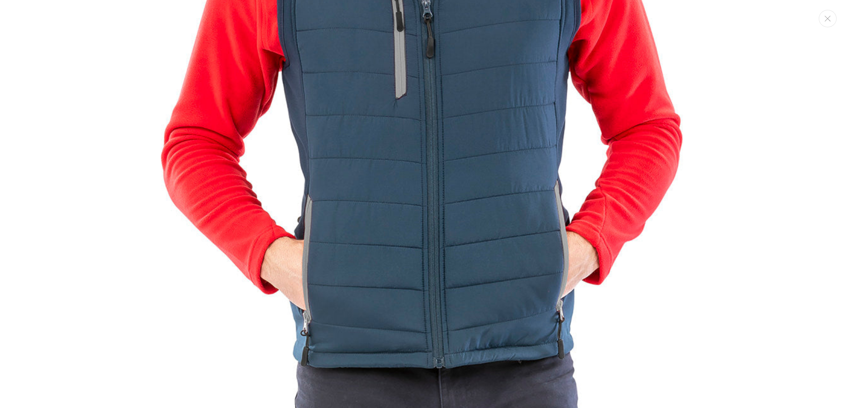
scroll to position [815, 0]
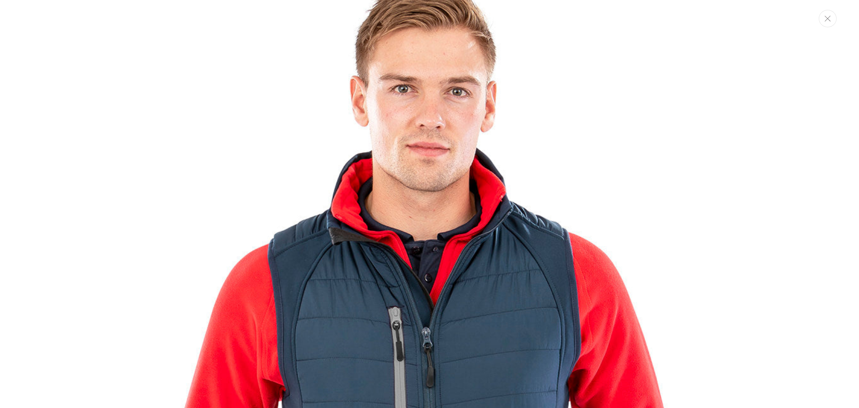
click at [835, 23] on button "Close" at bounding box center [828, 18] width 18 height 17
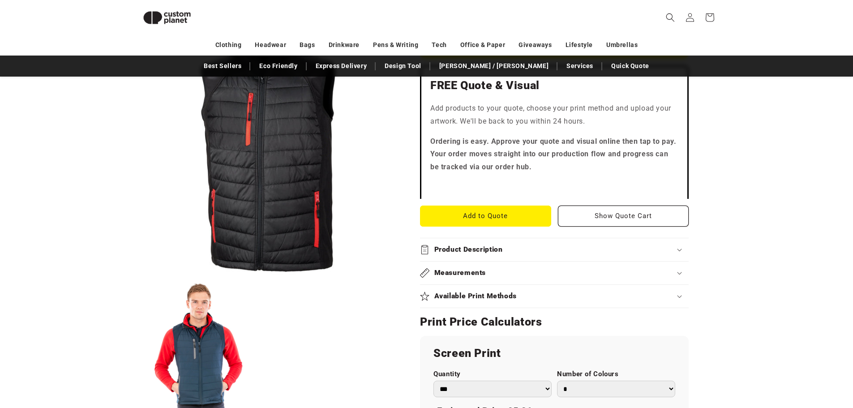
scroll to position [174, 0]
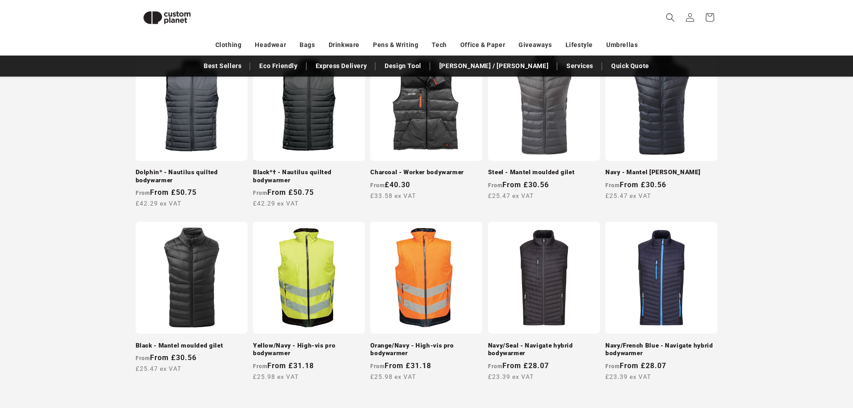
scroll to position [265, 0]
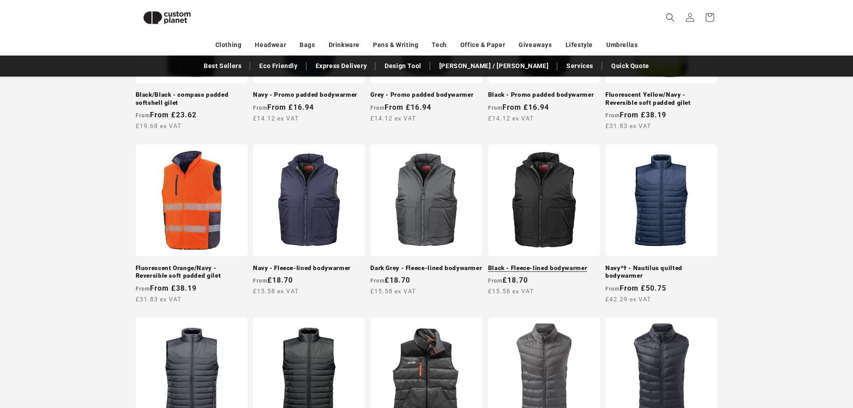
click at [531, 264] on link "Black - Fleece-lined bodywarmer" at bounding box center [544, 268] width 112 height 8
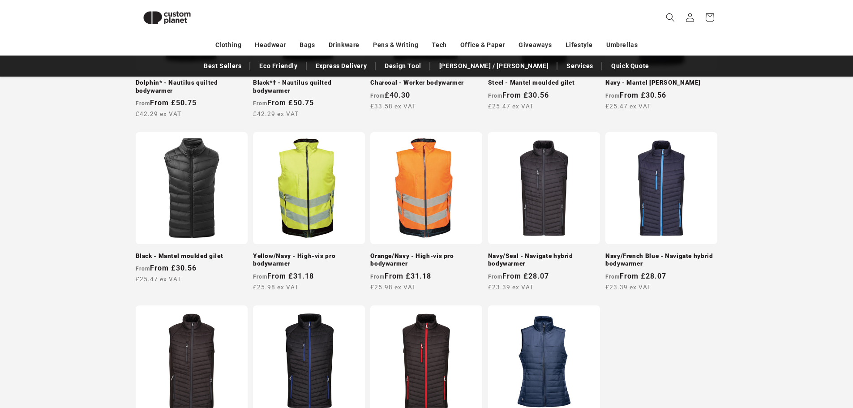
scroll to position [758, 0]
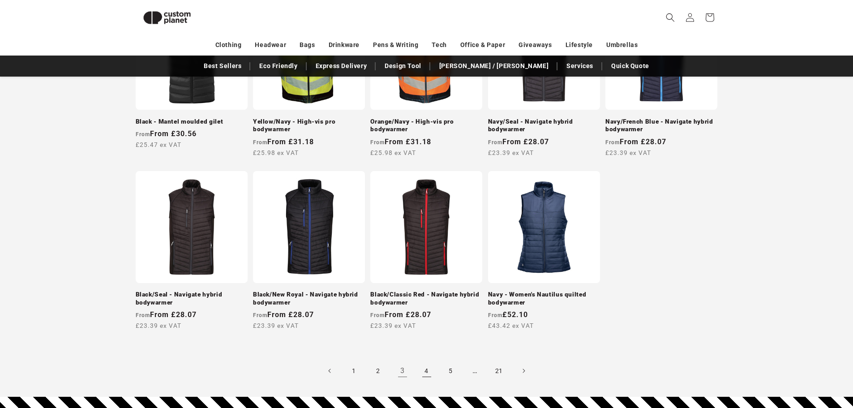
click at [430, 366] on link "4" at bounding box center [427, 371] width 20 height 20
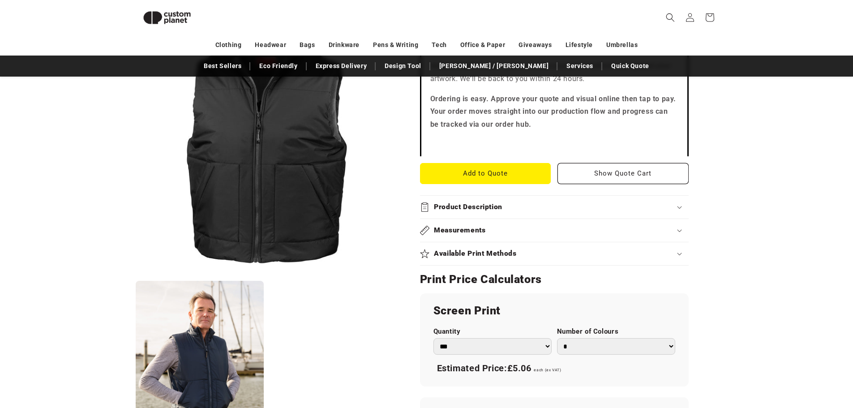
scroll to position [301, 0]
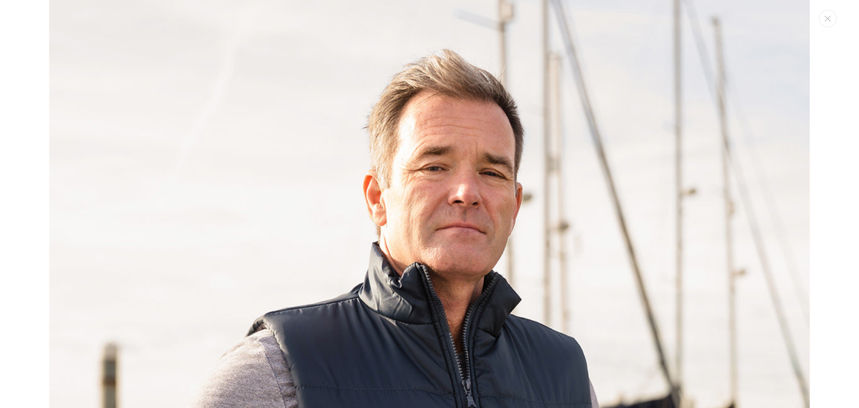
scroll to position [770, 0]
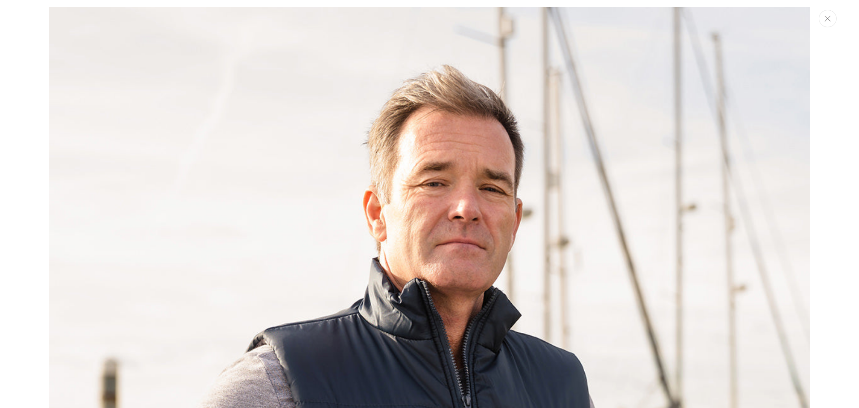
click at [827, 24] on button "Close" at bounding box center [828, 18] width 18 height 17
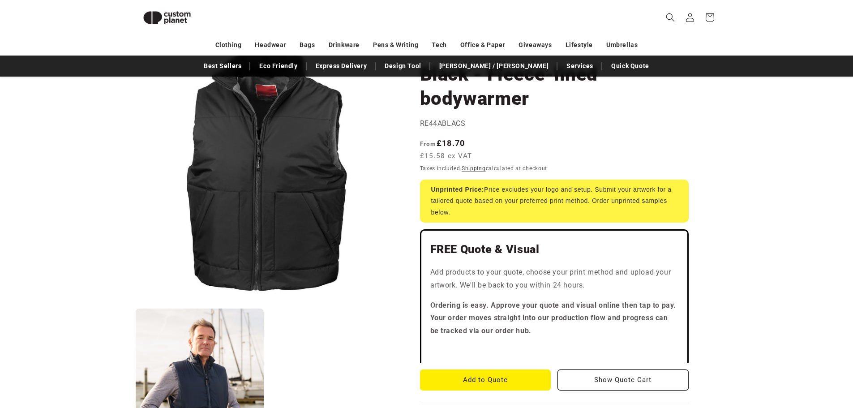
scroll to position [85, 0]
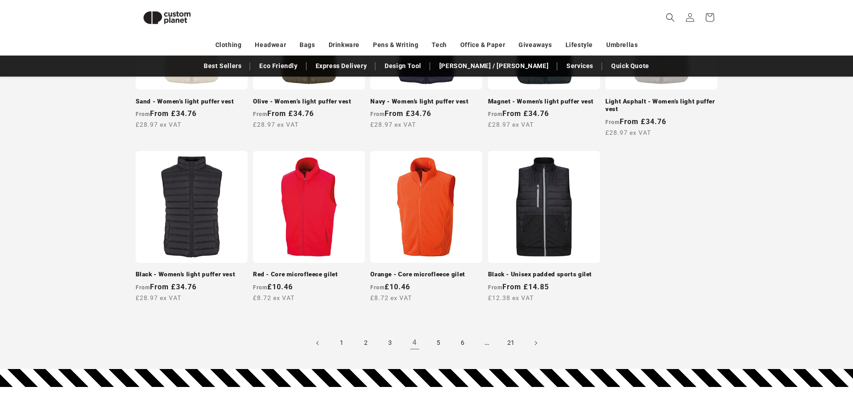
scroll to position [794, 0]
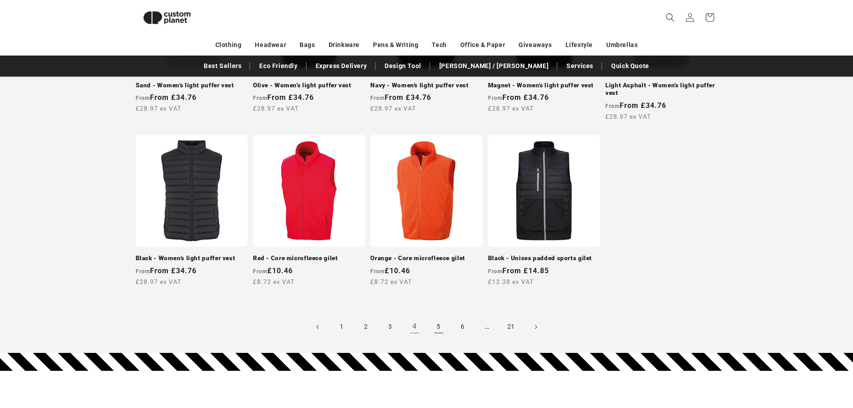
click at [444, 325] on link "5" at bounding box center [439, 327] width 20 height 20
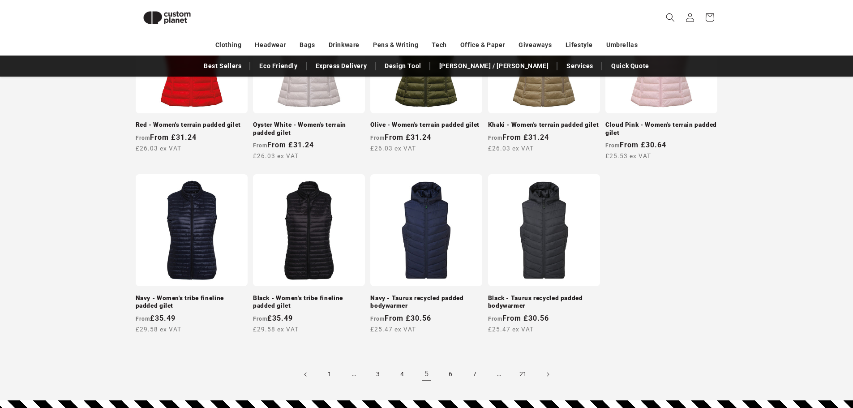
scroll to position [749, 0]
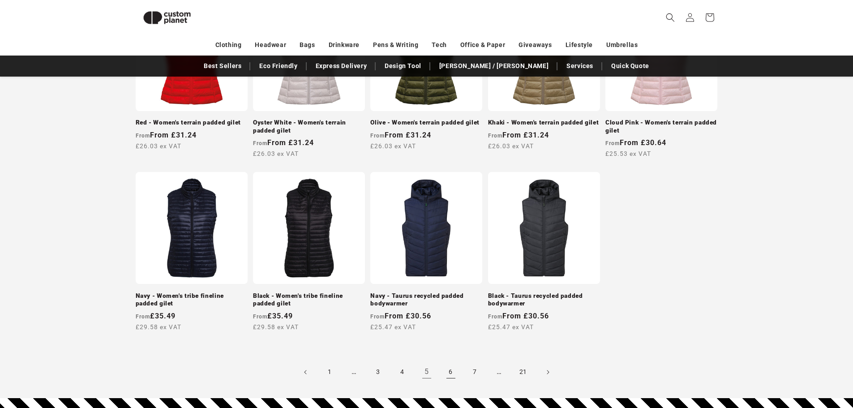
click at [452, 375] on link "6" at bounding box center [451, 372] width 20 height 20
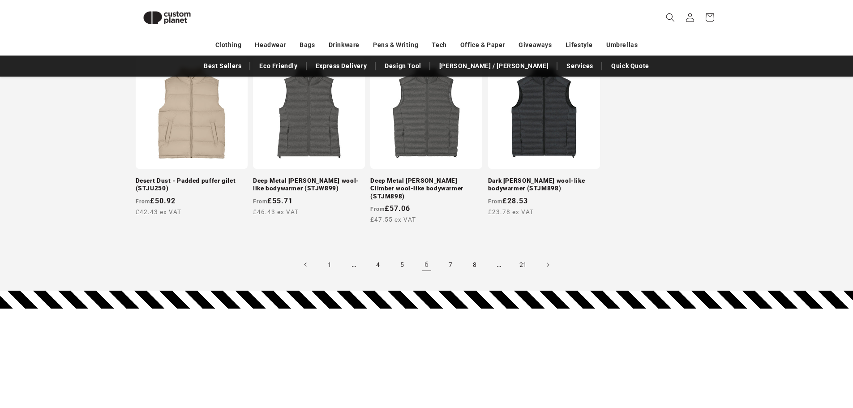
scroll to position [883, 0]
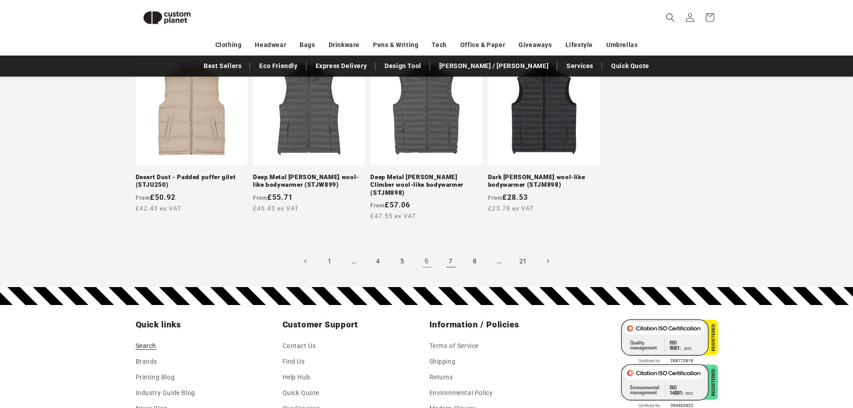
click at [447, 251] on link "7" at bounding box center [451, 261] width 20 height 20
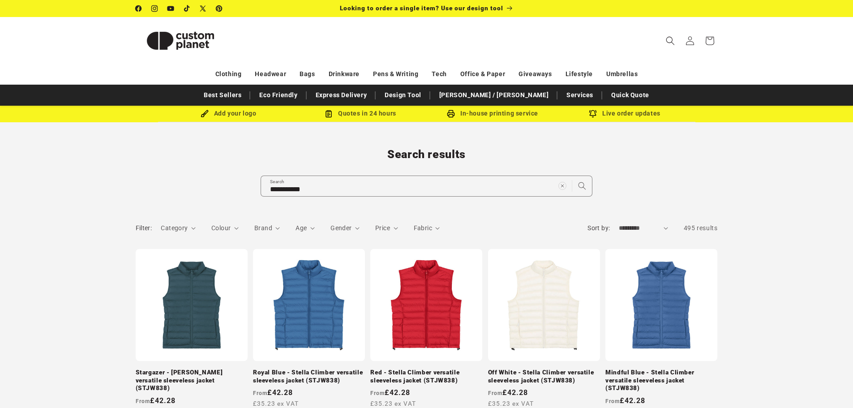
click at [645, 226] on select "**********" at bounding box center [643, 227] width 49 height 9
select select "**********"
click at [619, 223] on select "**********" at bounding box center [643, 227] width 49 height 9
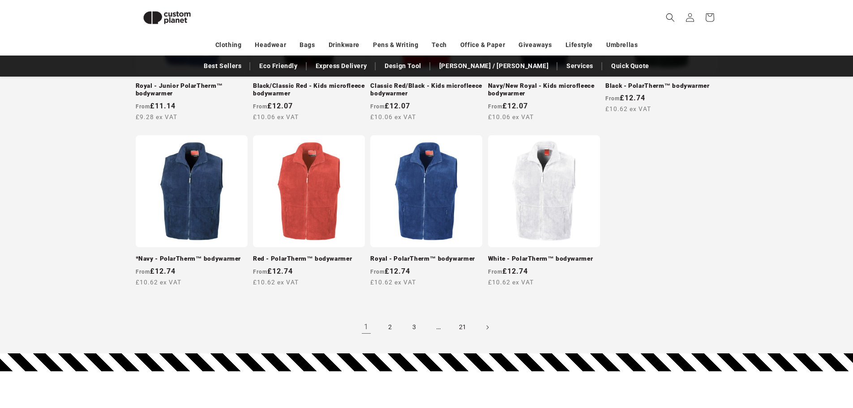
scroll to position [794, 0]
click at [393, 327] on link "2" at bounding box center [390, 327] width 20 height 20
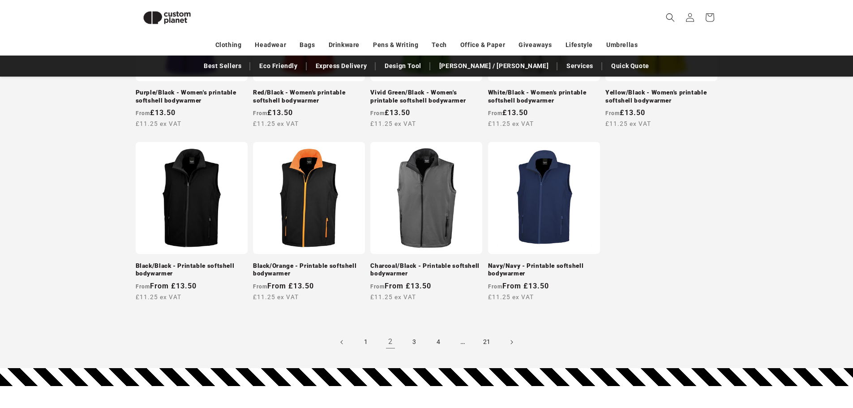
scroll to position [783, 0]
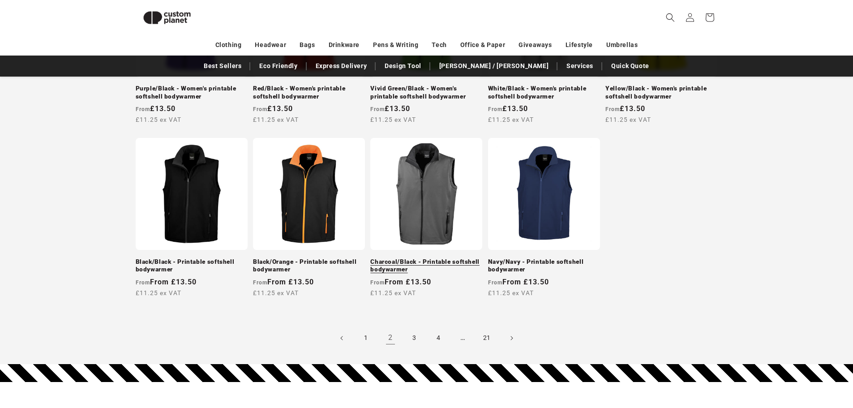
click at [433, 258] on link "Charcoal/Black - Printable softshell bodywarmer" at bounding box center [426, 266] width 112 height 16
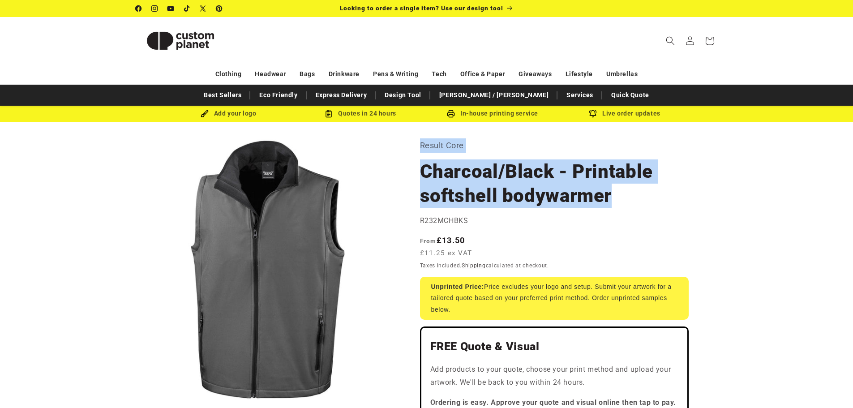
drag, startPoint x: 583, startPoint y: 197, endPoint x: 419, endPoint y: 146, distance: 171.6
copy section "Result Core Charcoal/Black - Printable softshell bodywarmer"
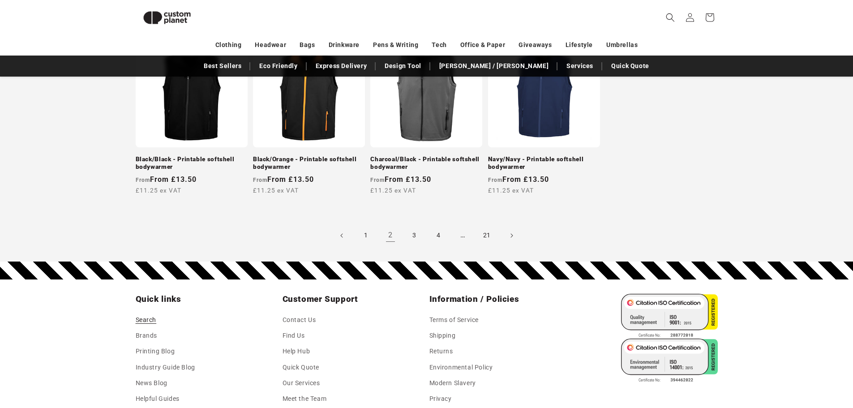
scroll to position [886, 0]
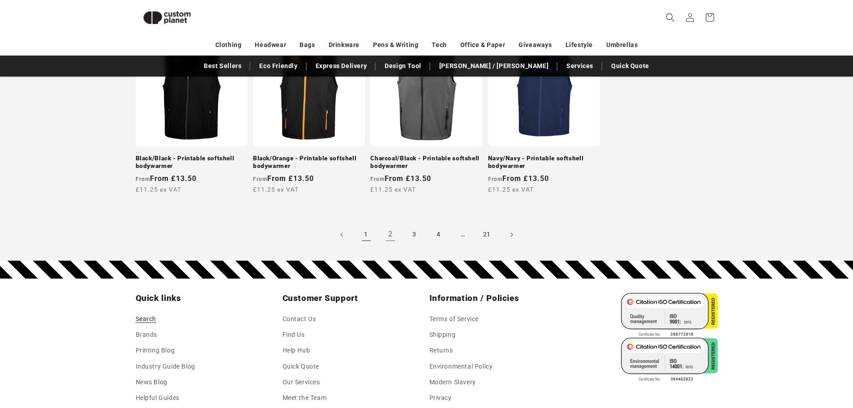
click at [371, 228] on link "1" at bounding box center [366, 235] width 20 height 20
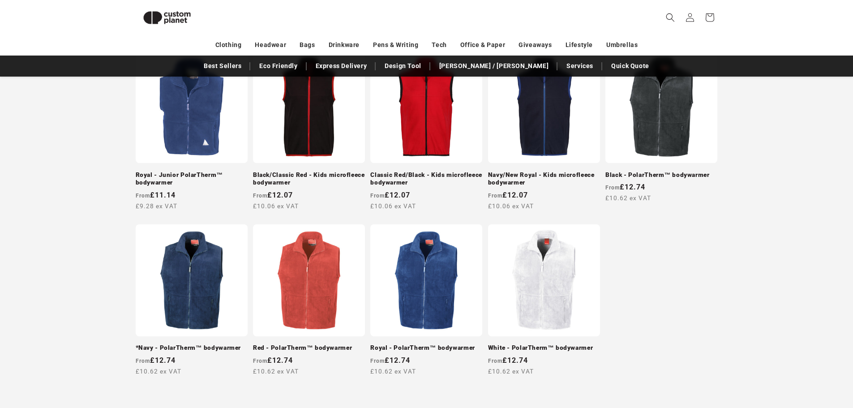
scroll to position [758, 0]
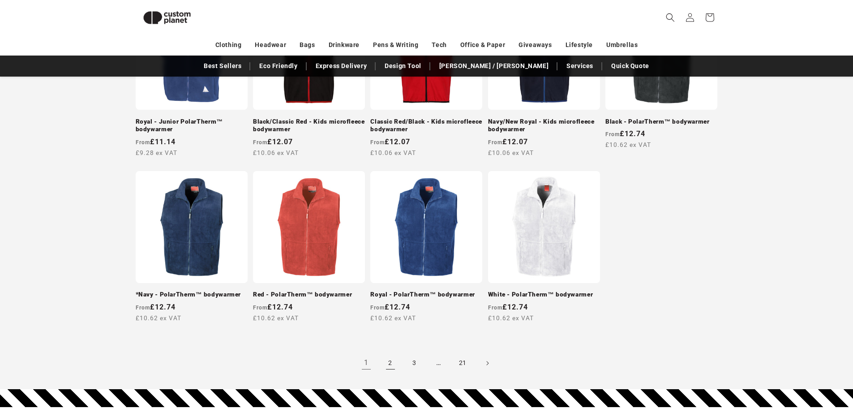
click at [384, 365] on link "2" at bounding box center [390, 363] width 20 height 20
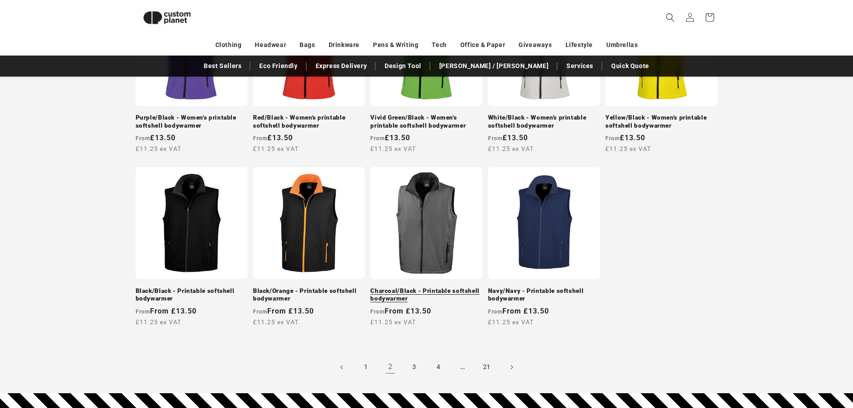
scroll to position [804, 0]
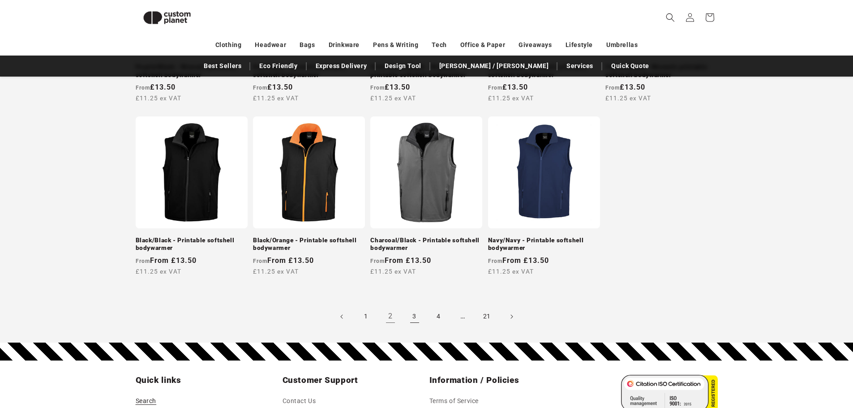
click at [420, 315] on link "3" at bounding box center [415, 317] width 20 height 20
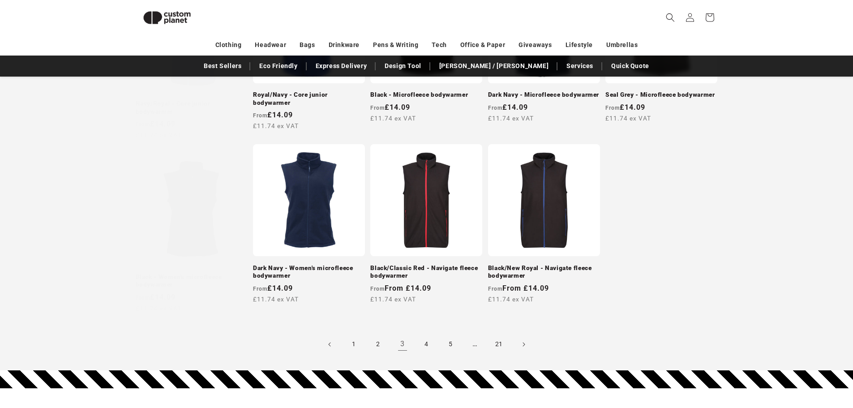
scroll to position [794, 0]
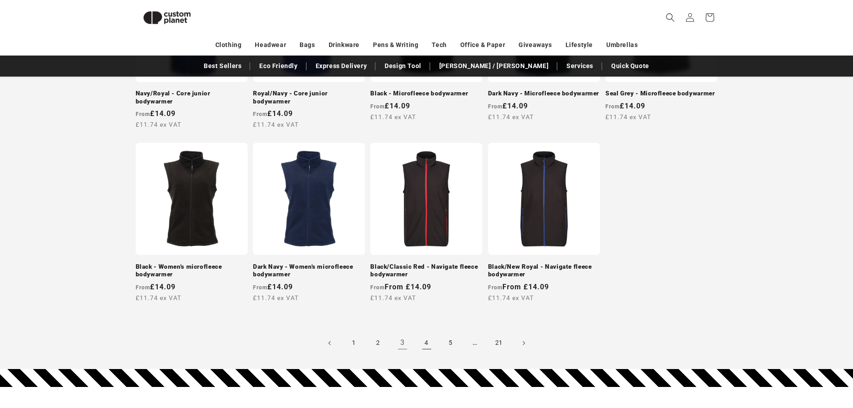
click at [428, 343] on link "4" at bounding box center [427, 343] width 20 height 20
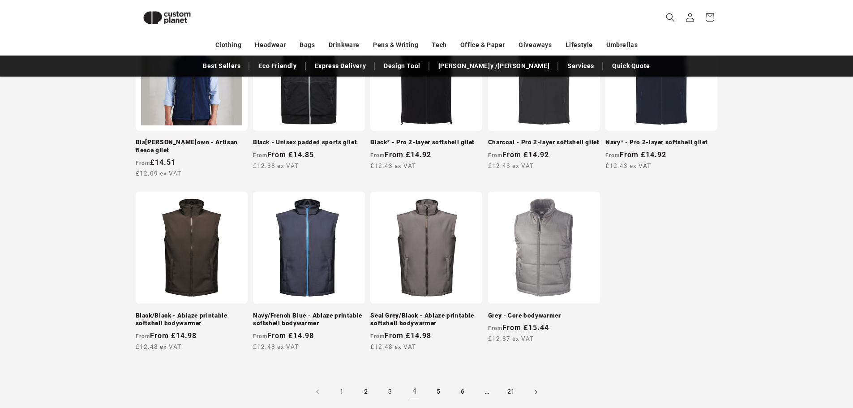
scroll to position [749, 0]
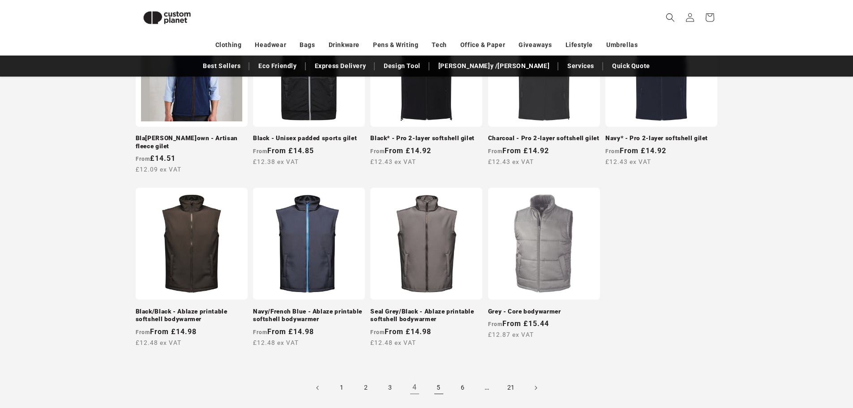
click at [442, 378] on link "5" at bounding box center [439, 388] width 20 height 20
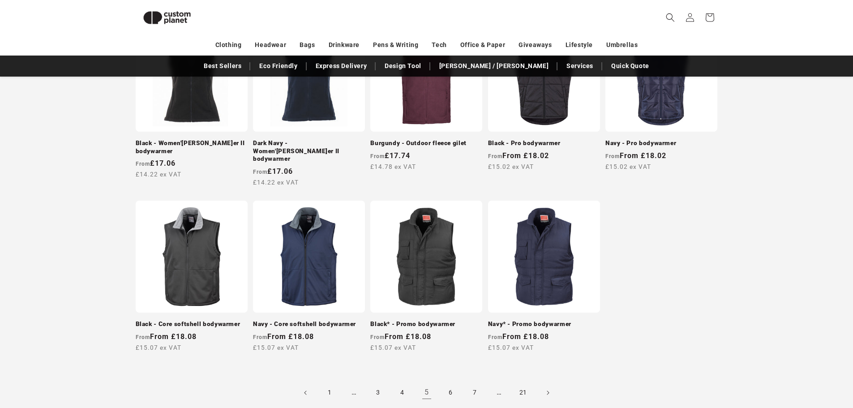
scroll to position [749, 0]
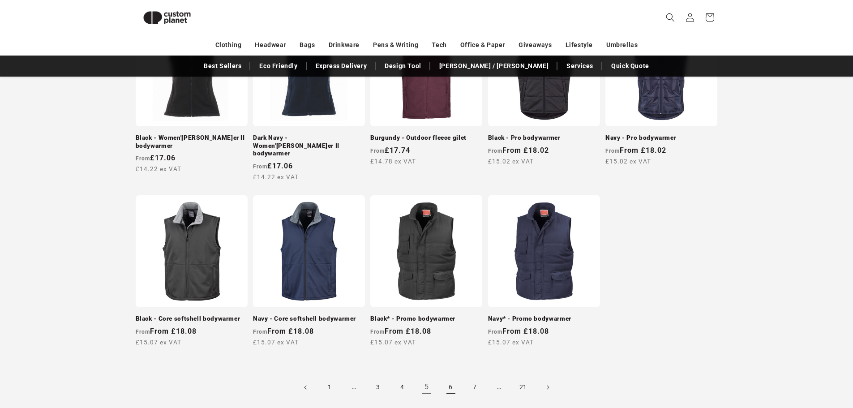
click at [446, 377] on link "6" at bounding box center [451, 387] width 20 height 20
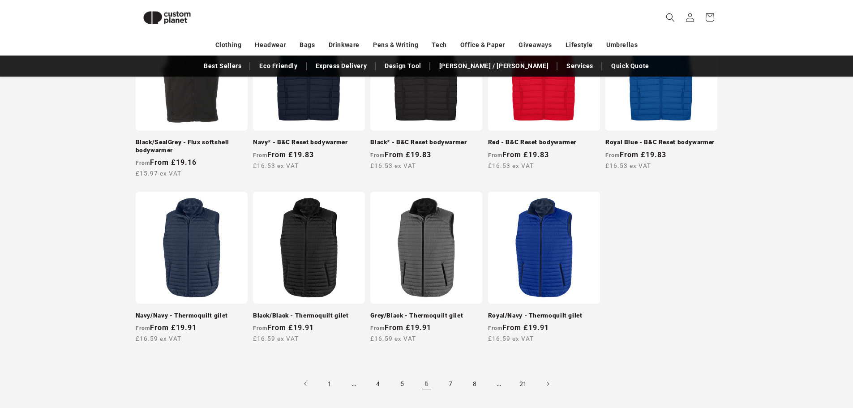
scroll to position [749, 0]
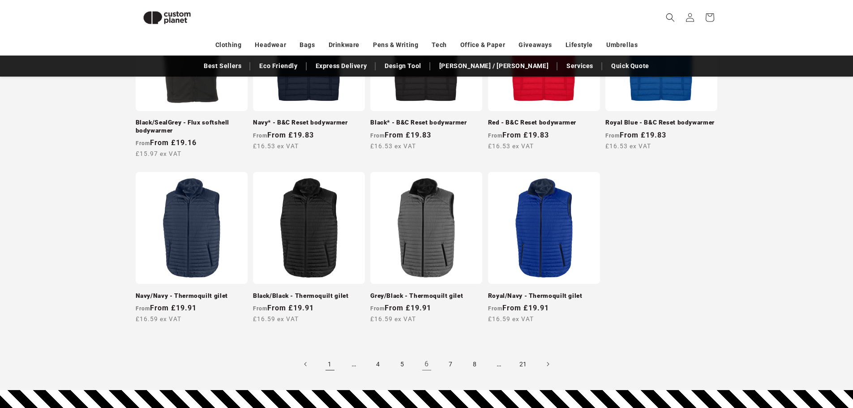
click at [330, 370] on link "1" at bounding box center [330, 364] width 20 height 20
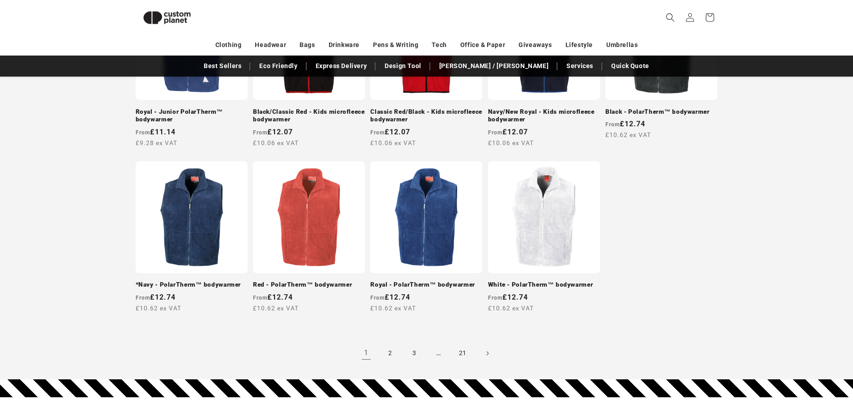
scroll to position [794, 0]
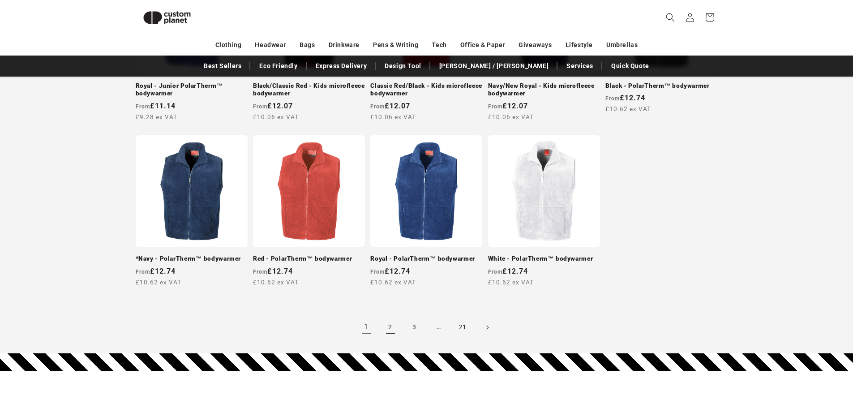
click at [391, 330] on link "2" at bounding box center [390, 327] width 20 height 20
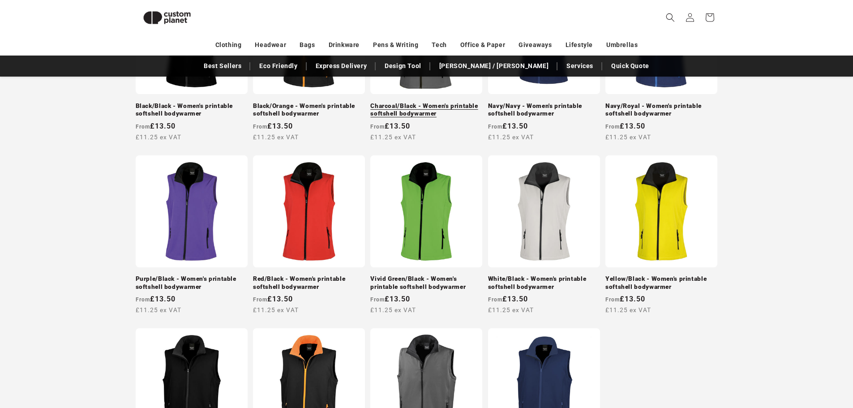
scroll to position [480, 0]
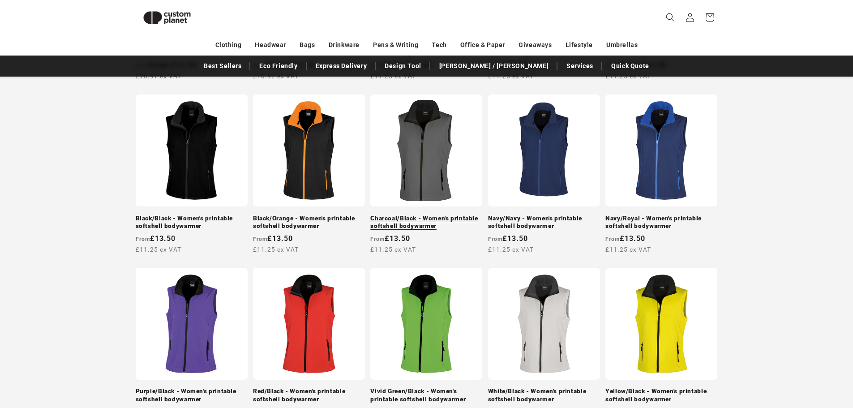
click at [414, 214] on link "Charcoal/Black - Women's printable softshell bodywarmer" at bounding box center [426, 222] width 112 height 16
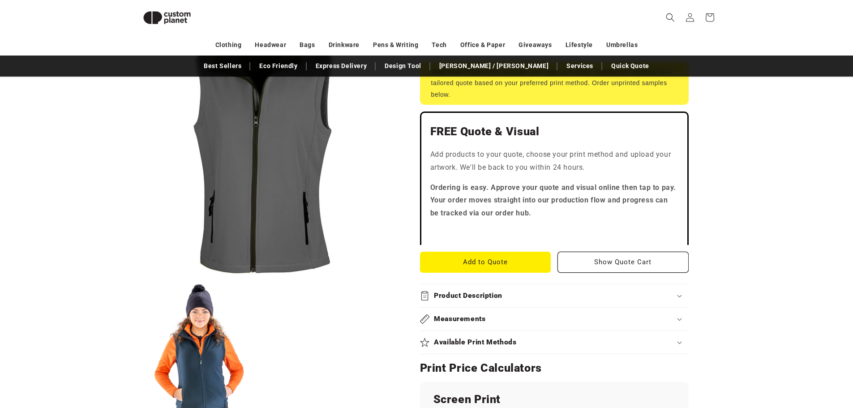
scroll to position [256, 0]
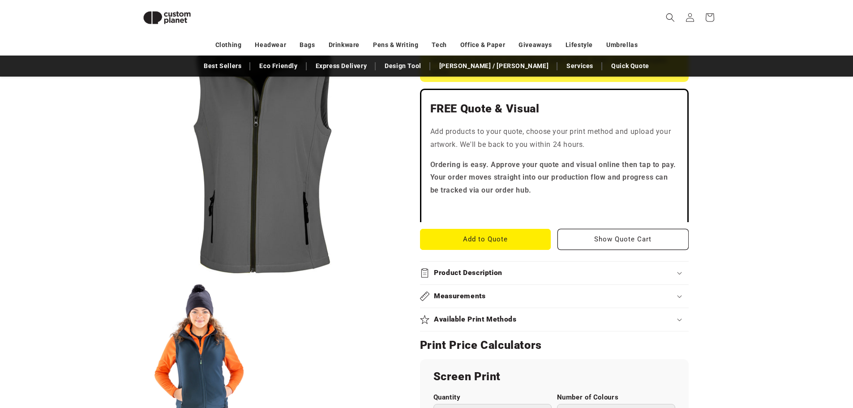
click at [518, 298] on div "Measurements" at bounding box center [554, 295] width 269 height 9
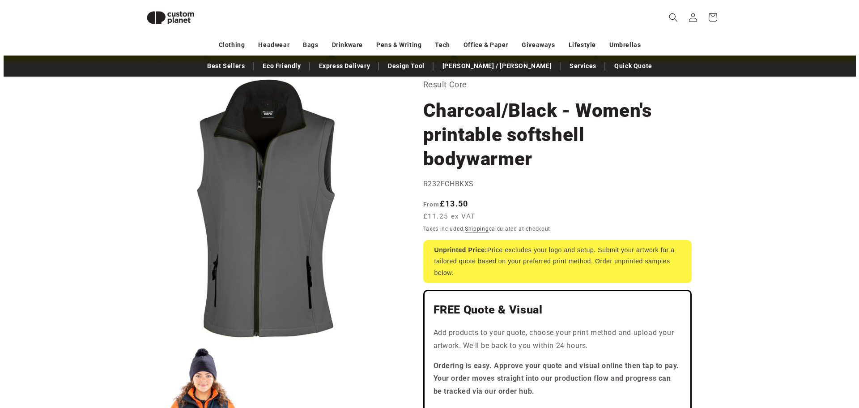
scroll to position [0, 0]
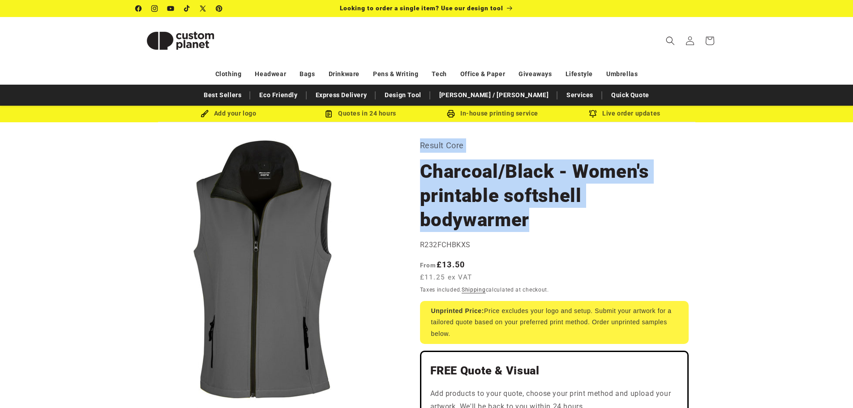
drag, startPoint x: 538, startPoint y: 217, endPoint x: 422, endPoint y: 143, distance: 137.3
copy section "Result Core Charcoal/Black - Women's printable softshell bodywarmer"
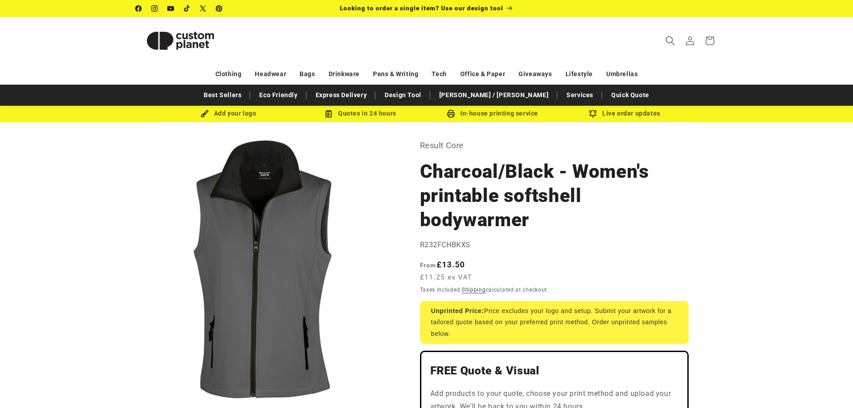
click at [664, 40] on span "Search" at bounding box center [670, 41] width 20 height 20
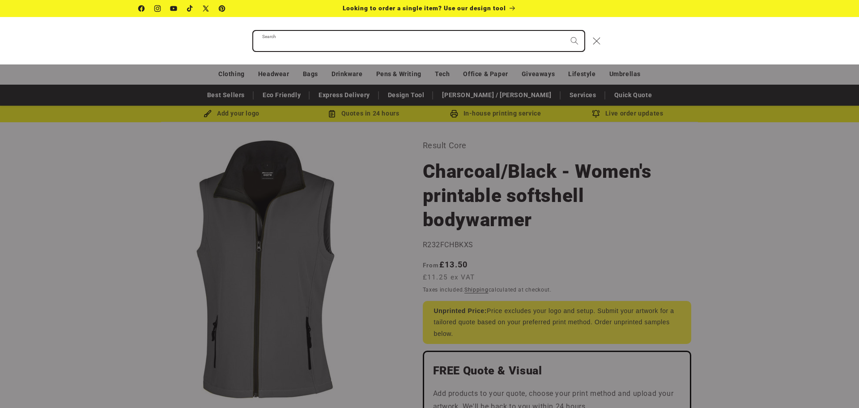
paste input "**********"
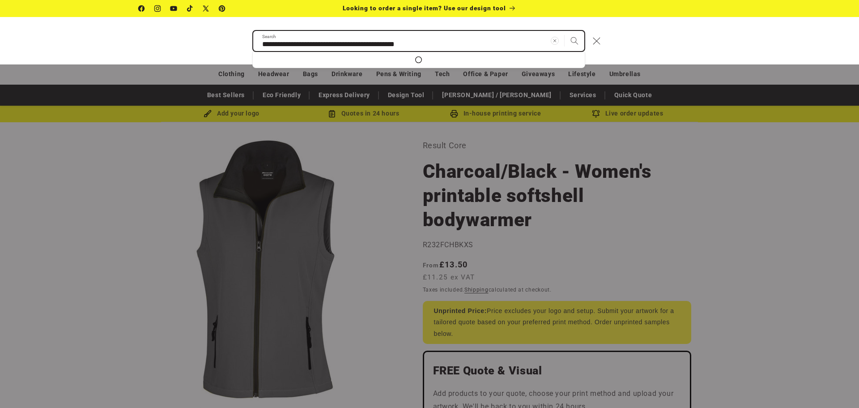
type input "**********"
click at [565, 31] on button "Search" at bounding box center [575, 41] width 20 height 20
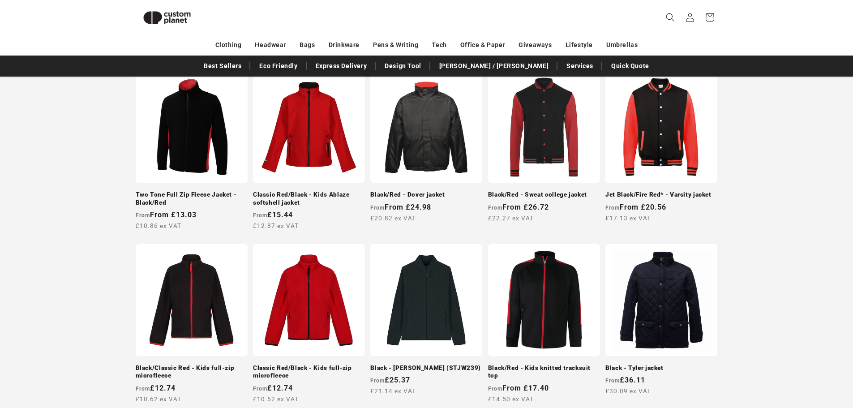
scroll to position [167, 0]
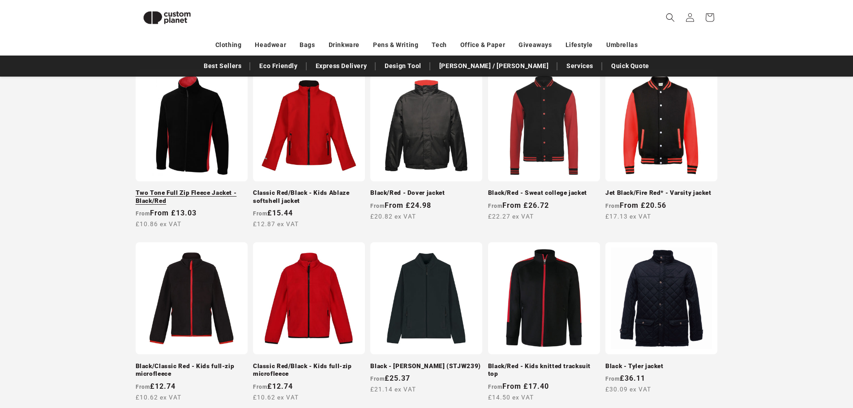
click at [207, 189] on link "Two Tone Full Zip Fleece Jacket - Black/Red" at bounding box center [192, 197] width 112 height 16
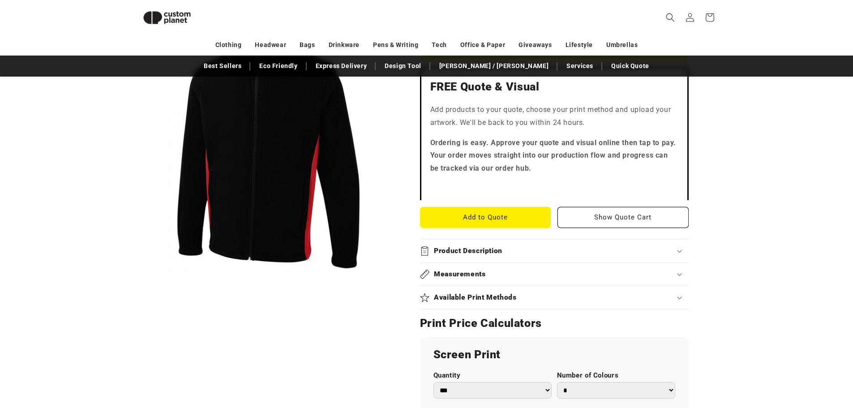
scroll to position [256, 0]
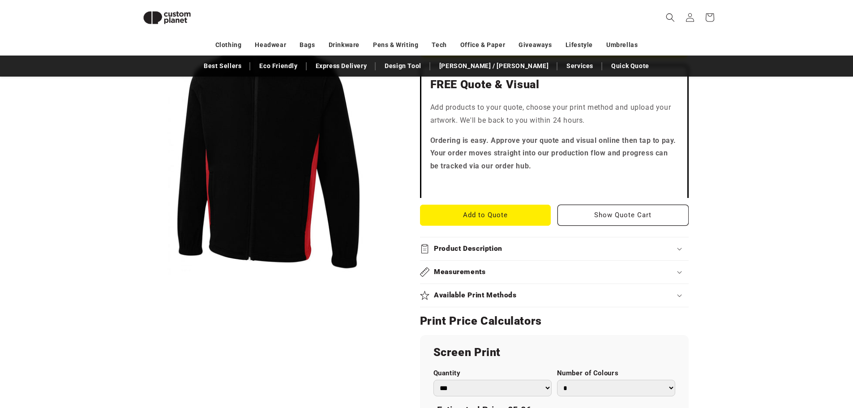
click at [511, 269] on div "Measurements" at bounding box center [554, 271] width 269 height 9
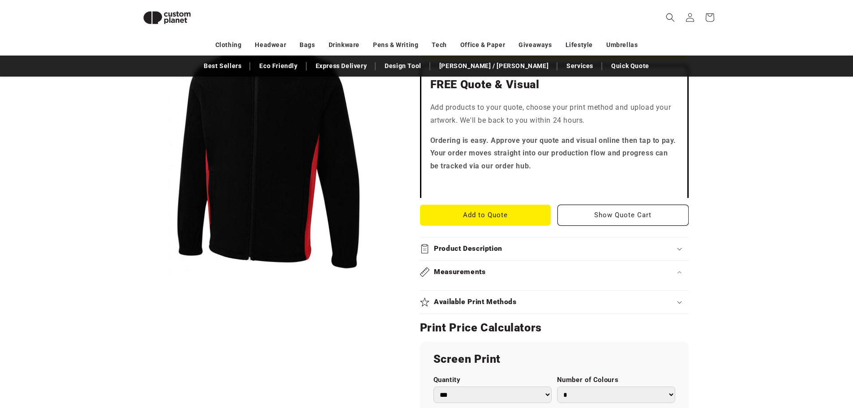
click at [515, 275] on div "Measurements" at bounding box center [554, 271] width 269 height 9
